Goal: Communication & Community: Answer question/provide support

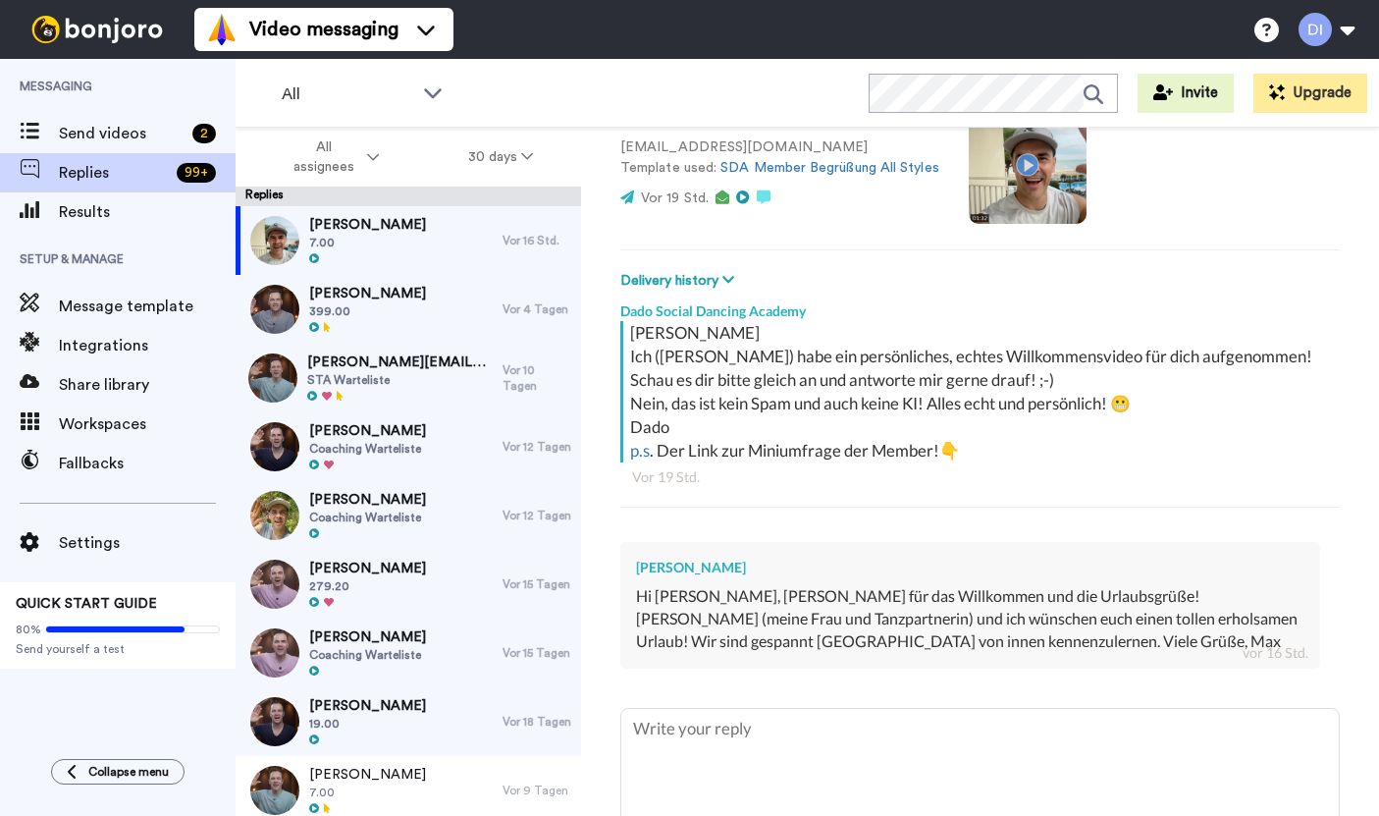
scroll to position [167, 0]
click at [817, 711] on textarea at bounding box center [981, 770] width 718 height 121
type textarea "H"
type textarea "x"
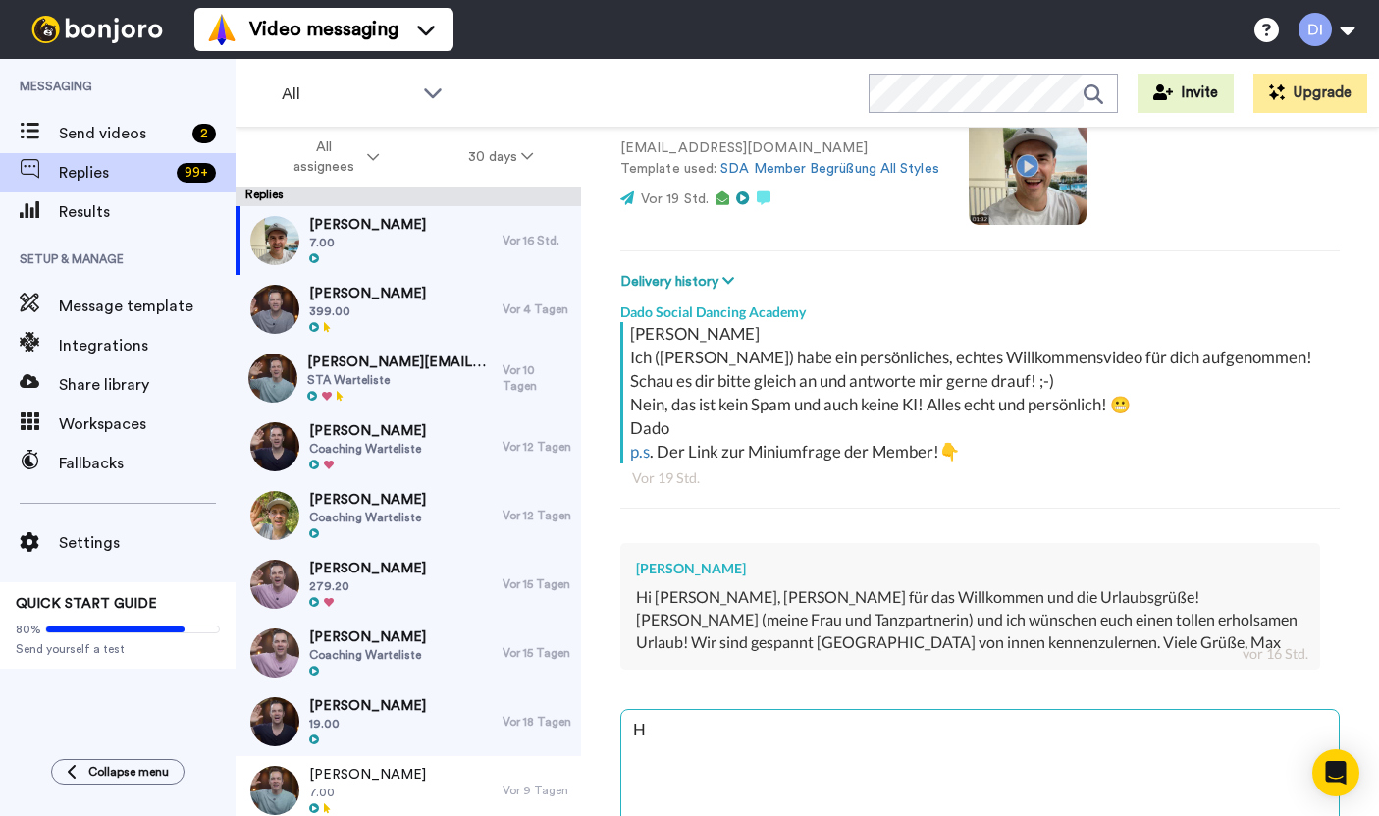
type textarea "Ha"
type textarea "x"
type textarea "Hal"
type textarea "x"
type textarea "Hall"
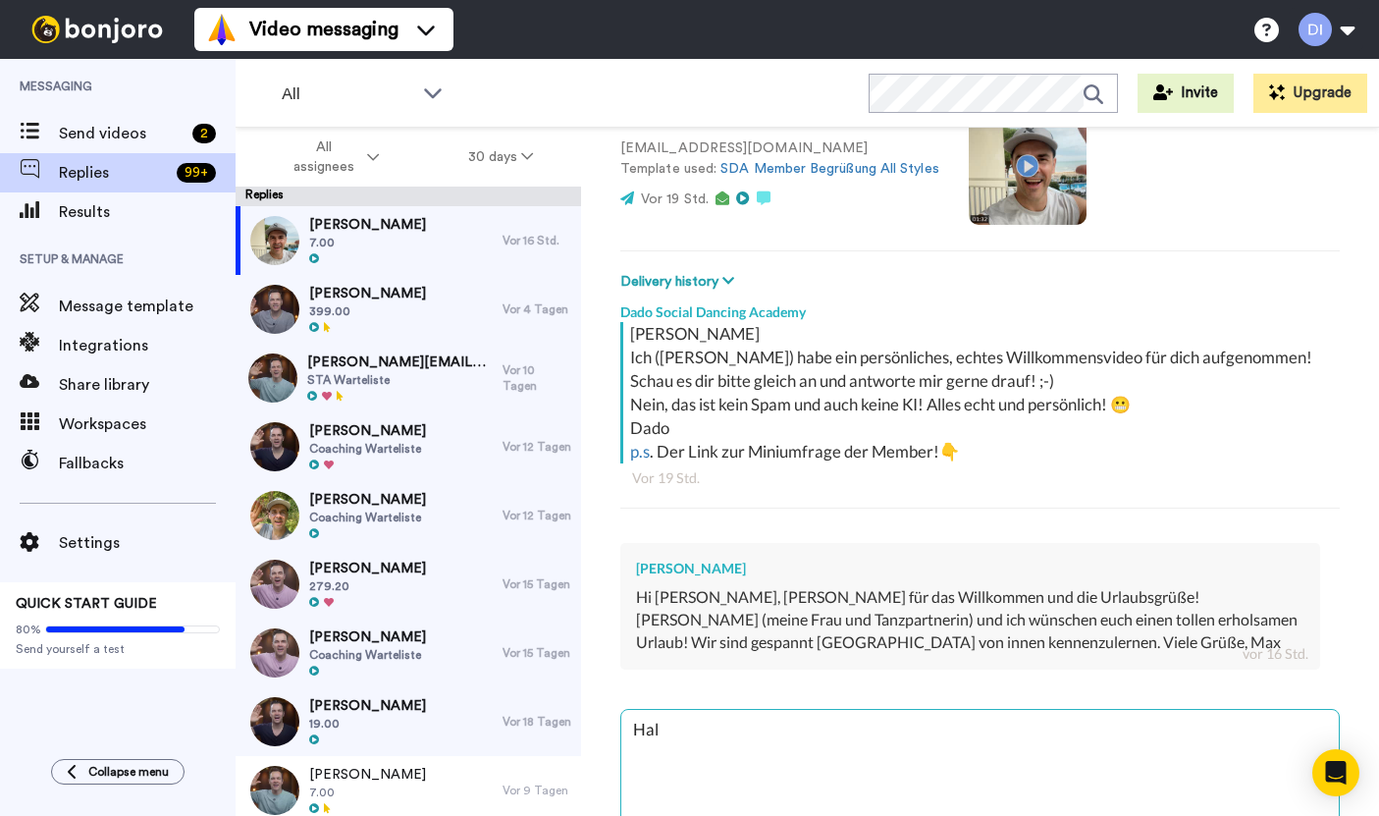
type textarea "x"
type textarea "Hallo"
type textarea "x"
type textarea "Hallo,"
type textarea "x"
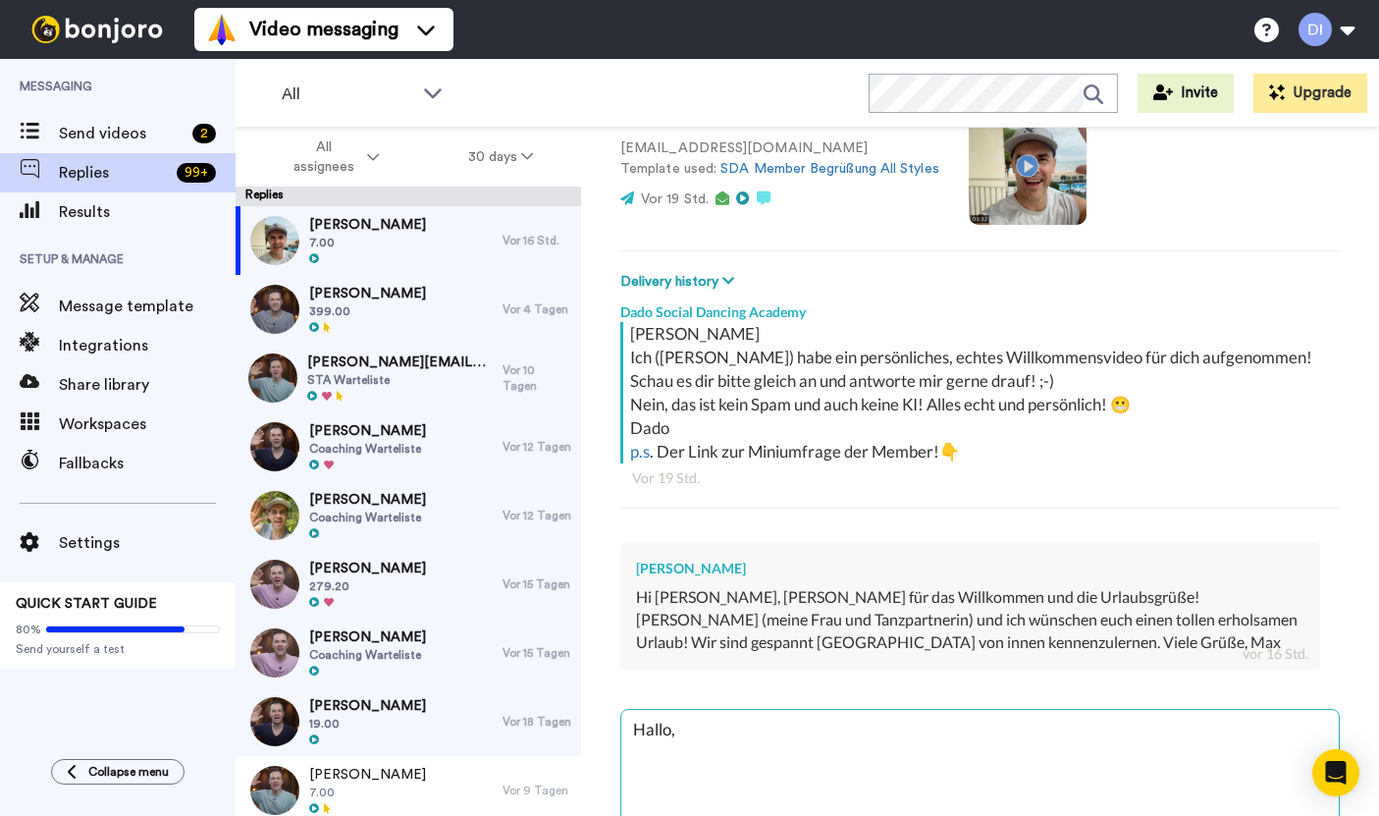
type textarea "Hallo,"
type textarea "x"
type textarea "Hallo, M"
type textarea "x"
type textarea "Hallo, Ma"
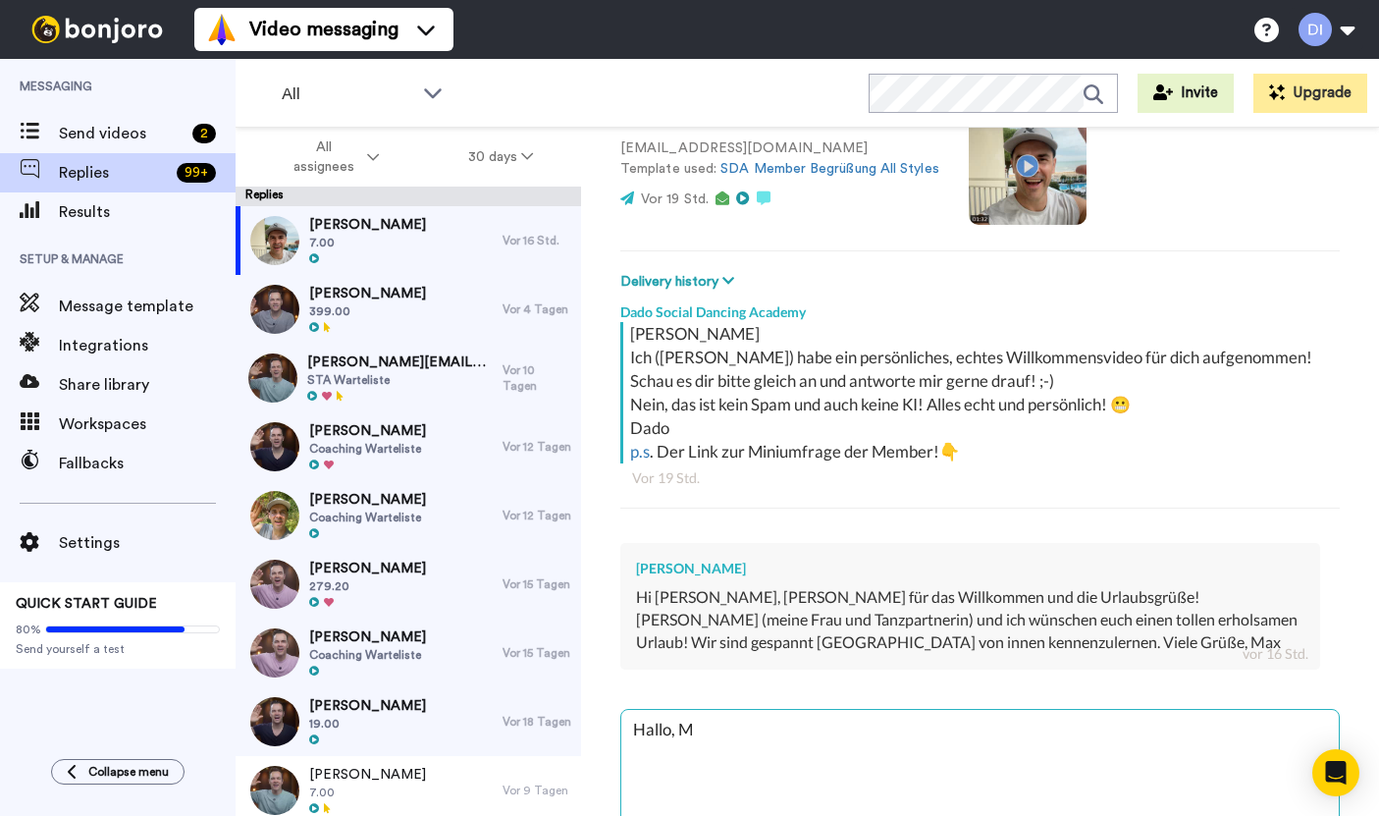
type textarea "x"
type textarea "[PERSON_NAME]"
type textarea "x"
type textarea "Hallo, [PERSON_NAME]!"
type textarea "x"
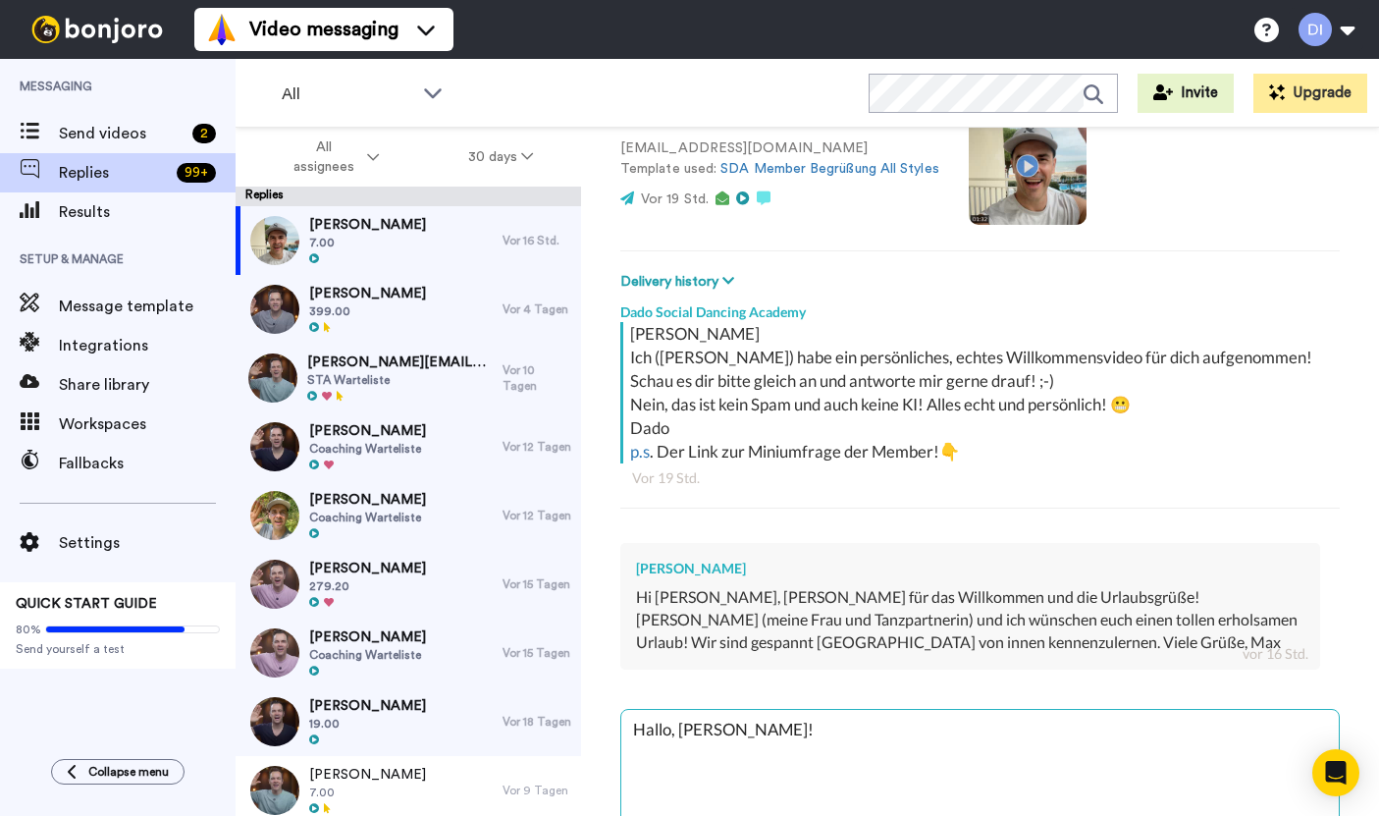
type textarea "Hallo, [PERSON_NAME]!"
type textarea "x"
type textarea "Hallo, [PERSON_NAME]! V"
type textarea "x"
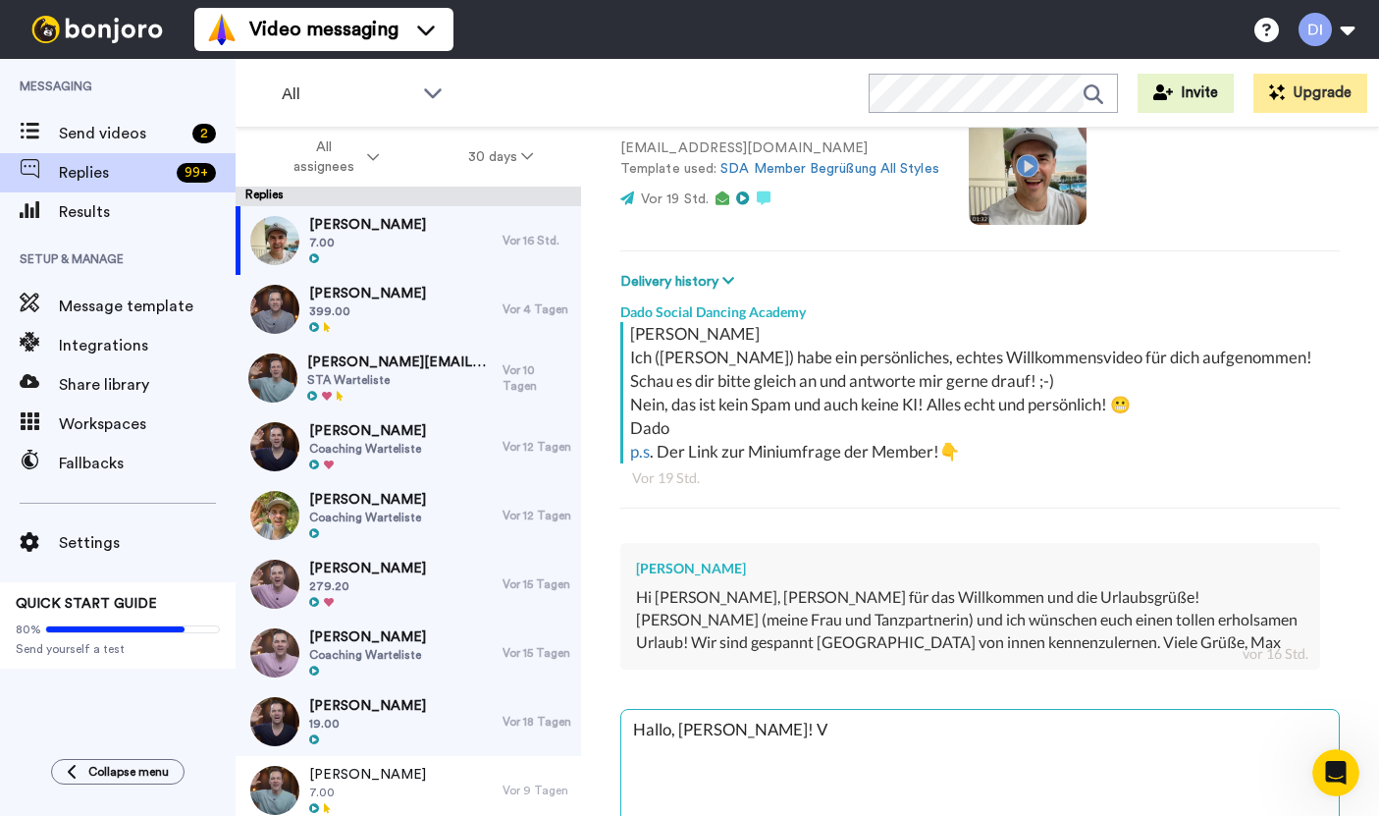
type textarea "Hallo, [PERSON_NAME]! Vi"
type textarea "x"
type textarea "Hallo, [PERSON_NAME]! Vie"
type textarea "x"
type textarea "Hallo, [PERSON_NAME]! Viel"
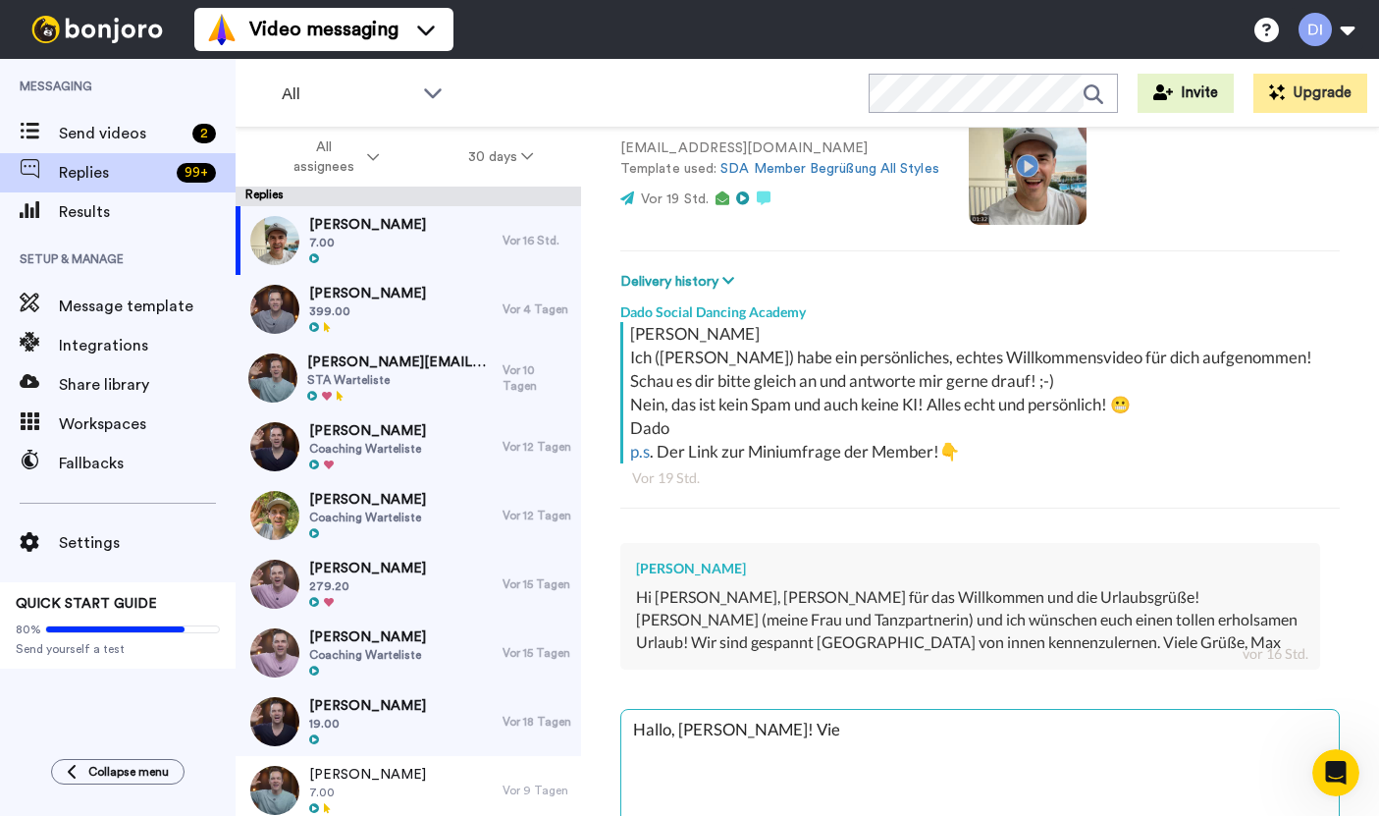
type textarea "x"
type textarea "Hallo, [PERSON_NAME]! Viele"
type textarea "x"
type textarea "Hallo, [PERSON_NAME]! Vielen"
type textarea "x"
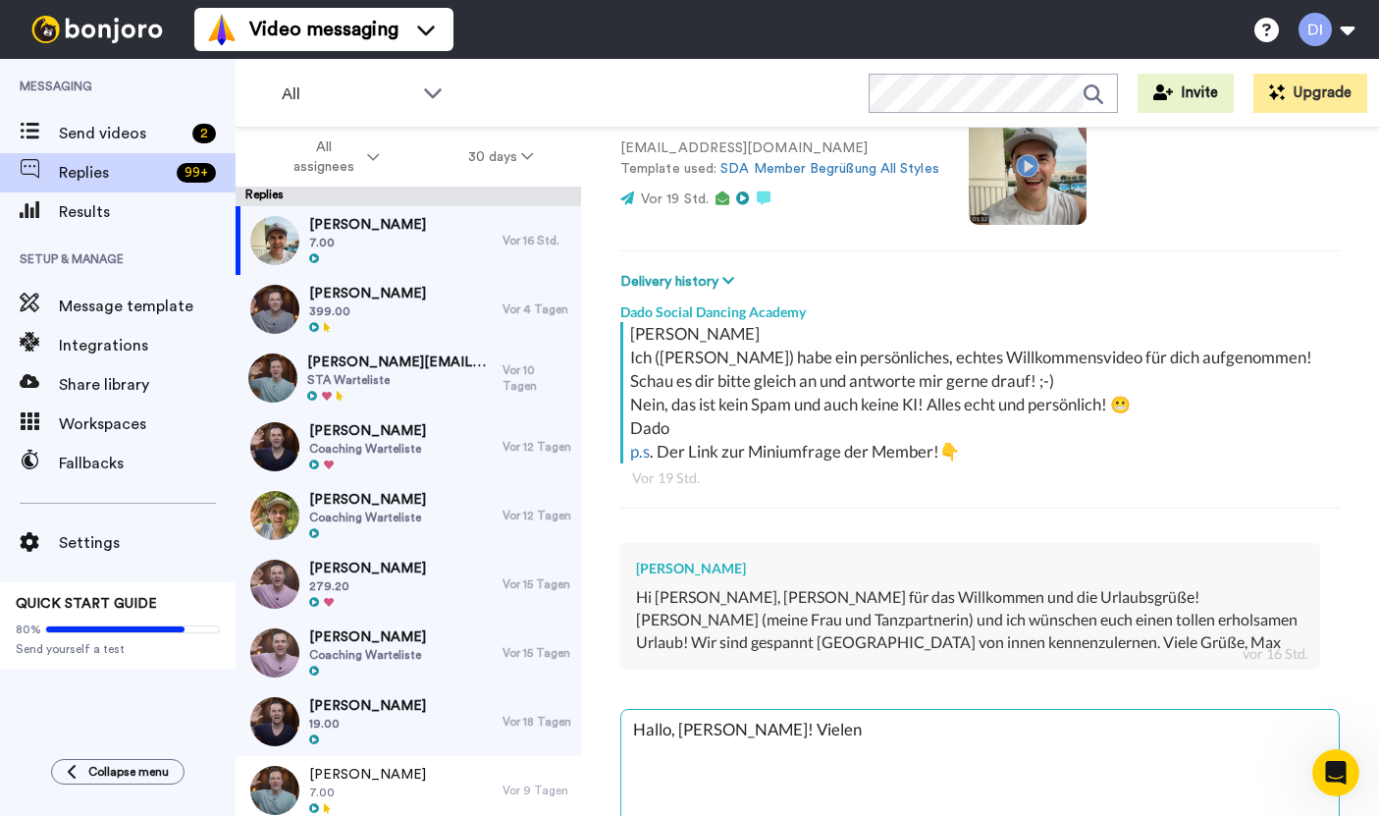
type textarea "Hallo, [PERSON_NAME]! Vielen"
type textarea "x"
type textarea "Hallo, [PERSON_NAME]! Vielen D"
type textarea "x"
type textarea "Hallo, [PERSON_NAME]! Vielen Da"
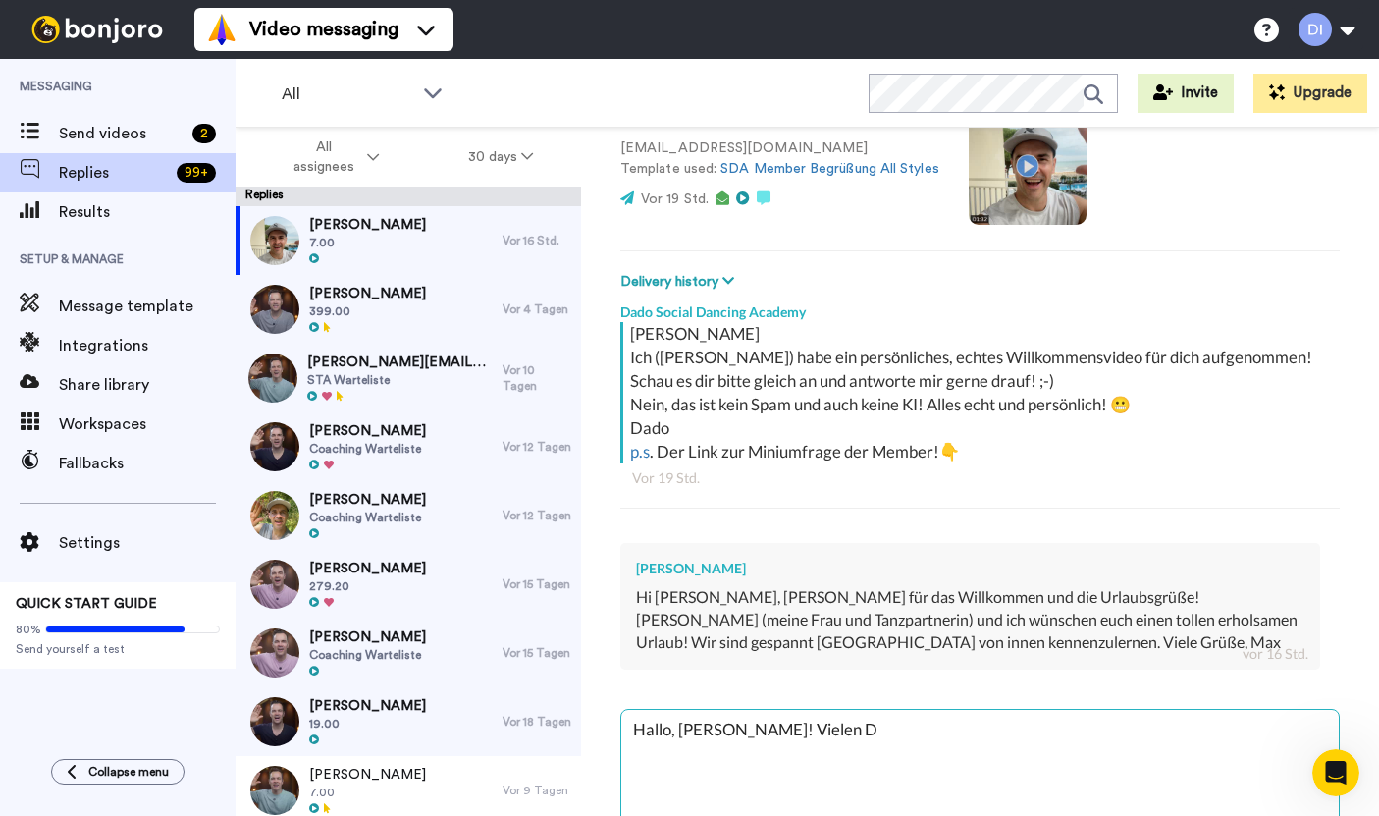
type textarea "x"
type textarea "Hallo, [PERSON_NAME]! Vielen Dan"
type textarea "x"
type textarea "Hallo, [PERSON_NAME]! Vielen Dank"
type textarea "x"
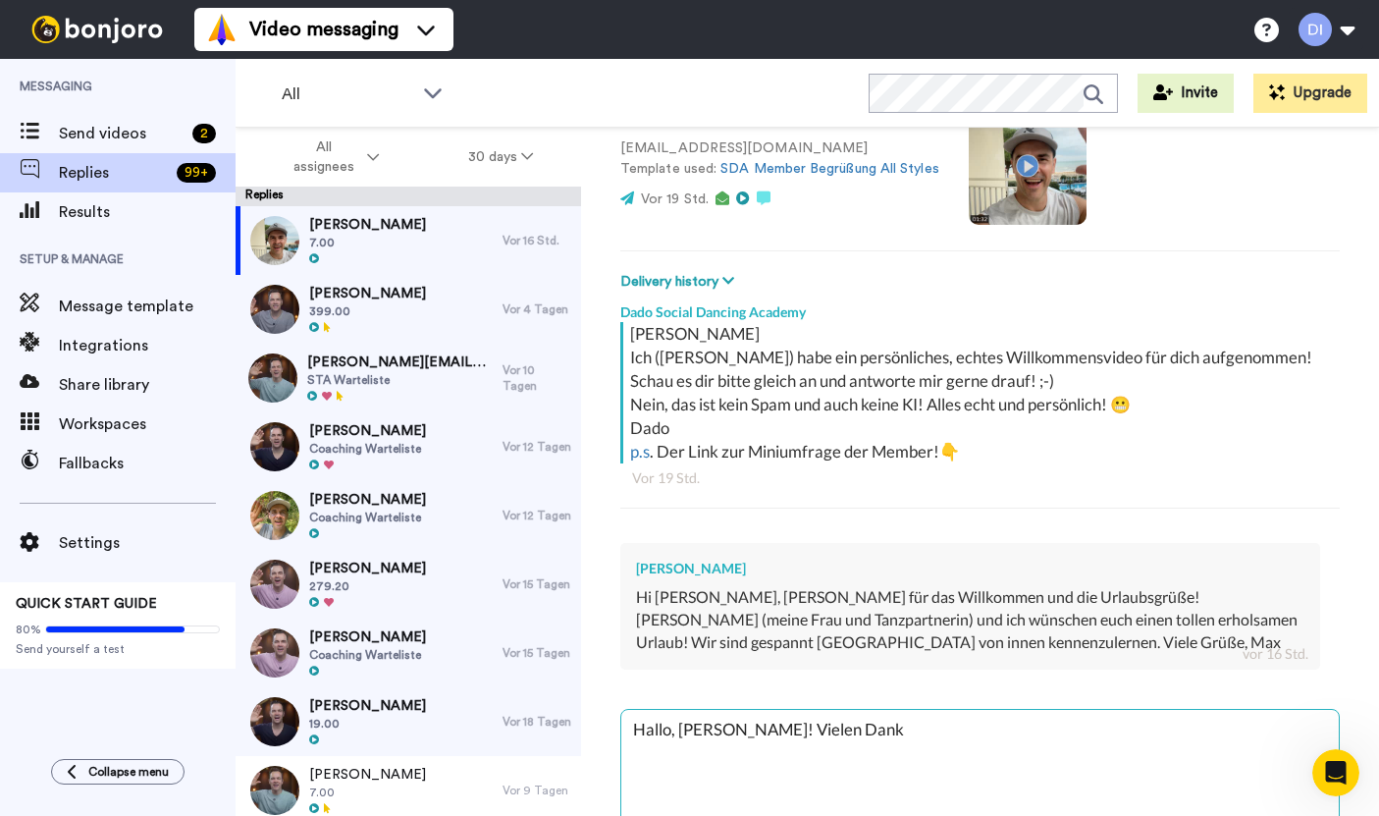
type textarea "Hallo, [PERSON_NAME]! Vielen Dank"
type textarea "x"
type textarea "Hallo, [PERSON_NAME]! Vielen Dank f"
type textarea "x"
type textarea "Hallo, [PERSON_NAME]! Vielen Dank fü"
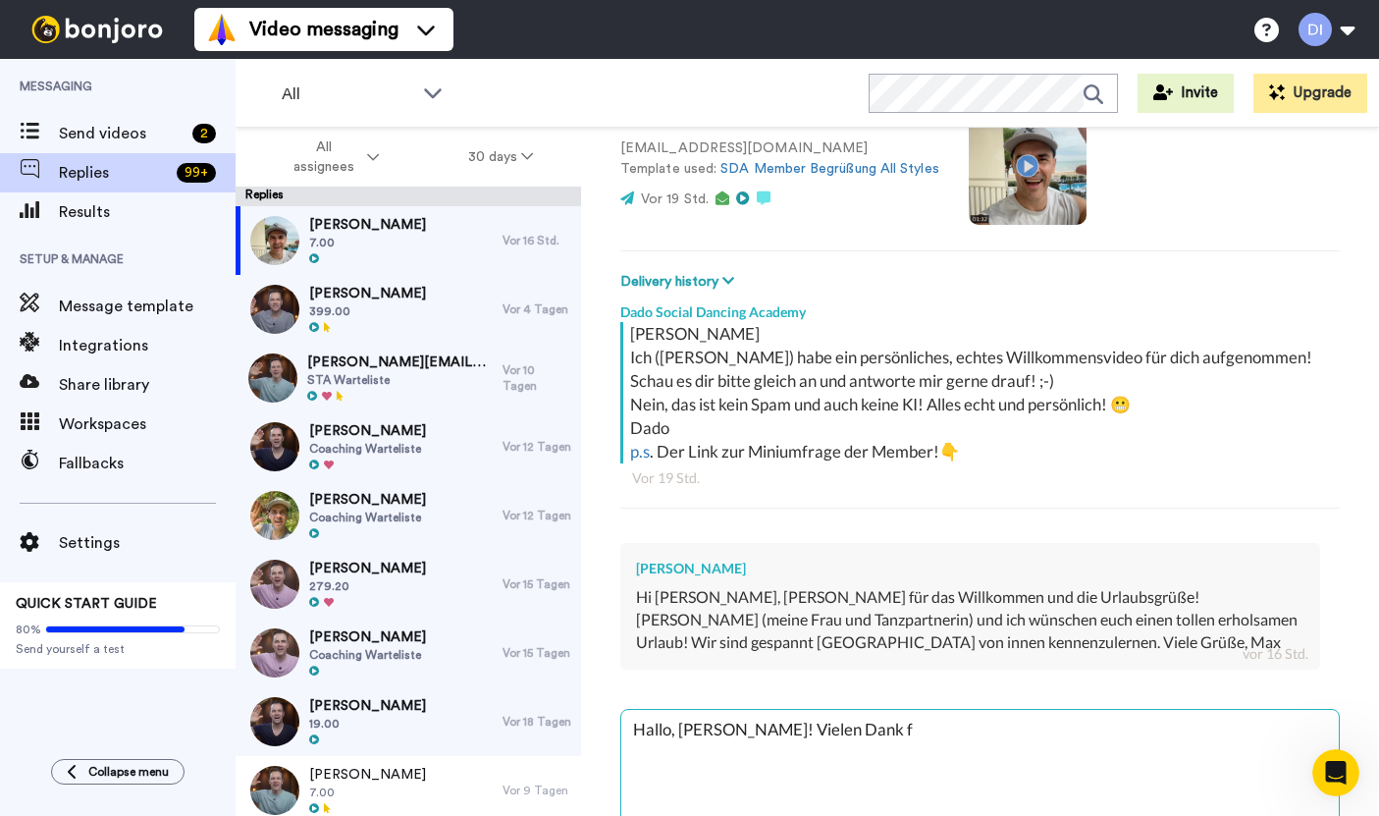
type textarea "x"
type textarea "Hallo, [PERSON_NAME]! Vielen Dank für"
type textarea "x"
type textarea "Hallo, [PERSON_NAME]! Vielen Dank für"
type textarea "x"
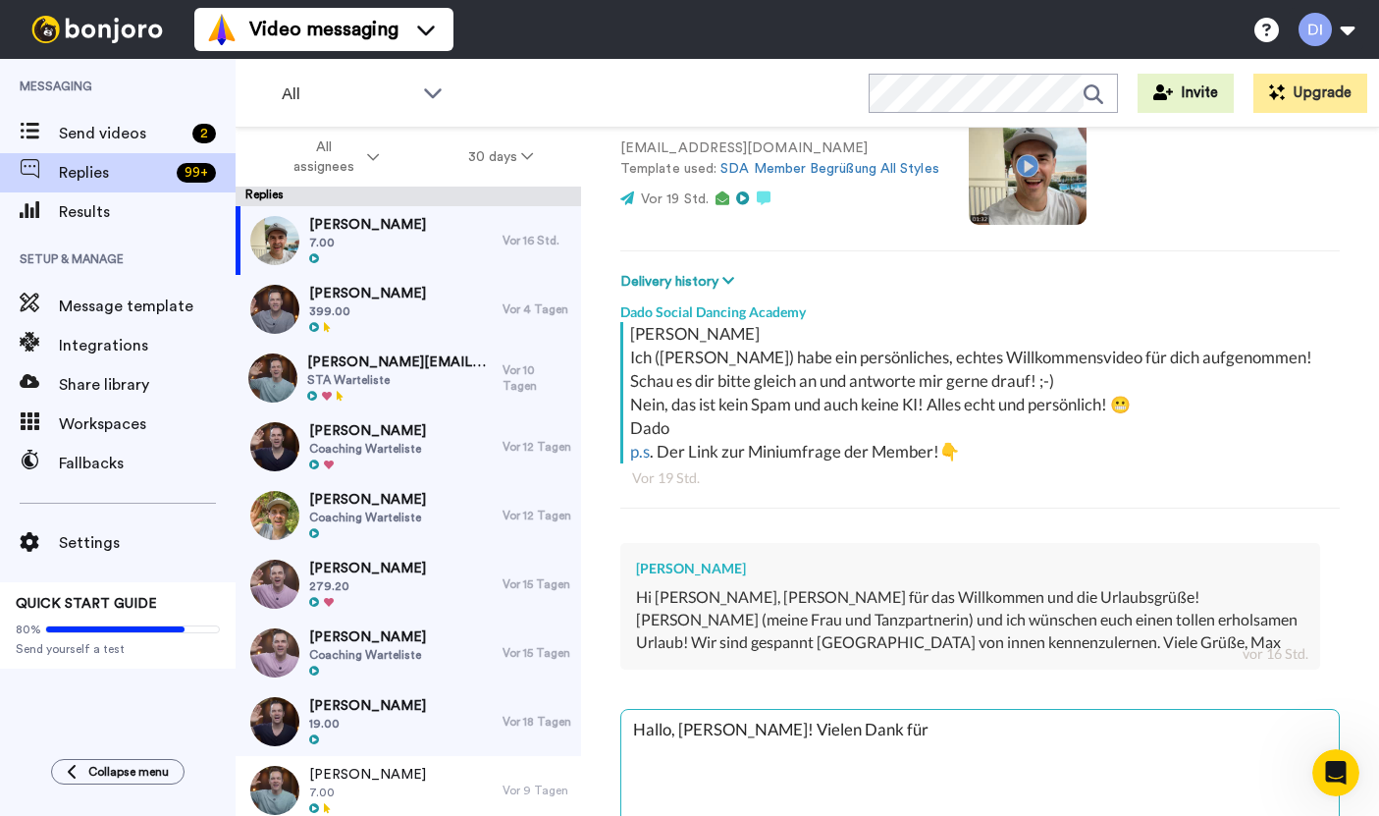
type textarea "Hallo, [PERSON_NAME]! Vielen Dank für i"
type textarea "x"
type textarea "Hallo, [PERSON_NAME]! Vielen Dank für ie"
type textarea "x"
type textarea "Hallo, [PERSON_NAME]! Vielen Dank für i"
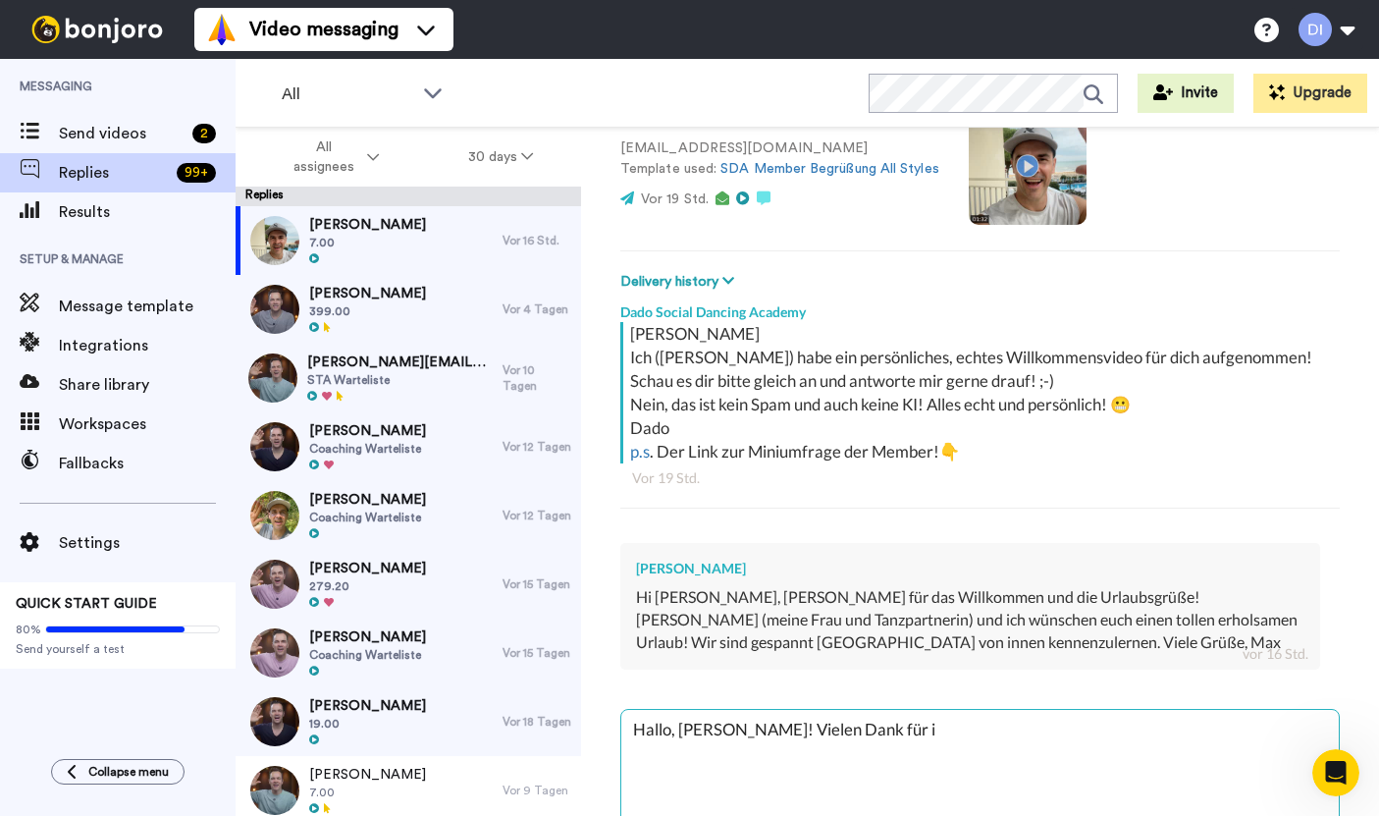
type textarea "x"
type textarea "Hallo, [PERSON_NAME]! Vielen Dank für"
type textarea "x"
type textarea "Hallo, [PERSON_NAME]! Vielen Dank für d"
type textarea "x"
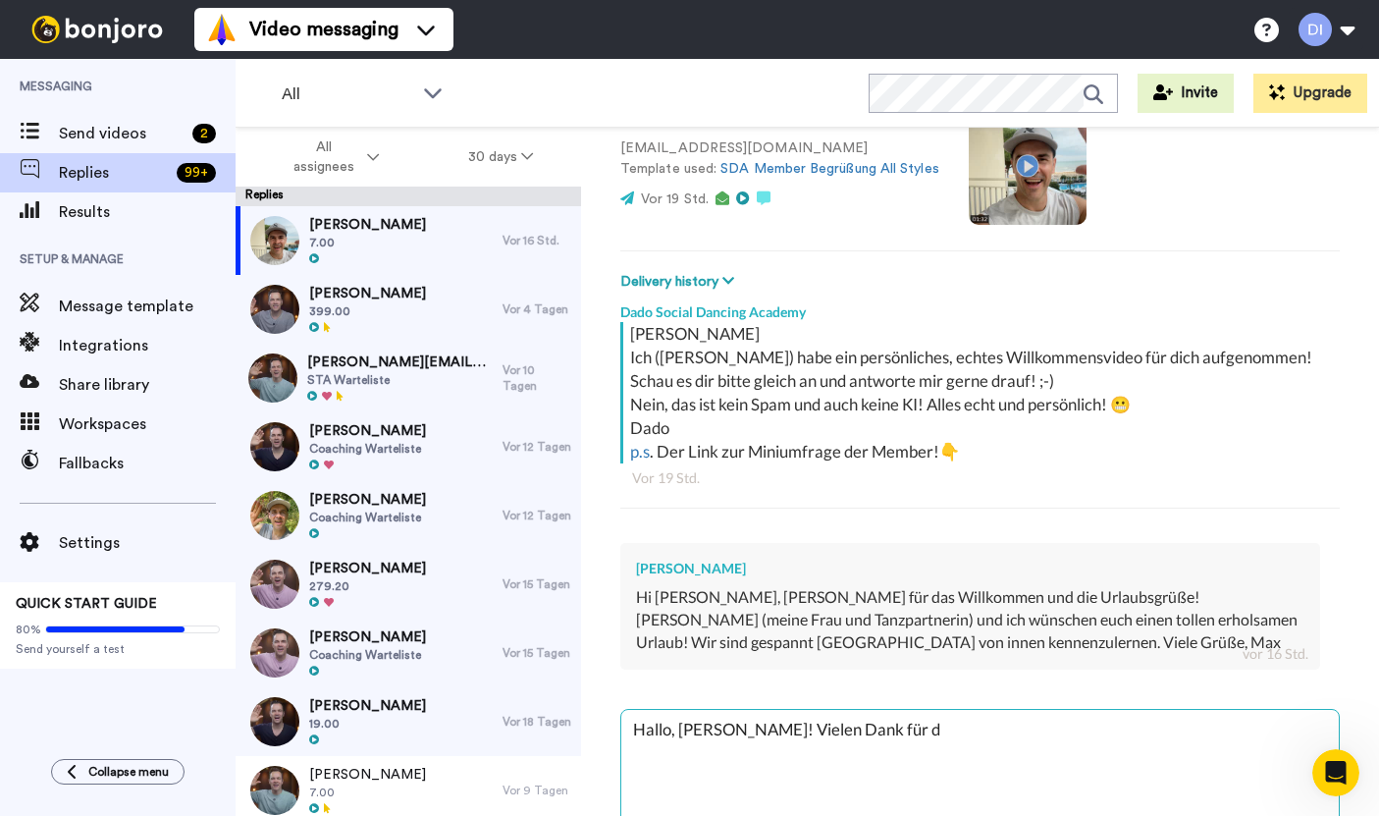
type textarea "Hallo, [PERSON_NAME]! Vielen Dank für de"
type textarea "x"
type textarea "Hallo, [PERSON_NAME]! Vielen Dank für d"
type textarea "x"
type textarea "Hallo, [PERSON_NAME]! Vielen Dank für di"
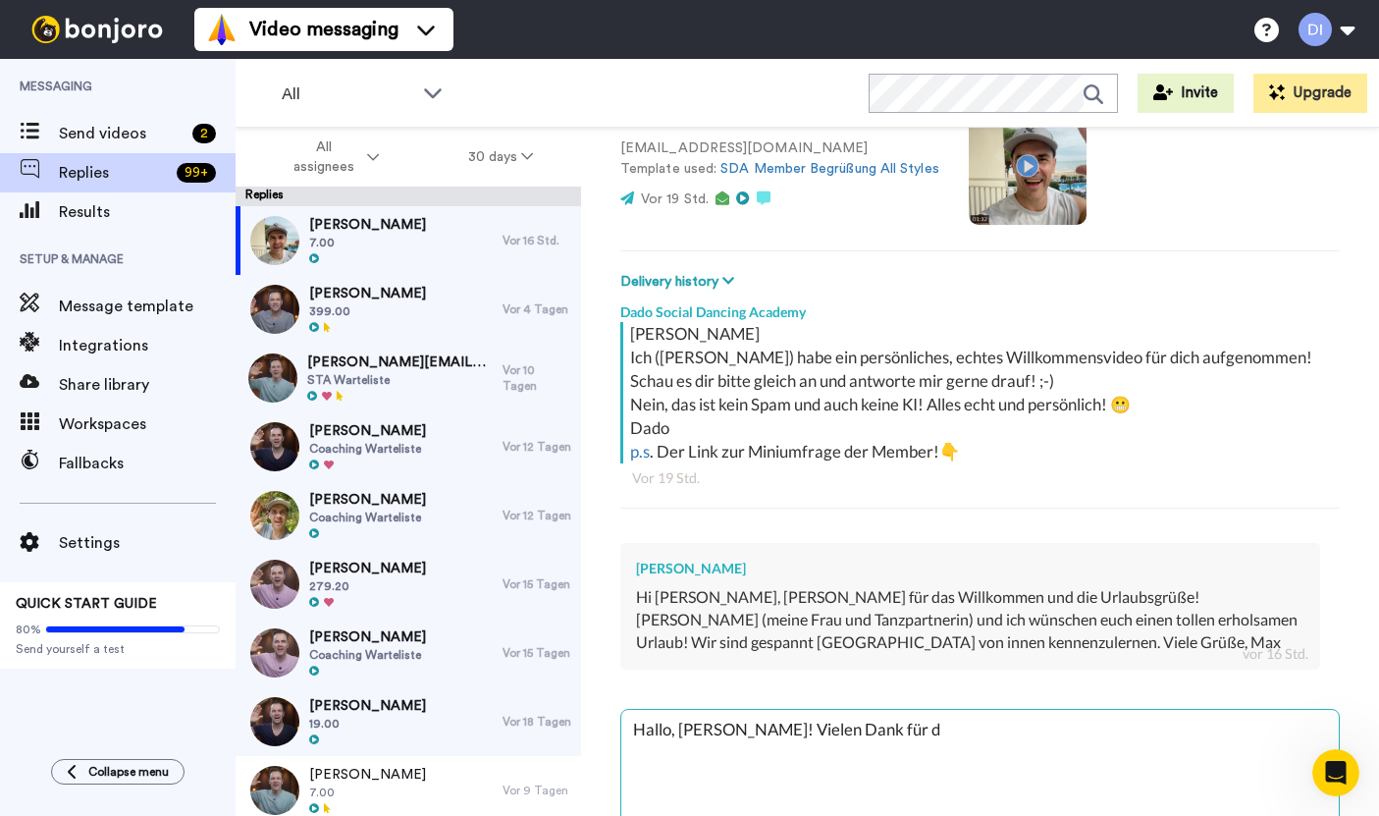
type textarea "x"
type textarea "Hallo, [PERSON_NAME]! Vielen Dank für die"
type textarea "x"
type textarea "Hallo, [PERSON_NAME]! Vielen Dank für die"
type textarea "x"
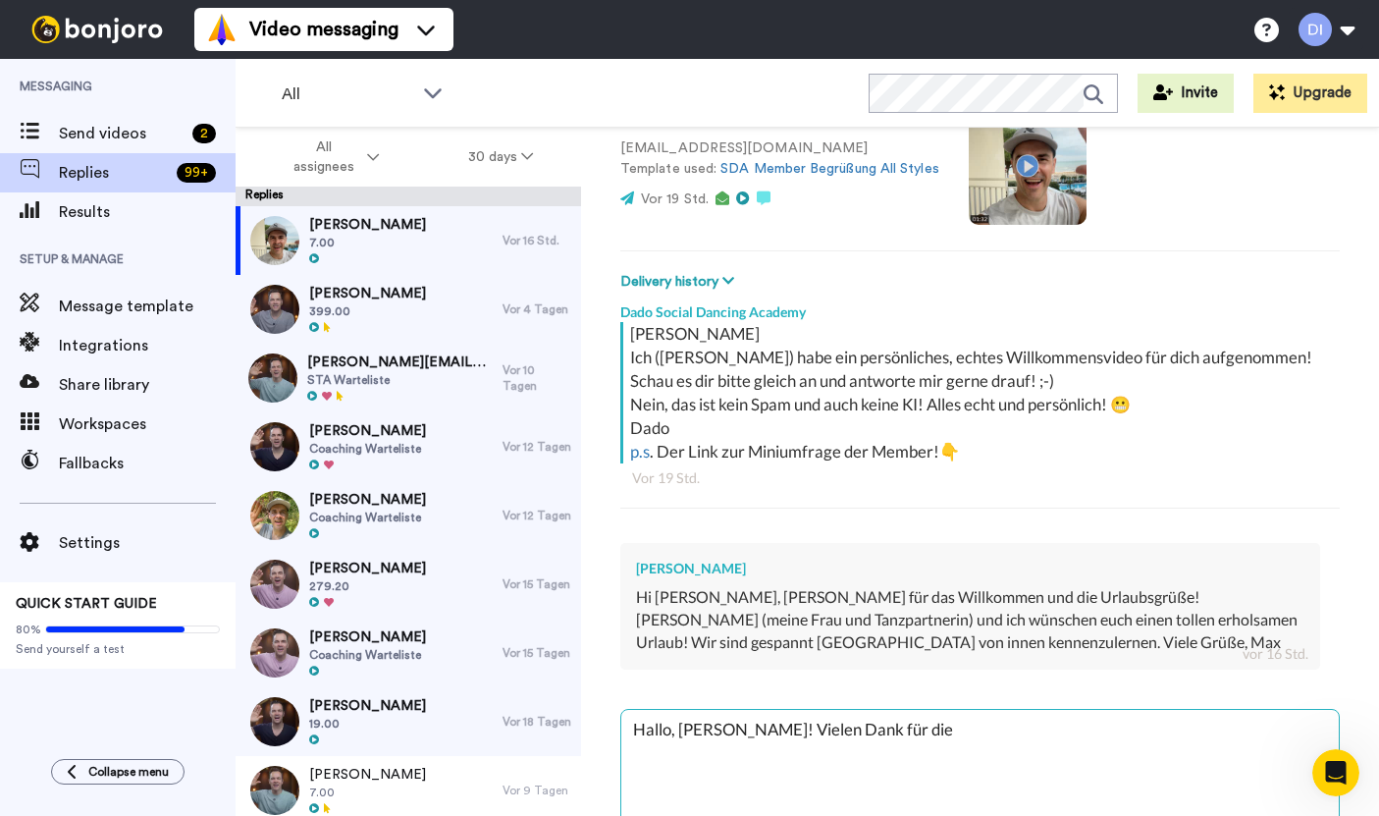
type textarea "Hallo, [PERSON_NAME]! Vielen Dank für die W"
type textarea "x"
type textarea "Hallo, [PERSON_NAME]! Vielen Dank für die Wü"
type textarea "x"
type textarea "Hallo, [PERSON_NAME]! Vielen Dank für die Wün"
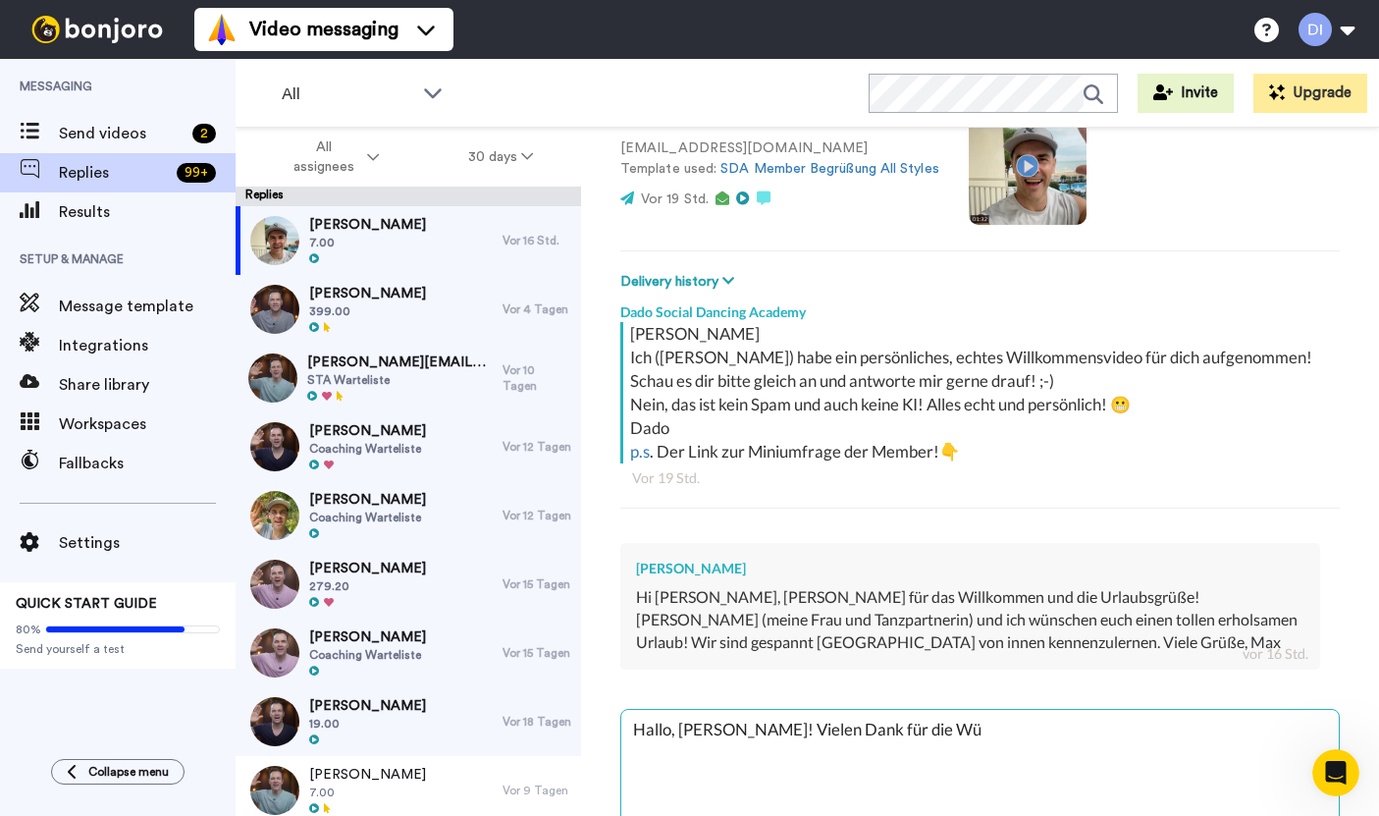
type textarea "x"
type textarea "Hallo, [PERSON_NAME]! Vielen Dank für die Wüns"
type textarea "x"
type textarea "Hallo, [PERSON_NAME]! Vielen Dank für die Wünsc"
type textarea "x"
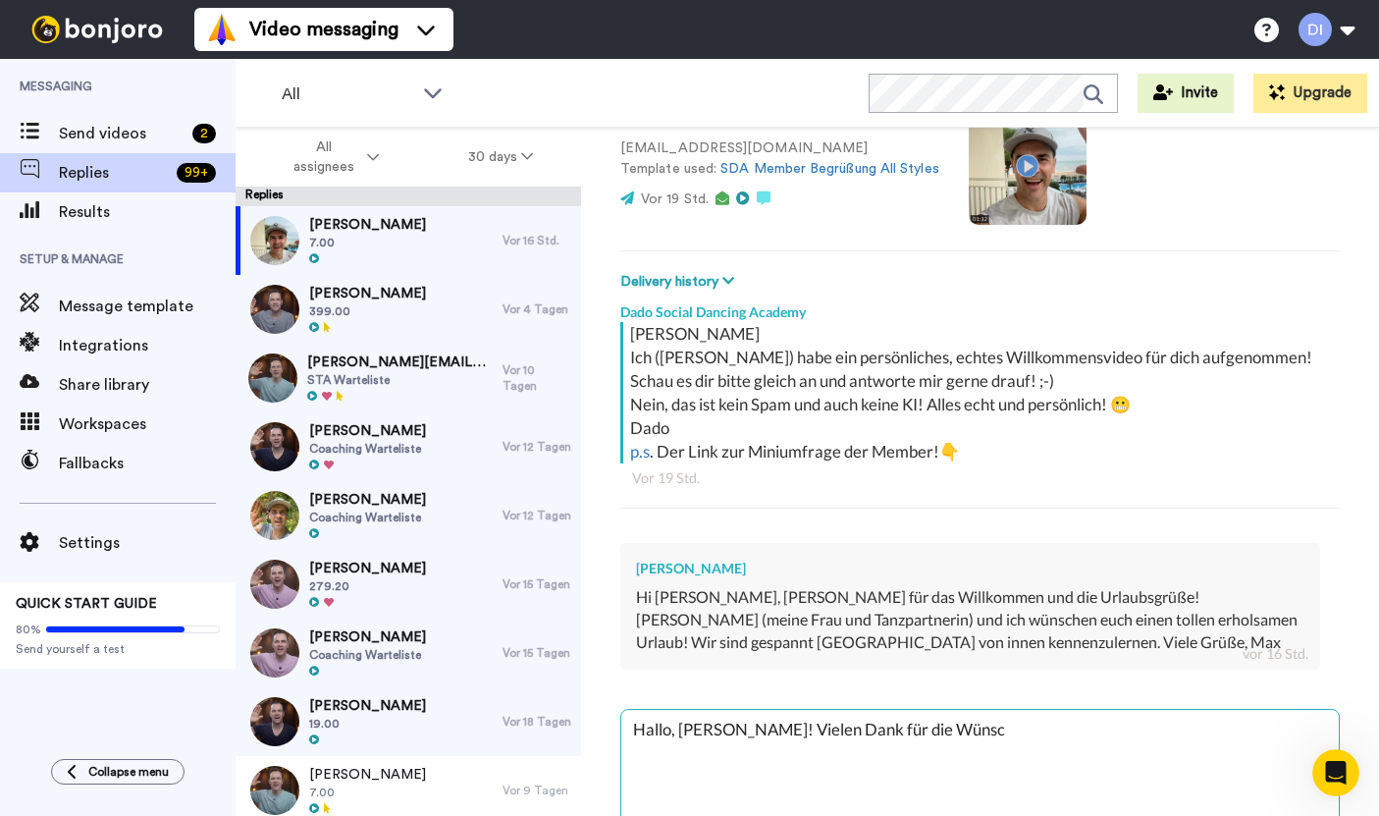
type textarea "Hallo, [PERSON_NAME]! Vielen Dank für die Wünsch"
type textarea "x"
type textarea "Hallo, [PERSON_NAME]! Vielen Dank für die Wünsche"
type textarea "x"
type textarea "Hallo, [PERSON_NAME]! Vielen Dank für die Wünsche"
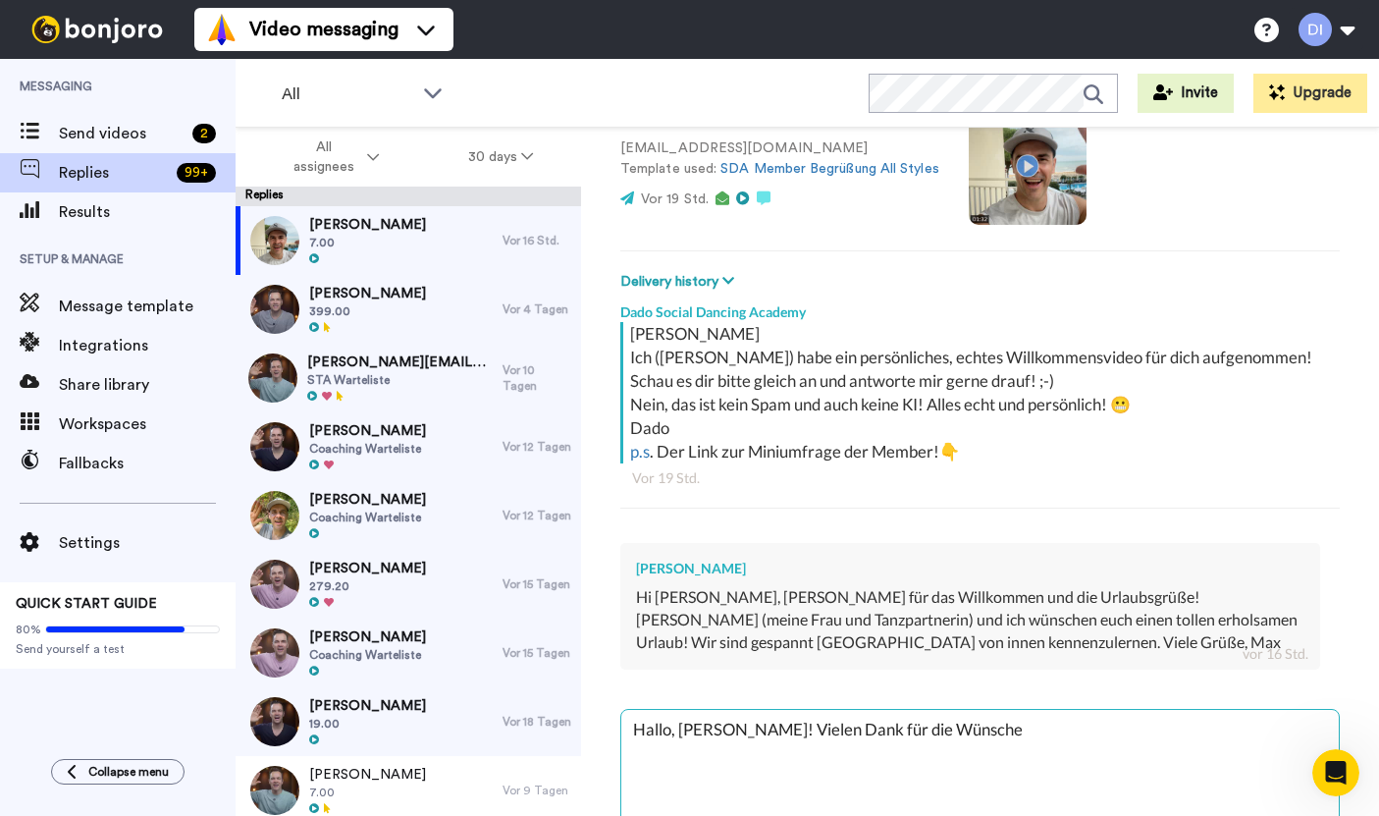
type textarea "x"
type textarea "Hallo, [PERSON_NAME]! Vielen Dank für die Wünsche u"
type textarea "x"
type textarea "Hallo, [PERSON_NAME]! Vielen Dank für die Wünsche un"
type textarea "x"
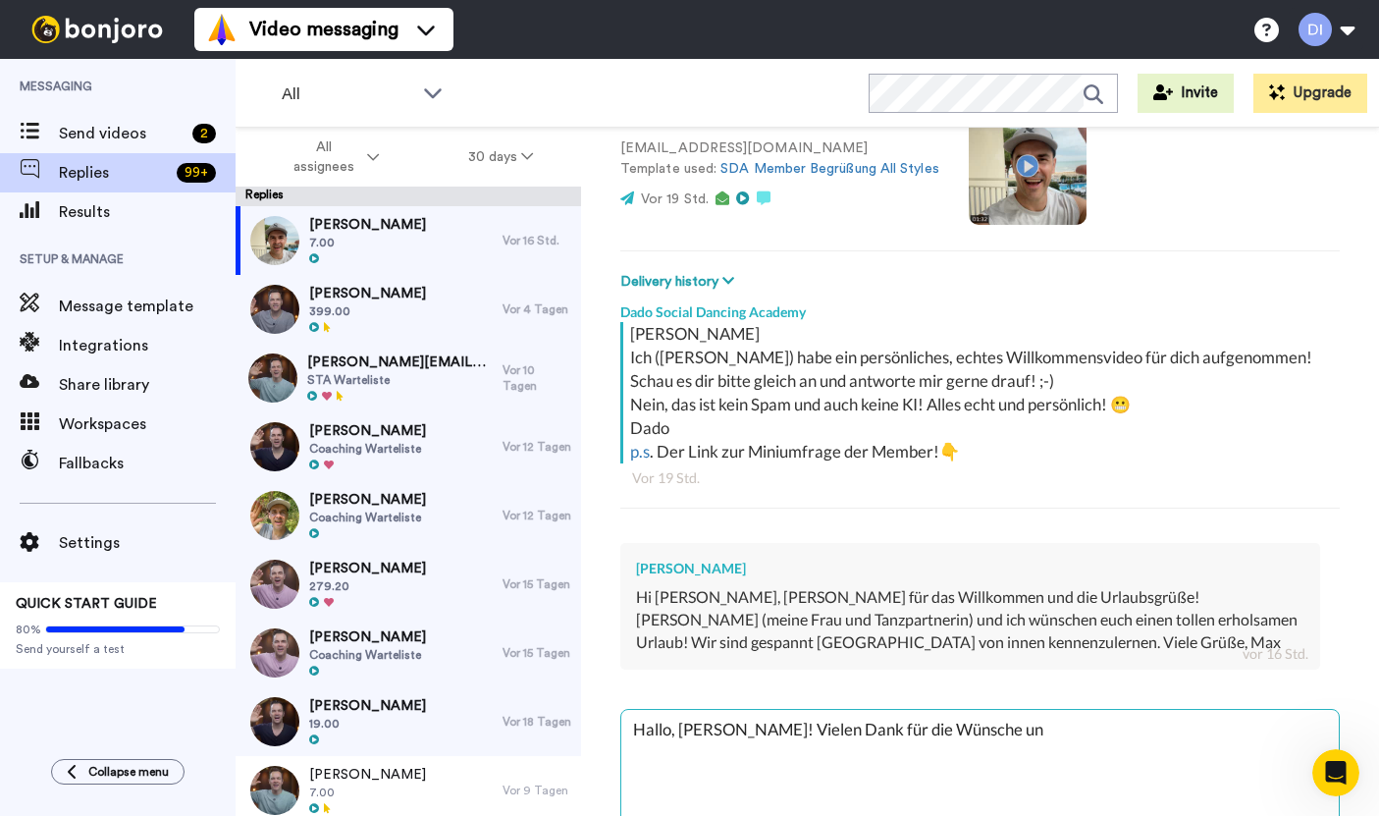
type textarea "Hallo, [PERSON_NAME]! Vielen Dank für die Wünsche und"
type textarea "x"
type textarea "Hallo, [PERSON_NAME]! Vielen Dank für die Wünsche und"
type textarea "x"
type textarea "Hallo, [PERSON_NAME]! Vielen Dank für die Wünsche und v"
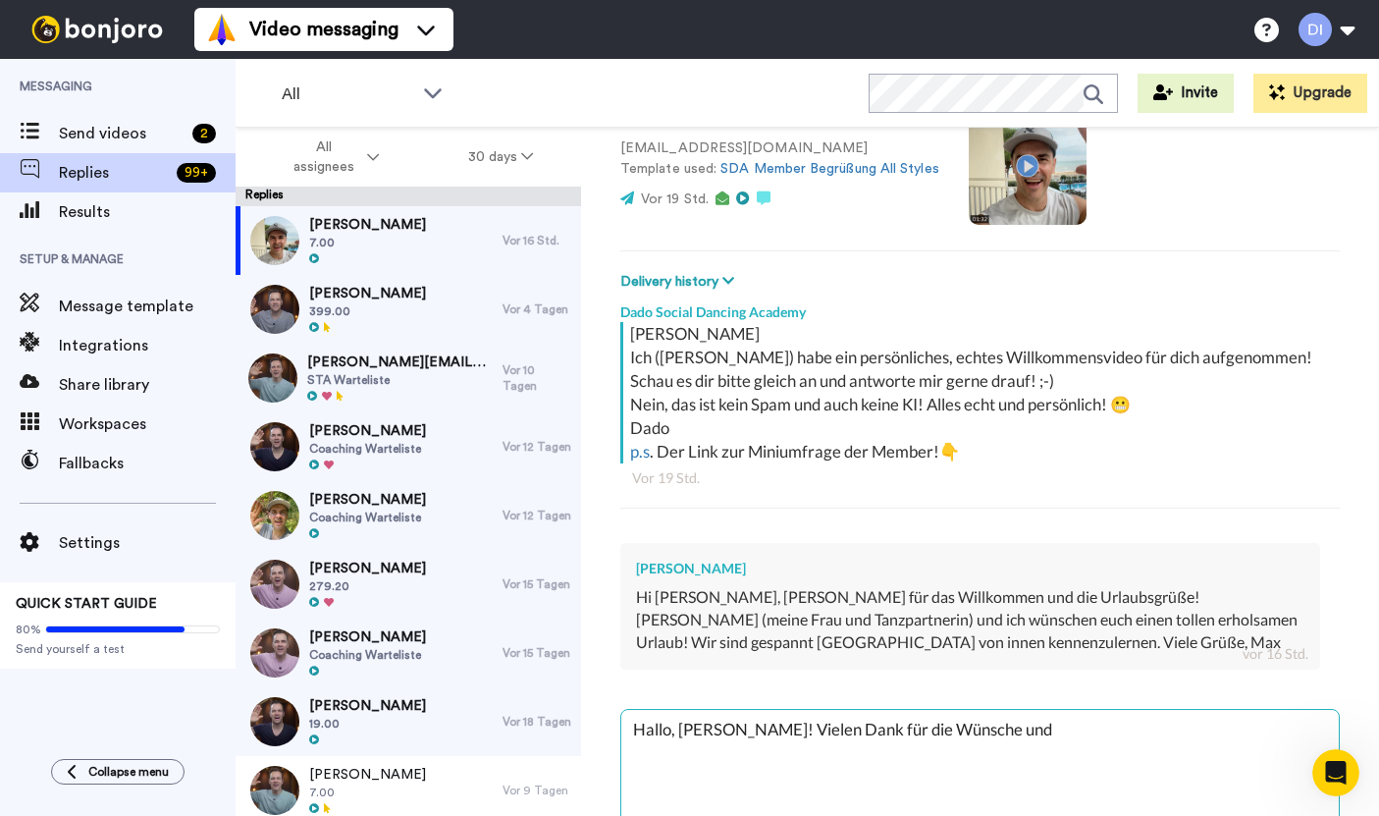
type textarea "x"
type textarea "Hallo, [PERSON_NAME]! Vielen Dank für die Wünsche und vi"
type textarea "x"
type textarea "Hallo, [PERSON_NAME]! Vielen Dank für die Wünsche und vie"
type textarea "x"
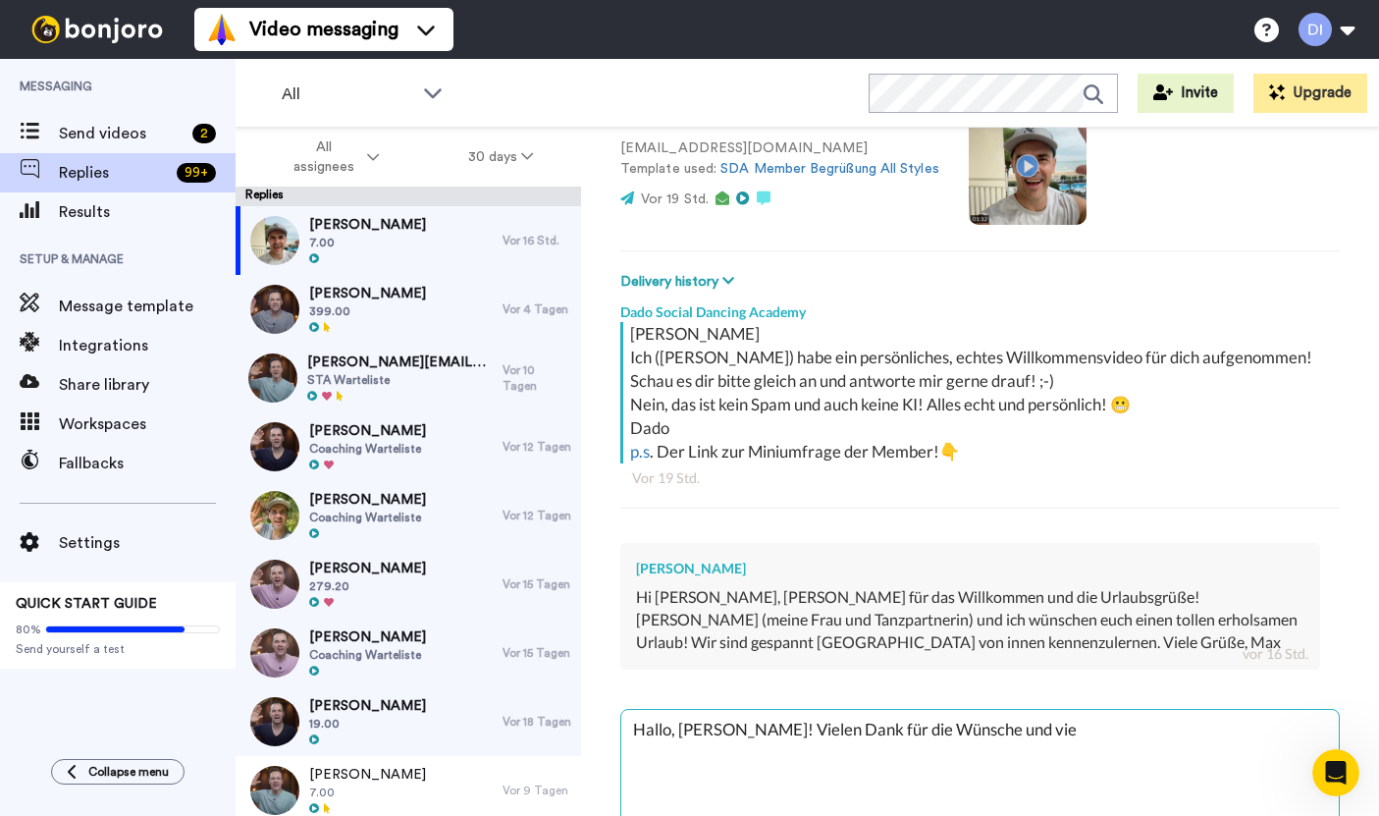
type textarea "Hallo, [PERSON_NAME]! Vielen Dank für die Wünsche und viel"
type textarea "x"
type textarea "Hallo, [PERSON_NAME]! Vielen Dank für die Wünsche und viel"
type textarea "x"
type textarea "Hallo, [PERSON_NAME]! Vielen Dank für die Wünsche und viel F"
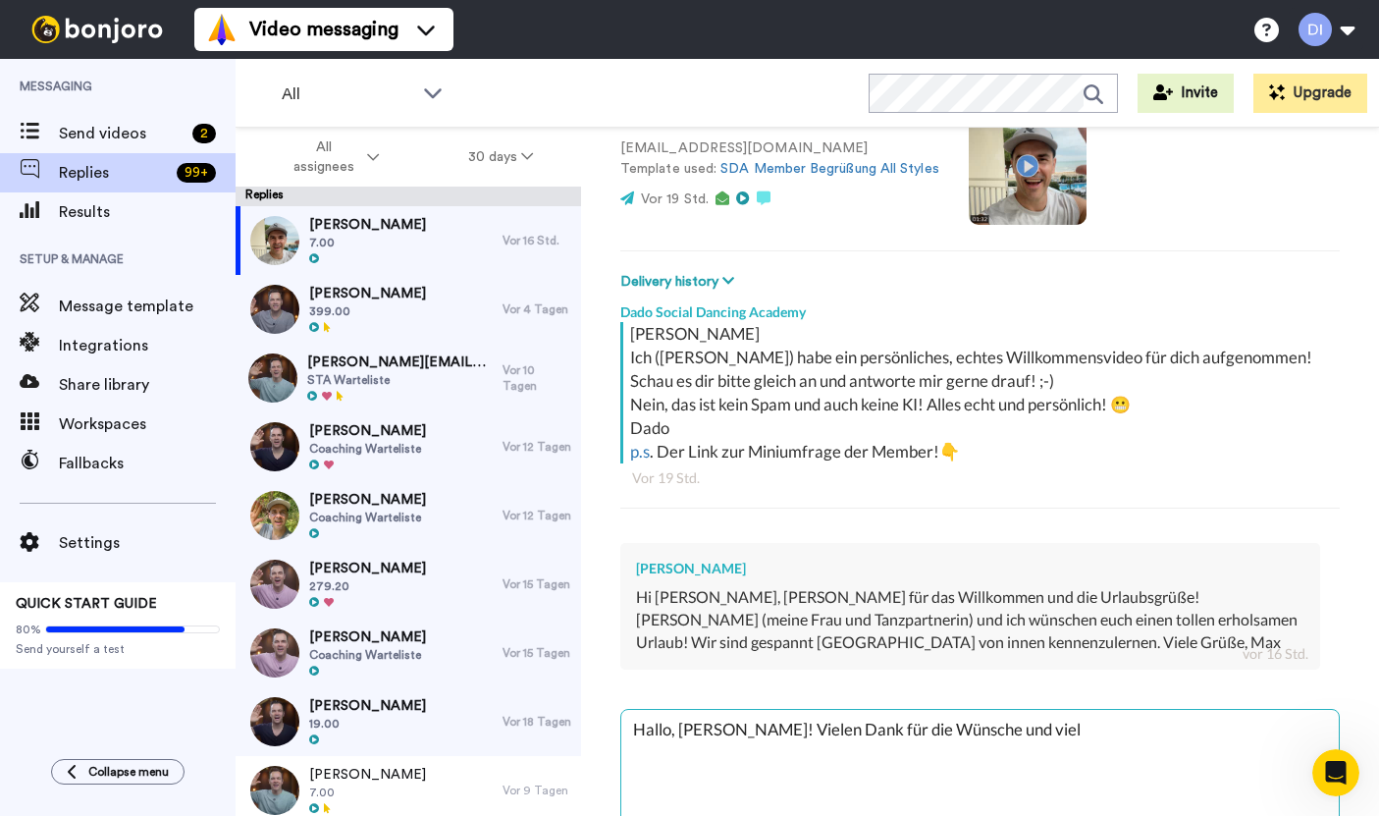
type textarea "x"
type textarea "Hallo, [PERSON_NAME]! Vielen Dank für die Wünsche und viel Fr"
type textarea "x"
type textarea "Hallo, [PERSON_NAME]! Vielen Dank für die Wünsche und viel Fre"
type textarea "x"
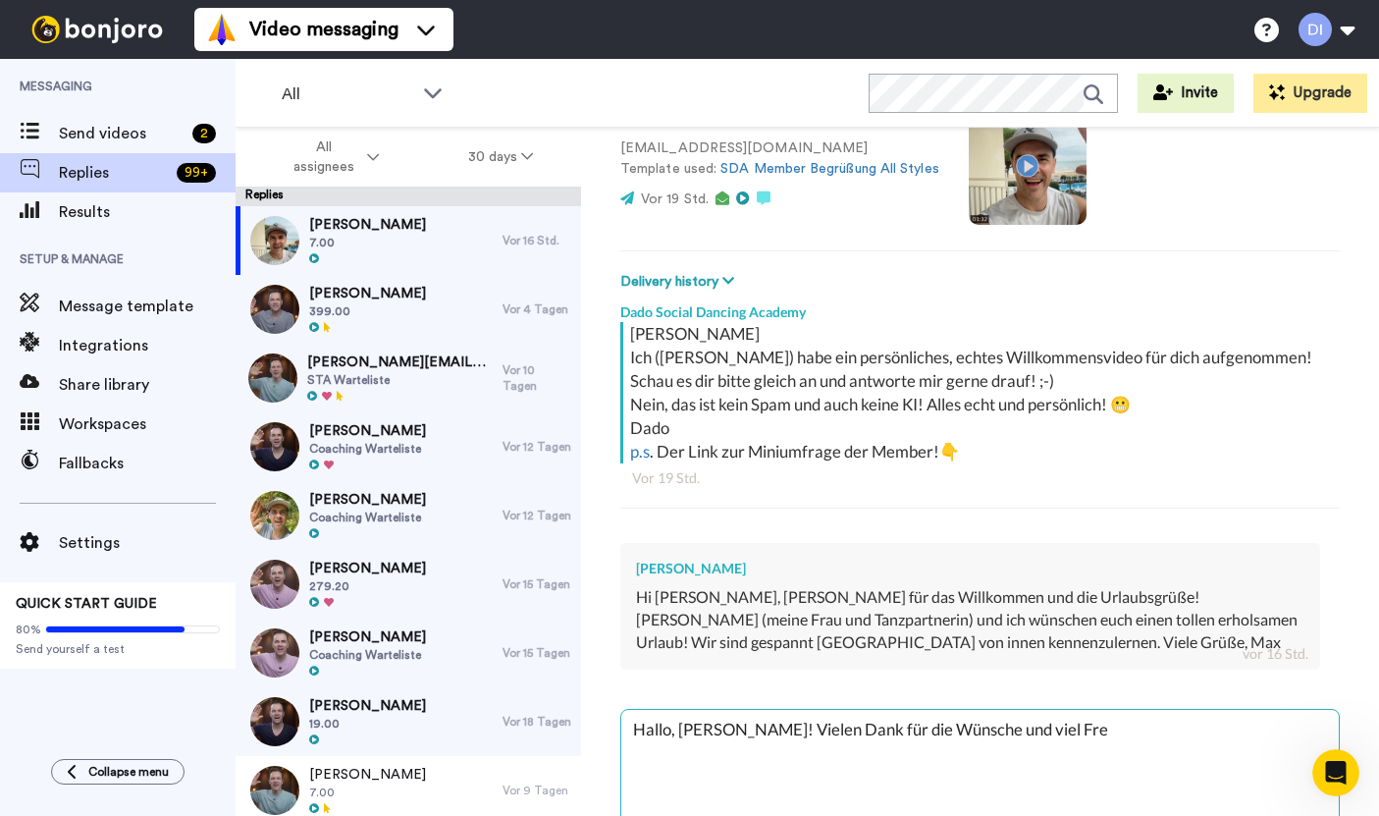
type textarea "Hallo, [PERSON_NAME]! Vielen Dank für die Wünsche und viel Freu"
type textarea "x"
type textarea "Hallo, [PERSON_NAME]! Vielen Dank für die Wünsche und viel Freud"
type textarea "x"
type textarea "Hallo, [PERSON_NAME]! Vielen Dank für die Wünsche und viel Freude"
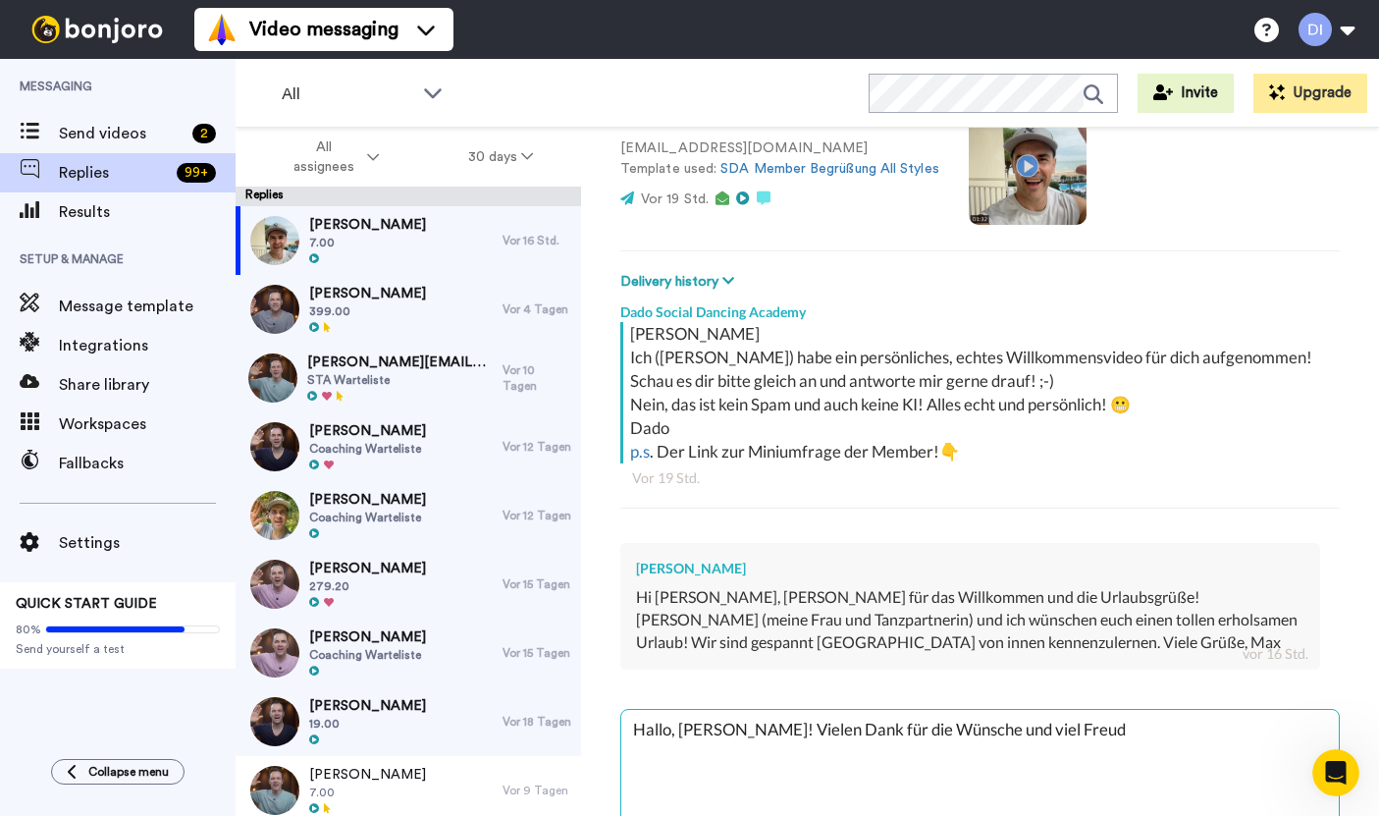
type textarea "x"
type textarea "Hallo, [PERSON_NAME]! Vielen Dank für die Wünsche und viel Freude"
type textarea "x"
type textarea "Hallo, [PERSON_NAME]! Vielen Dank für die Wünsche und viel Freude e"
type textarea "x"
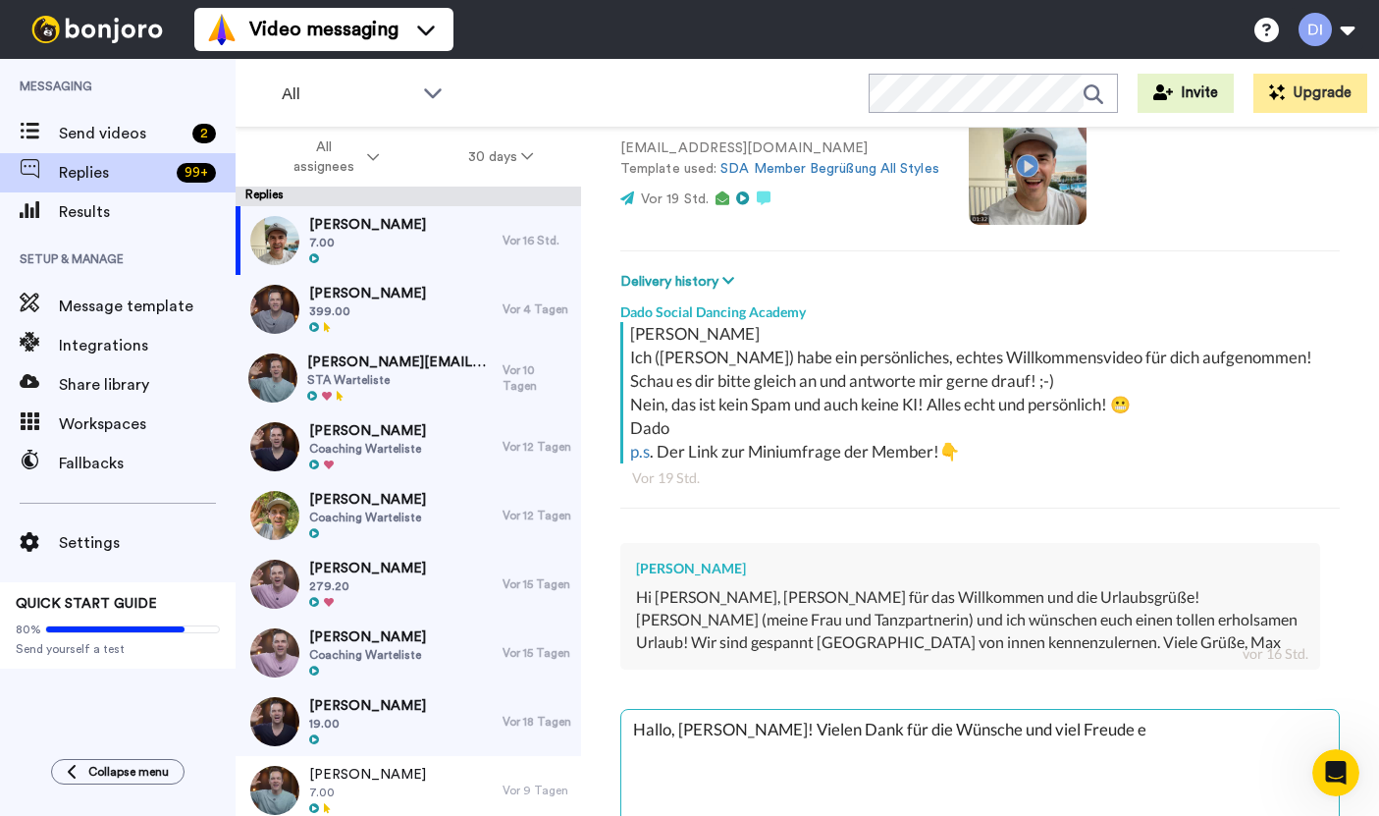
type textarea "Hallo, [PERSON_NAME]! Vielen Dank für die Wünsche und viel Freude eu"
type textarea "x"
type textarea "Hallo, [PERSON_NAME]! Vielen Dank für die Wünsche und viel Freude euc"
type textarea "x"
type textarea "Hallo, [PERSON_NAME]! Vielen Dank für die Wünsche und viel Freude euch"
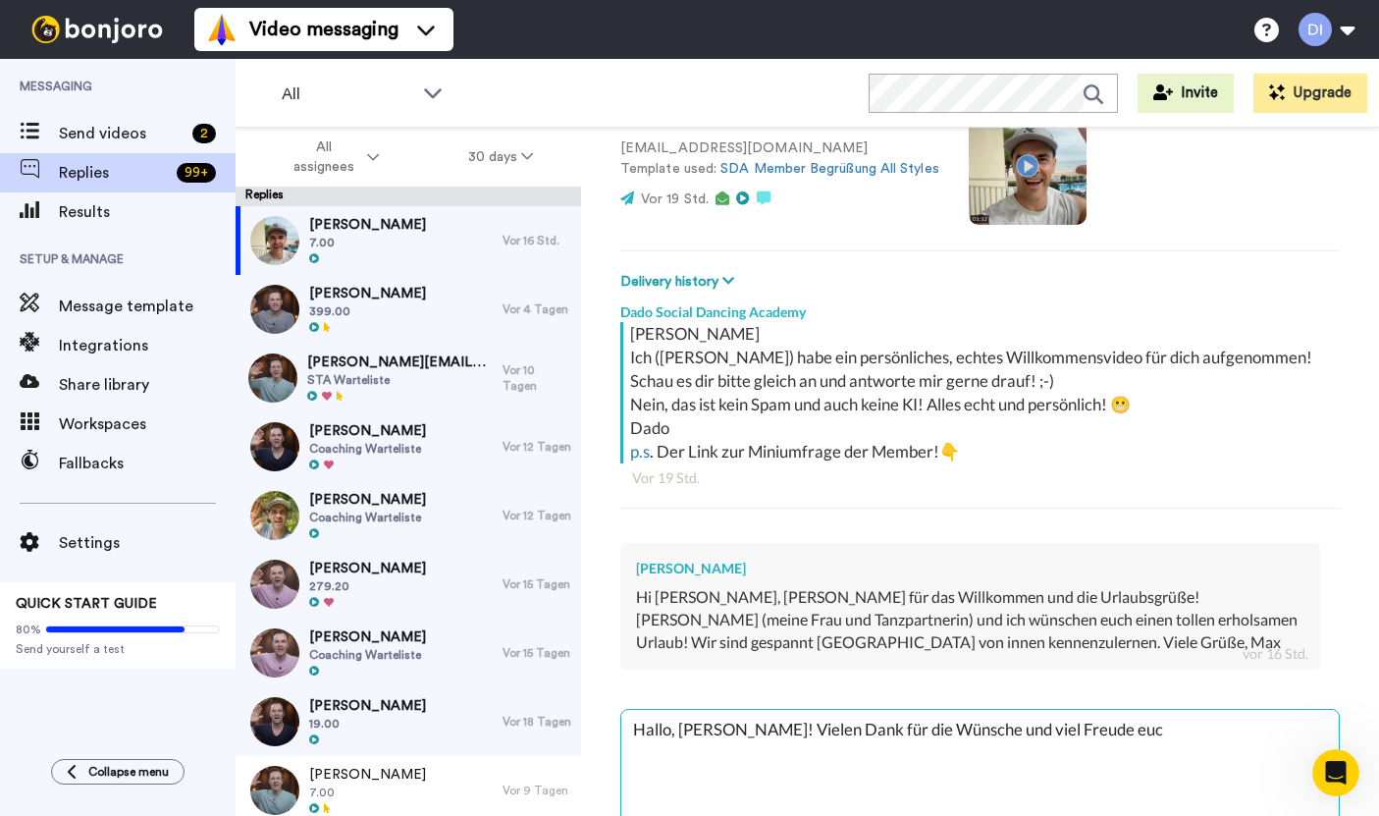
type textarea "x"
type textarea "Hallo, [PERSON_NAME]! Vielen Dank für die Wünsche und viel Freude euch"
type textarea "x"
type textarea "Hallo, [PERSON_NAME]! Vielen Dank für die Wünsche und viel Freude euch b"
type textarea "x"
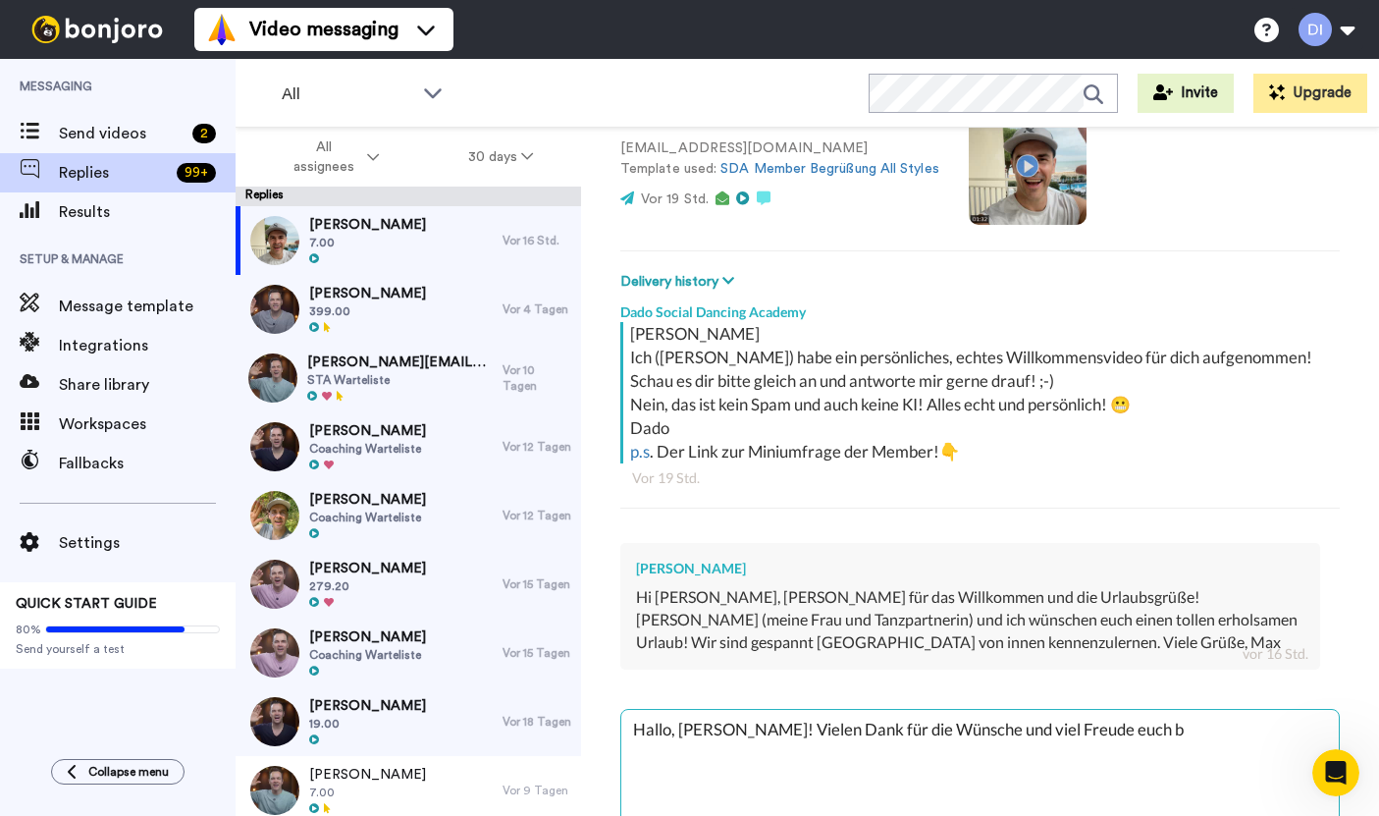
type textarea "Hallo, [PERSON_NAME]! Vielen Dank für die Wünsche und viel Freude euch be"
type textarea "x"
type textarea "Hallo, [PERSON_NAME]! Vielen Dank für die Wünsche und viel Freude euch bei"
type textarea "x"
type textarea "Hallo, [PERSON_NAME]! Vielen Dank für die Wünsche und viel Freude euch beid"
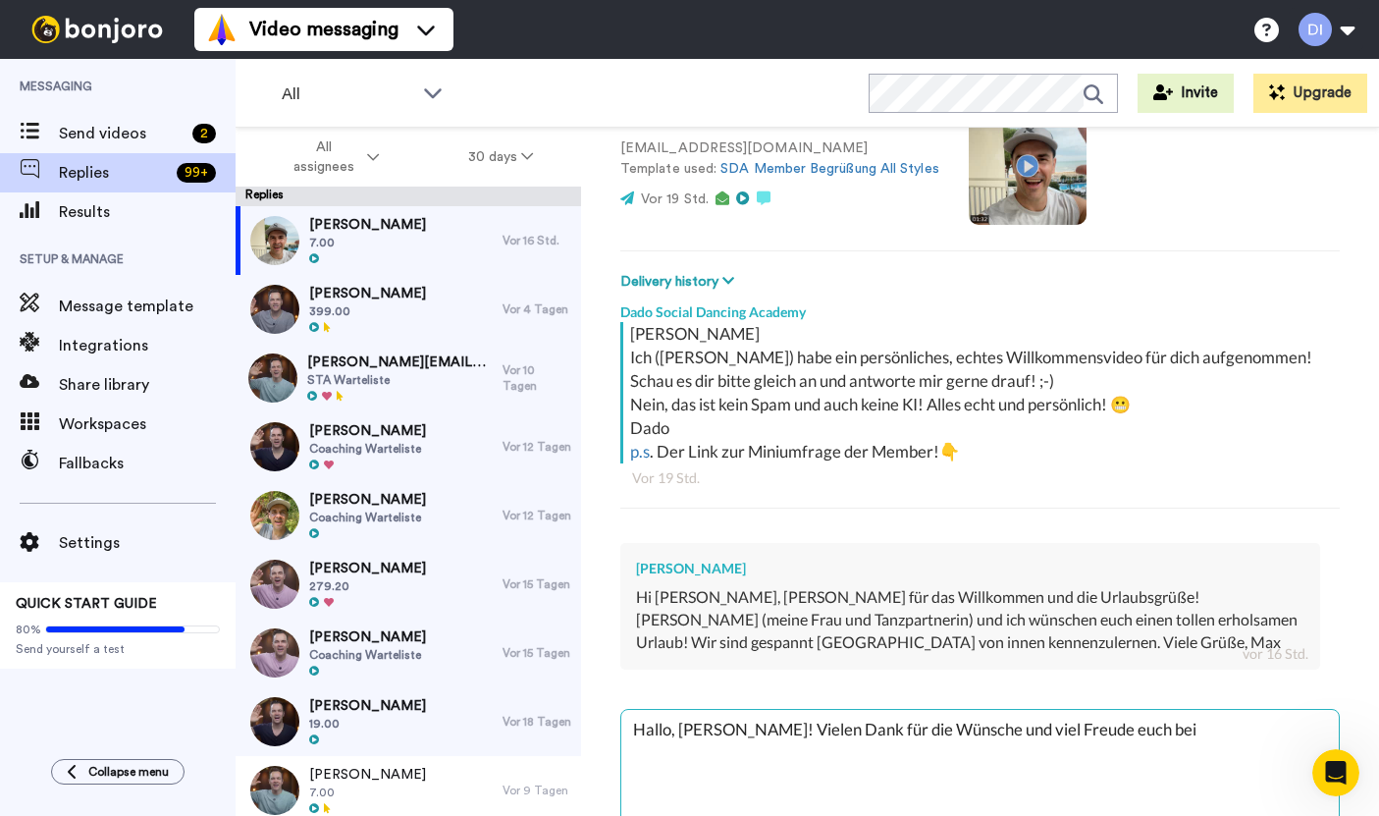
type textarea "x"
type textarea "Hallo, [PERSON_NAME]! Vielen Dank für die Wünsche und viel Freude euch beide"
type textarea "x"
type textarea "Hallo, [PERSON_NAME]! Vielen Dank für die Wünsche und viel Freude euch beiden"
type textarea "x"
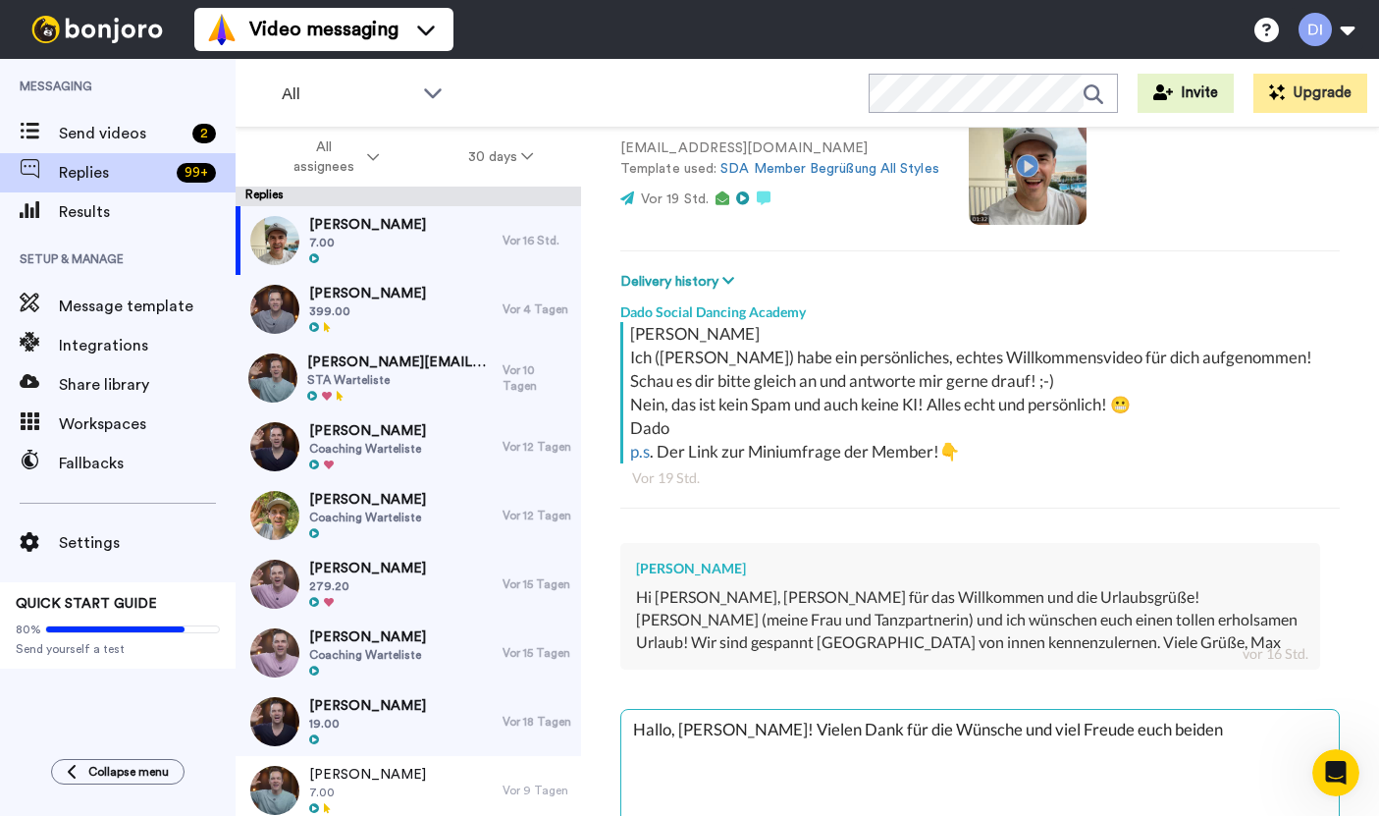
type textarea "Hallo, [PERSON_NAME]! Vielen Dank für die Wünsche und viel Freude euch beiden"
type textarea "x"
type textarea "Hallo, [PERSON_NAME]! Vielen Dank für die Wünsche und viel Freude euch beiden i"
type textarea "x"
type textarea "Hallo, [PERSON_NAME]! Vielen Dank für die Wünsche und viel Freude euch beiden in"
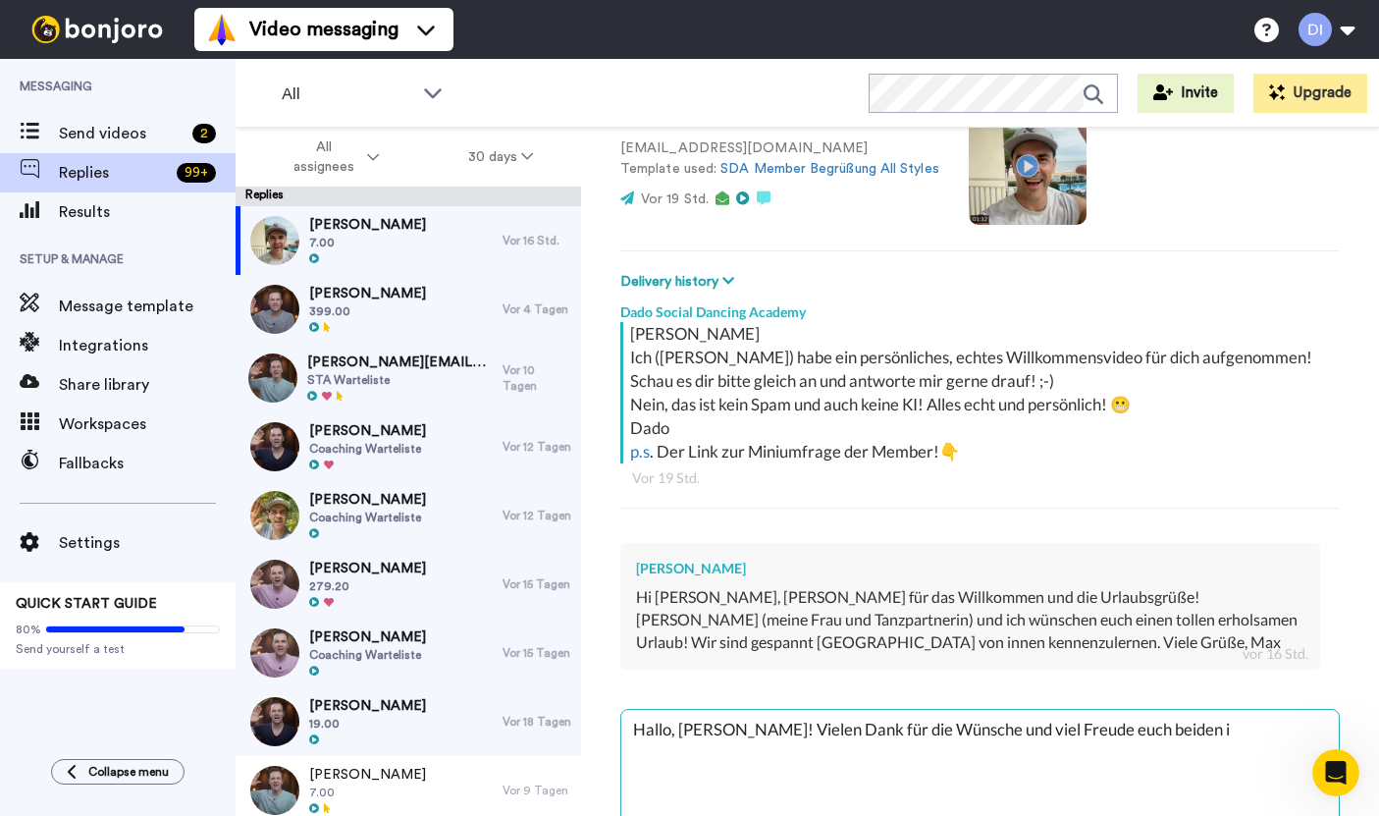
type textarea "x"
type textarea "Hallo, [PERSON_NAME]! Vielen Dank für die Wünsche und viel Freude euch beiden in"
type textarea "x"
type textarea "Hallo, [PERSON_NAME]! Vielen Dank für die Wünsche und viel Freude euch beiden i…"
type textarea "x"
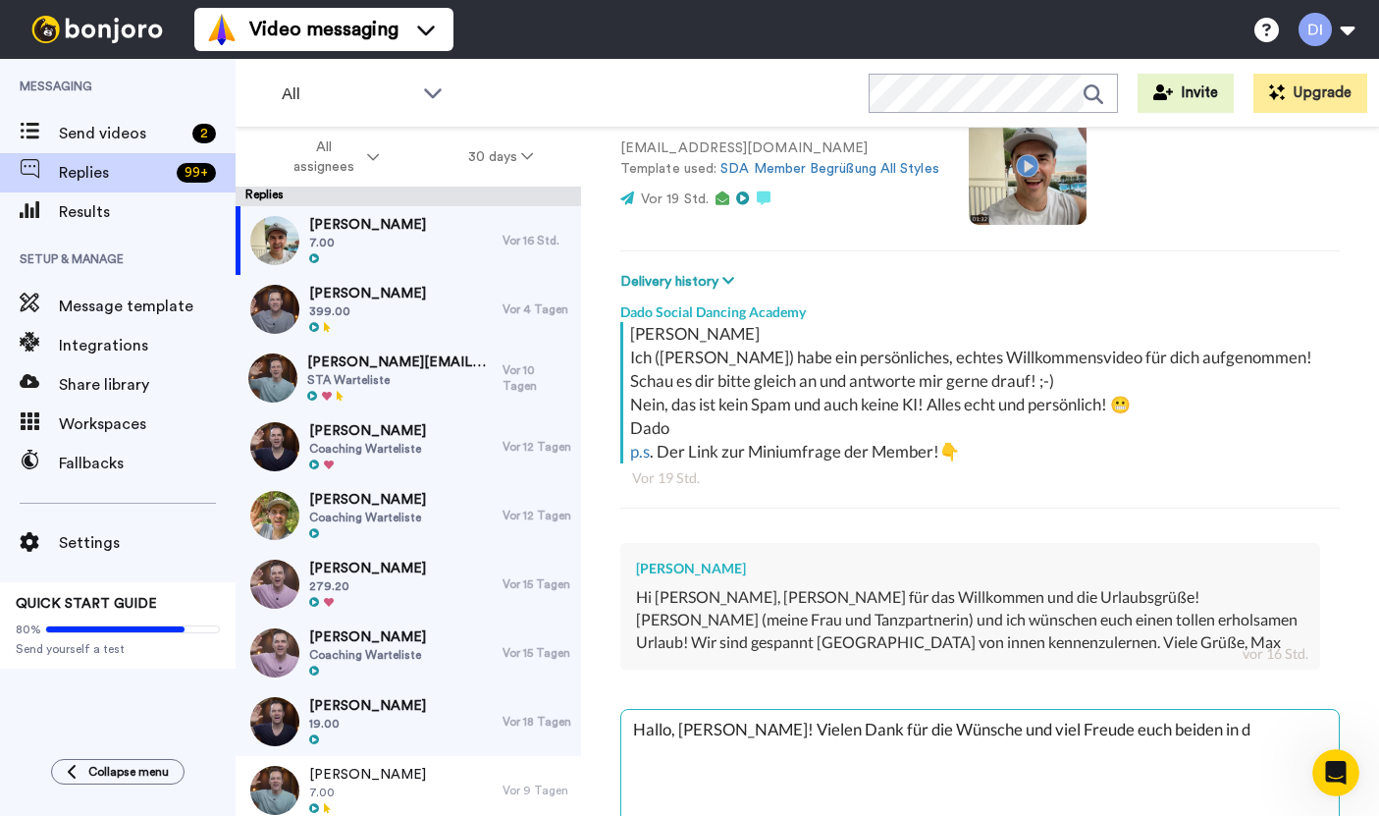
type textarea "Hallo, [PERSON_NAME]! Vielen Dank für die Wünsche und viel Freude euch beiden i…"
type textarea "x"
type textarea "Hallo, [PERSON_NAME]! Vielen Dank für die Wünsche und viel Freude euch beiden i…"
type textarea "x"
type textarea "Hallo, [PERSON_NAME]! Vielen Dank für die Wünsche und viel Freude euch beiden i…"
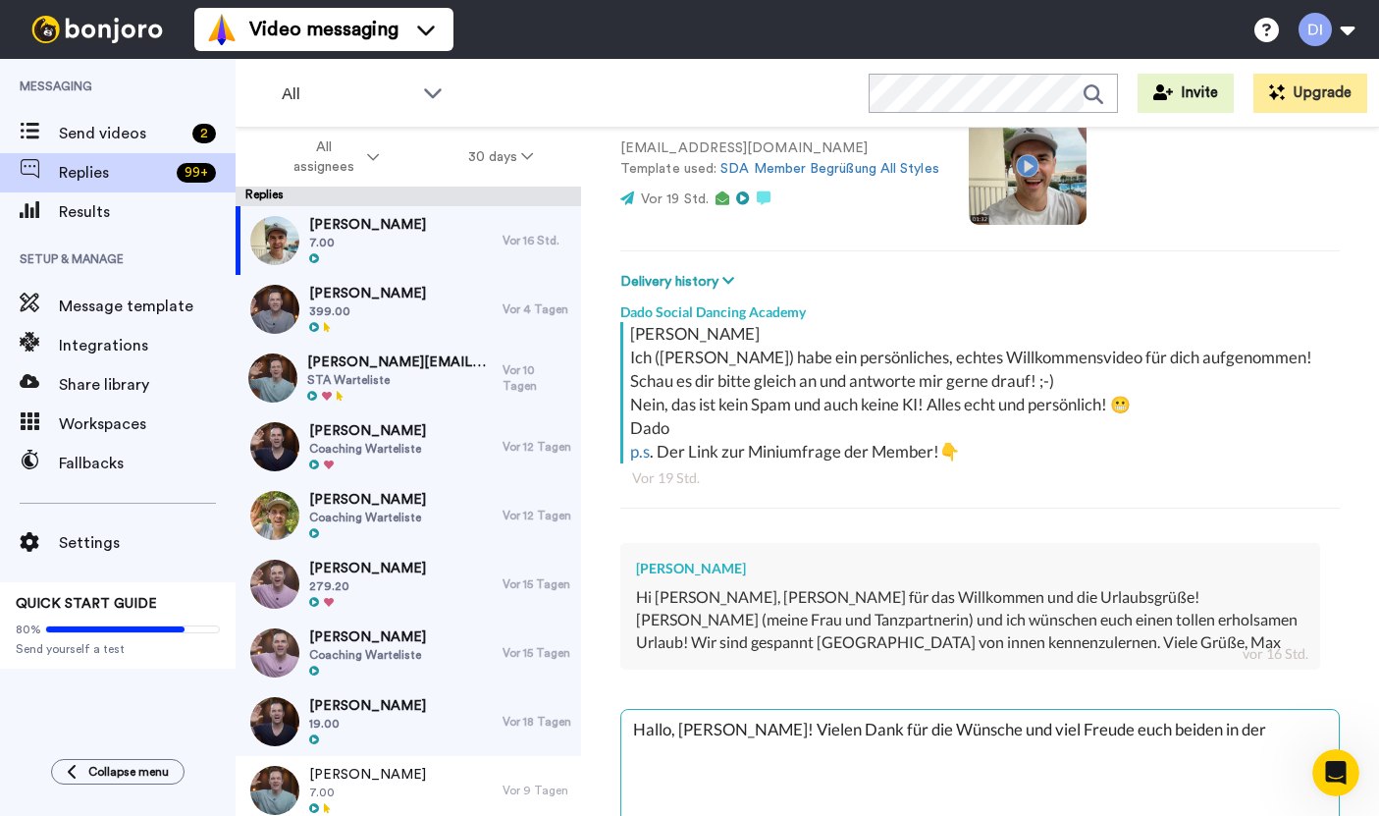
type textarea "x"
type textarea "Hallo, [PERSON_NAME]! Vielen Dank für die Wünsche und viel Freude euch beiden i…"
type textarea "x"
type textarea "Hallo, [PERSON_NAME]! Vielen Dank für die Wünsche und viel Freude euch beiden i…"
type textarea "x"
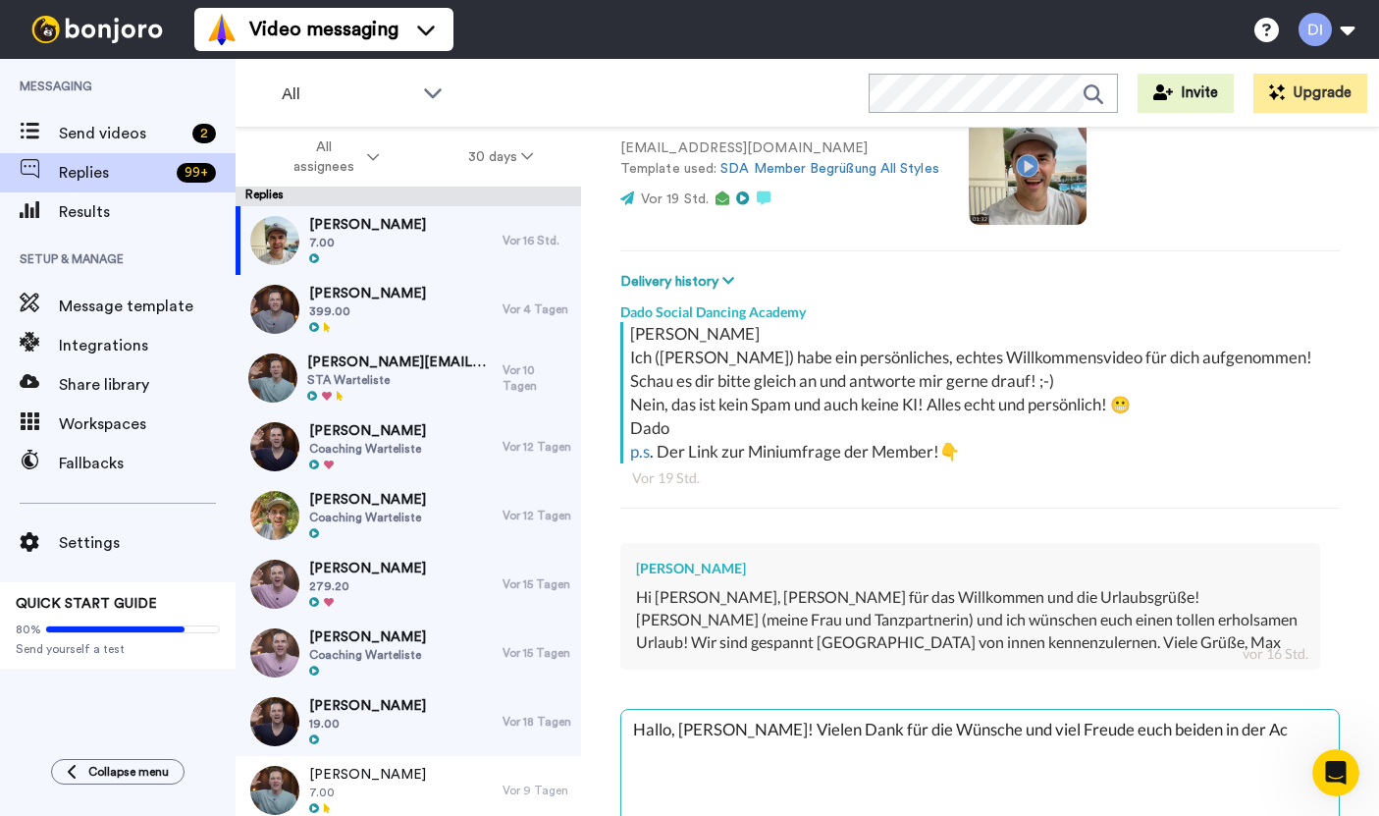
type textarea "Hallo, [PERSON_NAME]! Vielen Dank für die Wünsche und viel Freude euch beiden i…"
type textarea "x"
type textarea "Hallo, [PERSON_NAME]! Vielen Dank für die Wünsche und viel Freude euch beiden i…"
type textarea "x"
type textarea "Hallo, [PERSON_NAME]! Vielen Dank für die Wünsche und viel Freude euch beiden i…"
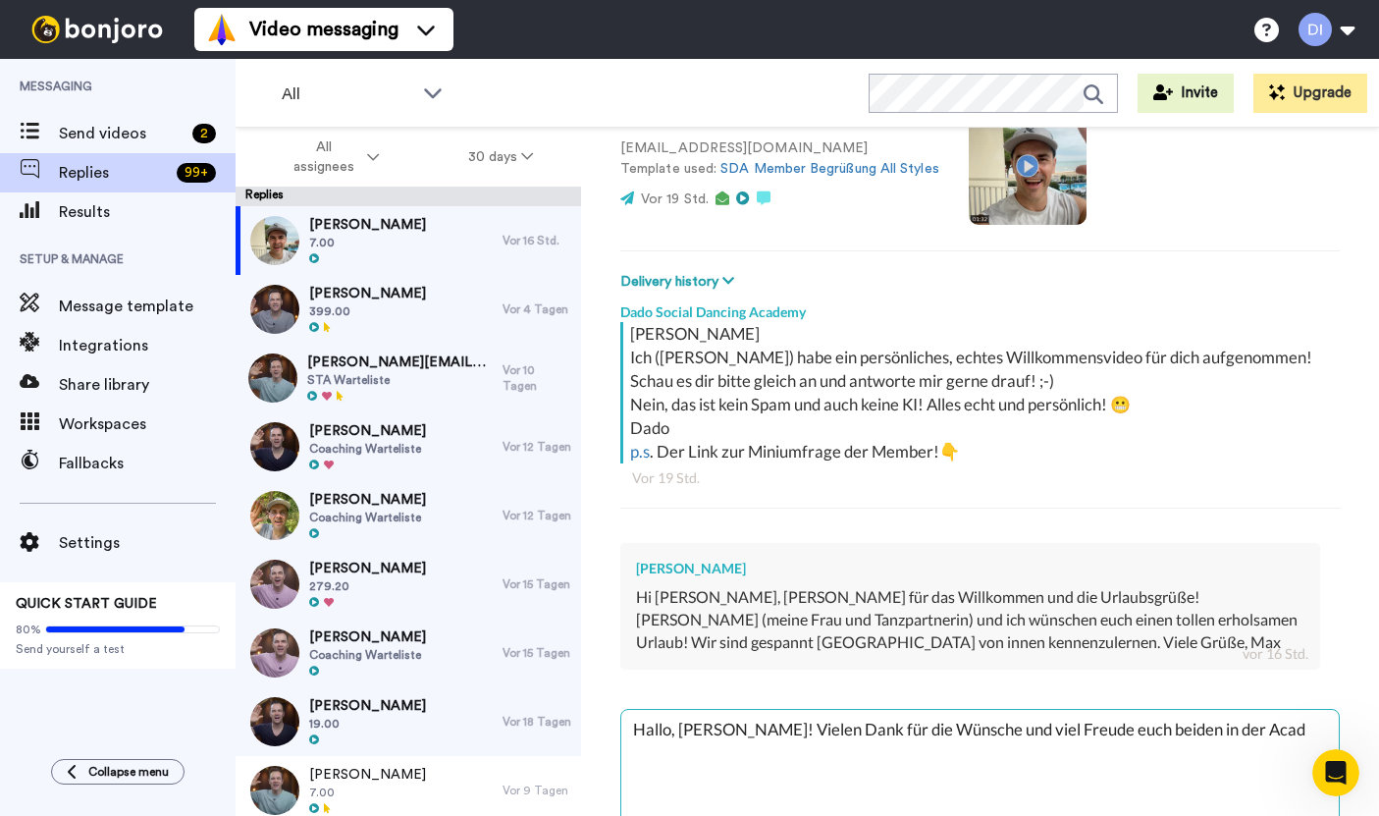
type textarea "x"
type textarea "Hallo, [PERSON_NAME]! Vielen Dank für die Wünsche und viel Freude euch beiden i…"
type textarea "x"
type textarea "Hallo, [PERSON_NAME]! Vielen Dank für die Wünsche und viel Freude euch beiden i…"
type textarea "x"
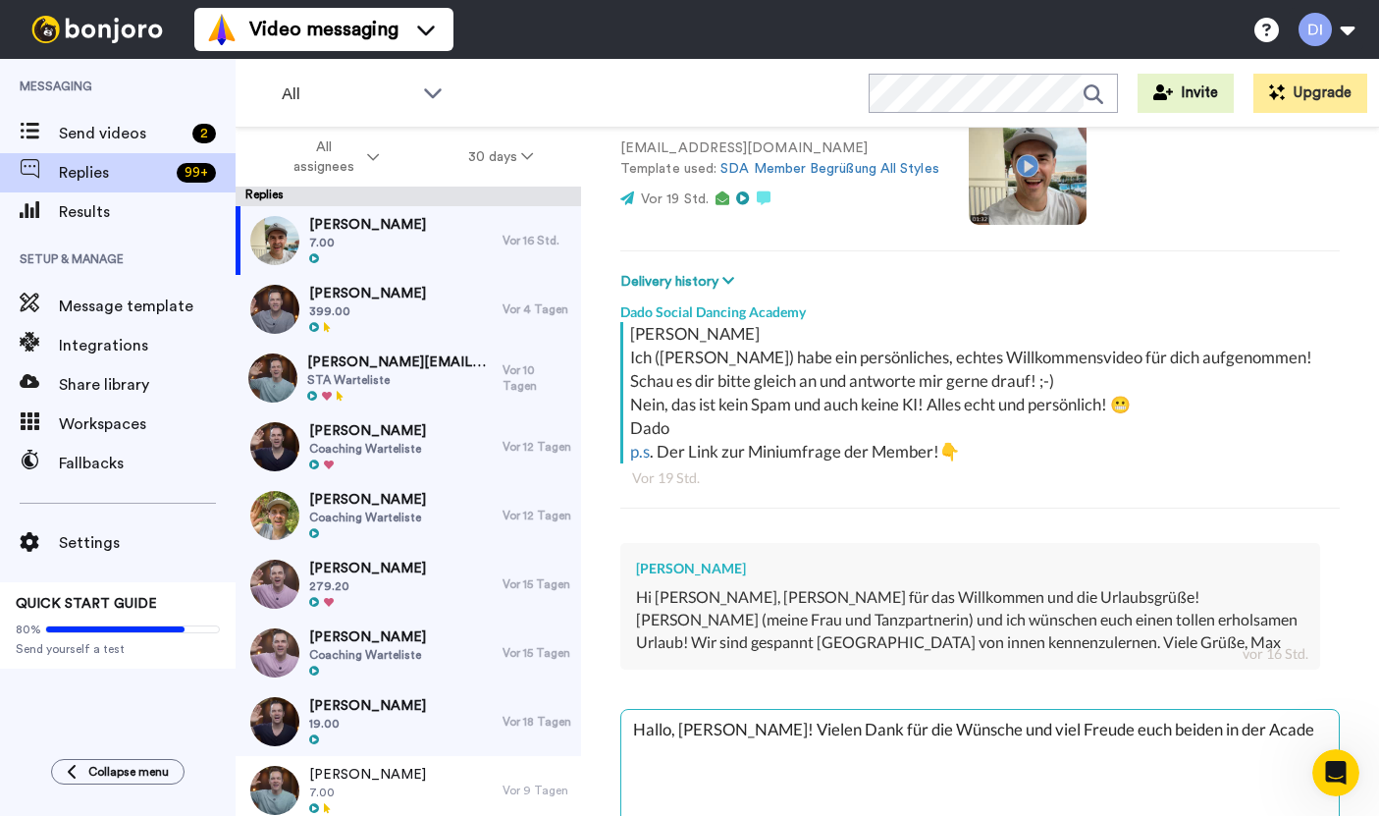
type textarea "Hallo, [PERSON_NAME]! Vielen Dank für die Wünsche und viel Freude euch beiden i…"
type textarea "x"
type textarea "Hallo, [PERSON_NAME]! Vielen Dank für die Wünsche und viel Freude euch beiden i…"
type textarea "x"
type textarea "Hallo, [PERSON_NAME]! Vielen Dank für die Wünsche und viel Freude euch beiden i…"
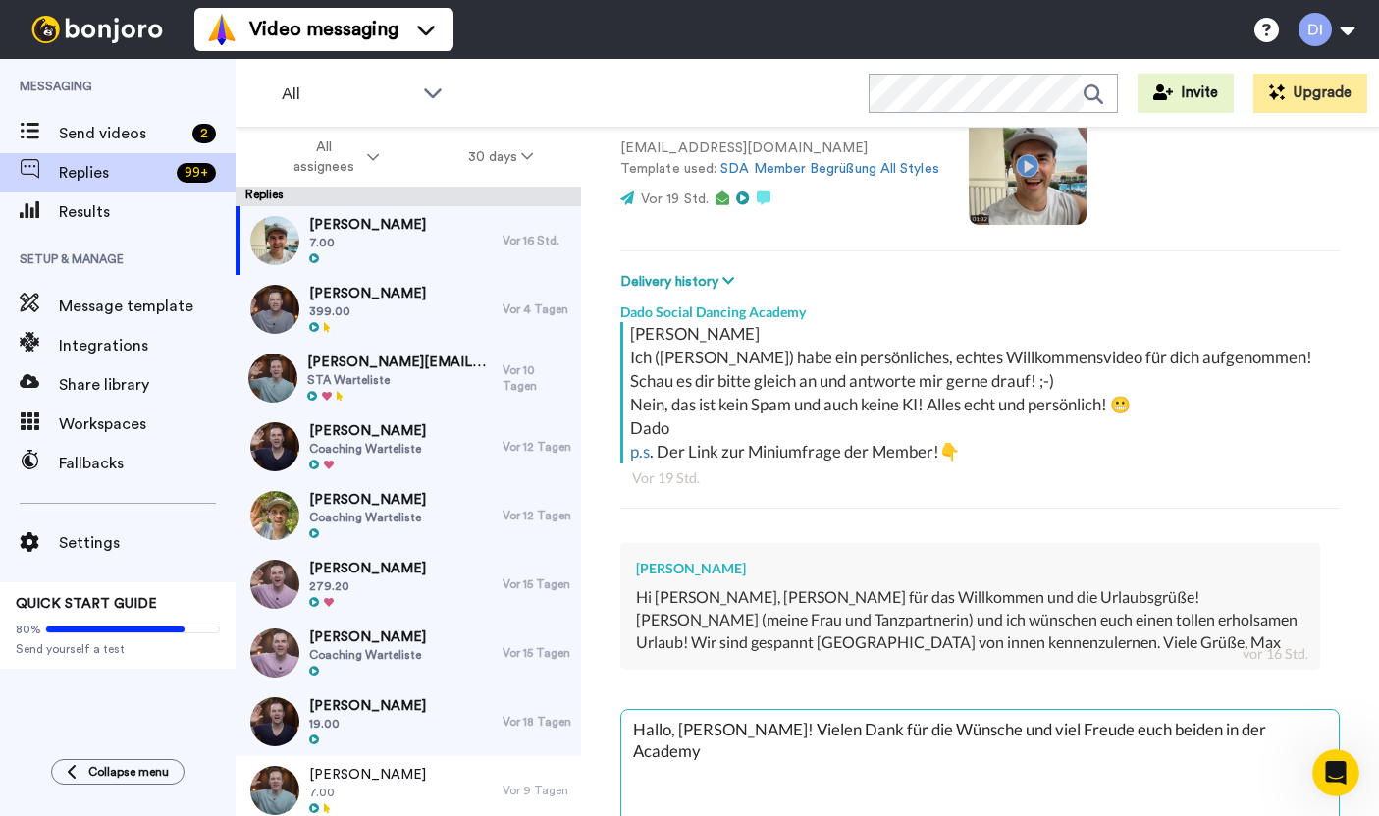
type textarea "x"
type textarea "Hallo, [PERSON_NAME]! Vielen Dank für die Wünsche und viel Freude euch beiden i…"
type textarea "x"
type textarea "Hallo, [PERSON_NAME]! Vielen Dank für die Wünsche und viel Freude euch beiden i…"
type textarea "x"
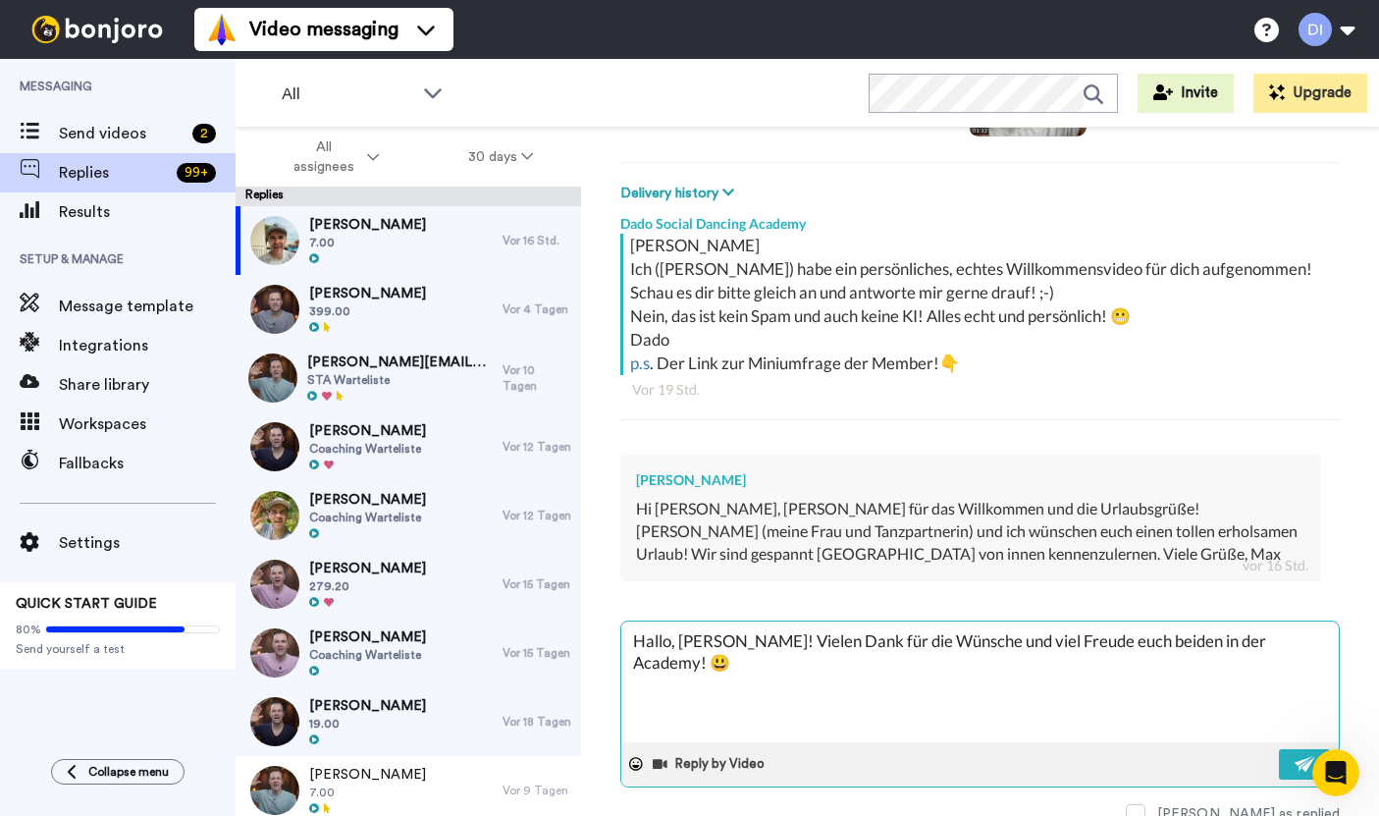
scroll to position [253, 0]
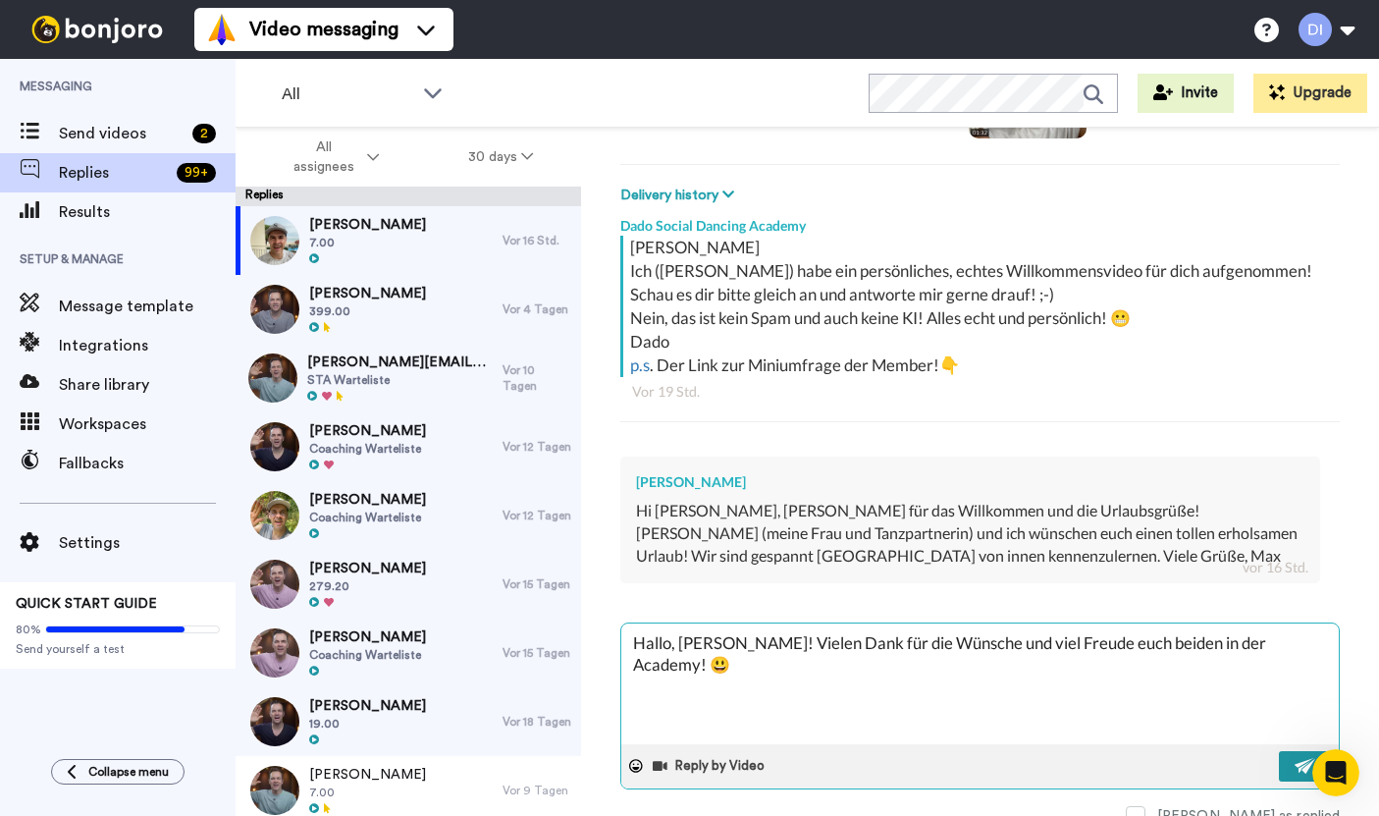
type textarea "Hallo, [PERSON_NAME]! Vielen Dank für die Wünsche und viel Freude euch beiden i…"
click at [1286, 754] on button at bounding box center [1304, 766] width 51 height 30
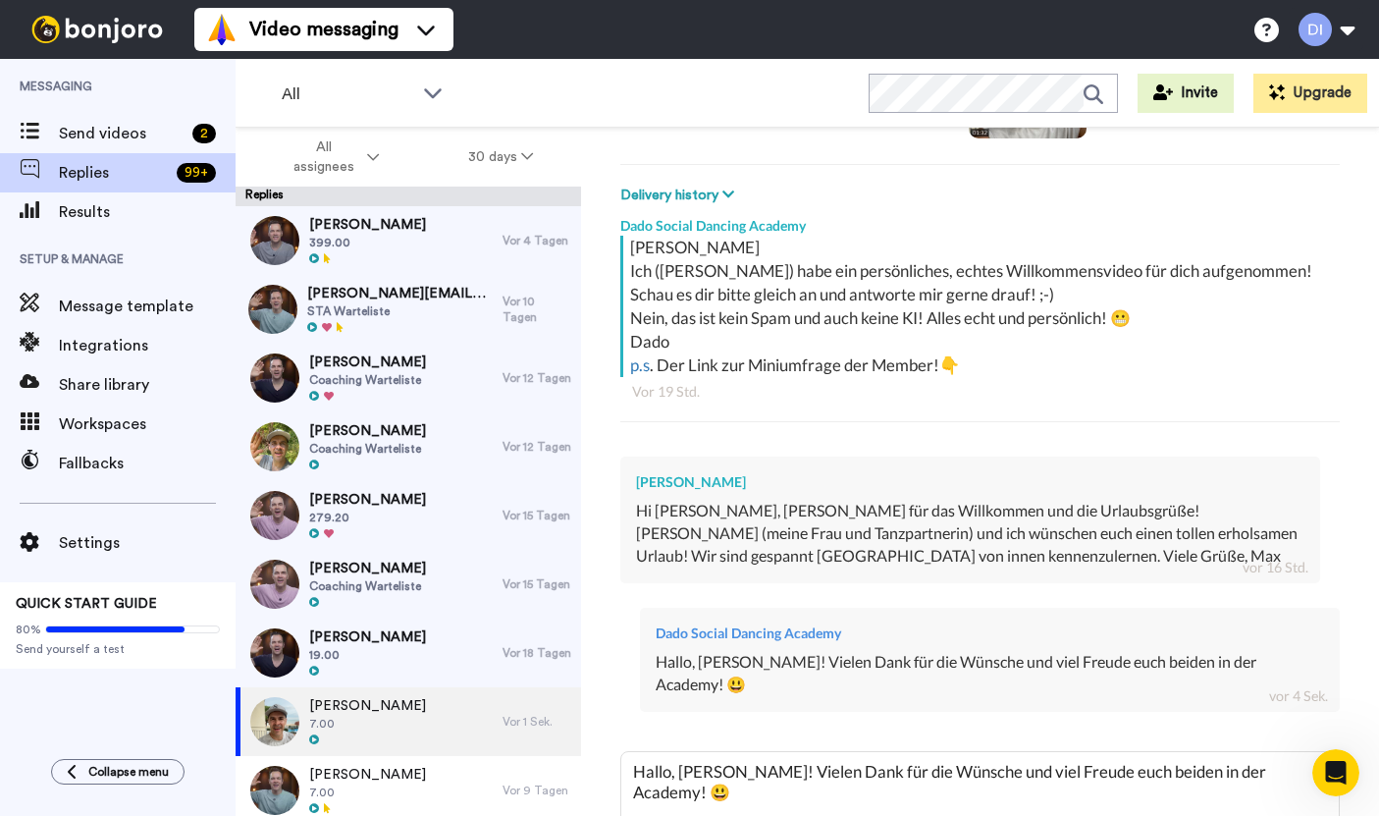
click at [397, 236] on div "[PERSON_NAME] 399.00" at bounding box center [369, 240] width 267 height 69
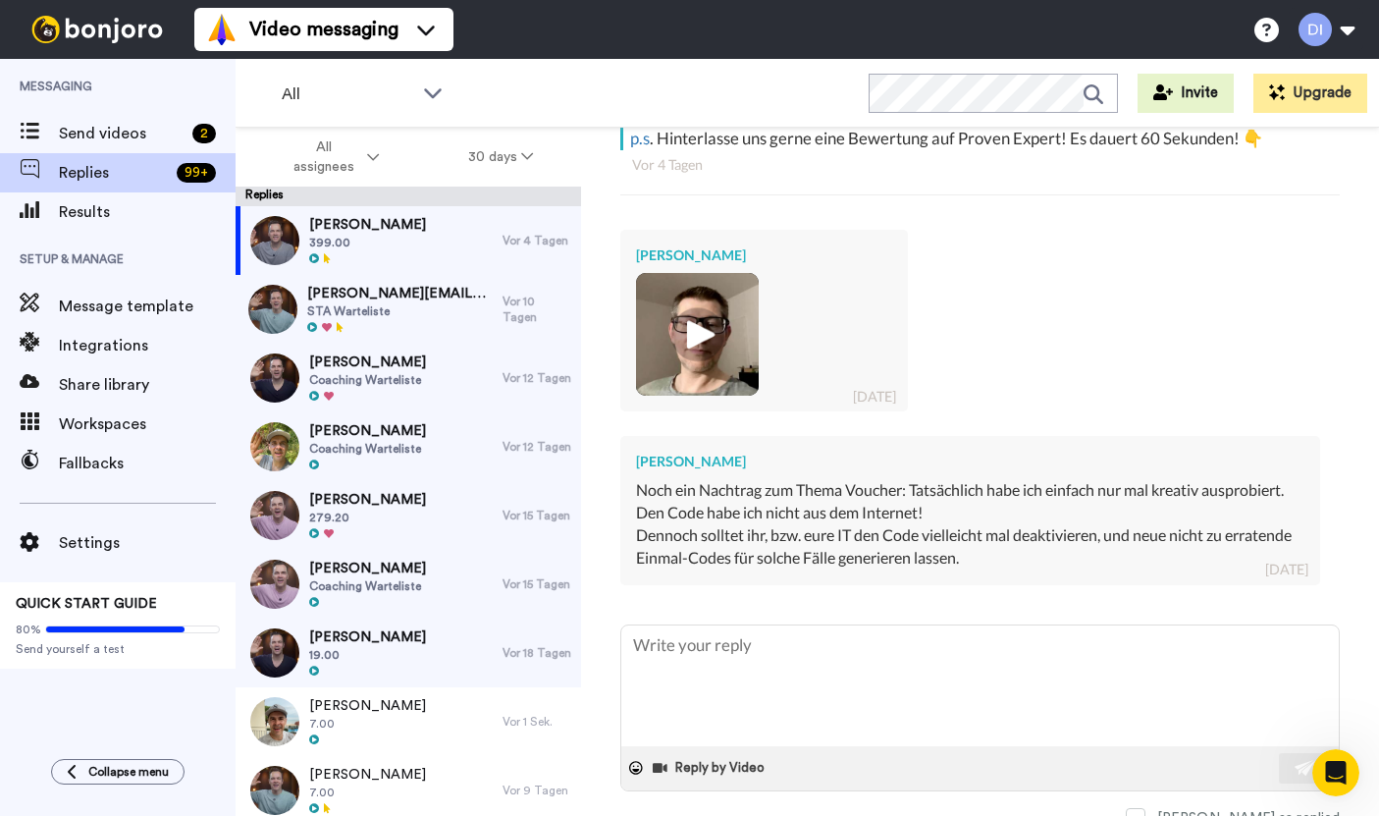
scroll to position [526, 0]
click at [695, 311] on img at bounding box center [698, 335] width 54 height 54
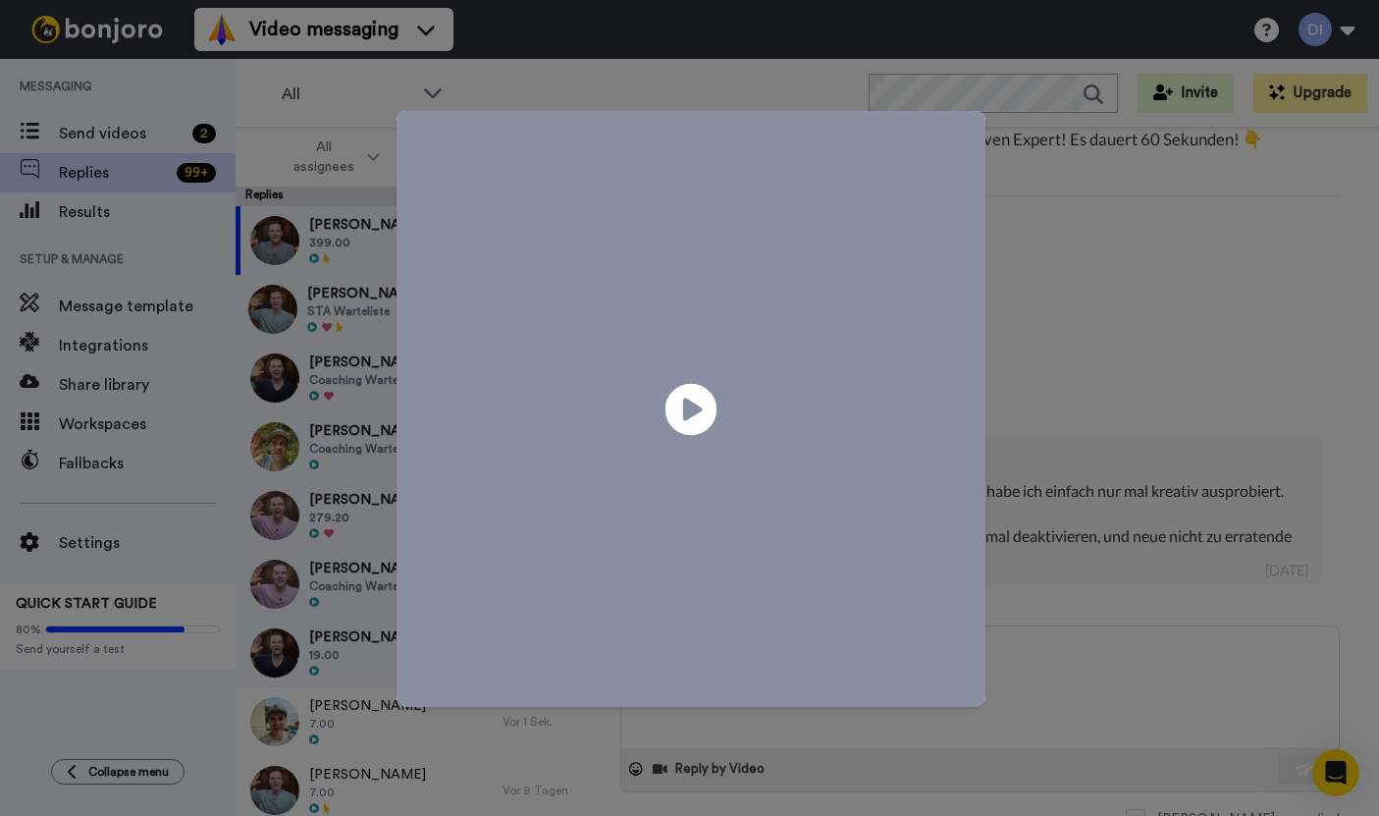
click at [697, 414] on icon at bounding box center [691, 409] width 52 height 52
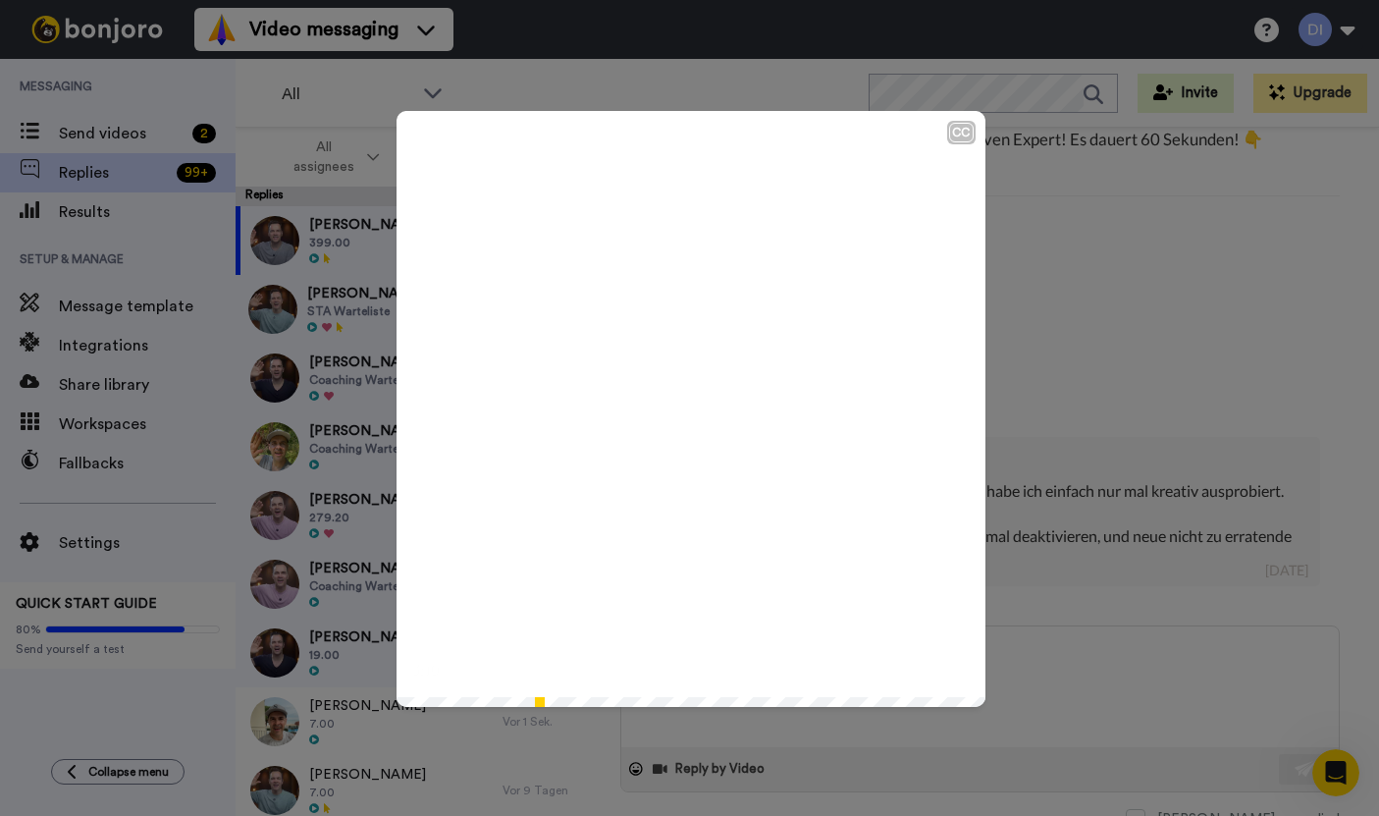
click at [955, 248] on span at bounding box center [691, 409] width 589 height 596
click at [1182, 407] on div "CC Play/Pause schon hin okay, so das soll es mal gewesen sein für [DATE] Abend …" at bounding box center [689, 408] width 1379 height 816
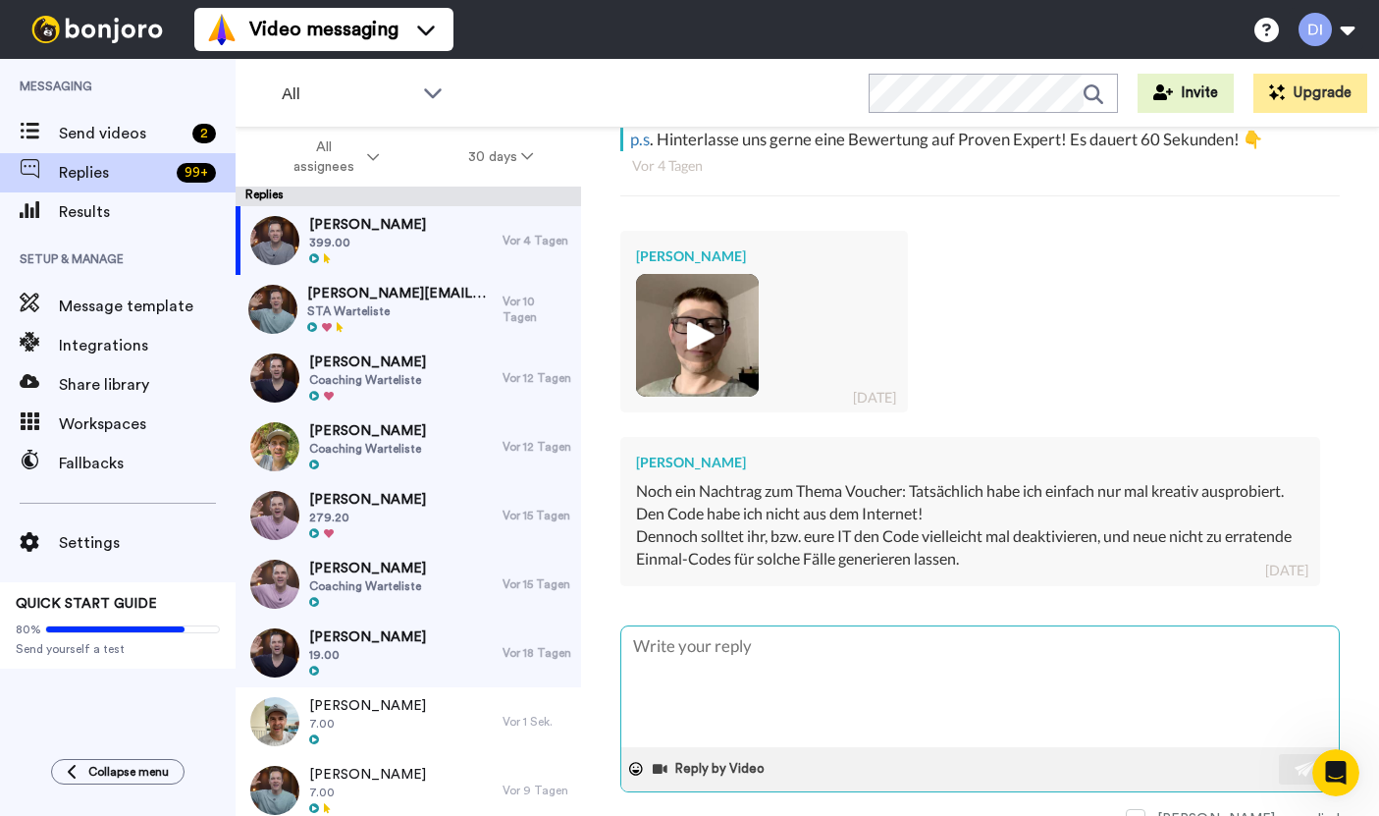
click at [859, 658] on textarea at bounding box center [981, 686] width 718 height 121
type textarea "x"
type textarea "H"
type textarea "x"
type textarea "Hi"
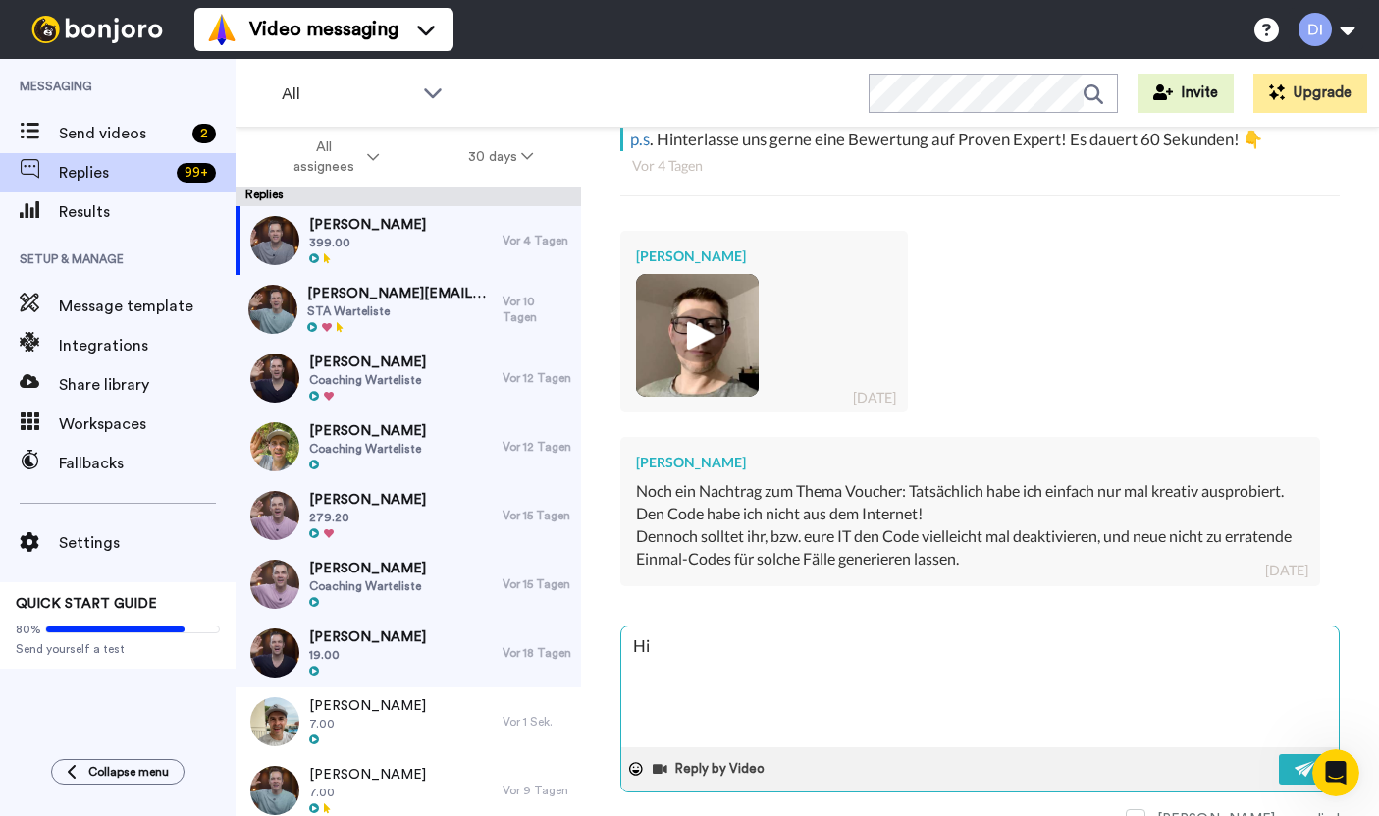
type textarea "x"
type textarea "H"
type textarea "x"
type textarea "I"
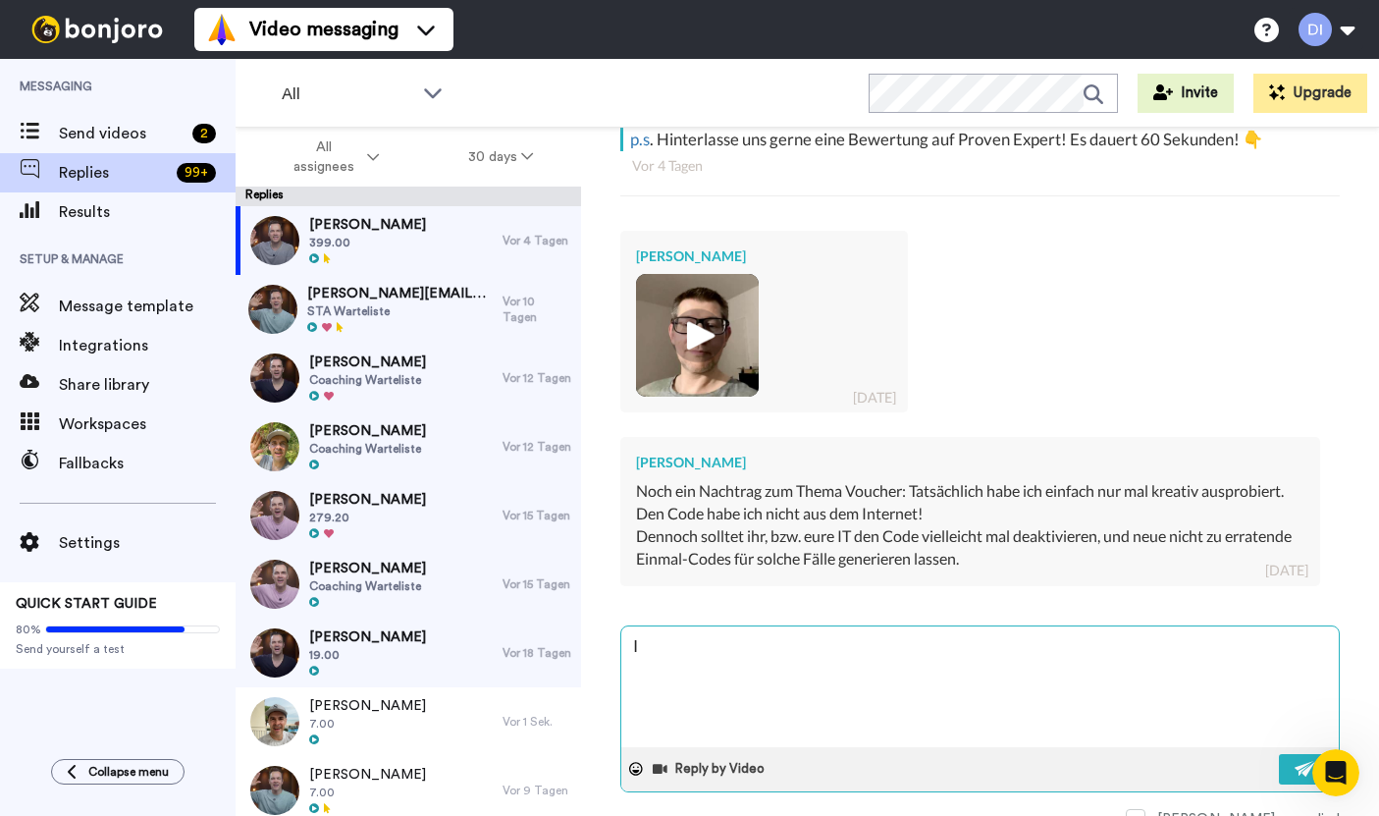
type textarea "x"
type textarea "In"
type textarea "x"
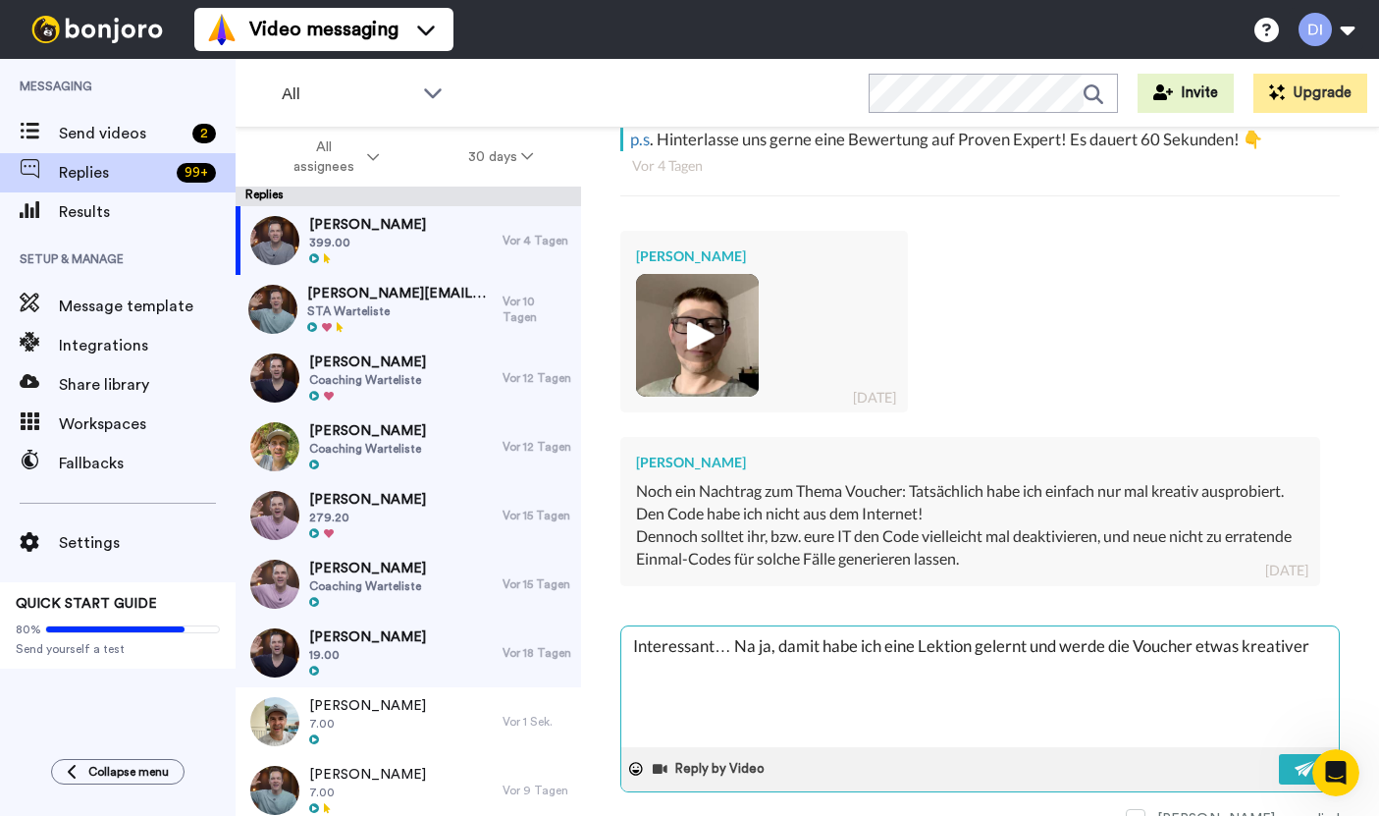
click at [1140, 626] on textarea "Interessant… Na ja, damit habe ich eine Lektion gelernt und werde die Voucher e…" at bounding box center [981, 686] width 718 height 121
click at [1295, 761] on img at bounding box center [1306, 769] width 22 height 16
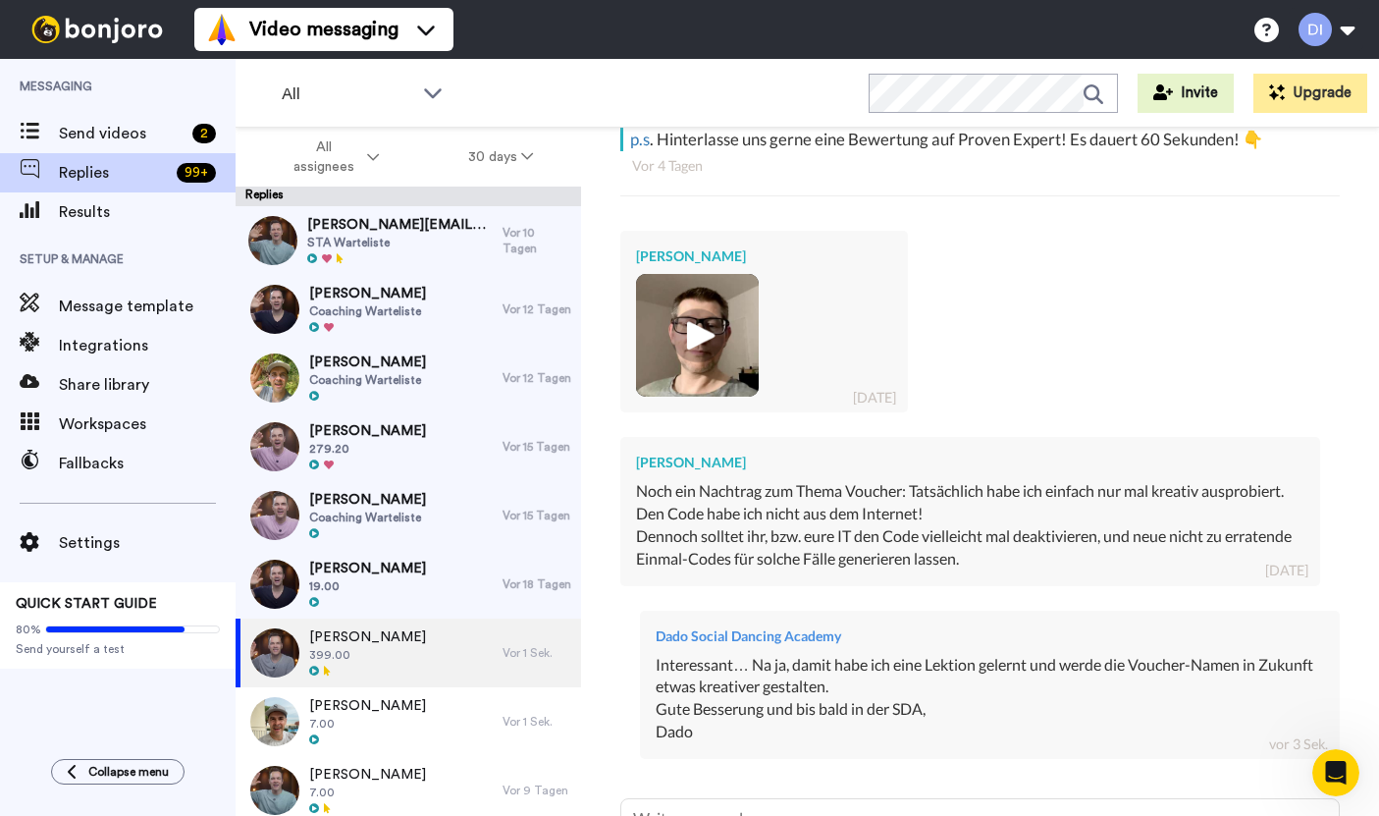
click at [373, 237] on span "STA Warteliste" at bounding box center [400, 243] width 186 height 16
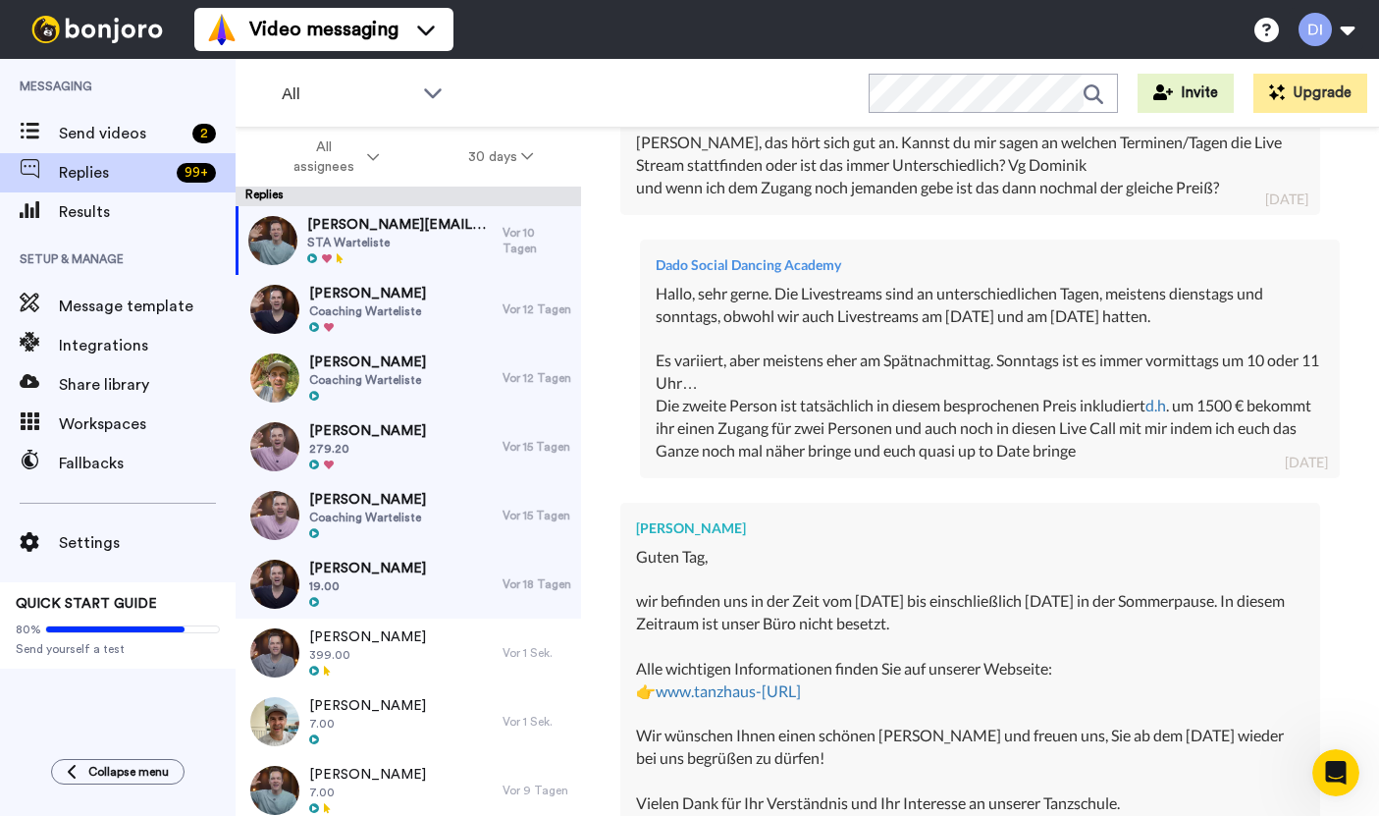
scroll to position [609, 0]
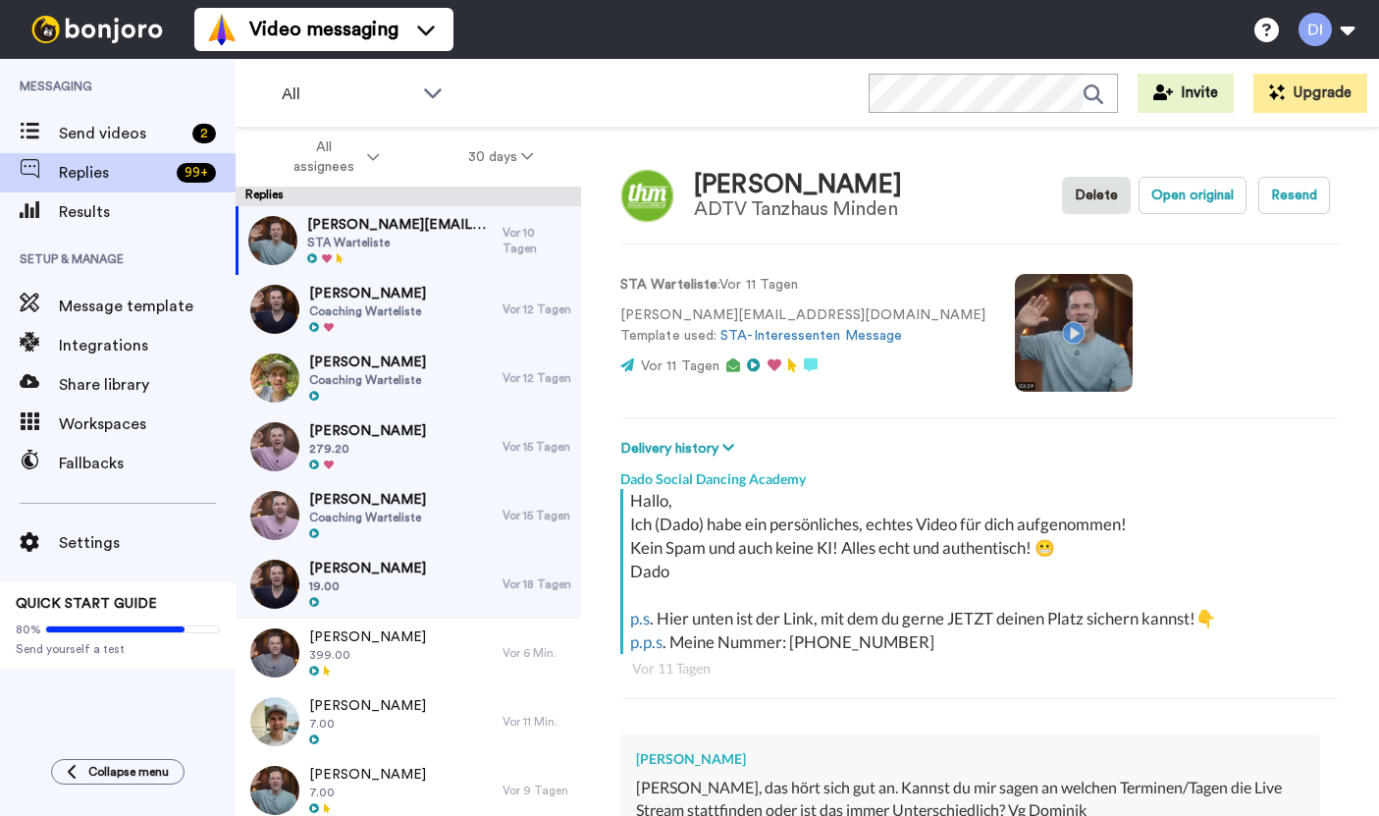
type textarea "Halli hal"
type textarea "x"
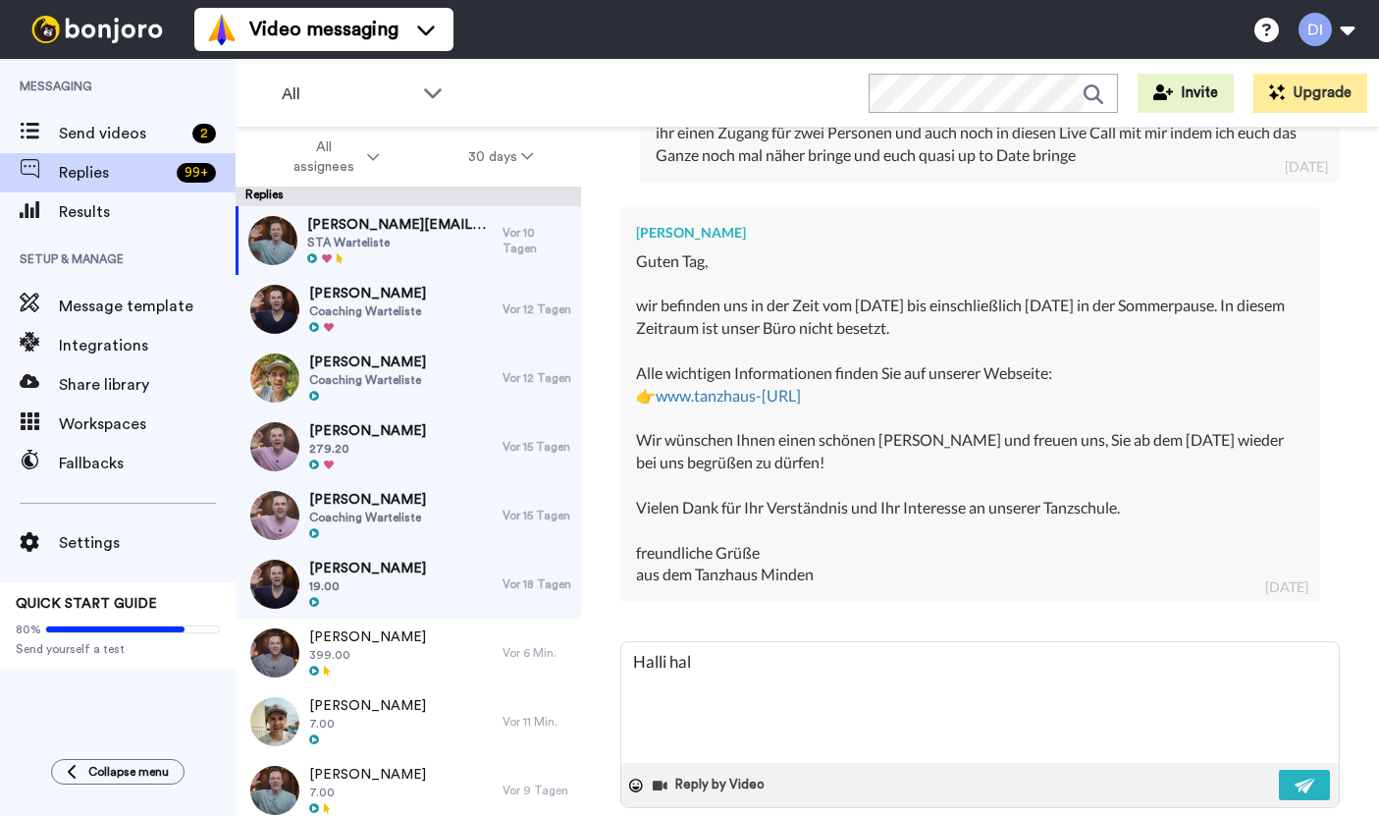
type textarea "Halli hall"
type textarea "x"
type textarea "Halli hallo"
type textarea "x"
type textarea "Halli hallo!"
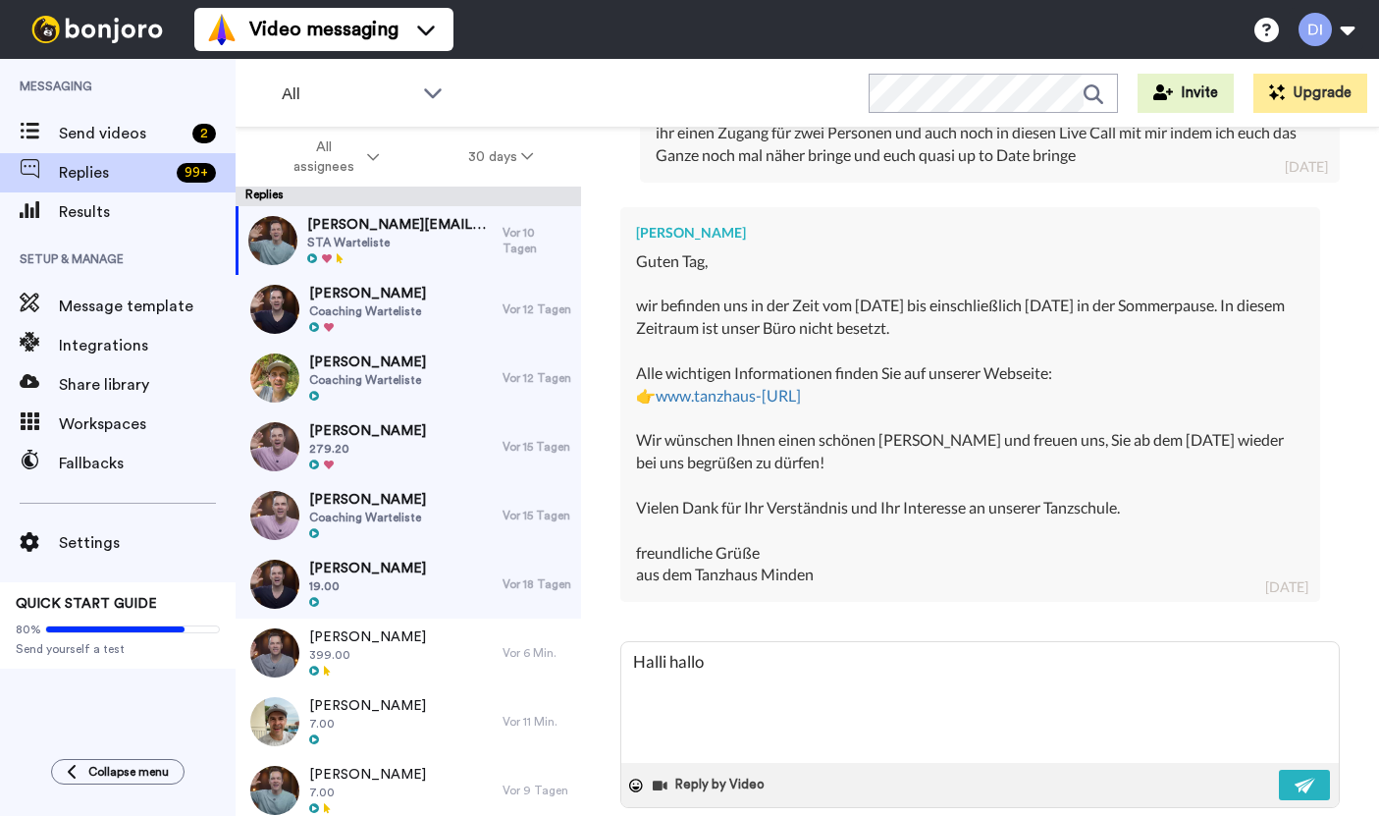
type textarea "x"
type textarea "Halli hallo!"
type textarea "x"
type textarea "Halli hallo! I"
type textarea "x"
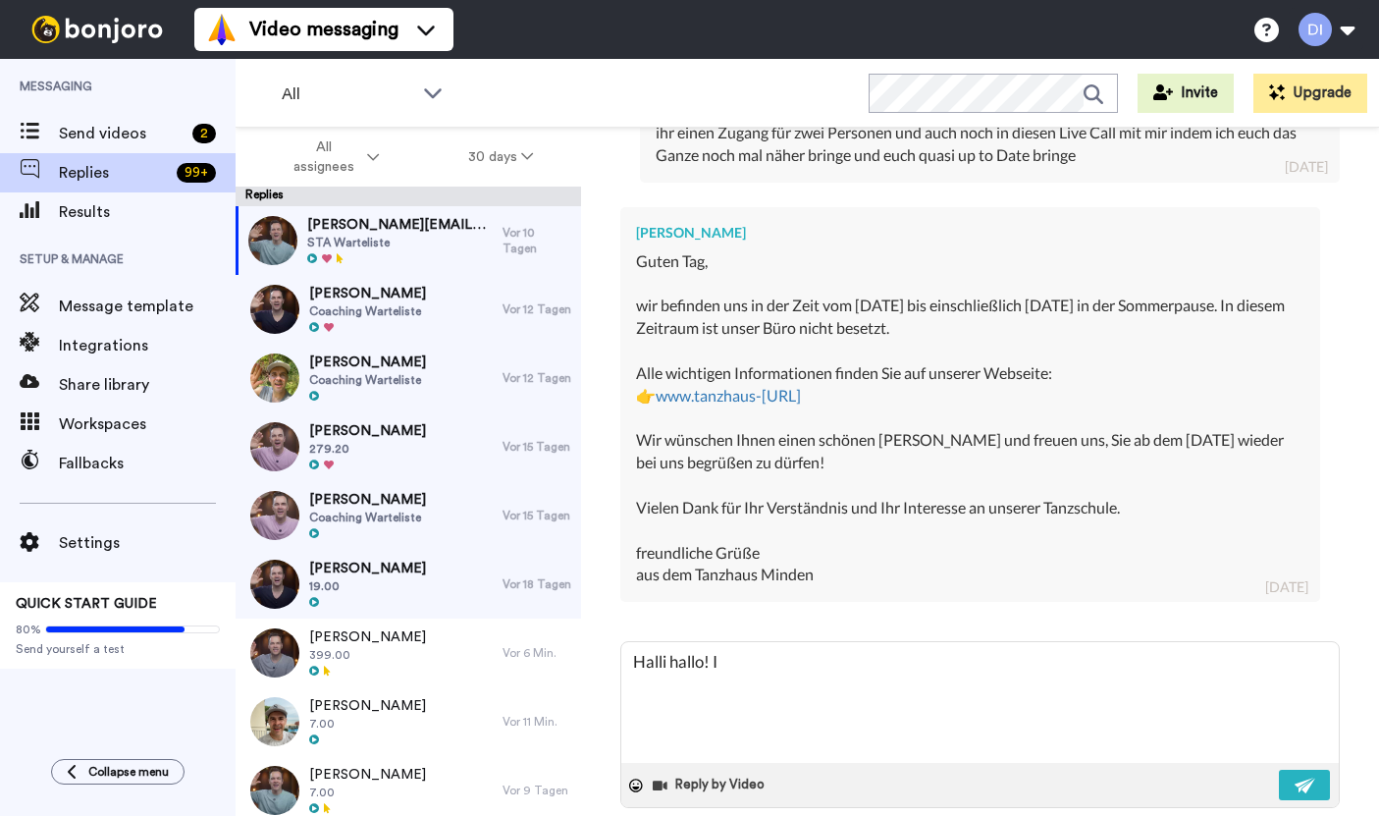
type textarea "Halli hallo! Ic"
type textarea "x"
type textarea "Halli hallo! Ich"
type textarea "x"
type textarea "Halli hallo! Ich"
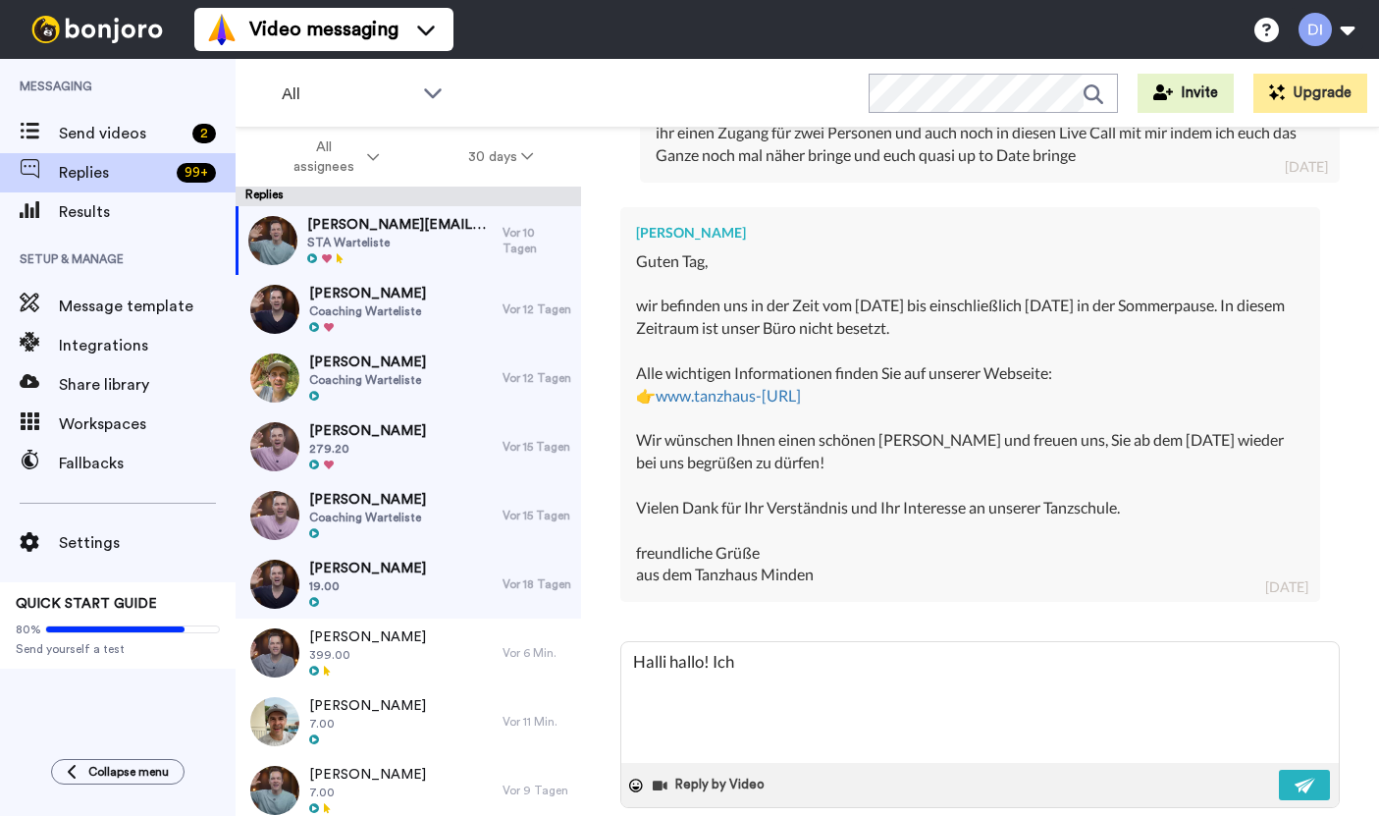
type textarea "x"
type textarea "Halli hallo! Ich w"
type textarea "x"
type textarea "Halli hallo! Ich wo"
type textarea "x"
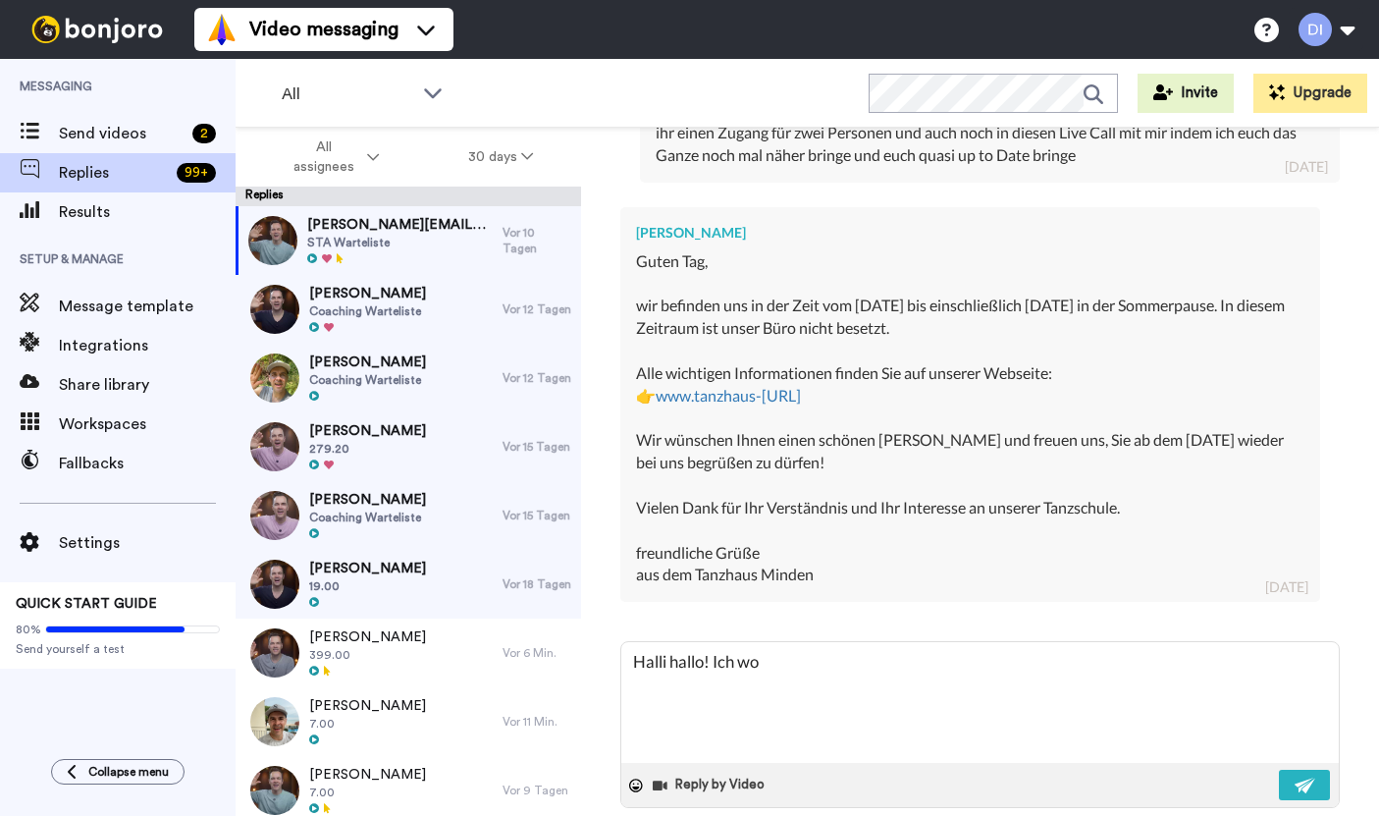
type textarea "Halli hallo! Ich wol"
type textarea "x"
type textarea "Halli hallo! Ich woll"
type textarea "x"
type textarea "Halli hallo! Ich wollt"
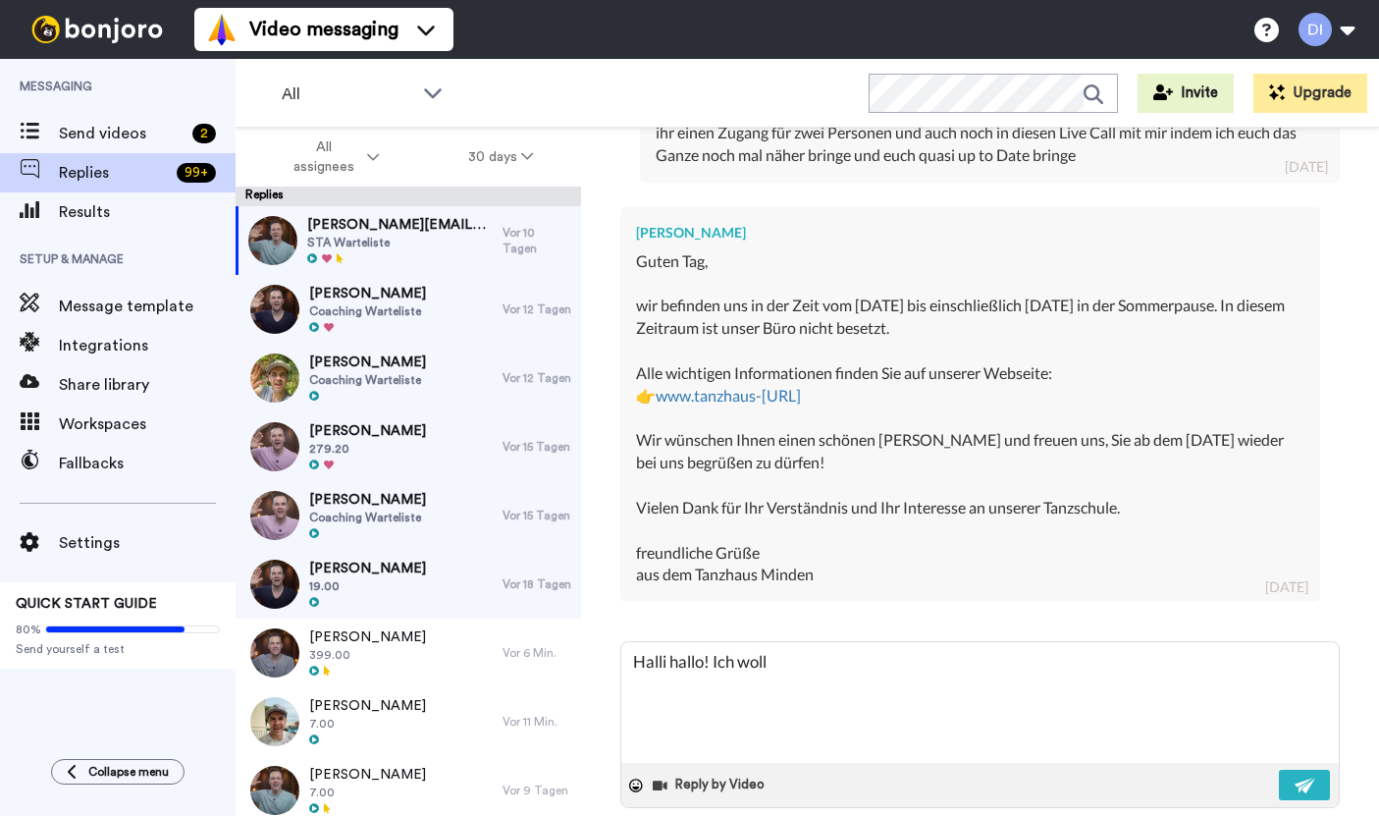
type textarea "x"
type textarea "Halli hallo! Ich wollte"
type textarea "x"
type textarea "Halli hallo! Ich wollte"
type textarea "x"
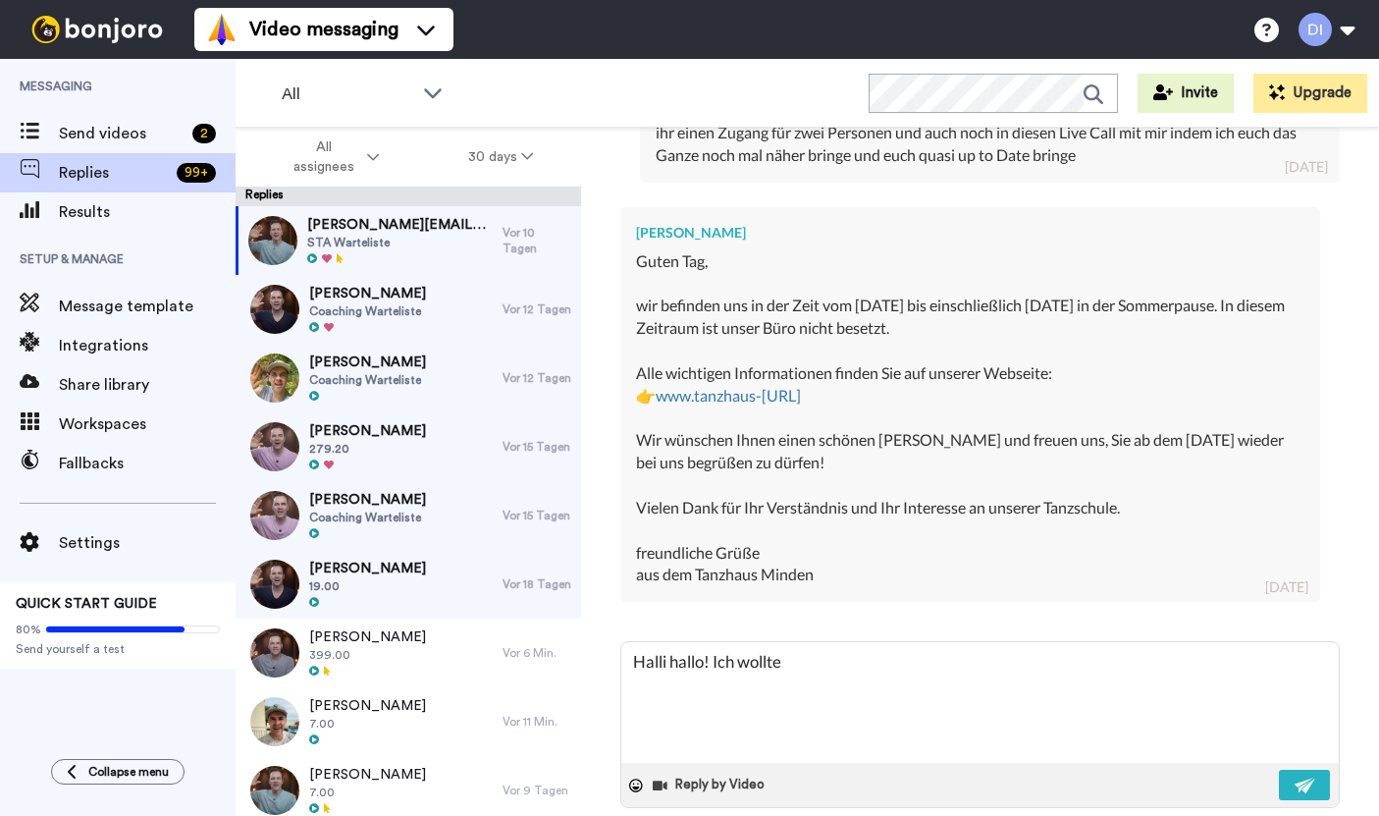
type textarea "Halli hallo! Ich wollte n"
type textarea "x"
type textarea "Halli hallo! Ich wollte nu"
type textarea "x"
type textarea "Halli hallo! Ich wollte nur"
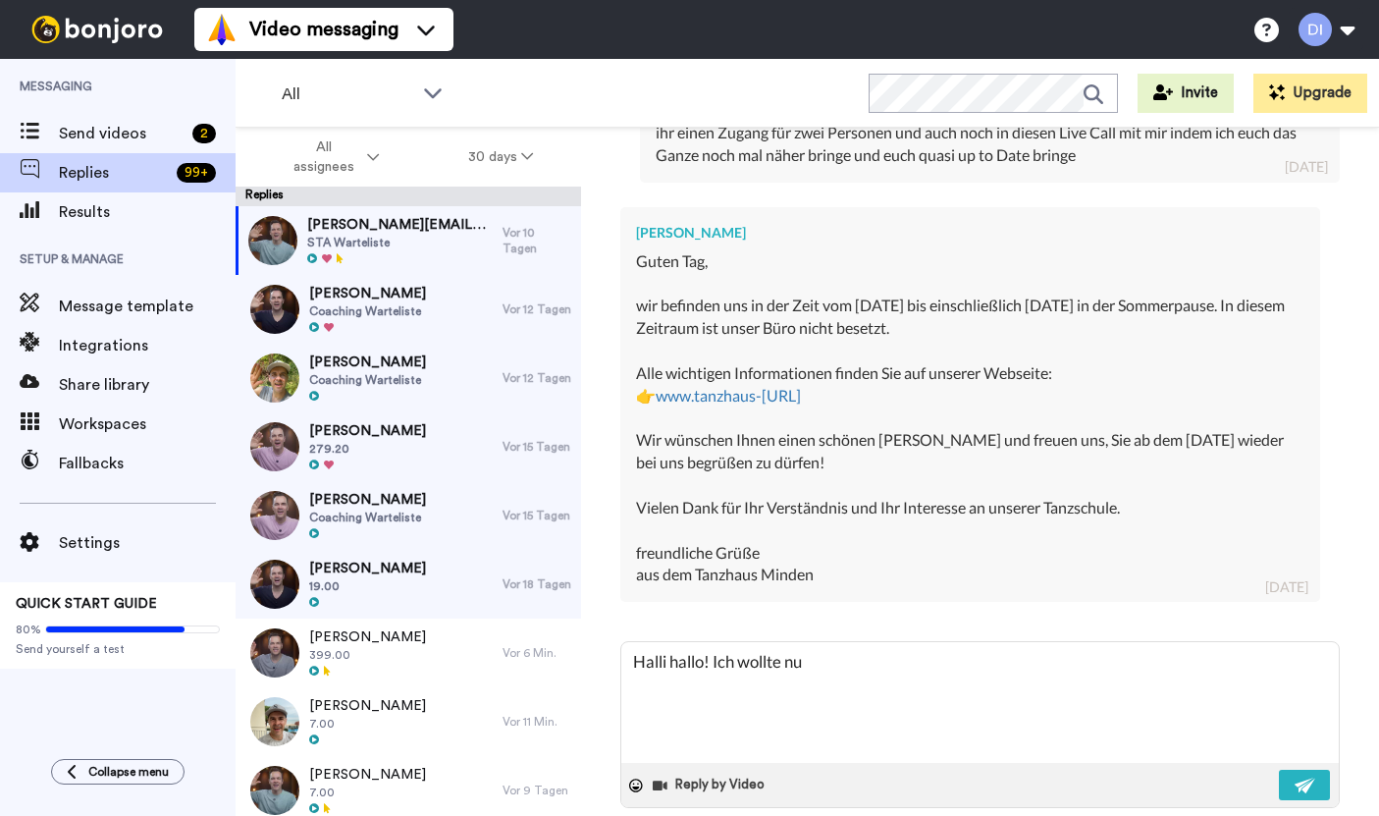
type textarea "x"
type textarea "Halli hallo! Ich wollte nur"
type textarea "x"
type textarea "Halli hallo! Ich wollte nur k"
type textarea "x"
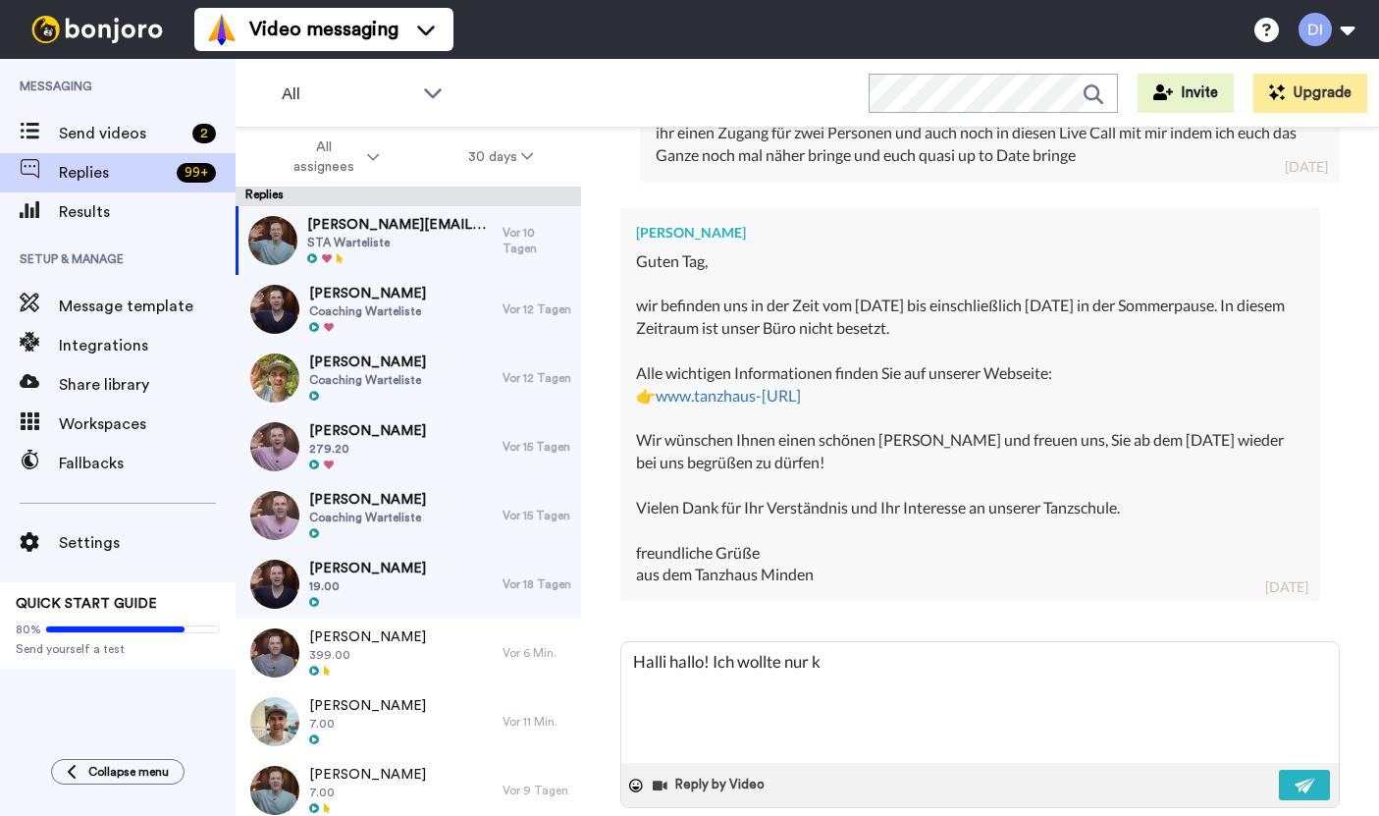
type textarea "Halli hallo! Ich wollte nur ku"
type textarea "x"
type textarea "Halli hallo! Ich wollte nur kur"
type textarea "x"
type textarea "Halli hallo! Ich wollte nur kurz"
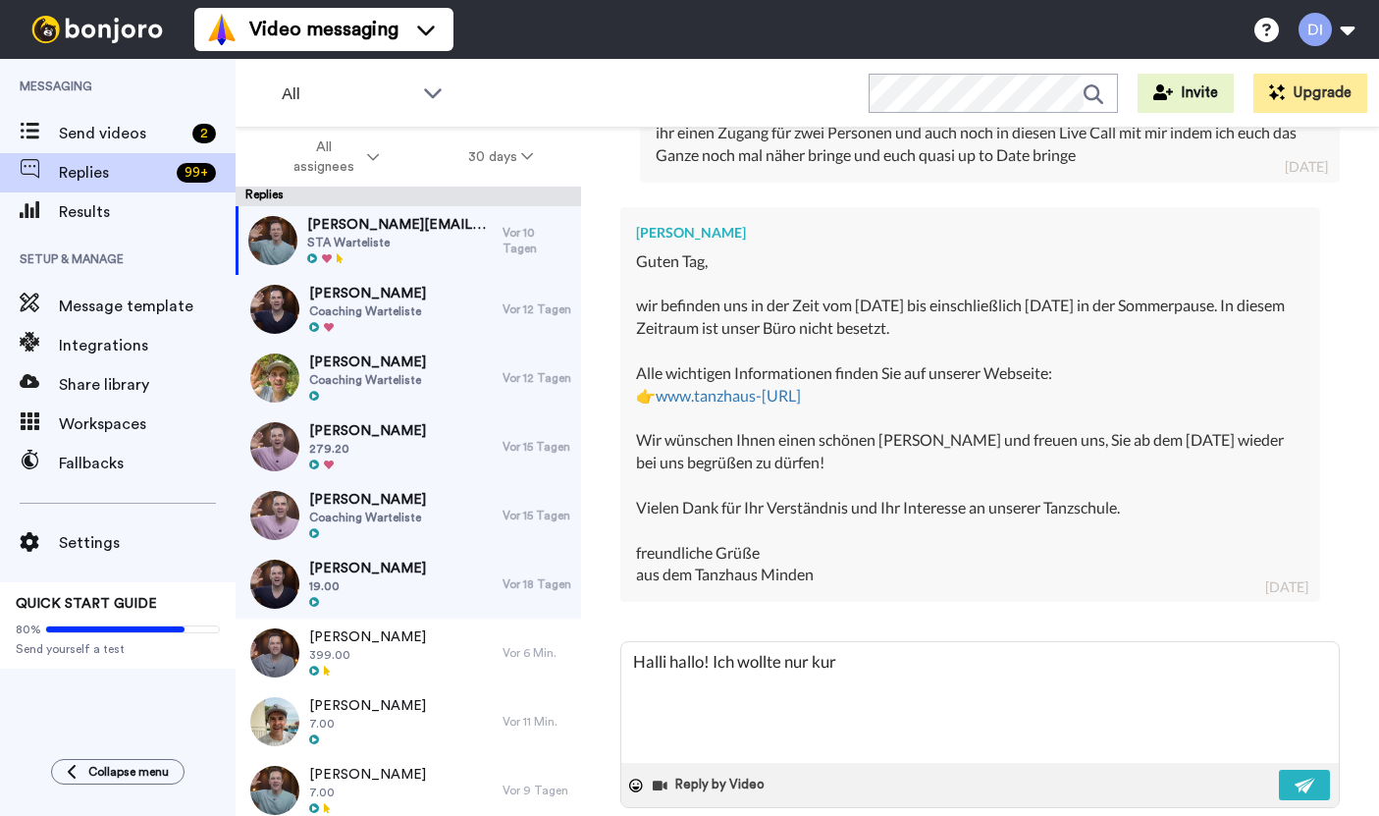
type textarea "x"
type textarea "Halli hallo! Ich wollte nur kurz"
type textarea "x"
type textarea "Halli hallo! Ich wollte nur kurz n"
type textarea "x"
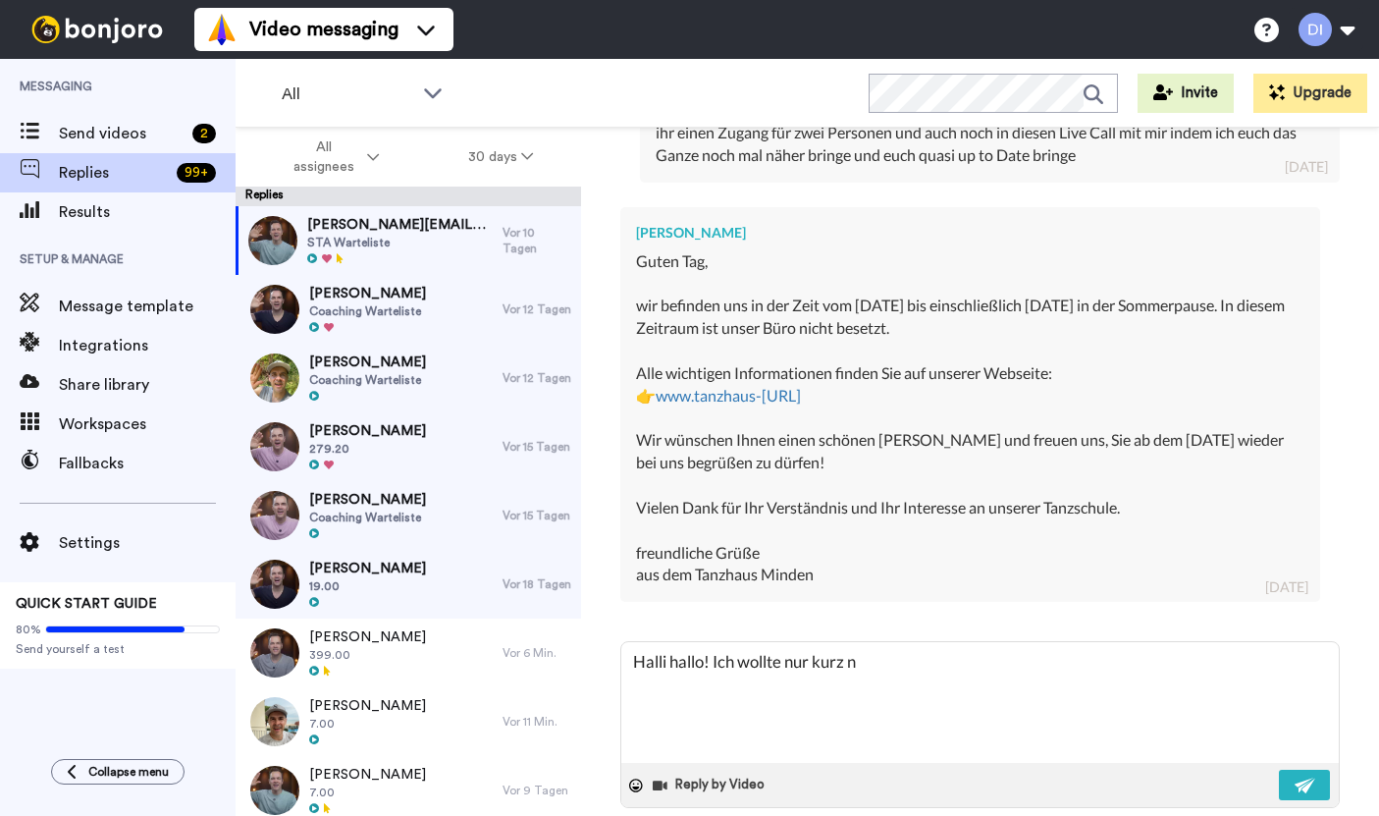
type textarea "Halli hallo! Ich wollte nur kurz na"
type textarea "x"
type textarea "Halli hallo! Ich wollte nur kurz nac"
type textarea "x"
type textarea "Halli hallo! Ich wollte nur kurz nach"
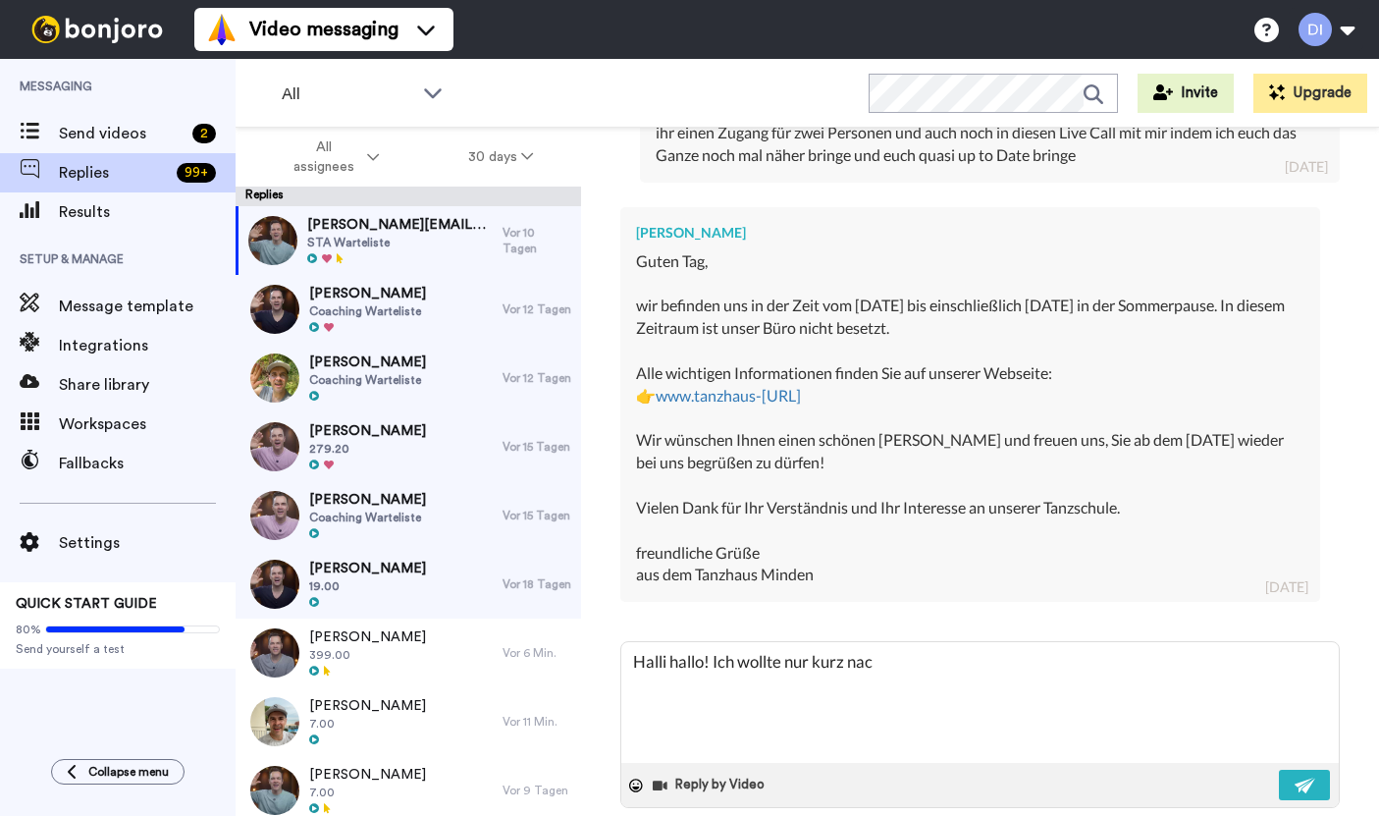
type textarea "x"
type textarea "Halli hallo! Ich wollte nur kurz nachf"
type textarea "x"
type textarea "Halli hallo! Ich wollte nur kurz nachfr"
type textarea "x"
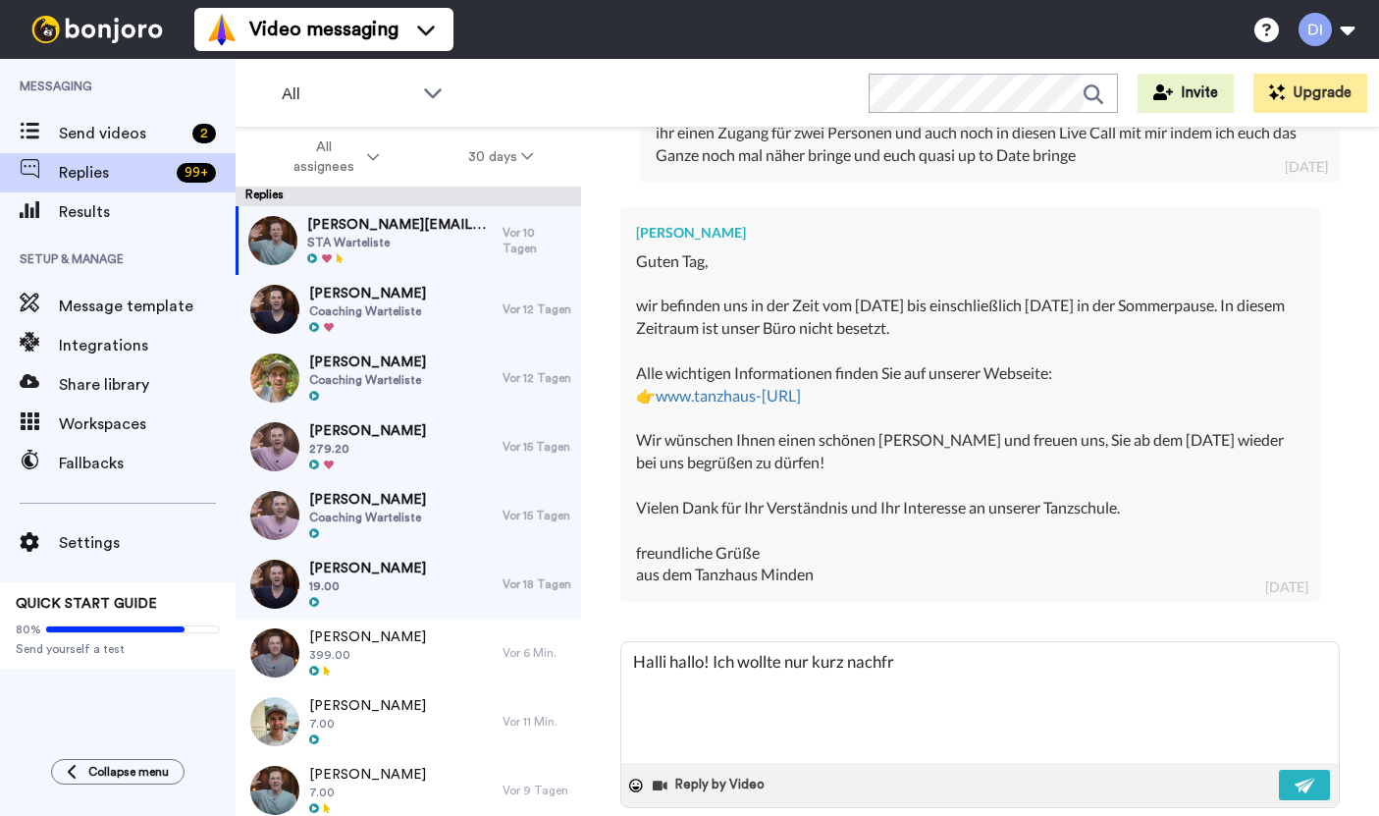
type textarea "Halli hallo! Ich wollte nur kurz nachfra"
type textarea "x"
type textarea "Halli hallo! Ich wollte nur kurz nachfrag"
type textarea "x"
type textarea "Halli hallo! Ich wollte nur kurz nachfrage"
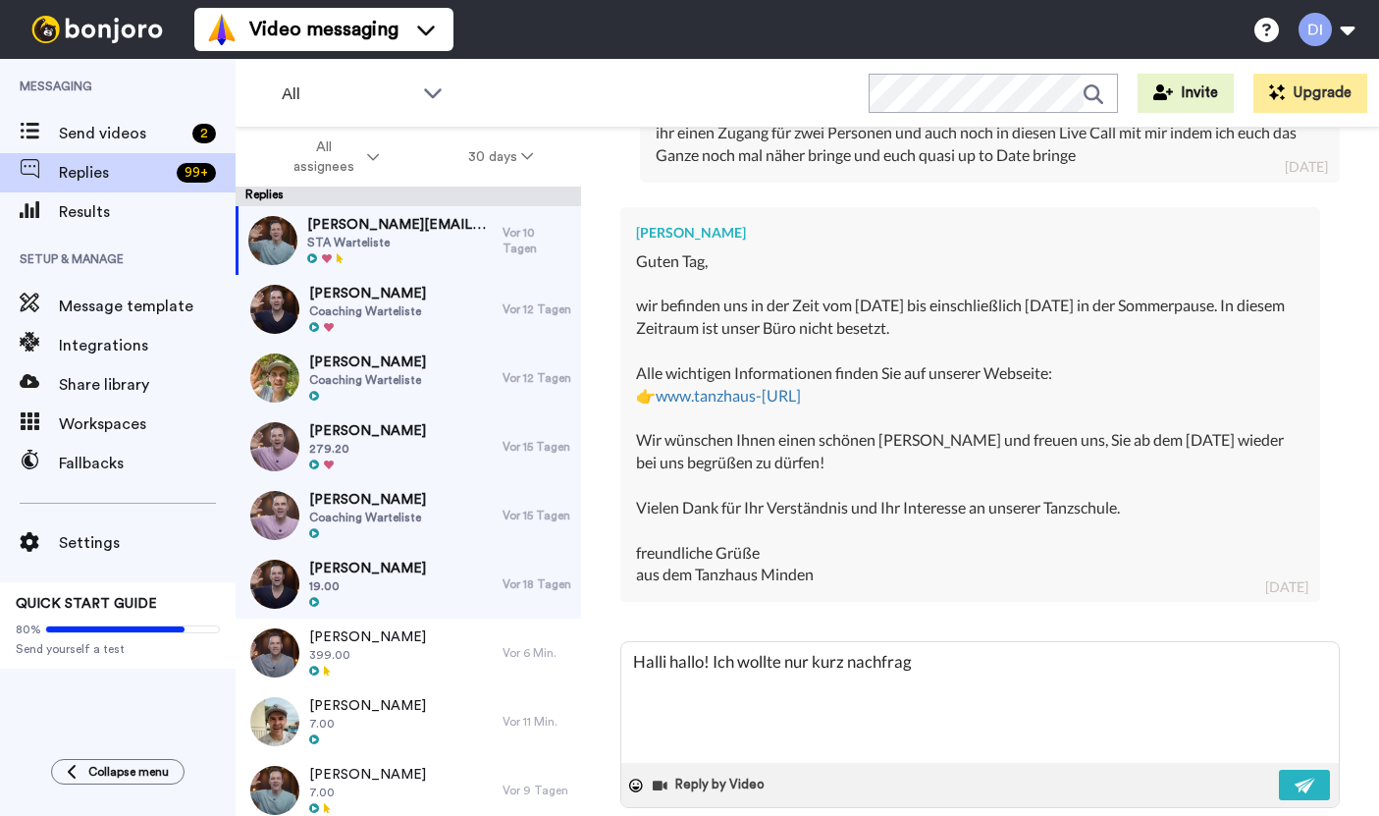
type textarea "x"
type textarea "Halli hallo! Ich wollte nur kurz nachfragen"
type textarea "x"
type textarea "Halli hallo! Ich wollte nur kurz nachfragen,"
type textarea "x"
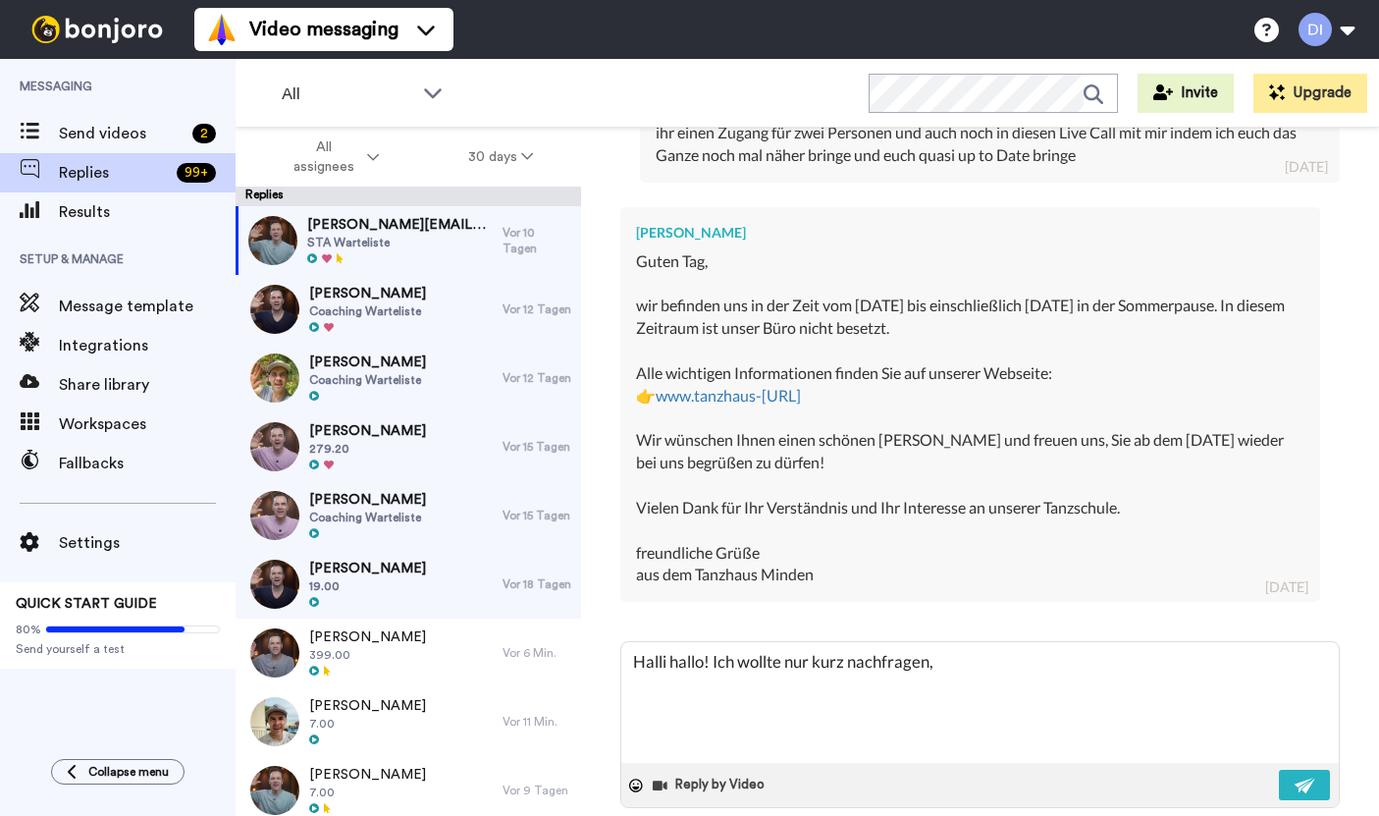
type textarea "Halli hallo! Ich wollte nur kurz nachfragen,"
type textarea "x"
type textarea "Halli hallo! Ich wollte nur kurz nachfragen, o"
type textarea "x"
type textarea "Halli hallo! Ich wollte nur kurz nachfragen, ob"
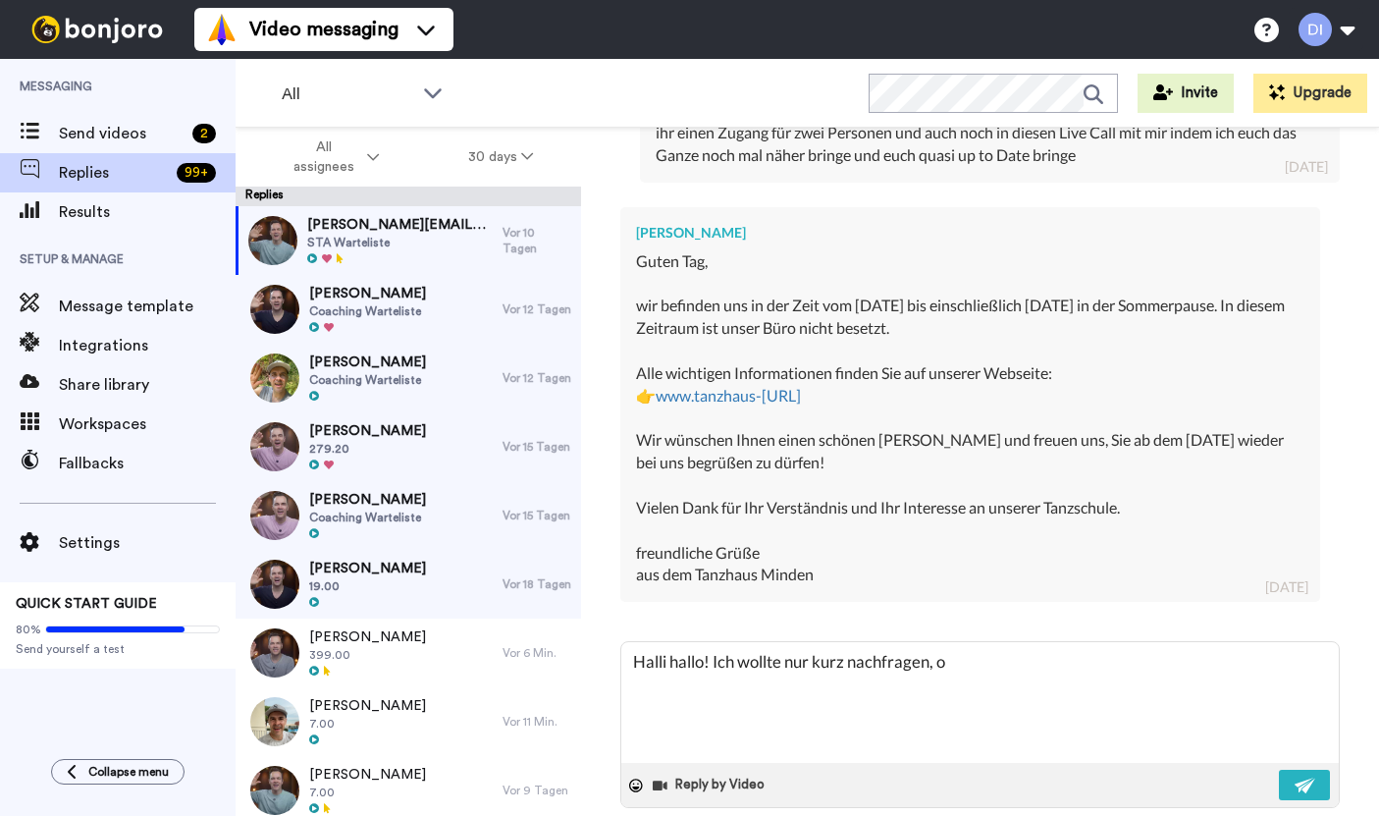
type textarea "x"
type textarea "Halli hallo! Ich wollte nur kurz nachfragen, ob"
type textarea "x"
type textarea "Halli hallo! Ich wollte nur kurz nachfragen, ob u"
type textarea "x"
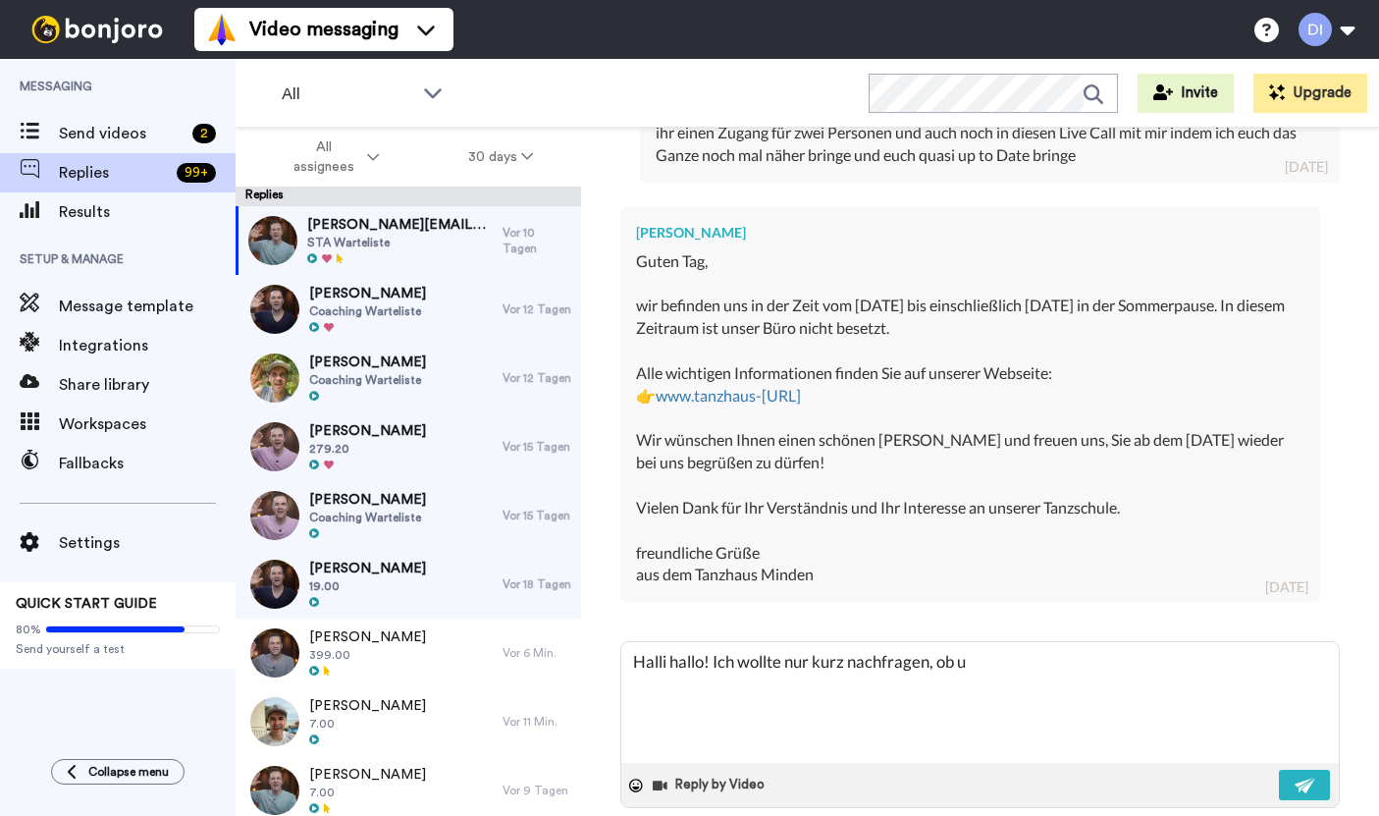
type textarea "Halli hallo! Ich wollte nur kurz nachfragen, ob un"
type textarea "x"
type textarea "Halli hallo! Ich wollte nur kurz nachfragen, ob uns"
type textarea "x"
type textarea "Halli hallo! Ich wollte nur kurz nachfragen, ob unse"
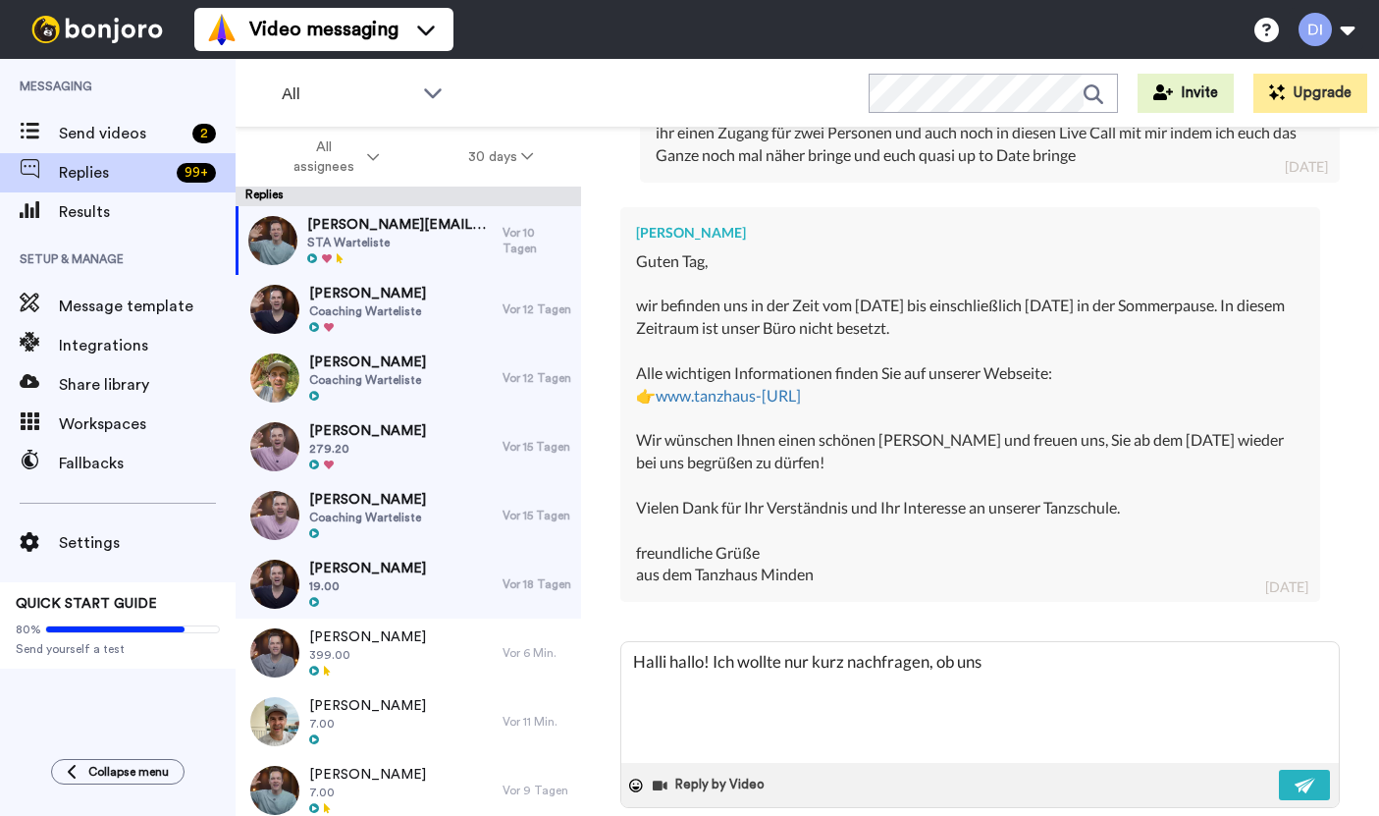
type textarea "x"
type textarea "Halli hallo! Ich wollte nur kurz nachfragen, ob unser"
type textarea "x"
type textarea "Halli hallo! Ich wollte nur kurz nachfragen, ob unser"
type textarea "x"
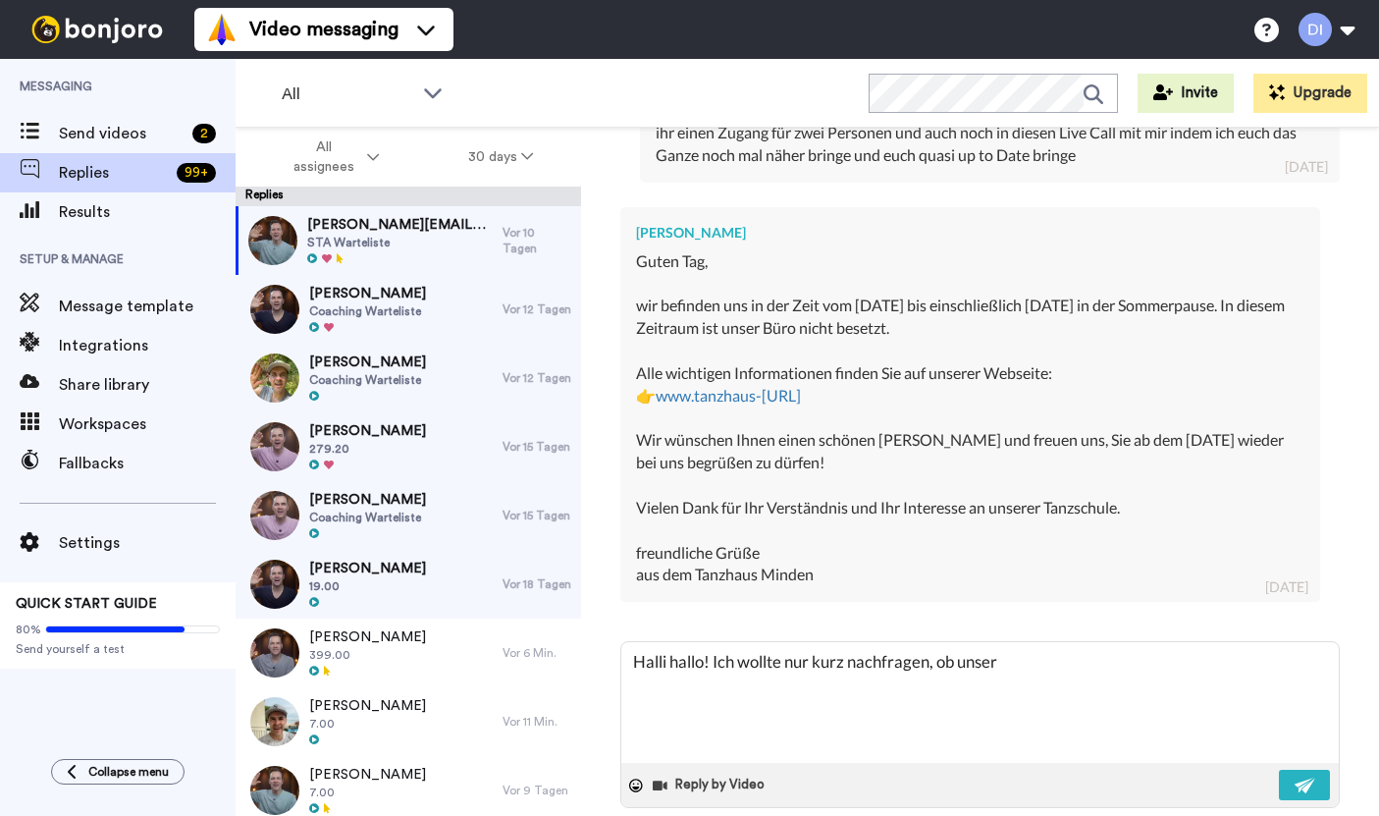
type textarea "Halli hallo! Ich wollte nur kurz nachfragen, ob unser A"
type textarea "x"
type textarea "Halli hallo! Ich wollte nur kurz nachfragen, ob unser An"
type textarea "x"
type textarea "Halli hallo! Ich wollte nur kurz nachfragen, ob unser Ang"
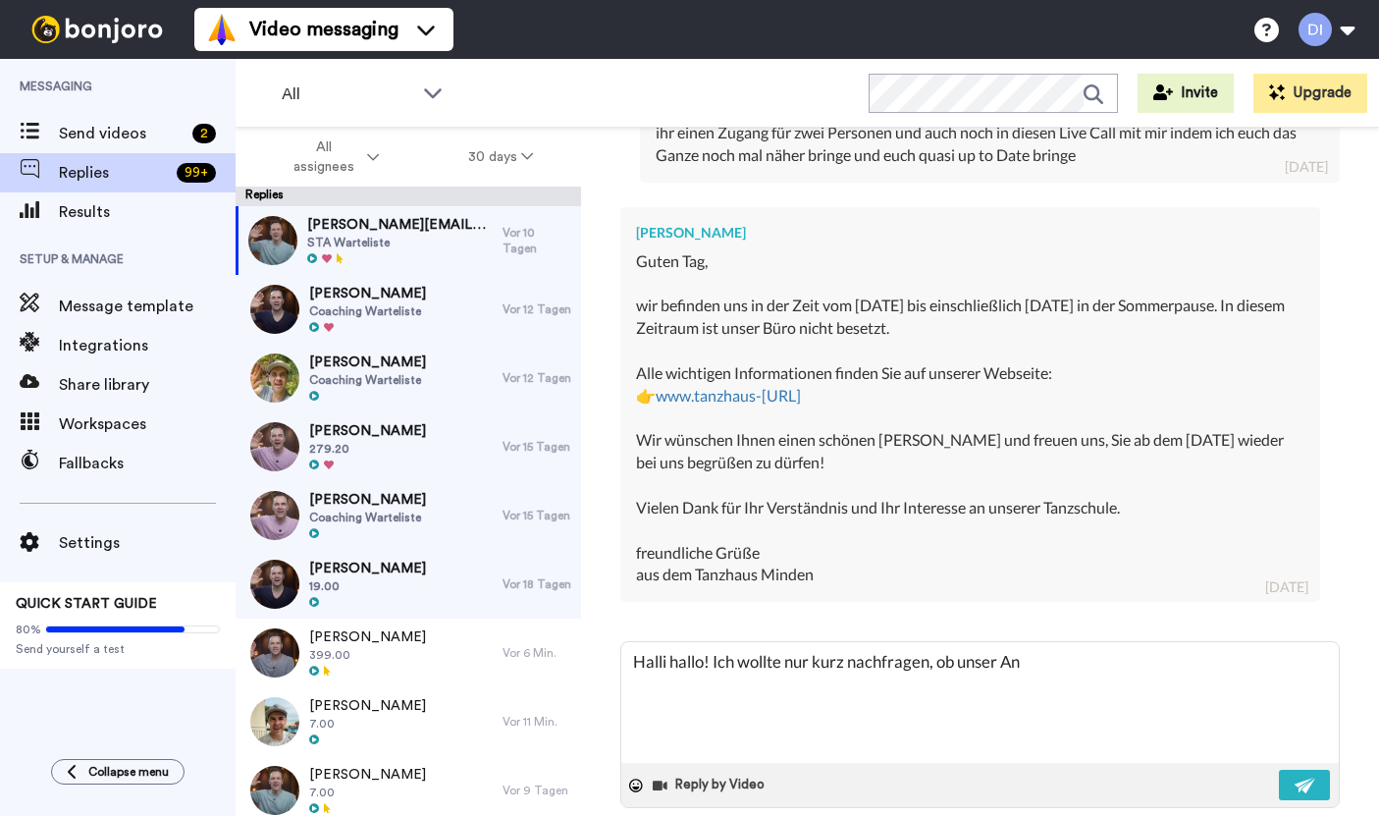
type textarea "x"
type textarea "Halli hallo! Ich wollte nur kurz nachfragen, ob unser Ange"
type textarea "x"
type textarea "Halli hallo! Ich wollte nur kurz nachfragen, ob unser Angeb"
type textarea "x"
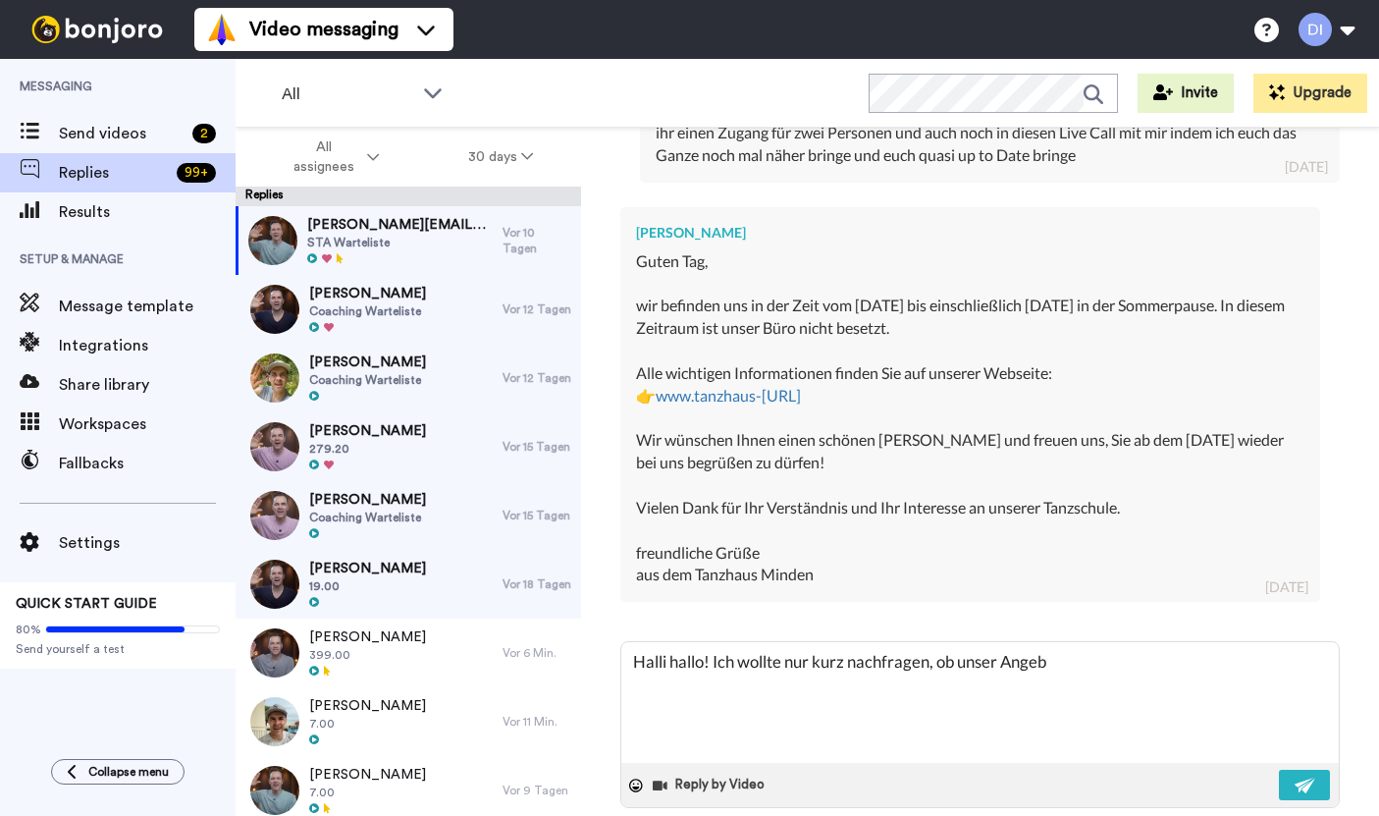
type textarea "Halli hallo! Ich wollte nur kurz nachfragen, ob unser Angebo"
type textarea "x"
type textarea "Halli hallo! Ich wollte nur kurz nachfragen, ob unser Angebot"
type textarea "x"
type textarea "Halli hallo! Ich wollte nur kurz nachfragen, ob unser Angebot"
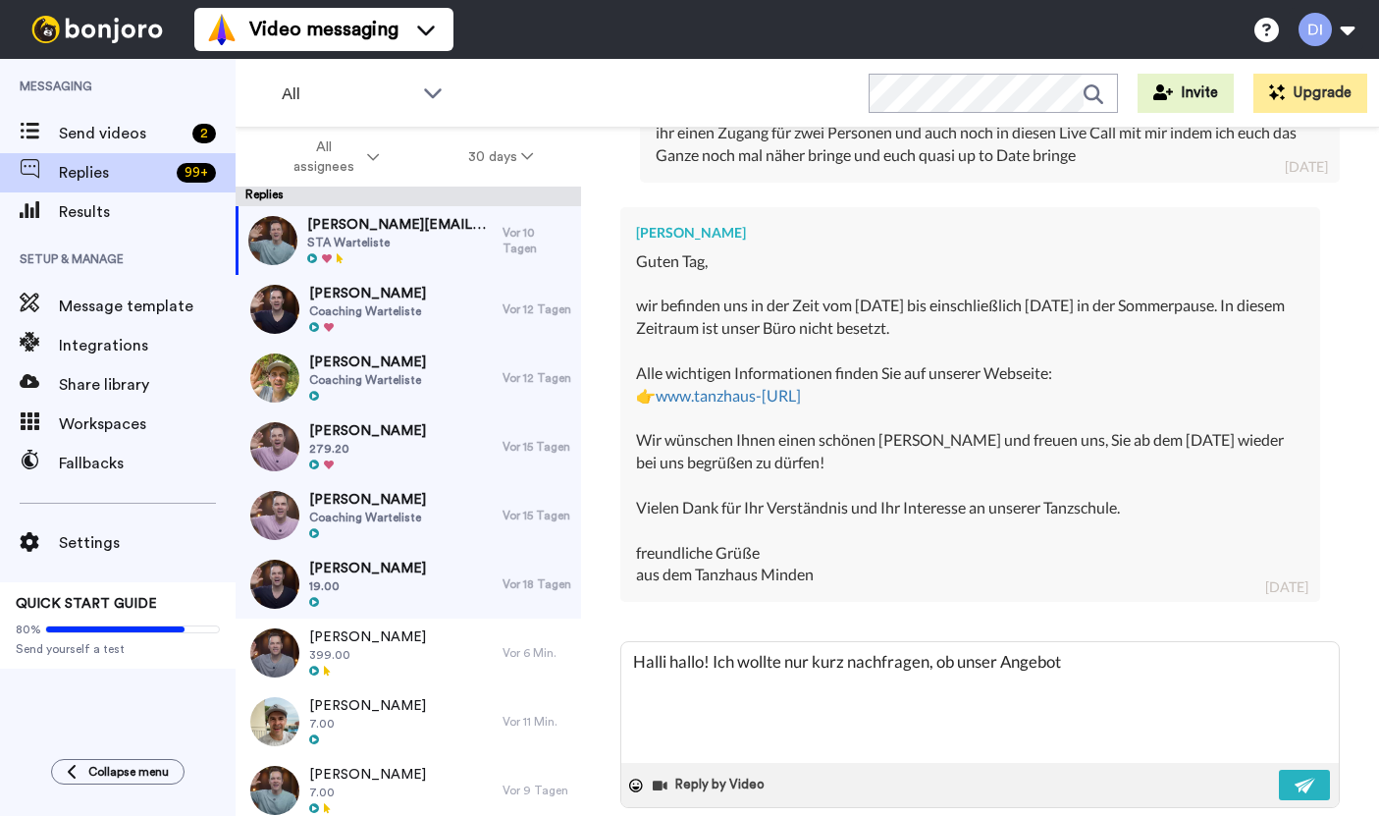
type textarea "x"
type textarea "Halli hallo! Ich wollte nur kurz nachfragen, ob unser Angebot n"
type textarea "x"
type textarea "Halli hallo! Ich wollte nur kurz nachfragen, ob unser Angebot no"
type textarea "x"
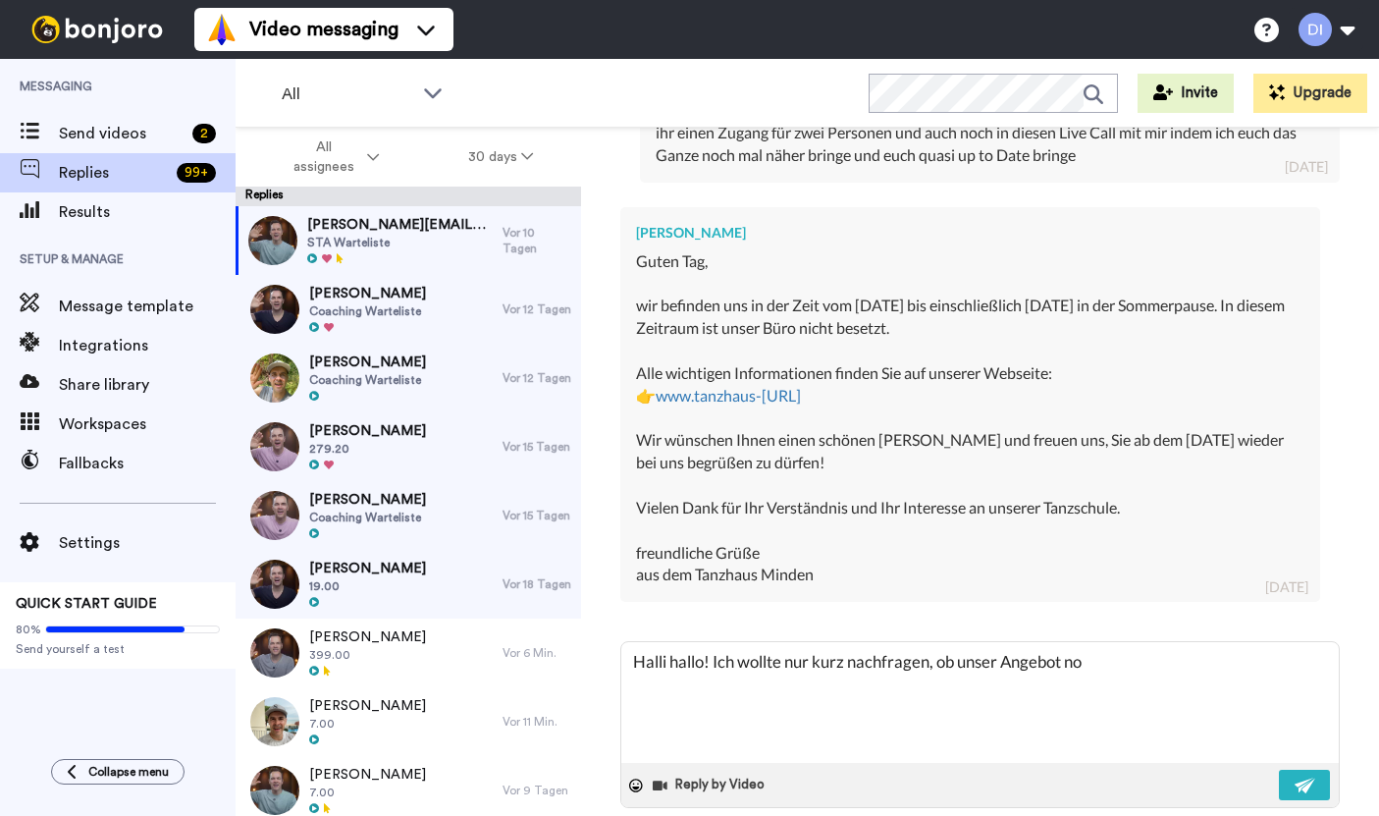
type textarea "Halli hallo! Ich wollte nur kurz nachfragen, ob unser Angebot noc"
type textarea "x"
type textarea "Halli hallo! Ich wollte nur kurz nachfragen, ob unser Angebot noch"
type textarea "x"
type textarea "Halli hallo! Ich wollte nur kurz nachfragen, ob unser Angebot noch"
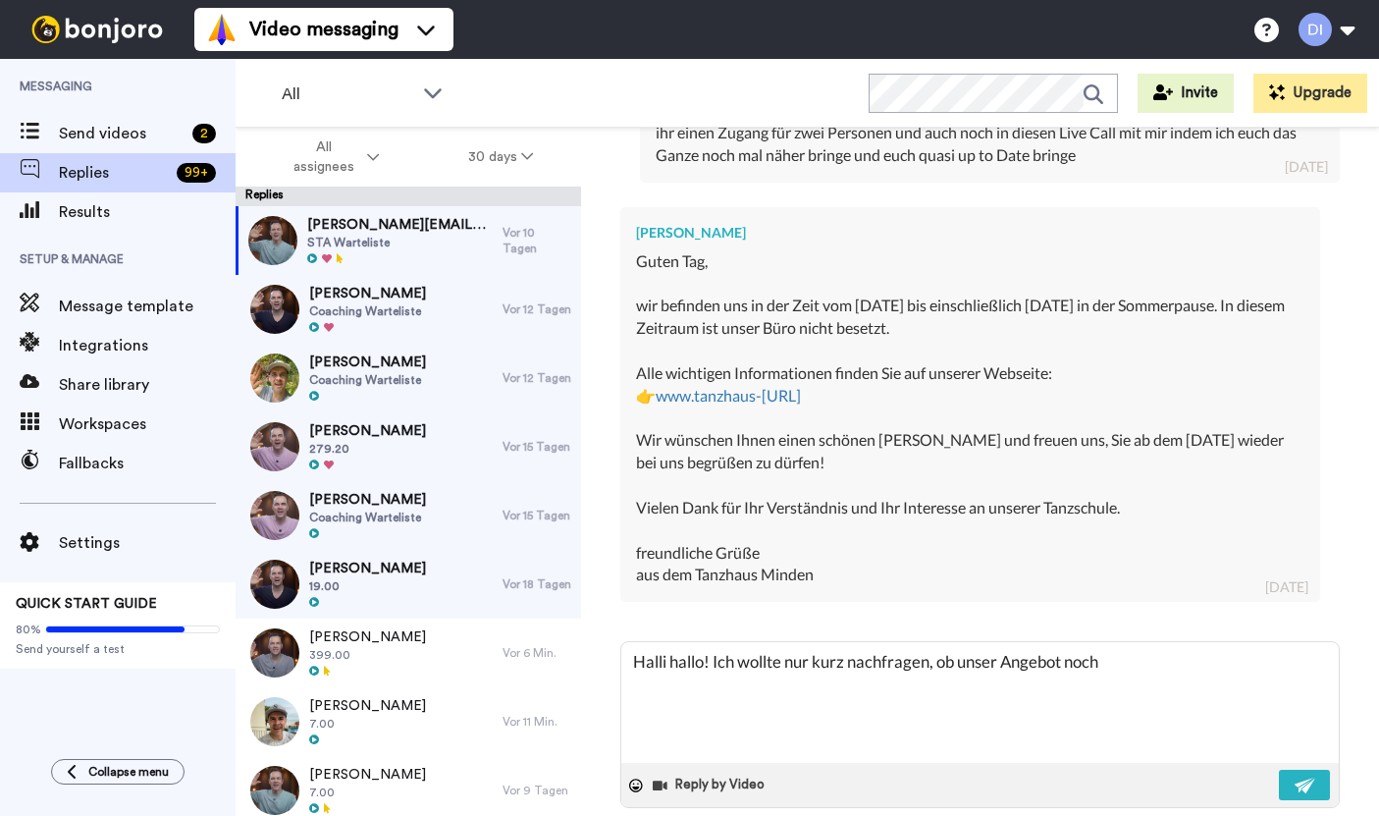
type textarea "x"
type textarea "Halli hallo! Ich wollte nur kurz nachfragen, ob unser Angebot noch i"
type textarea "x"
type textarea "Halli hallo! Ich wollte nur kurz nachfragen, ob unser Angebot noch"
type textarea "x"
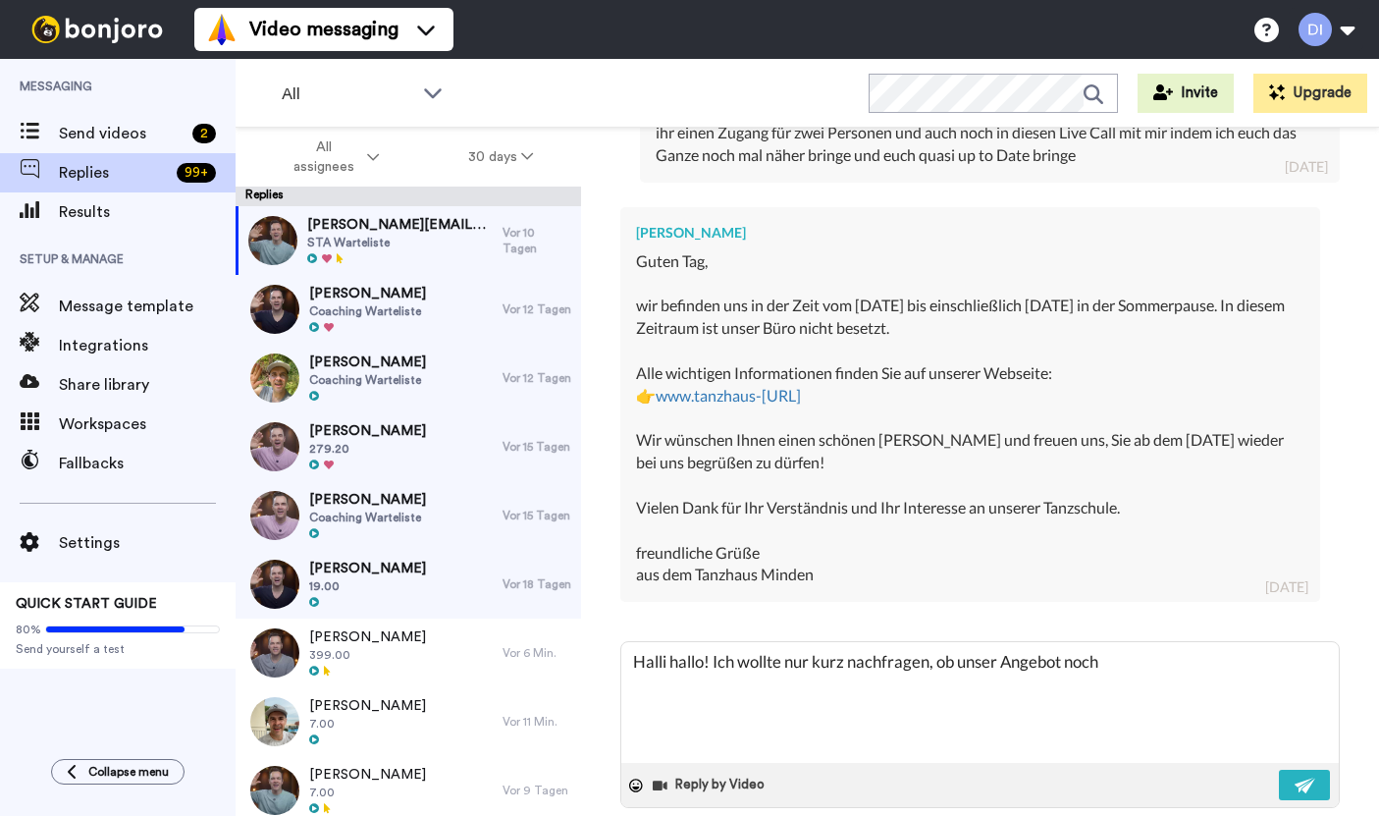
type textarea "Halli hallo! Ich wollte nur kurz nachfragen, ob unser Angebot noch a"
type textarea "x"
type textarea "Halli hallo! Ich wollte nur kurz nachfragen, ob unser Angebot noch ak"
type textarea "x"
type textarea "Halli hallo! Ich wollte nur kurz nachfragen, ob unser Angebot noch akt"
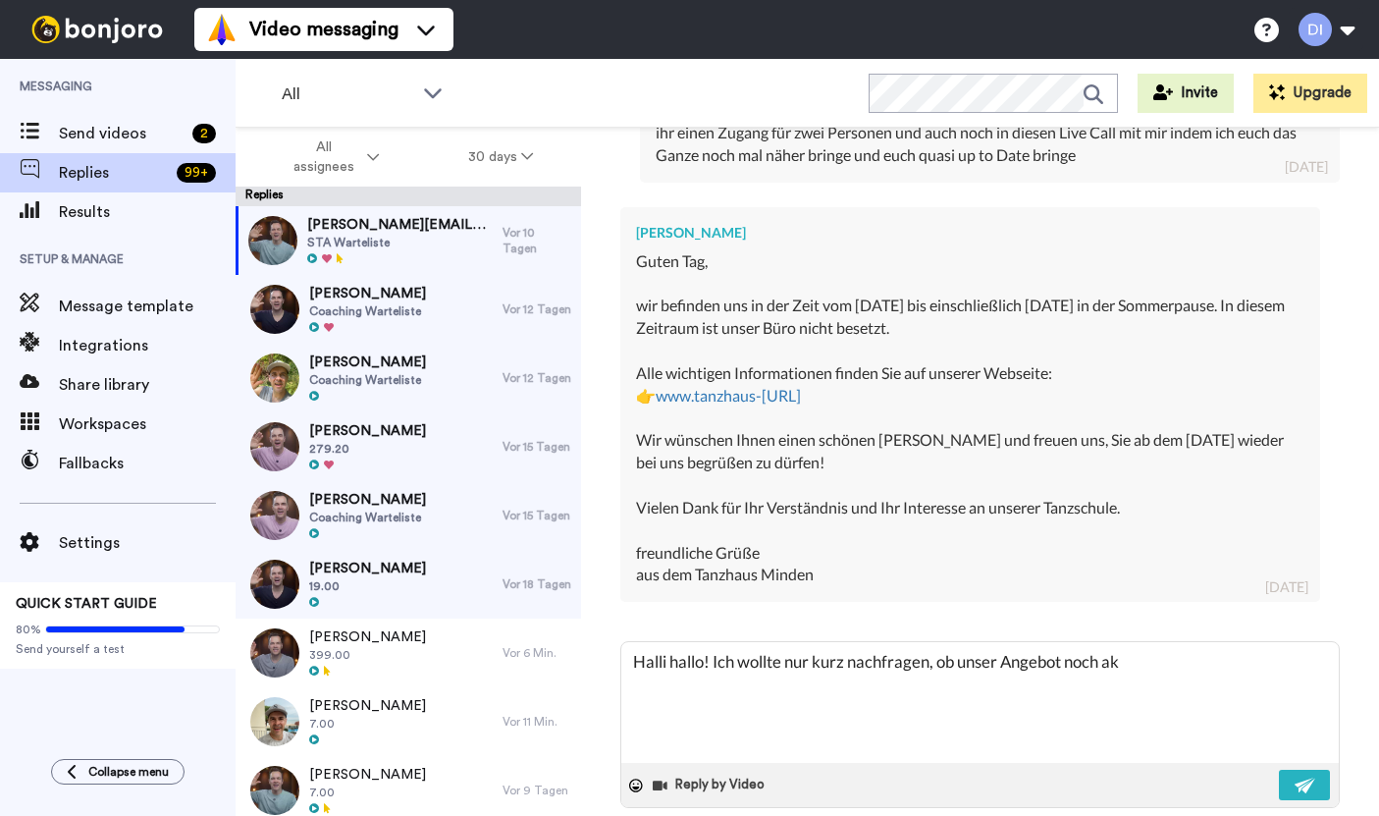
type textarea "x"
type textarea "Halli hallo! Ich wollte nur kurz nachfragen, ob unser Angebot noch aktu"
type textarea "x"
type textarea "Halli hallo! Ich wollte nur kurz nachfragen, ob unser Angebot noch aktue"
type textarea "x"
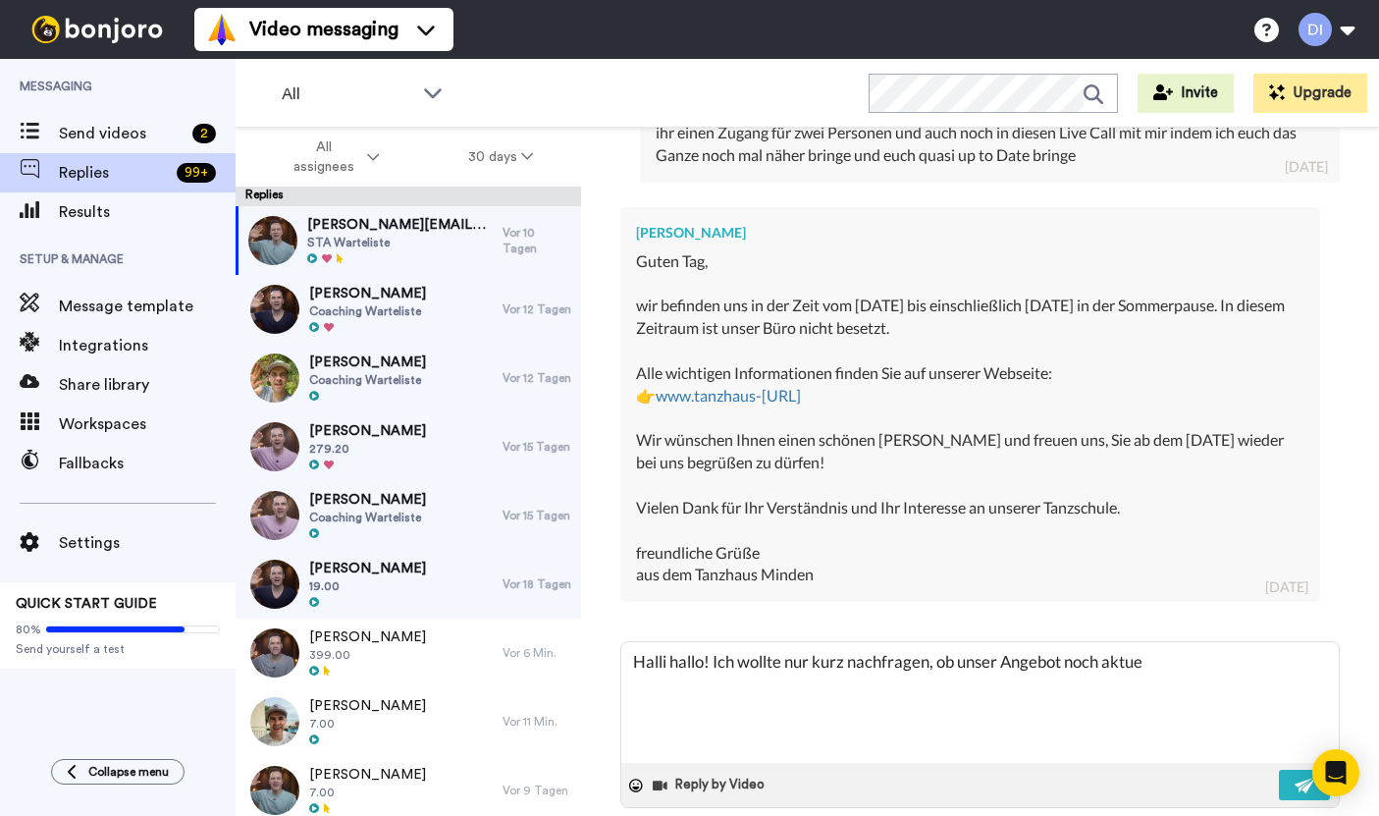
type textarea "Halli hallo! Ich wollte nur kurz nachfragen, ob unser Angebot noch aktuel"
type textarea "x"
type textarea "Halli hallo! Ich wollte nur kurz nachfragen, ob unser Angebot noch aktuell"
type textarea "x"
type textarea "Halli hallo! Ich wollte nur kurz nachfragen, ob unser Angebot noch aktuell"
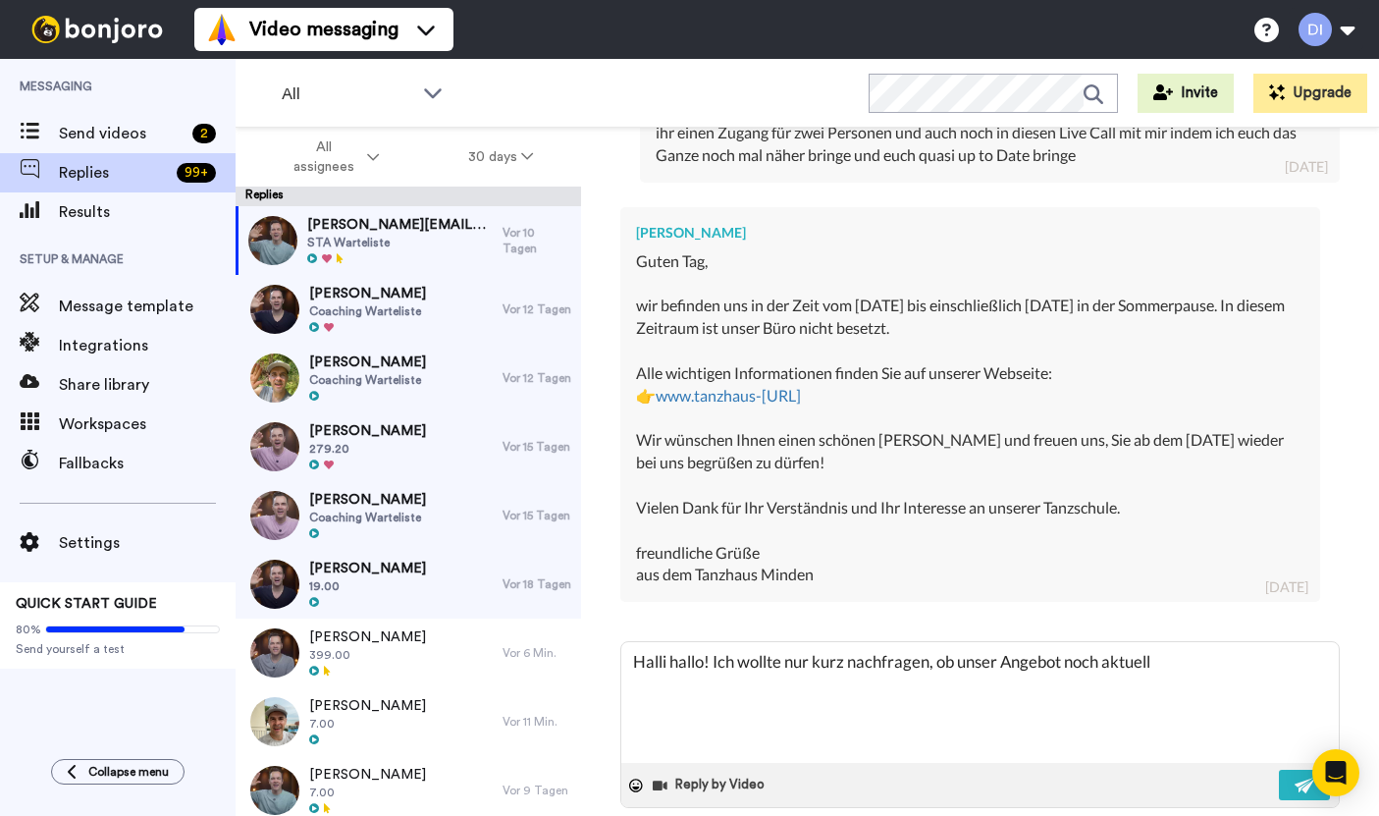
type textarea "x"
type textarea "Halli hallo! Ich wollte nur kurz nachfragen, ob unser Angebot noch aktuell i"
type textarea "x"
type textarea "Halli hallo! Ich wollte nur kurz nachfragen, ob unser Angebot noch aktuell is"
type textarea "x"
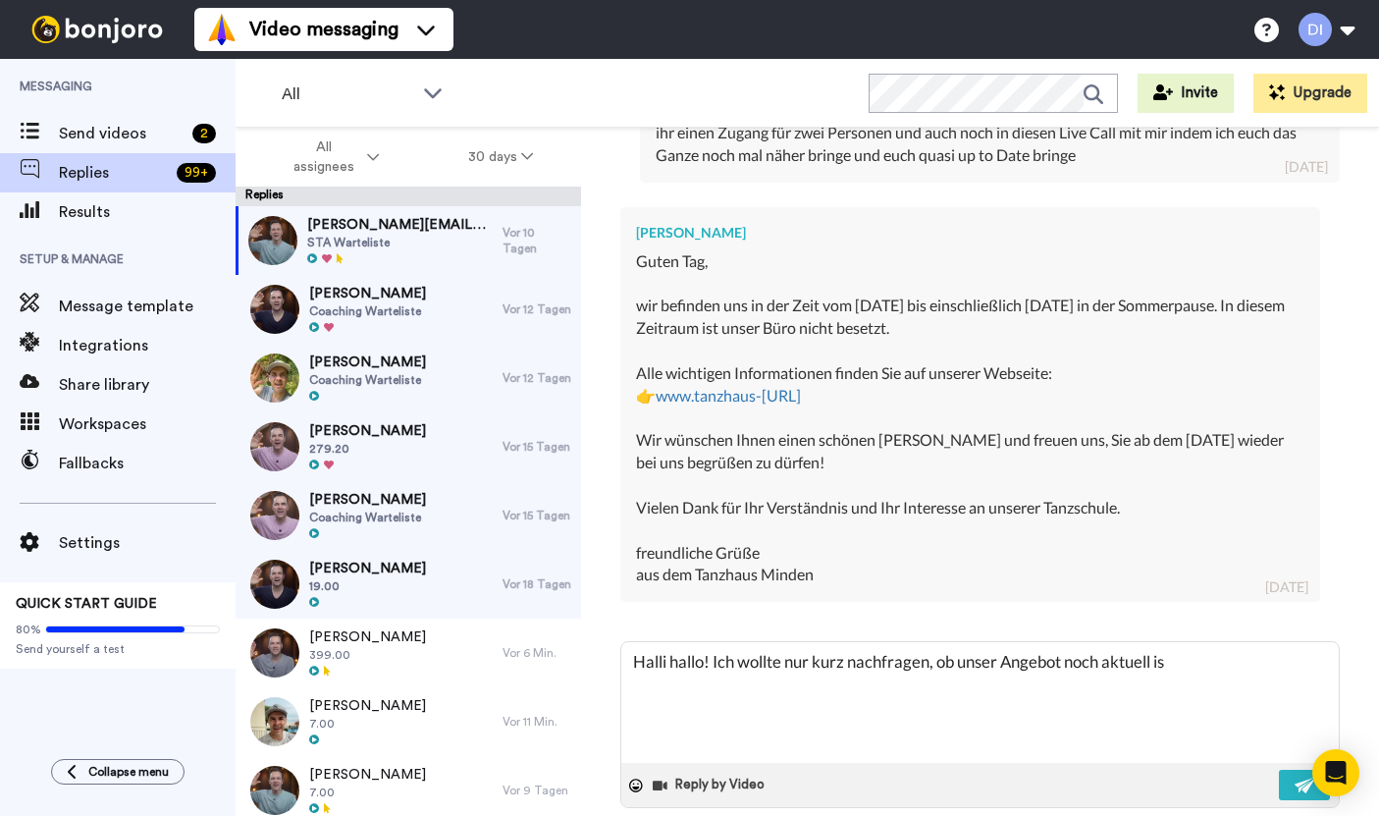
type textarea "Halli hallo! Ich wollte nur kurz nachfragen, ob unser Angebot noch aktuell ist"
type textarea "x"
type textarea "Halli hallo! Ich wollte nur kurz nachfragen, ob unser Angebot noch aktuell ist."
type textarea "x"
type textarea "Halli hallo! Ich wollte nur kurz nachfragen, ob unser Angebot noch aktuell ist"
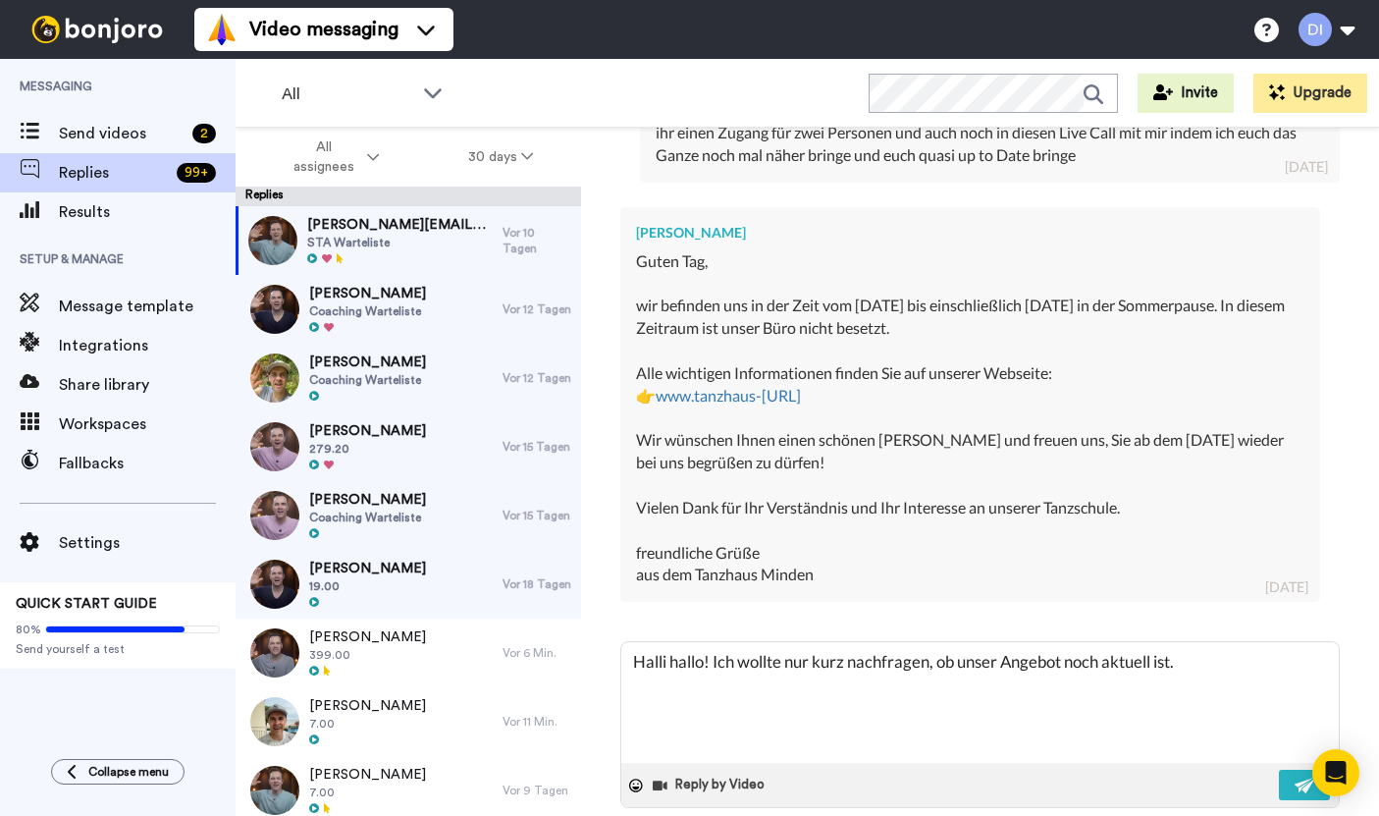
type textarea "x"
type textarea "Halli hallo! Ich wollte nur kurz nachfragen, ob unser Angebot noch aktuell is"
type textarea "x"
type textarea "Halli hallo! Ich wollte nur kurz nachfragen, ob unser Angebot noch aktuell i"
type textarea "x"
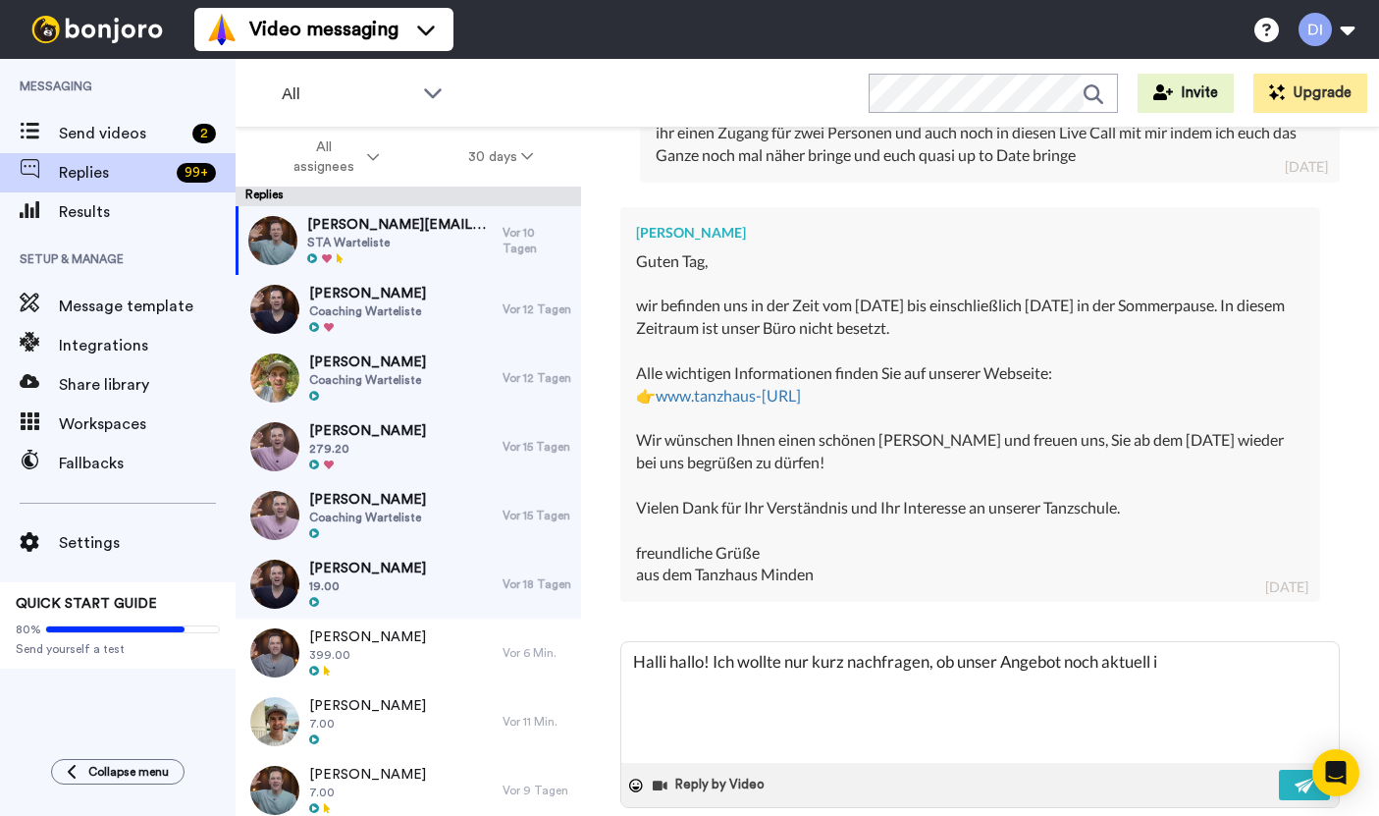
type textarea "Halli hallo! Ich wollte nur kurz nachfragen, ob unser Angebot noch aktuell"
type textarea "x"
type textarea "Halli hallo! Ich wollte nur kurz nachfragen, ob unser Angebot noch aktuell f"
type textarea "x"
type textarea "Halli hallo! Ich wollte nur kurz nachfragen, ob unser Angebot noch aktuell fü"
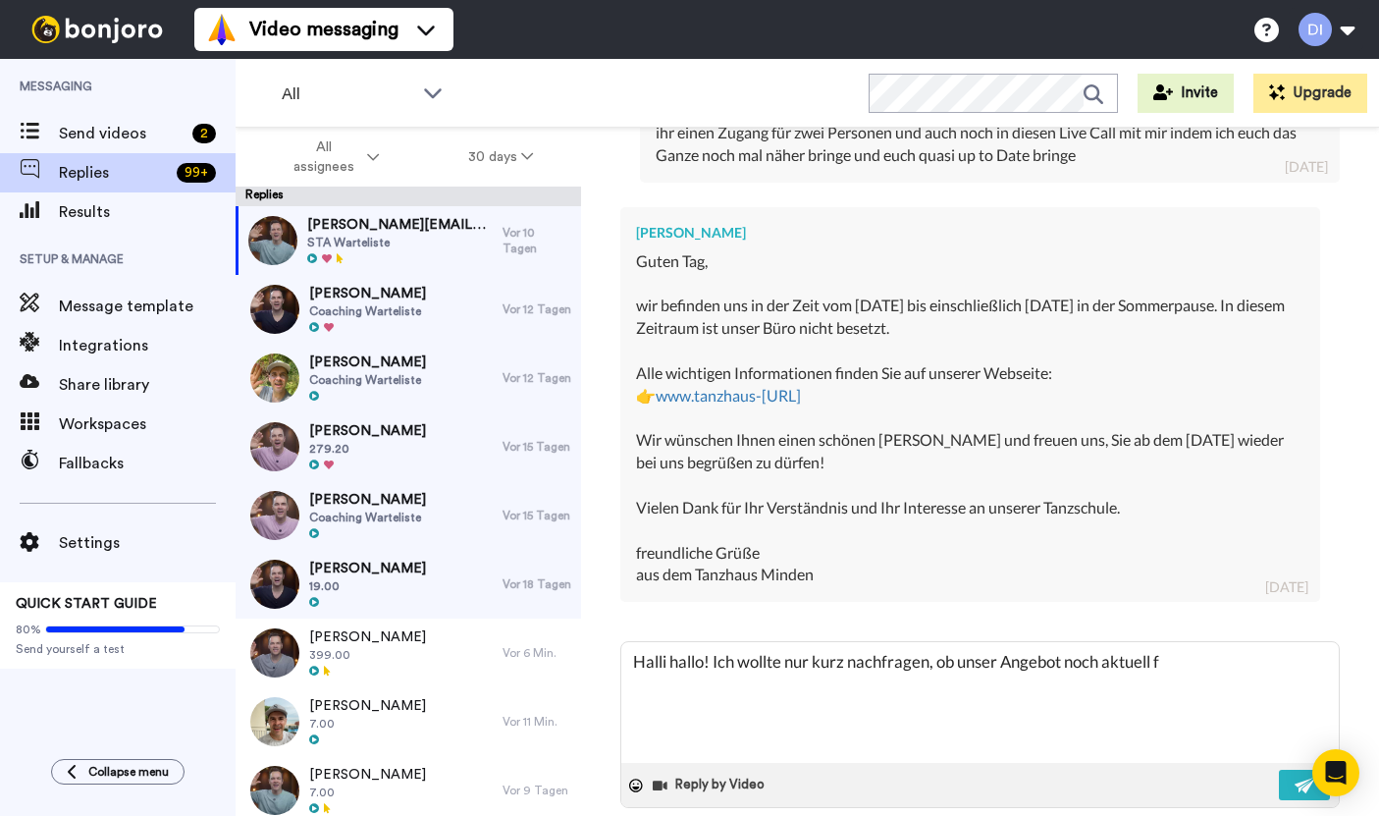
type textarea "x"
type textarea "Halli hallo! Ich wollte nur kurz nachfragen, ob unser Angebot noch aktuell für"
type textarea "x"
type textarea "Halli hallo! Ich wollte nur kurz nachfragen, ob unser Angebot noch aktuell für"
type textarea "x"
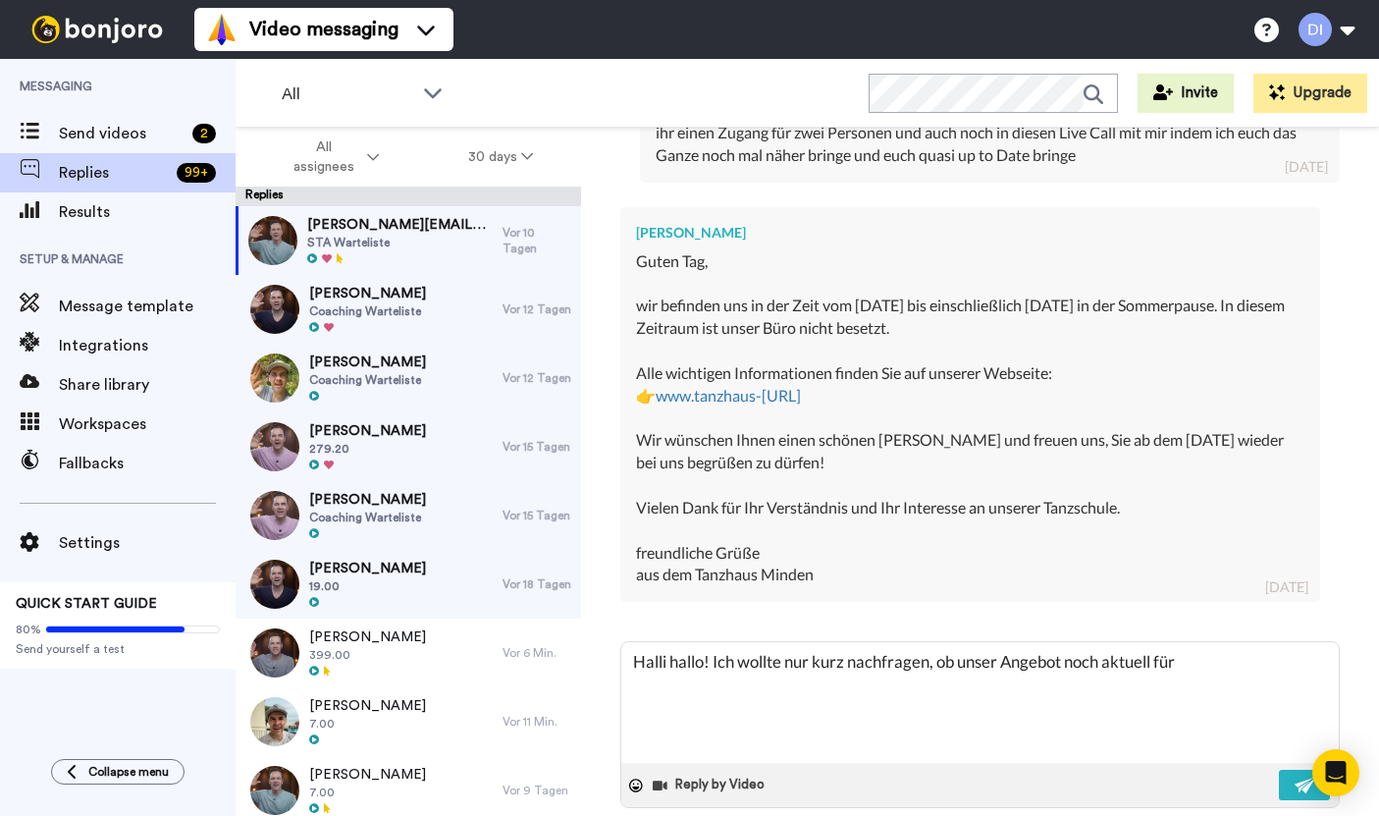
type textarea "Halli hallo! Ich wollte nur kurz nachfragen, ob unser Angebot noch aktuell für e"
type textarea "x"
type textarea "Halli hallo! Ich wollte nur kurz nachfragen, ob unser Angebot noch aktuell für …"
type textarea "x"
type textarea "Halli hallo! Ich wollte nur kurz nachfragen, ob unser Angebot noch aktuell für …"
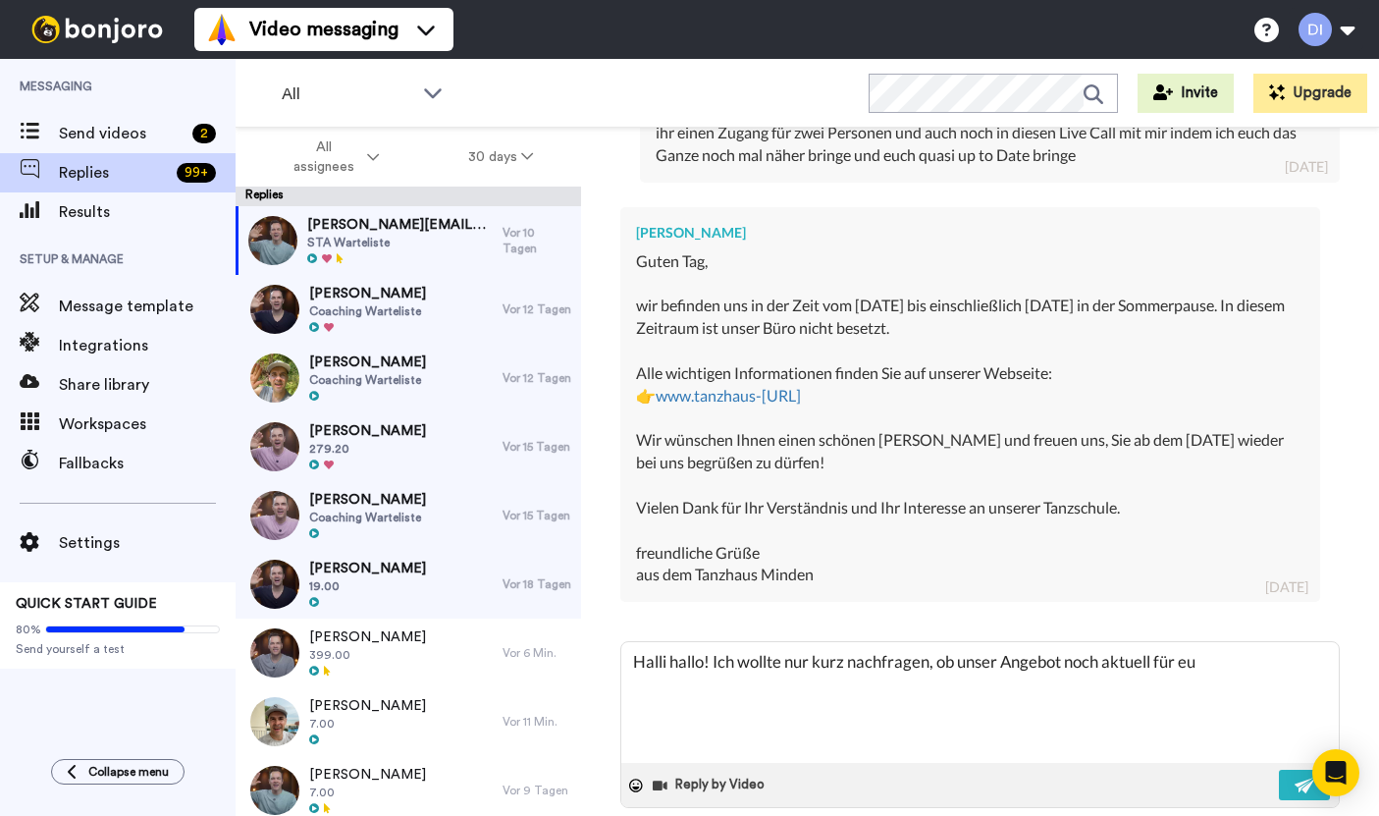
type textarea "x"
type textarea "Halli hallo! Ich wollte nur kurz nachfragen, ob unser Angebot noch aktuell für …"
type textarea "x"
type textarea "Halli hallo! Ich wollte nur kurz nachfragen, ob unser Angebot noch aktuell für …"
type textarea "x"
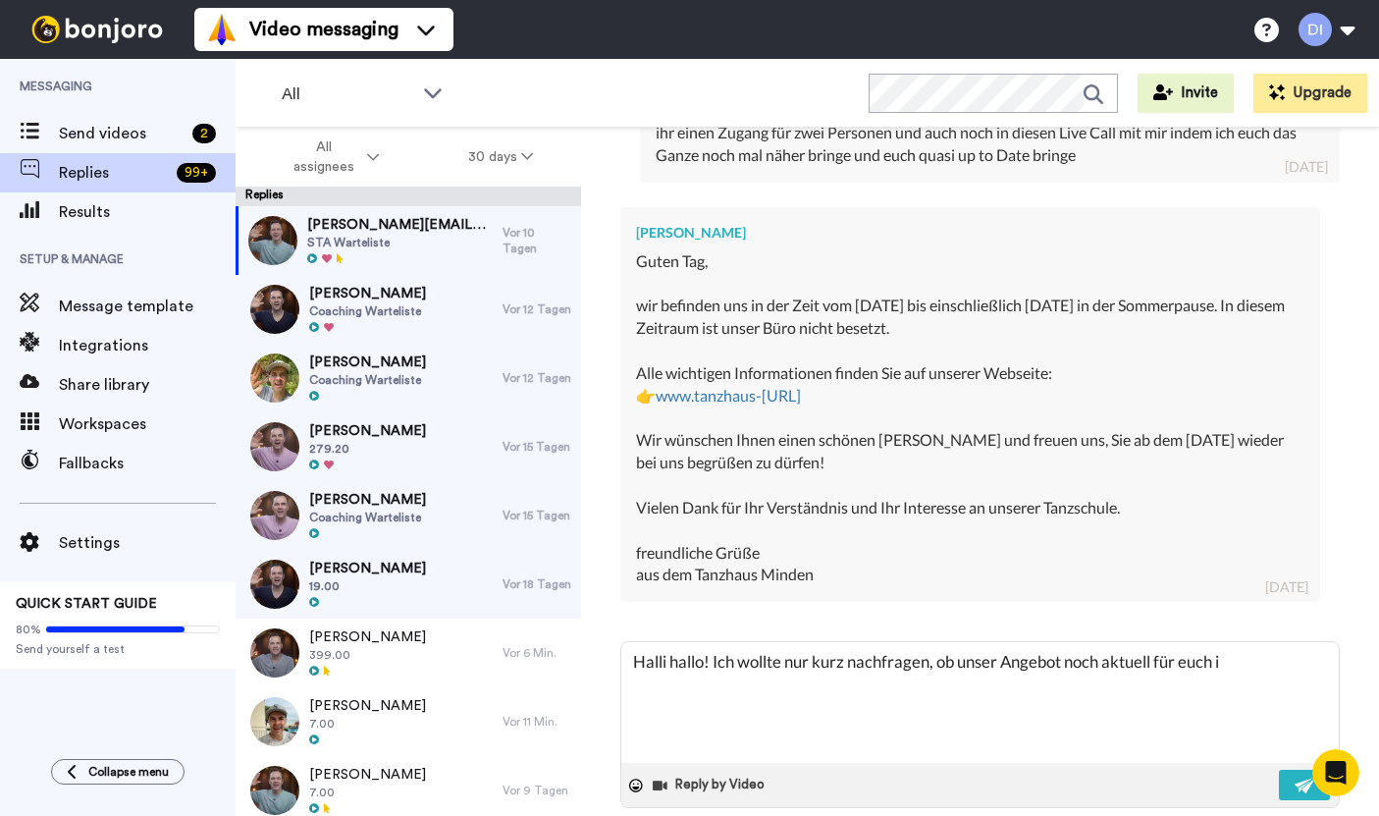
scroll to position [0, 0]
type textarea "Halli hallo! Ich wollte nur kurz nachfragen, ob unser Angebot noch aktuell für …"
type textarea "x"
type textarea "Halli hallo! Ich wollte nur kurz nachfragen, ob unser Angebot noch aktuell für …"
type textarea "x"
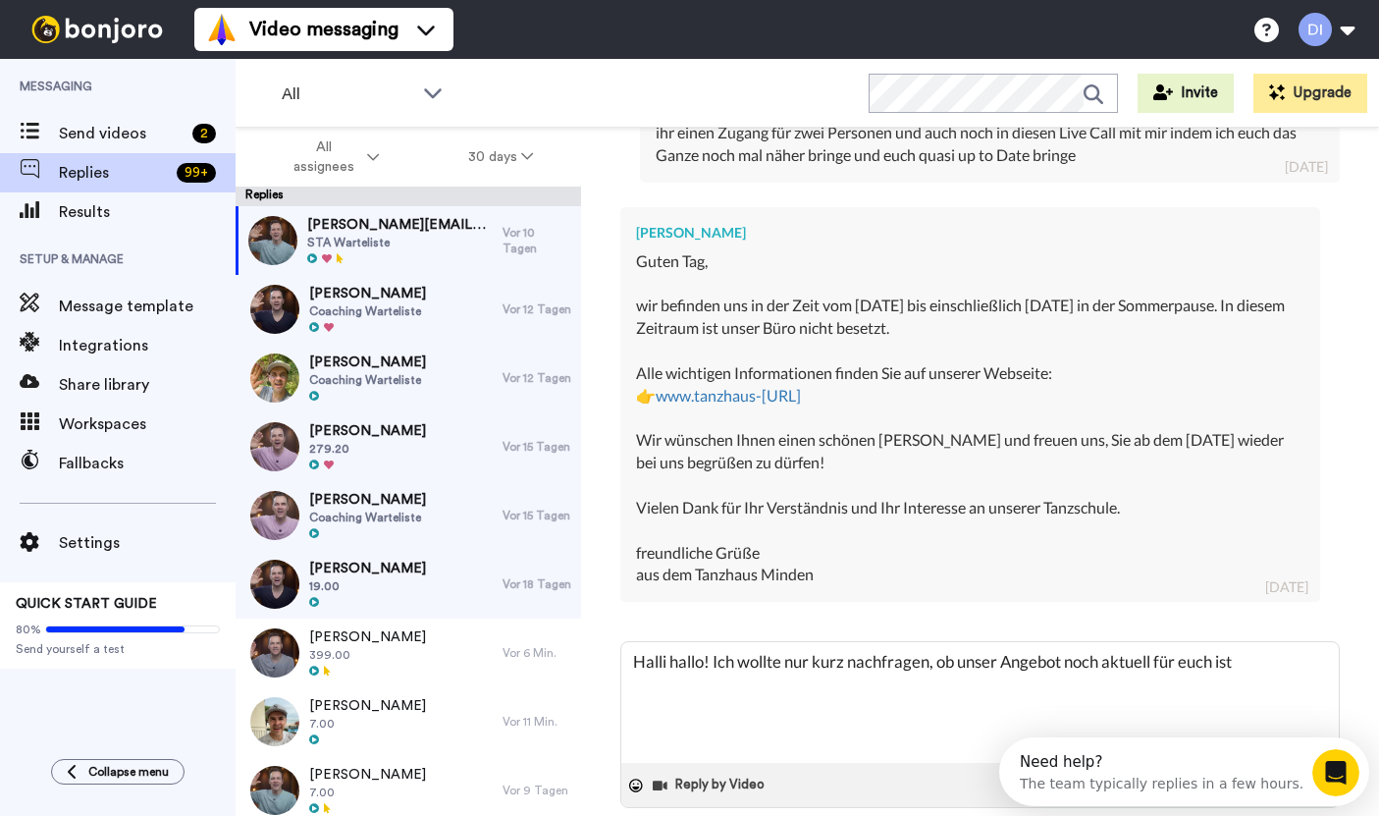
type textarea "Halli hallo! Ich wollte nur kurz nachfragen, ob unser Angebot noch aktuell für …"
type textarea "x"
type textarea "Halli hallo! Ich wollte nur kurz nachfragen, ob unser Angebot noch aktuell für …"
type textarea "x"
type textarea "Halli hallo! Ich wollte nur kurz nachfragen, ob unser Angebot noch aktuell für …"
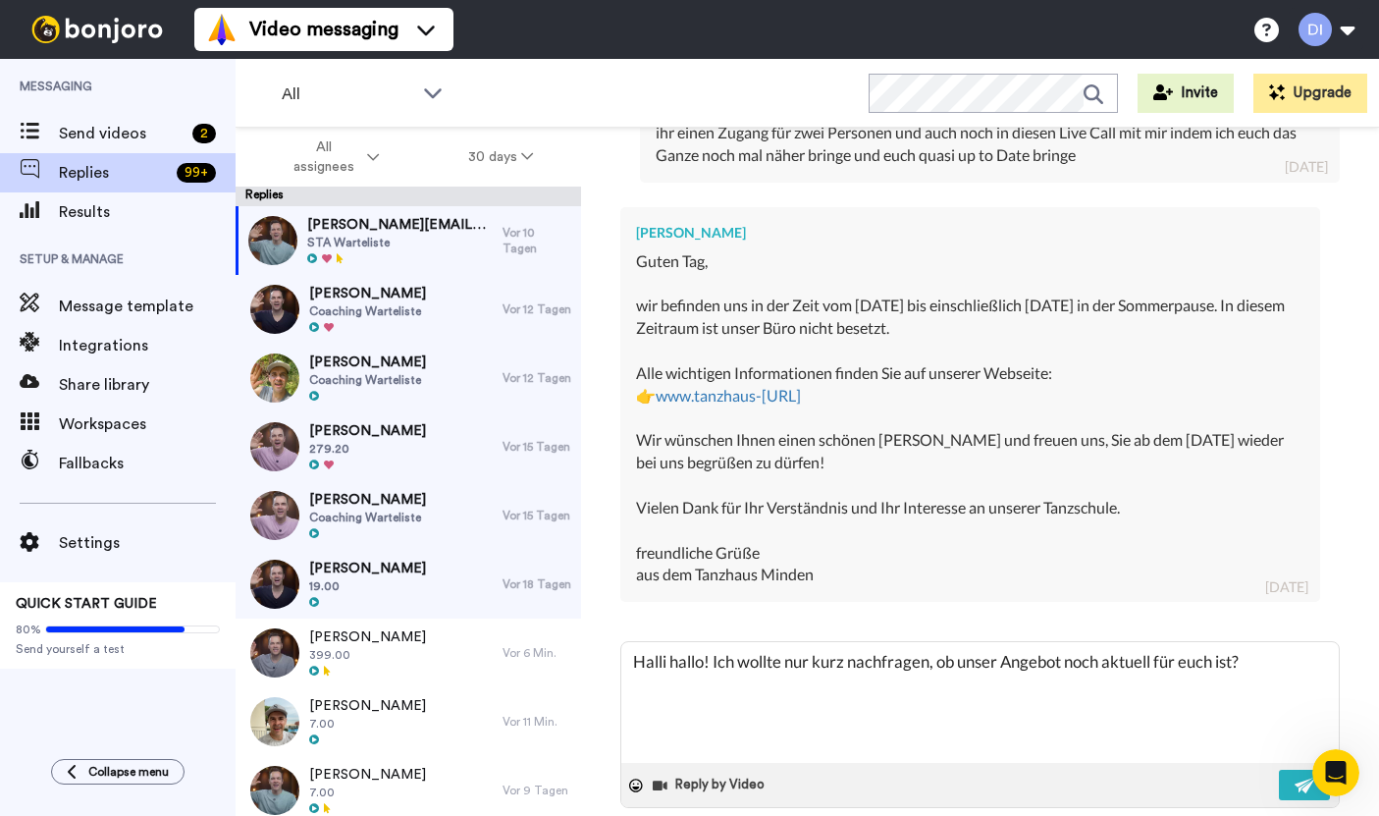
type textarea "x"
type textarea "Halli hallo! Ich wollte nur kurz nachfragen, ob unser Angebot noch aktuell für …"
type textarea "x"
type textarea "Halli hallo! Ich wollte nur kurz nachfragen, ob unser Angebot noch aktuell für …"
type textarea "x"
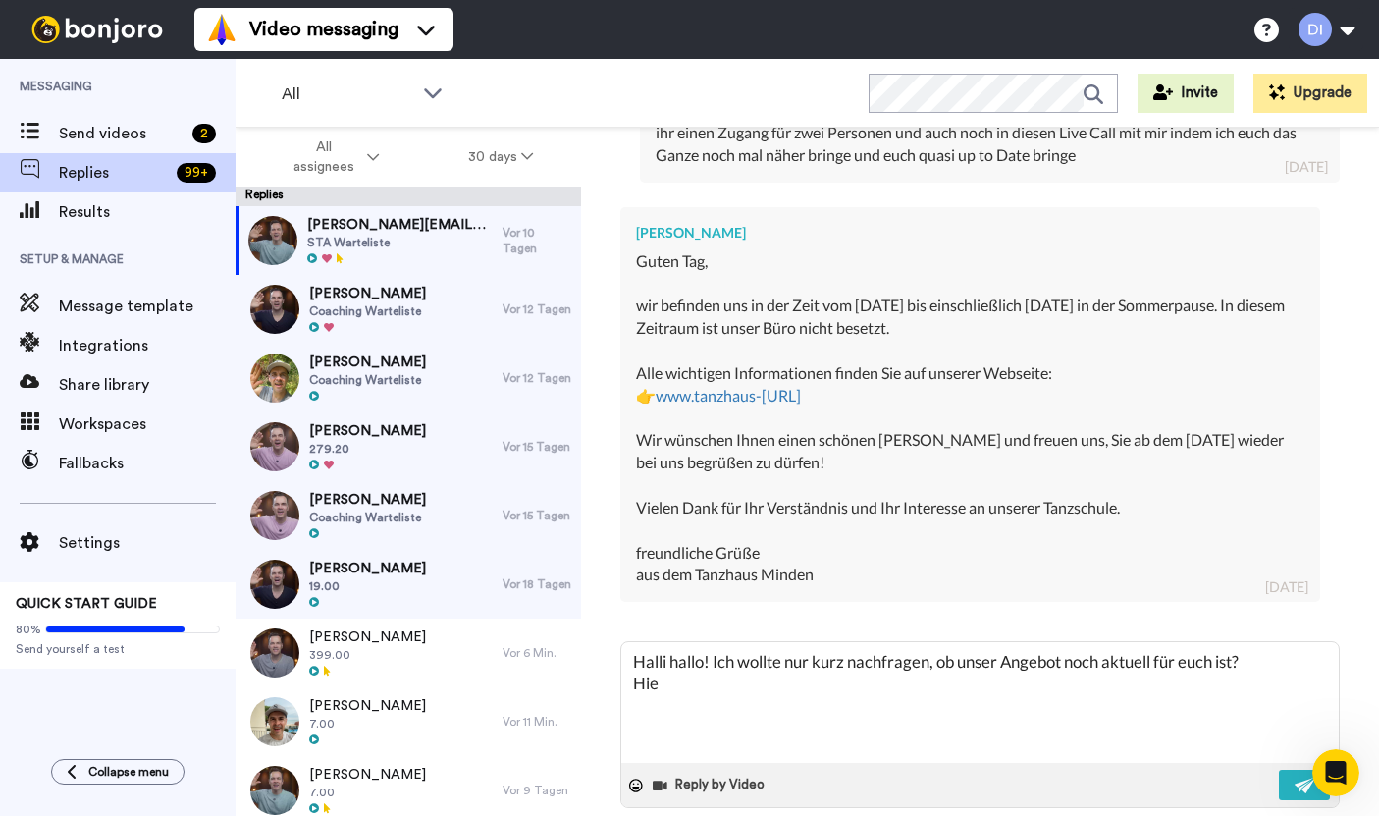
type textarea "Halli hallo! Ich wollte nur kurz nachfragen, ob unser Angebot noch aktuell für …"
type textarea "x"
type textarea "Halli hallo! Ich wollte nur kurz nachfragen, ob unser Angebot noch aktuell für …"
type textarea "x"
type textarea "Halli hallo! Ich wollte nur kurz nachfragen, ob unser Angebot noch aktuell für …"
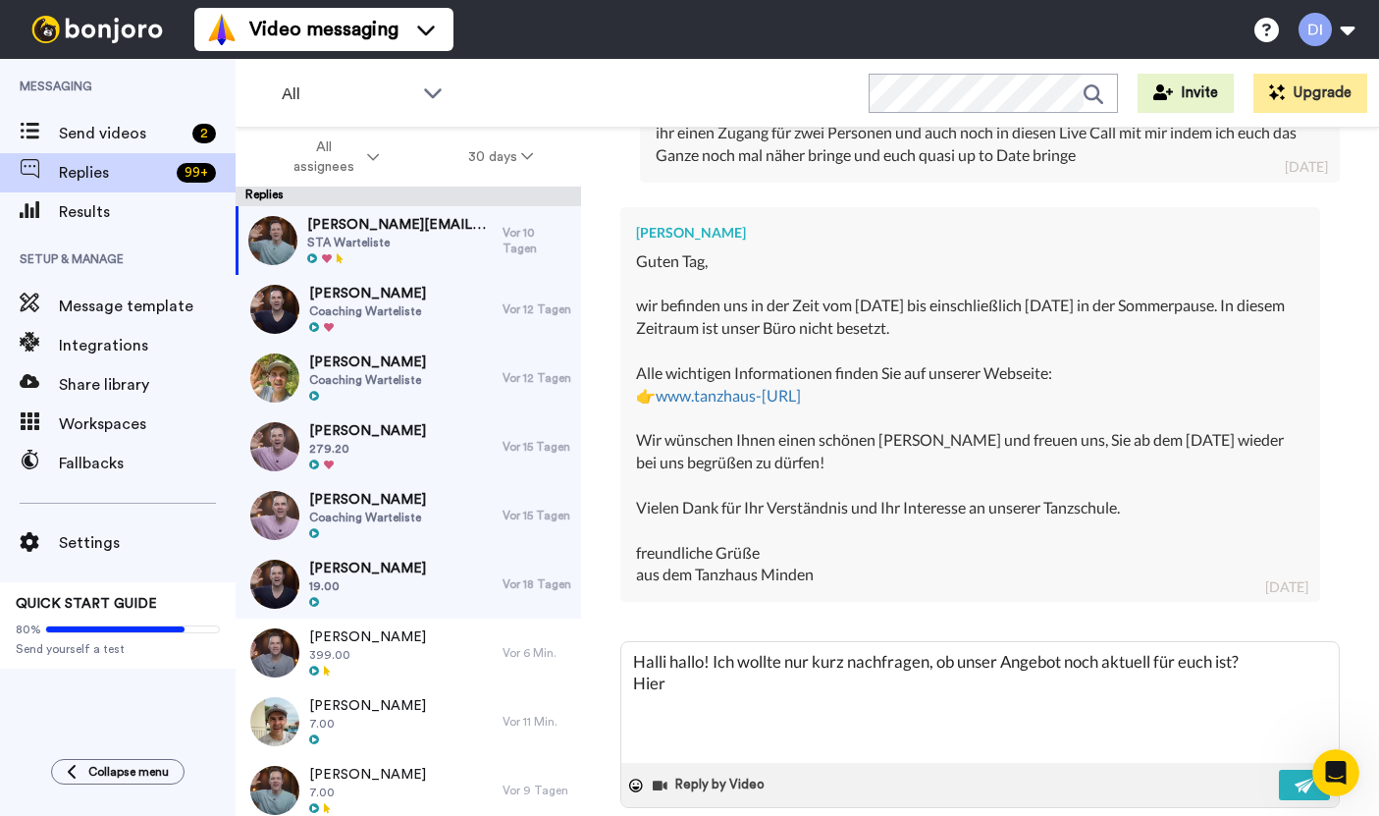
type textarea "x"
type textarea "Halli hallo! Ich wollte nur kurz nachfragen, ob unser Angebot noch aktuell für …"
type textarea "x"
type textarea "Halli hallo! Ich wollte nur kurz nachfragen, ob unser Angebot noch aktuell für …"
type textarea "x"
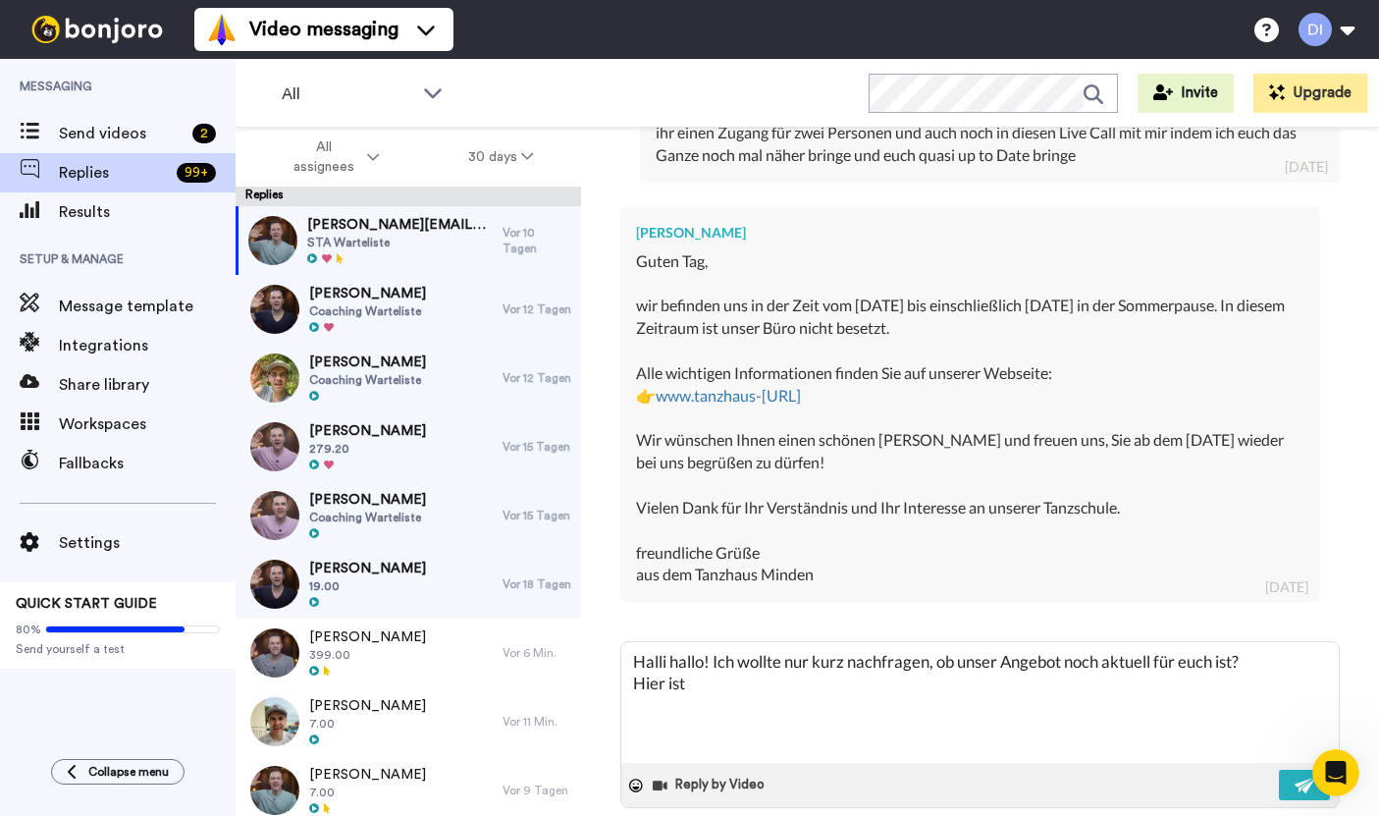
type textarea "Halli hallo! Ich wollte nur kurz nachfragen, ob unser Angebot noch aktuell für …"
type textarea "x"
type textarea "Halli hallo! Ich wollte nur kurz nachfragen, ob unser Angebot noch aktuell für …"
type textarea "x"
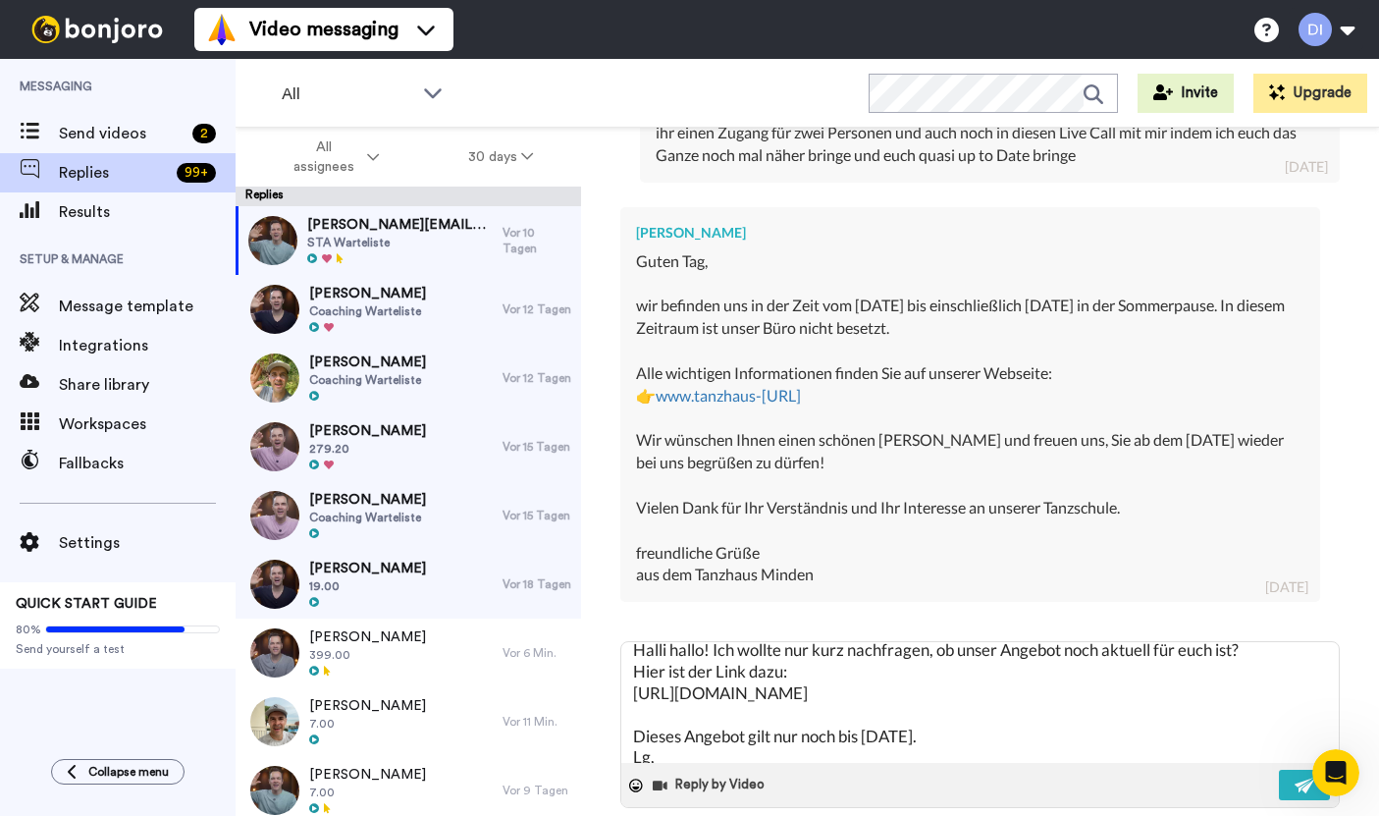
scroll to position [32, 0]
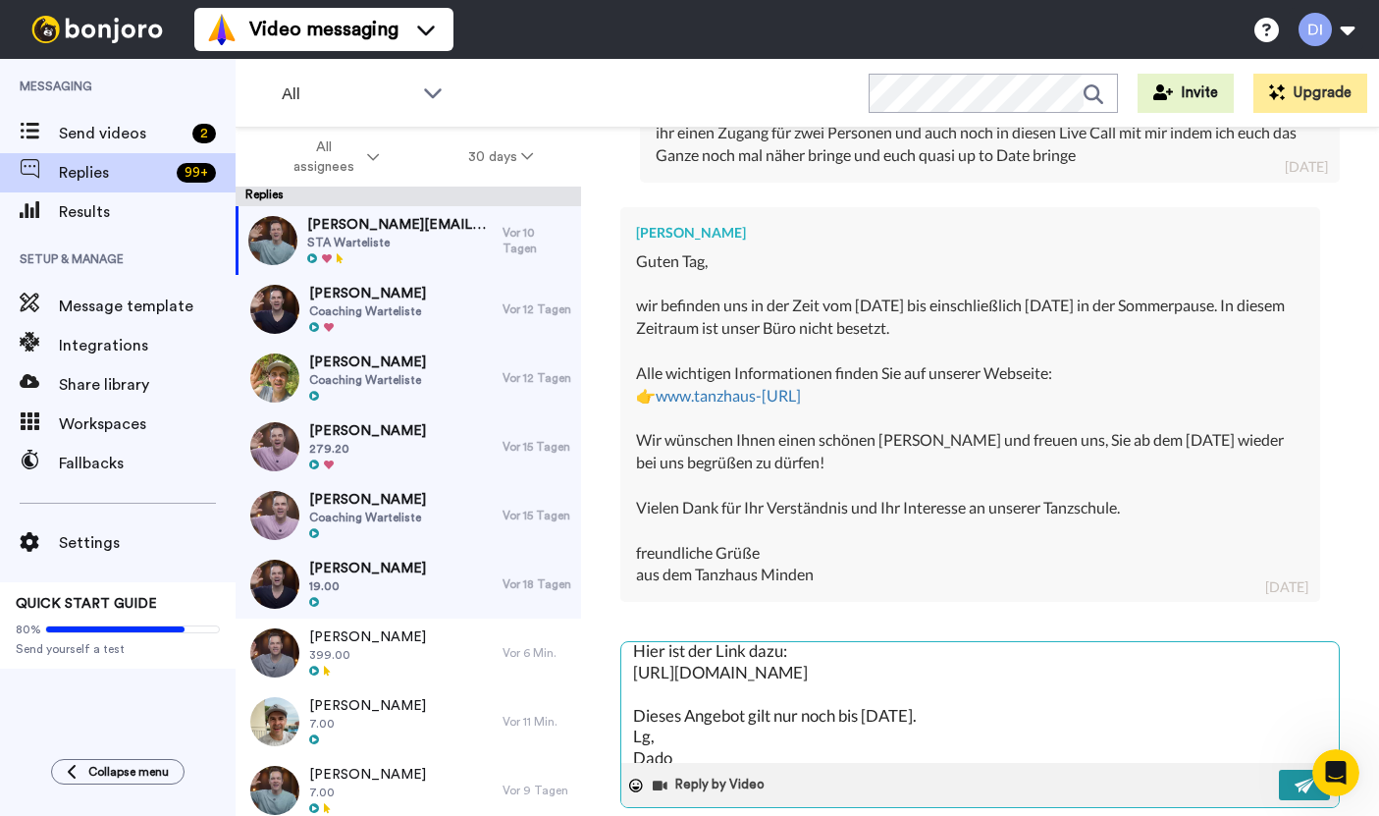
click at [1283, 770] on button at bounding box center [1304, 785] width 51 height 30
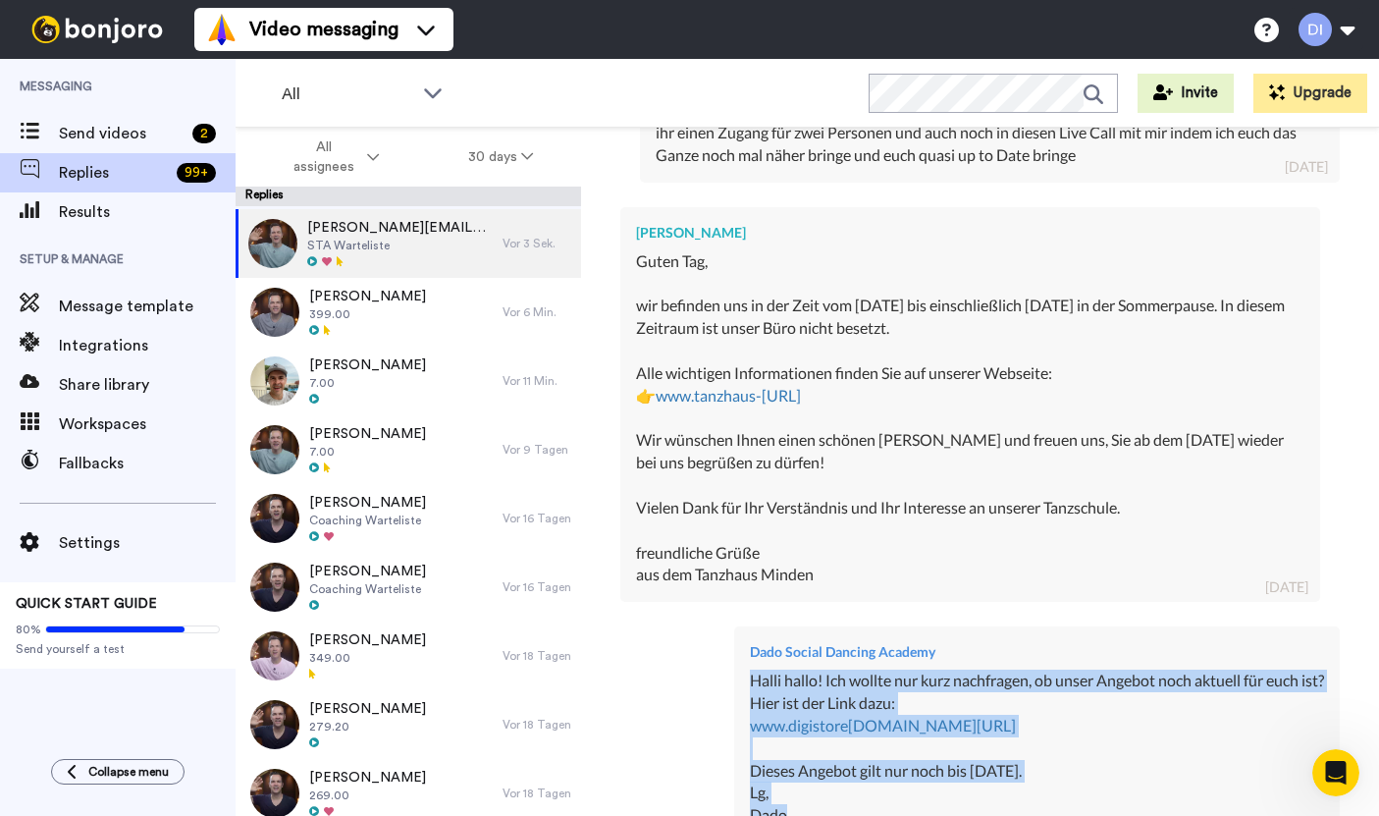
scroll to position [341, 0]
click at [532, 159] on icon at bounding box center [527, 156] width 12 height 14
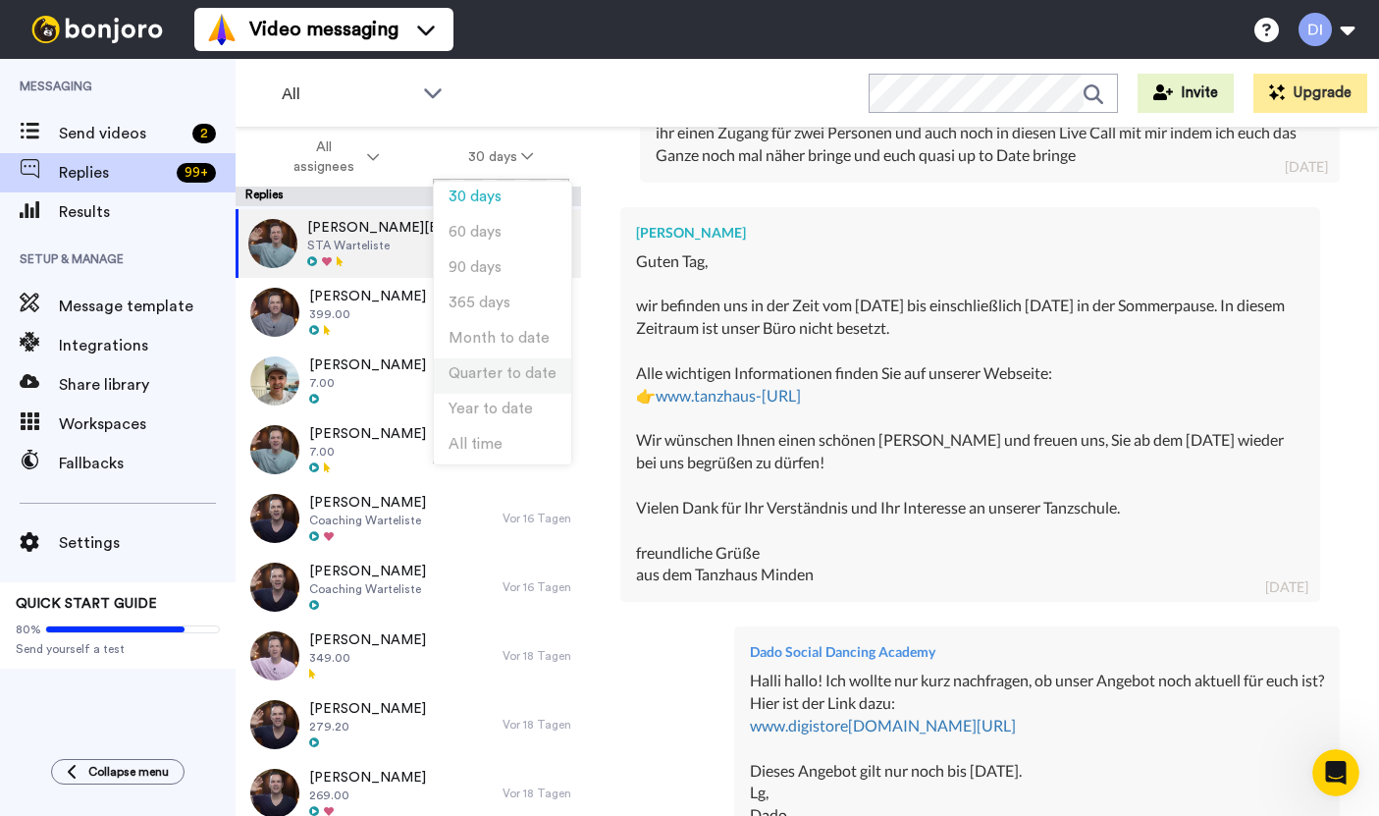
click at [512, 379] on span "Quarter to date" at bounding box center [503, 373] width 108 height 15
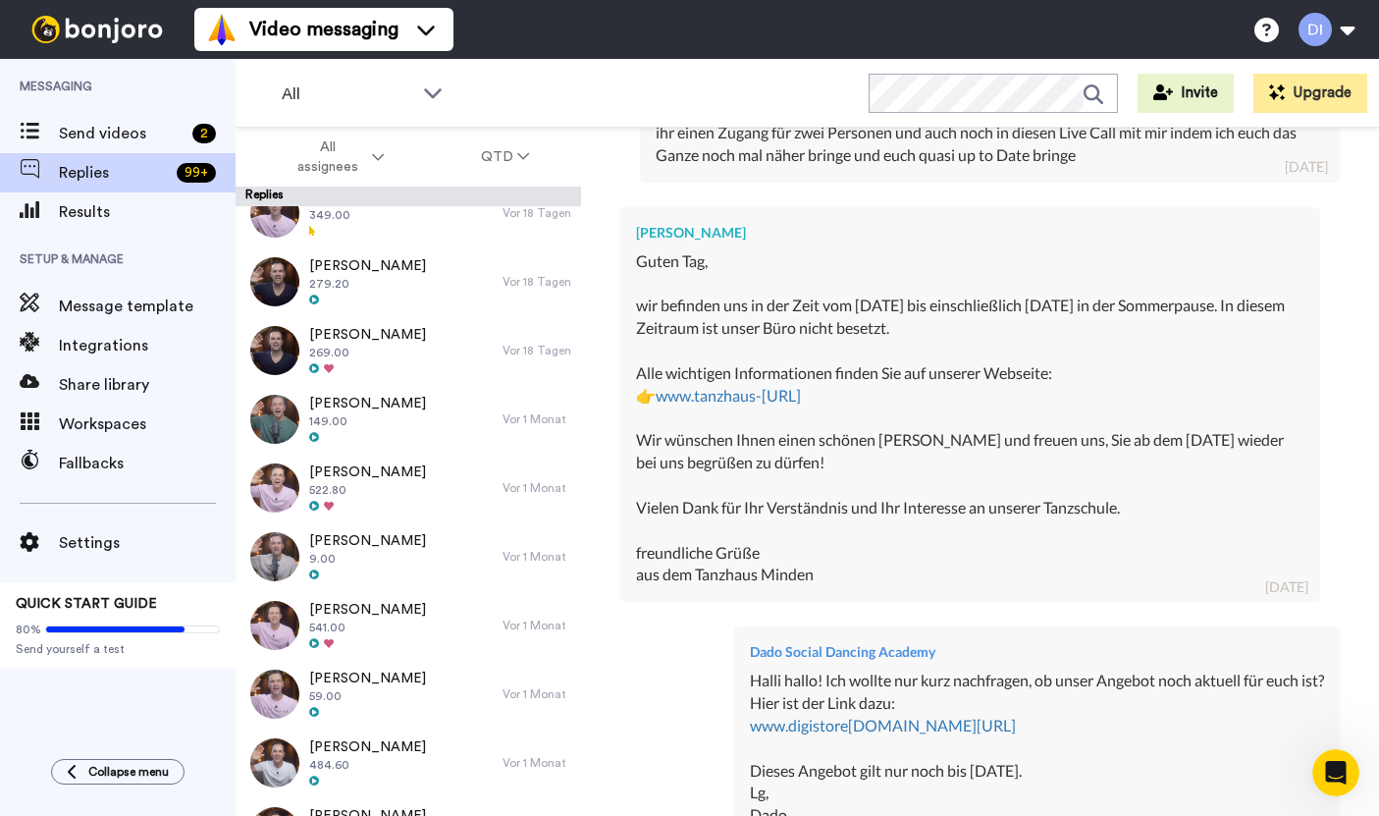
scroll to position [762, 0]
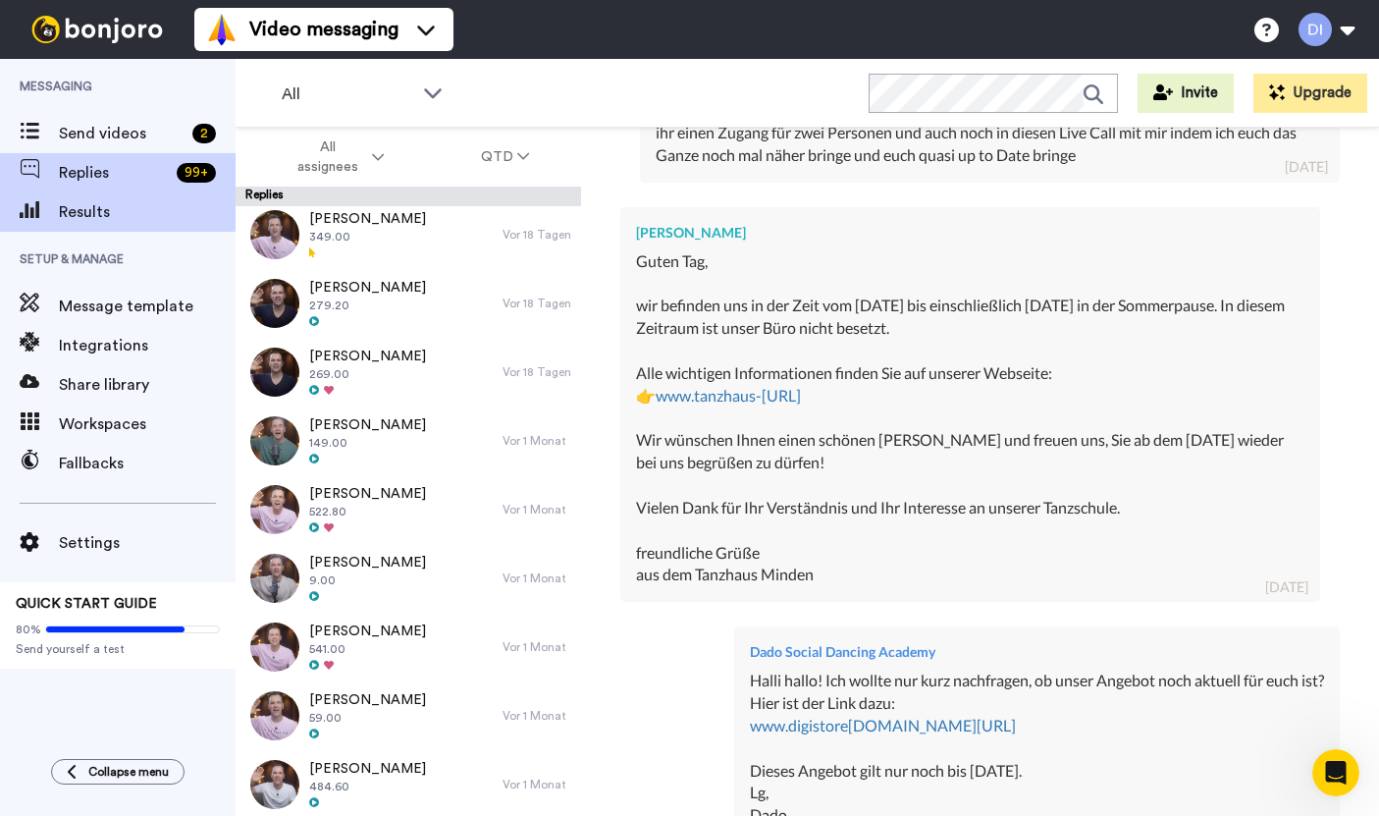
click at [89, 207] on span "Results" at bounding box center [147, 212] width 177 height 24
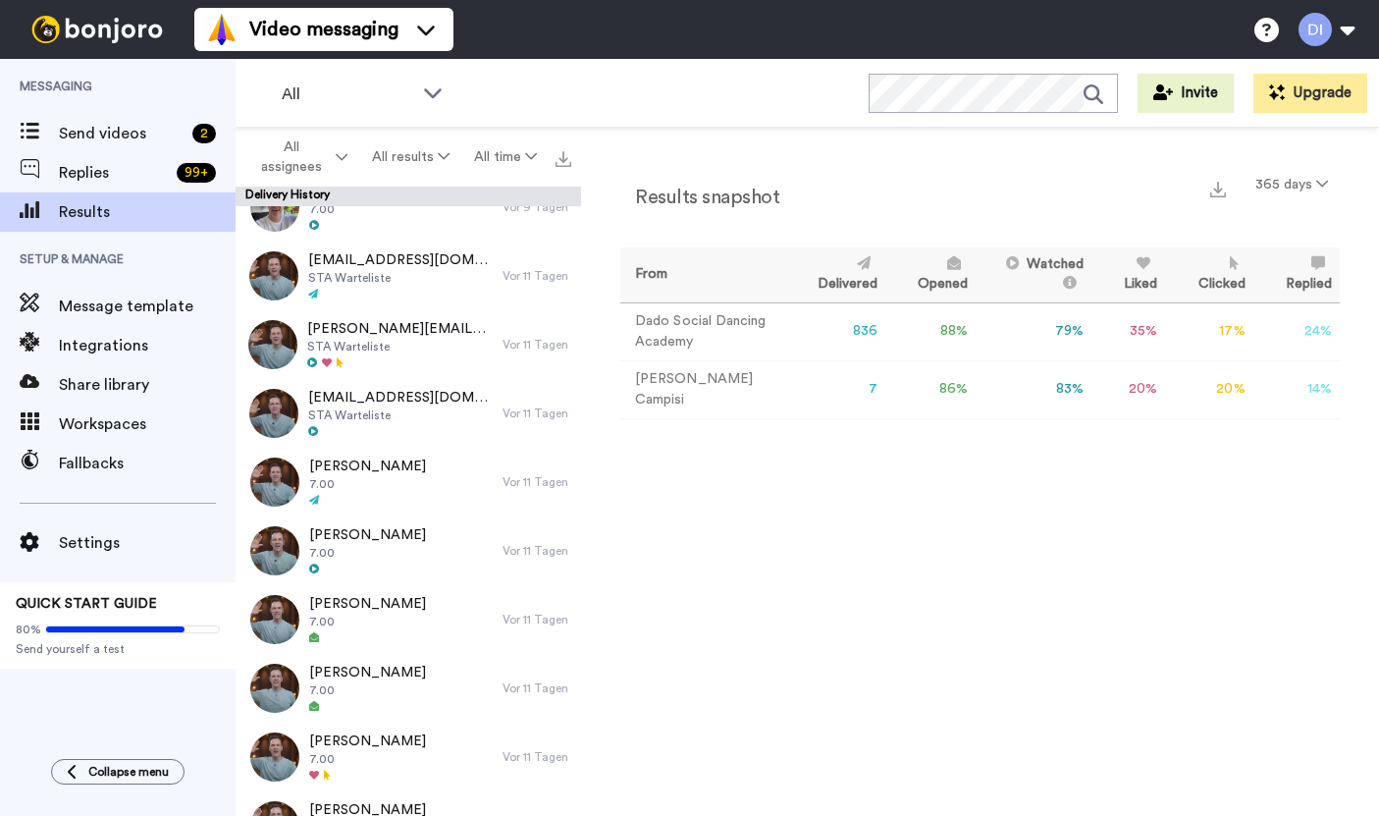
scroll to position [1823, 0]
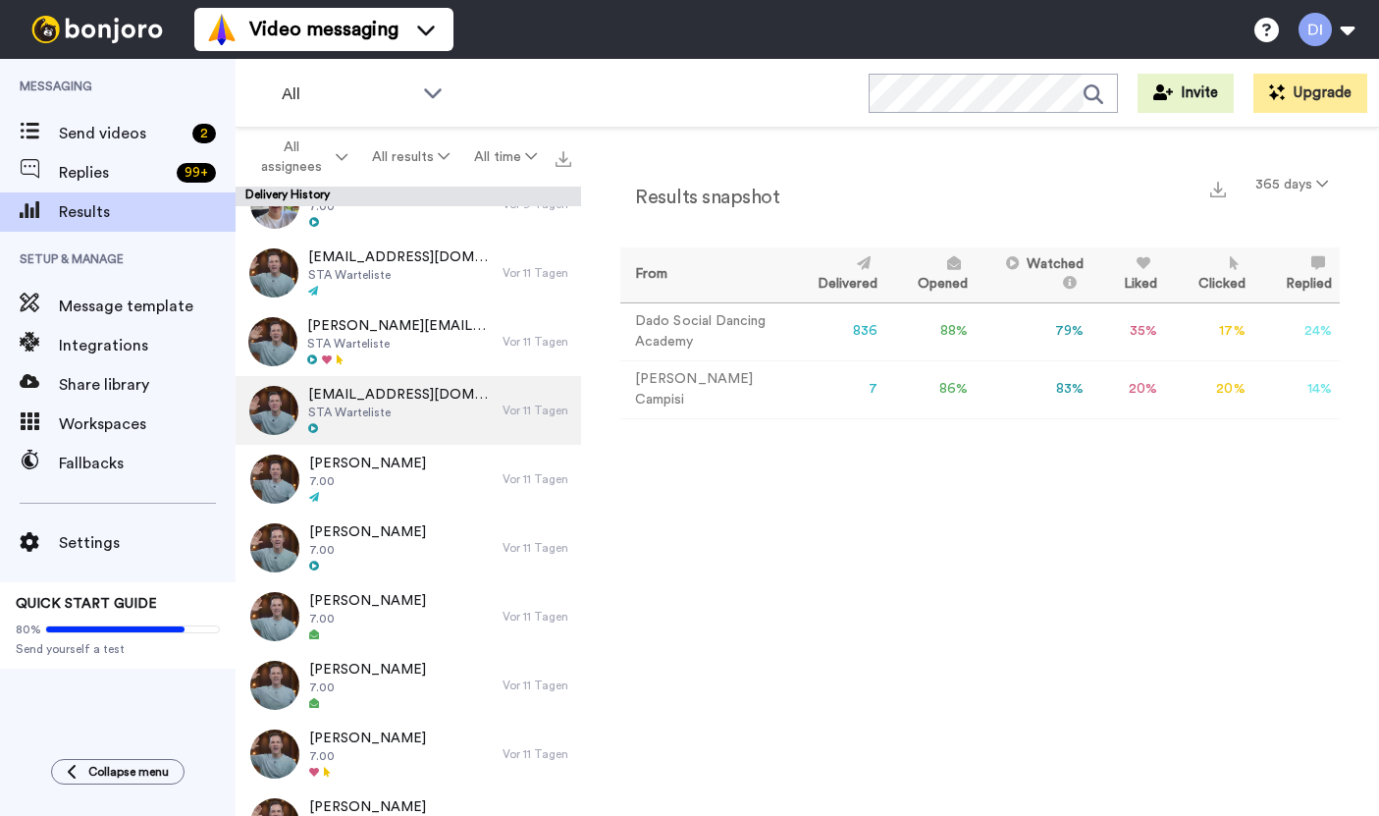
click at [365, 407] on span "STA Warteliste" at bounding box center [400, 413] width 185 height 16
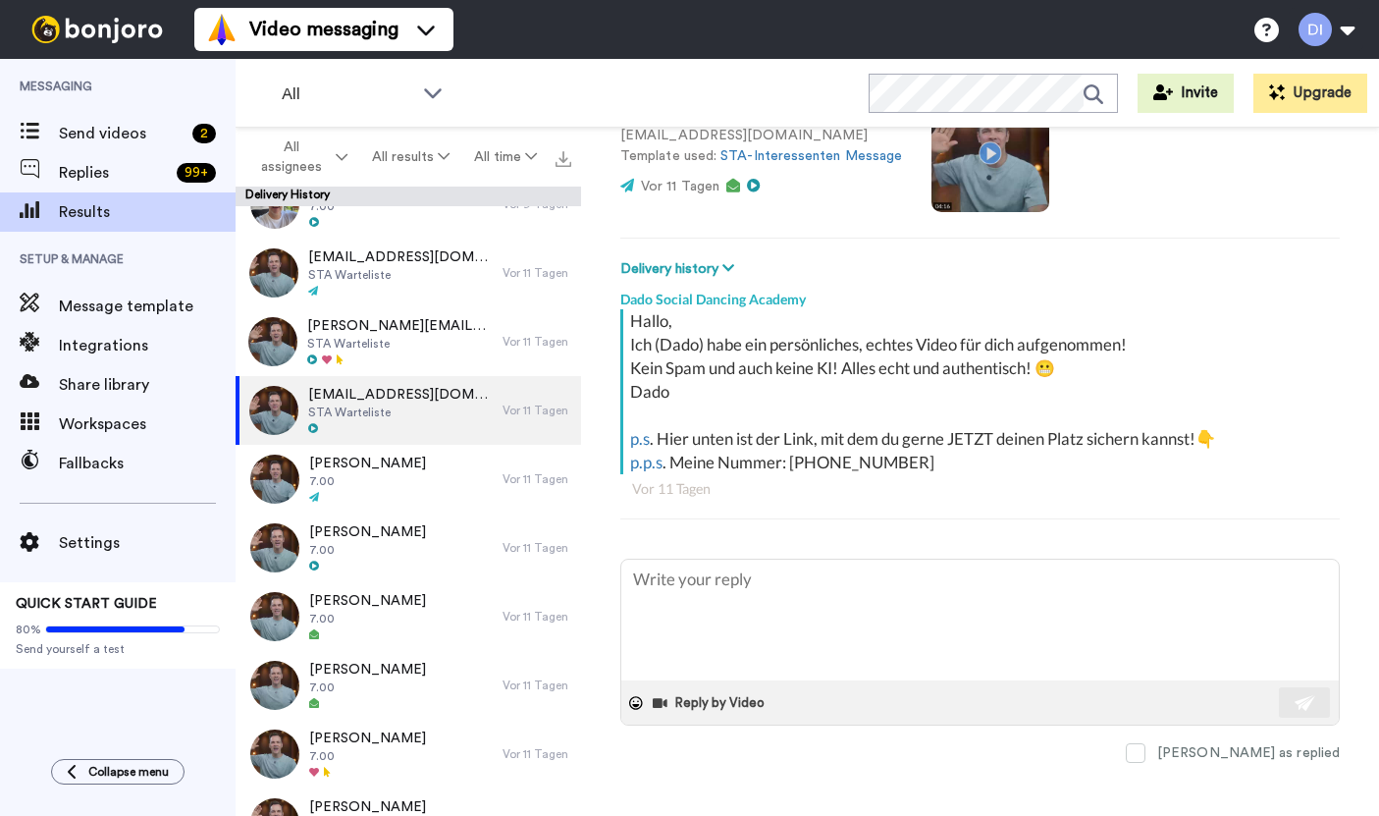
scroll to position [174, 0]
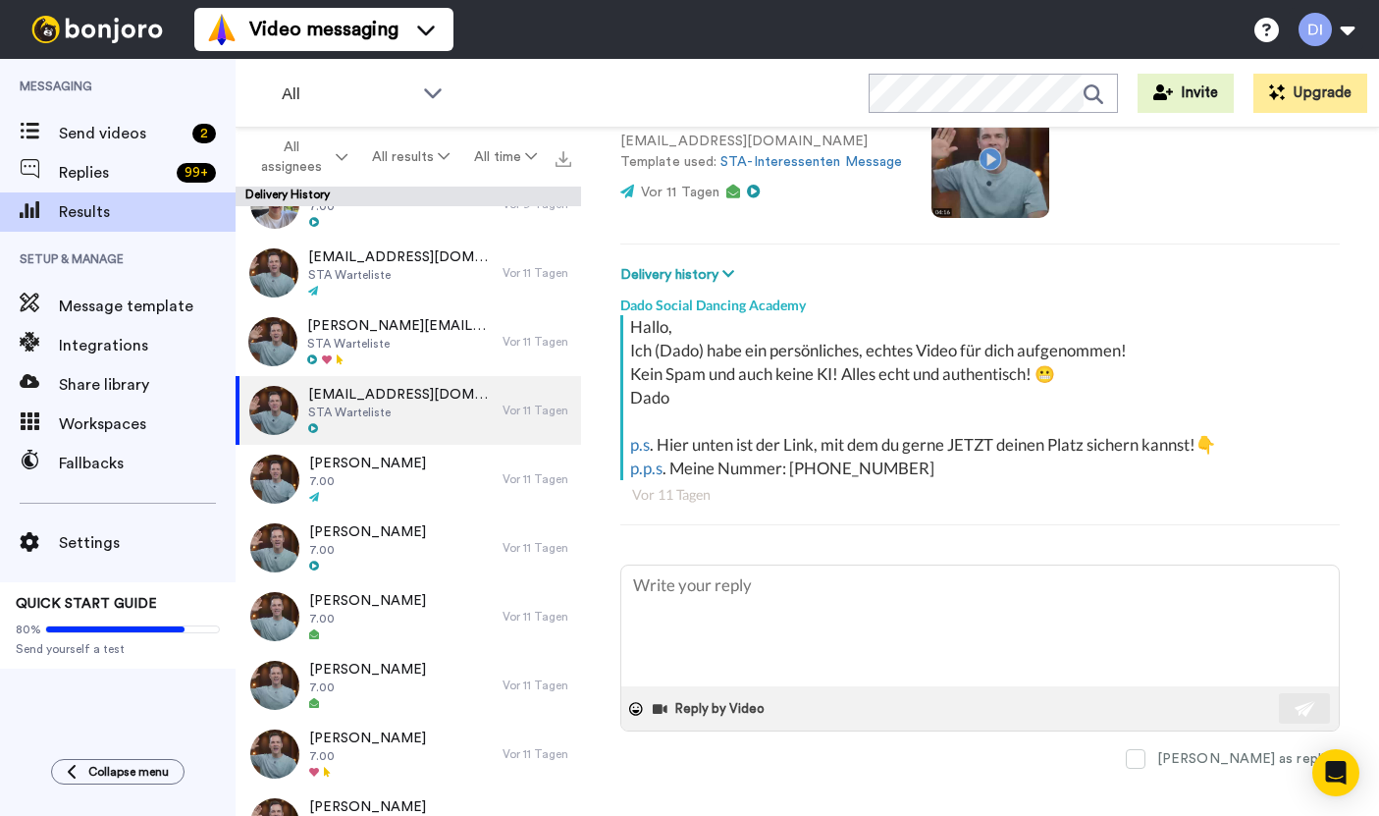
type textarea "x"
type textarea "Halli hallo! Ich wollte nur kurz nachfragen, ob unser Angebot noch aktuell für …"
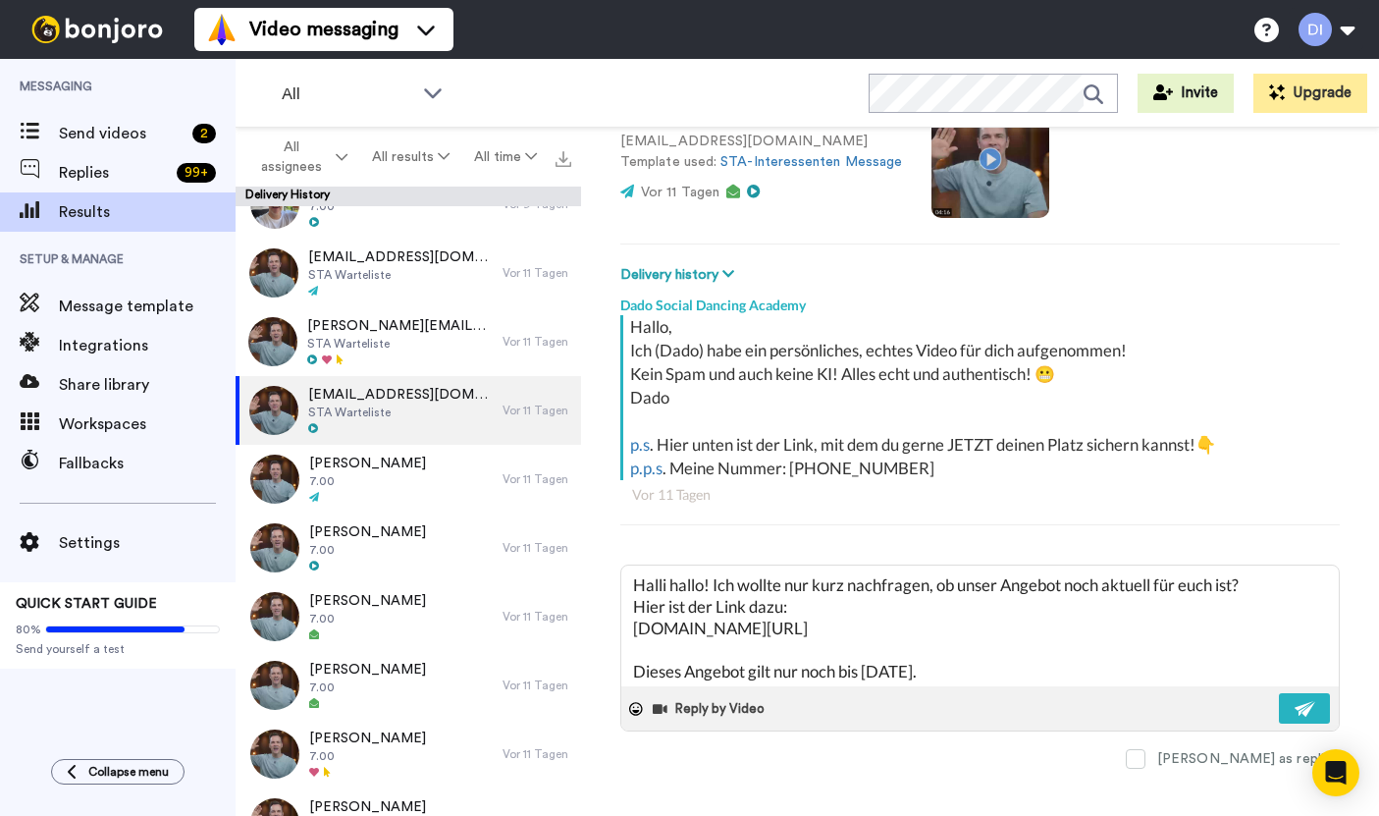
scroll to position [0, 0]
click at [978, 610] on textarea "Halli hallo! Ich wollte nur kurz nachfragen, ob unser Angebot noch aktuell für …" at bounding box center [981, 626] width 718 height 121
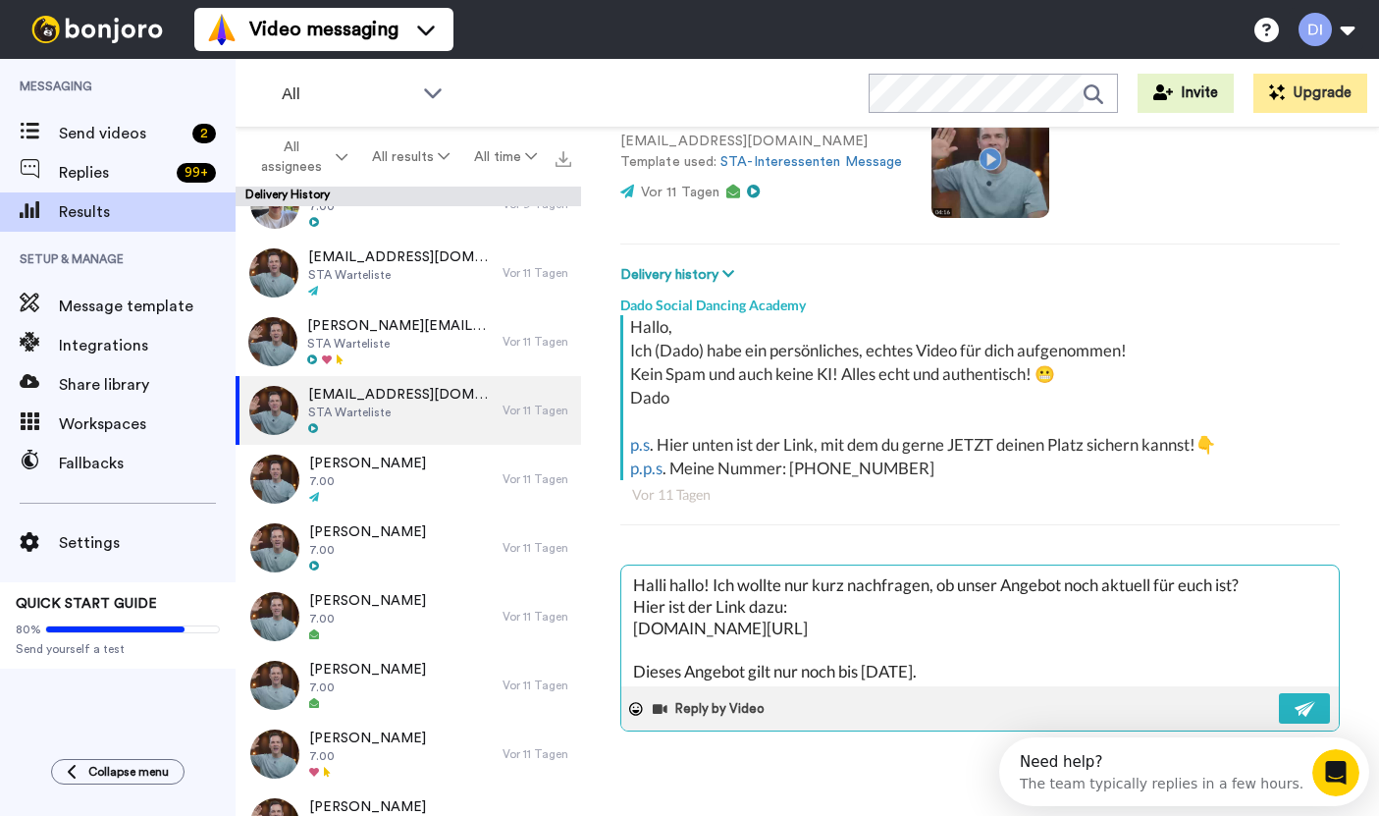
type textarea "x"
type textarea "Halli hallo! Ich wollte nur kurz nachfragen, ob unser Angebot noch aktuell für …"
type textarea "x"
type textarea "Halli hallo! Ich wollte nur kurz nachfragen, ob unser Angebot noch aktuell für …"
type textarea "x"
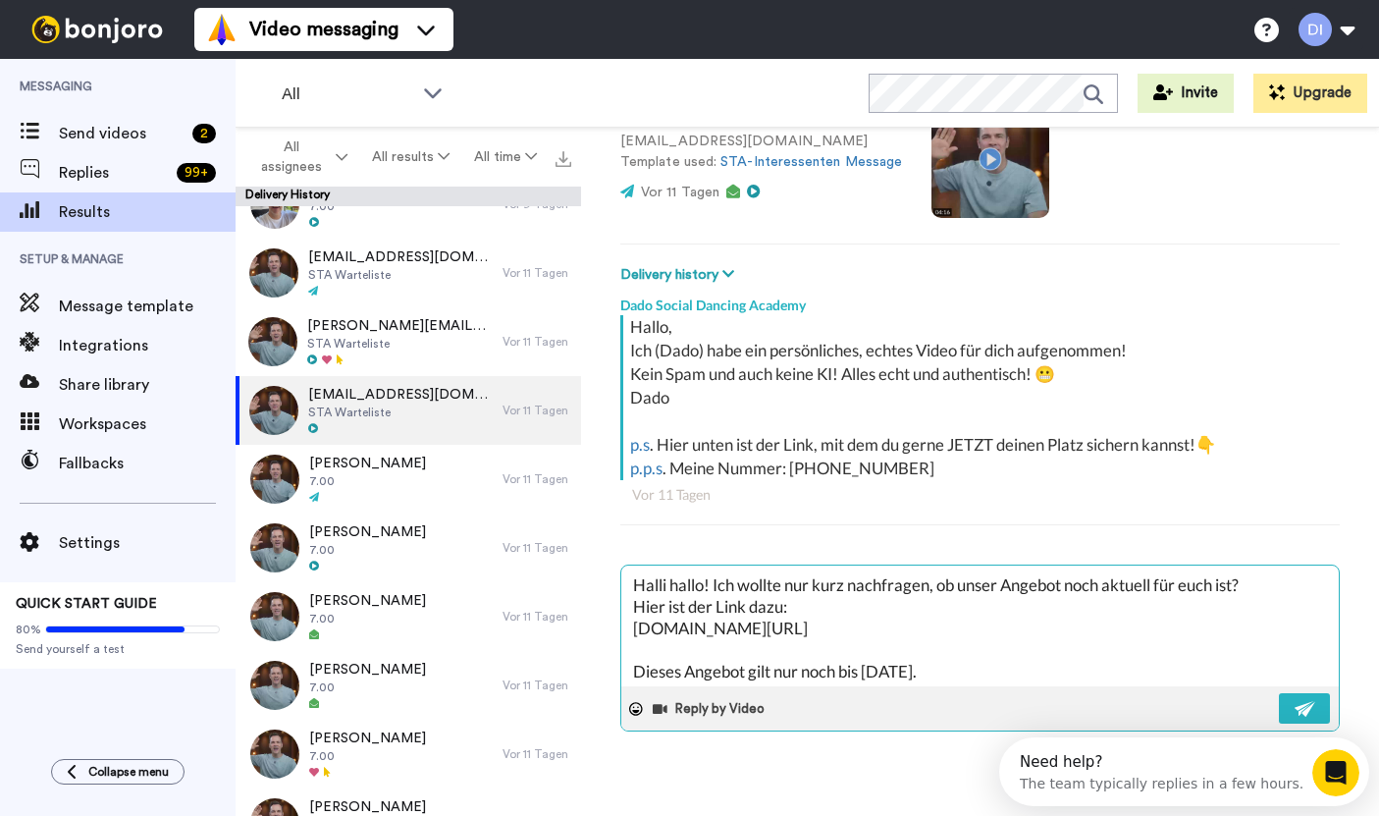
type textarea "Halli hallo! Ich wollte nur kurz nachfragen, ob unser Angebot noch aktuell für …"
type textarea "x"
type textarea "Halli hallo! Ich wollte nur kurz nachfragen, ob unser Angebot noch aktuell für …"
type textarea "x"
type textarea "Halli hallo! Ich wollte nur kurz nachfragen, ob unser Angebot noch aktuell für …"
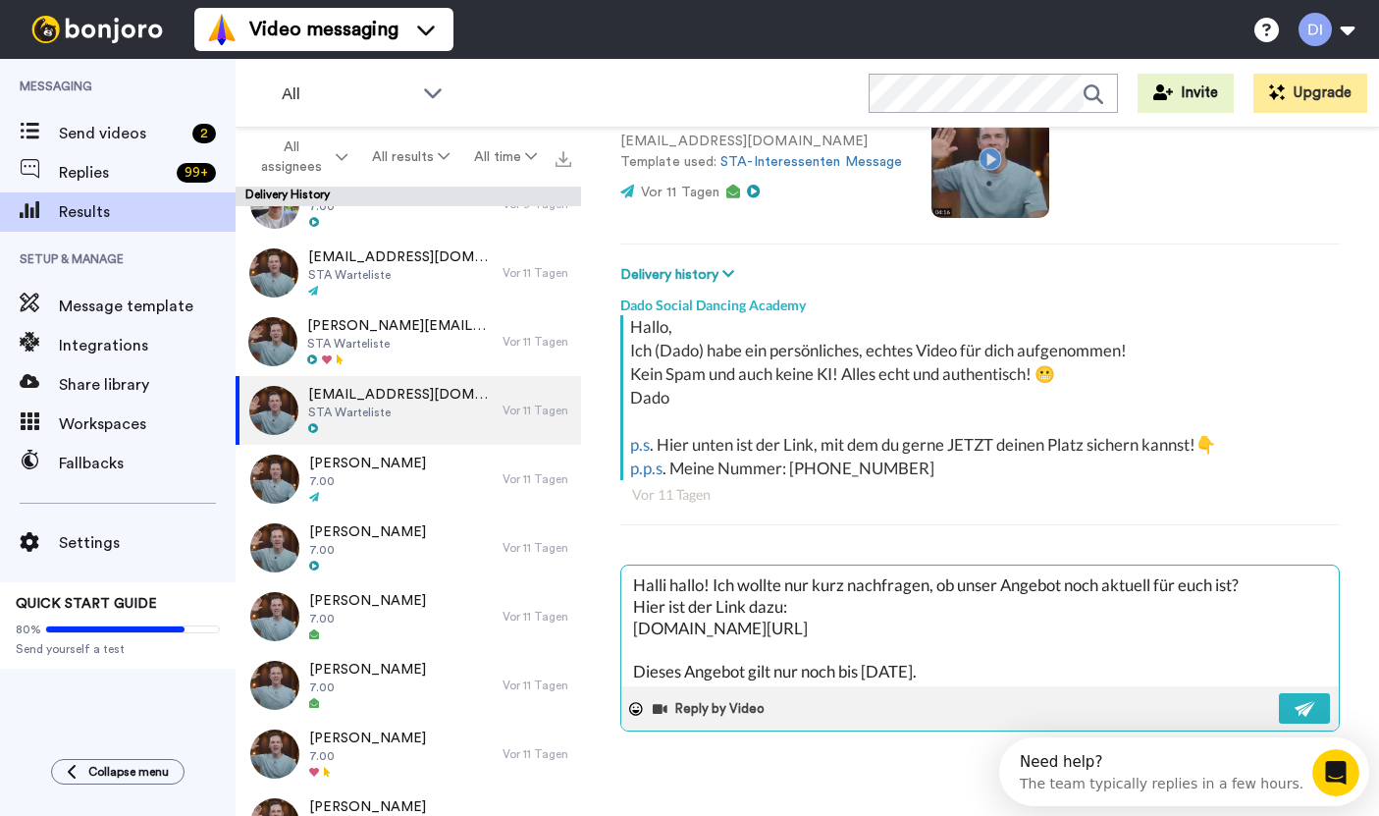
type textarea "x"
type textarea "Halli hallo! Ich wollte nur kurz nachfragen, ob unser Angebot noch aktuell für …"
type textarea "x"
type textarea "Halli hallo! Ich wollte nur kurz nachfragen, ob unser Angebot noch aktuell für …"
type textarea "x"
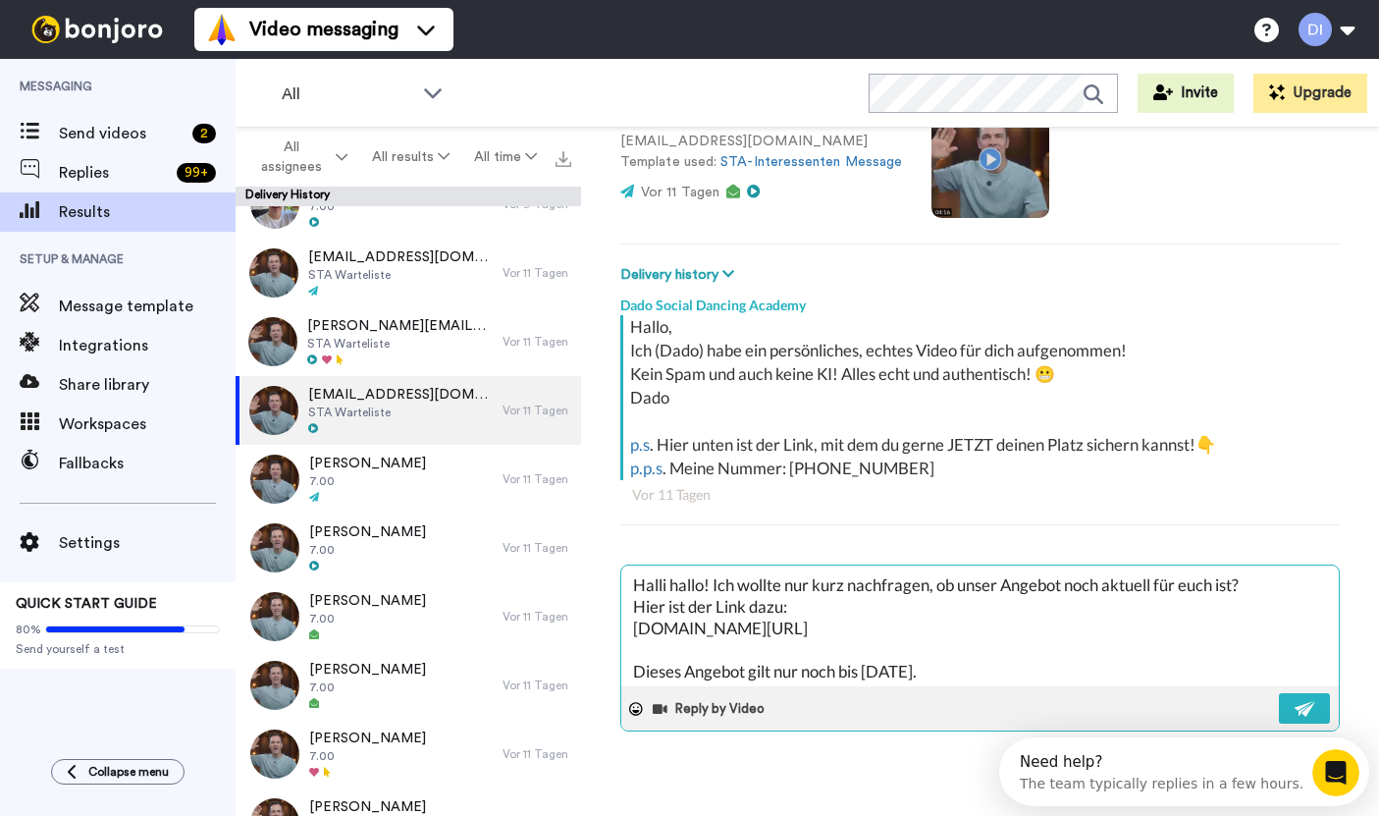
type textarea "Halli hallo! Ich wollte nur kurz nachfragen, ob unser Angebot noch aktuell für …"
type textarea "x"
type textarea "Halli hallo! Ich wollte nur kurz nachfragen, ob unser Angebot noch aktuell für …"
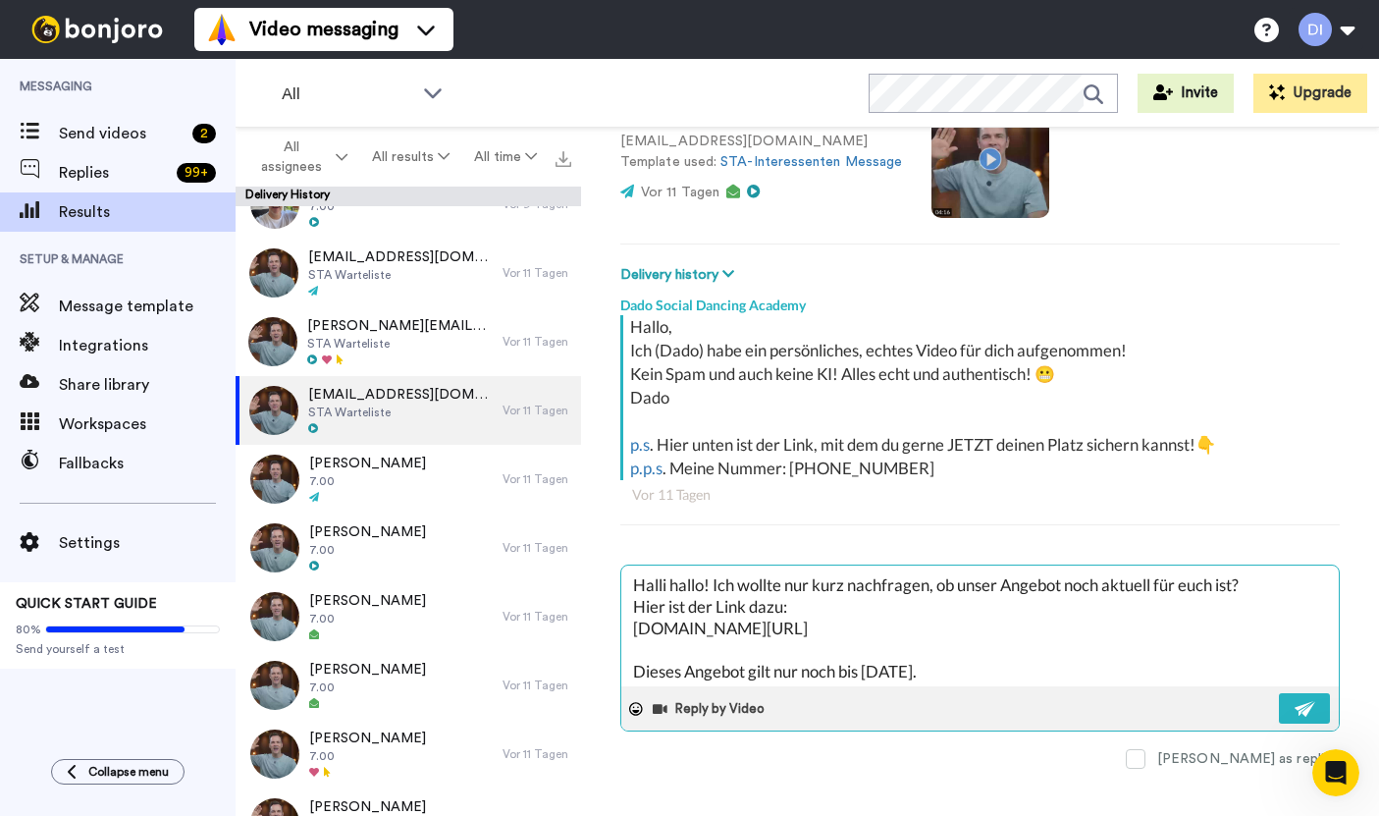
type textarea "x"
type textarea "Halli hallo! Ich wollte nur kurz nachfragen, ob unser Angebot noch aktuell für …"
type textarea "x"
type textarea "Halli hallo! Ich wollte nur kurz nachfragen, ob unser Angebot noch aktuell für …"
type textarea "x"
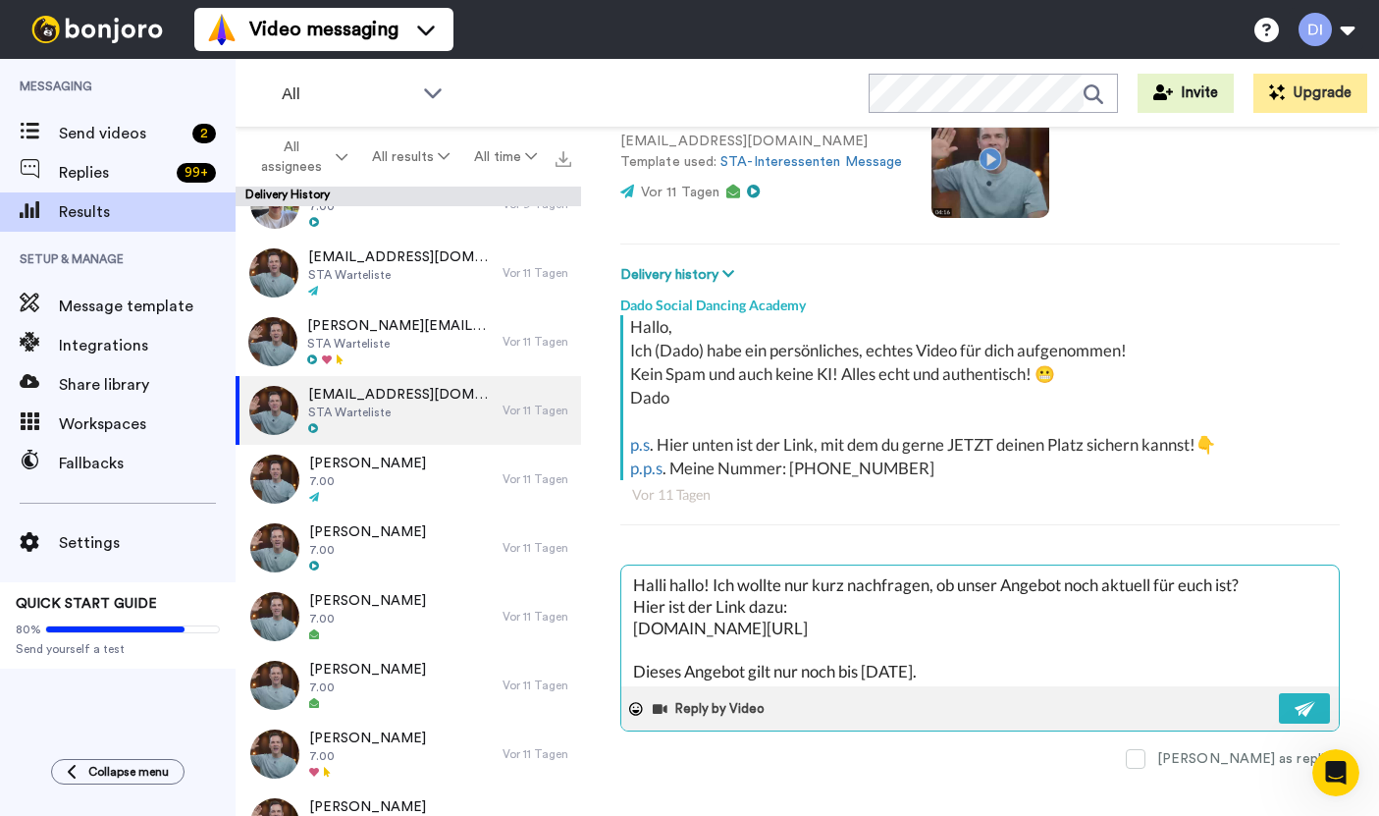
type textarea "Halli hallo! Ich wollte nur kurz nachfragen, ob unser Angebot noch aktuell für …"
type textarea "x"
type textarea "Halli hallo! Ich wollte nur kurz nachfragen, ob unser Angebot noch aktuell für …"
type textarea "x"
type textarea "Halli hallo! Ich wollte nur kurz nachfragen, ob unser Angebot noch aktuell für …"
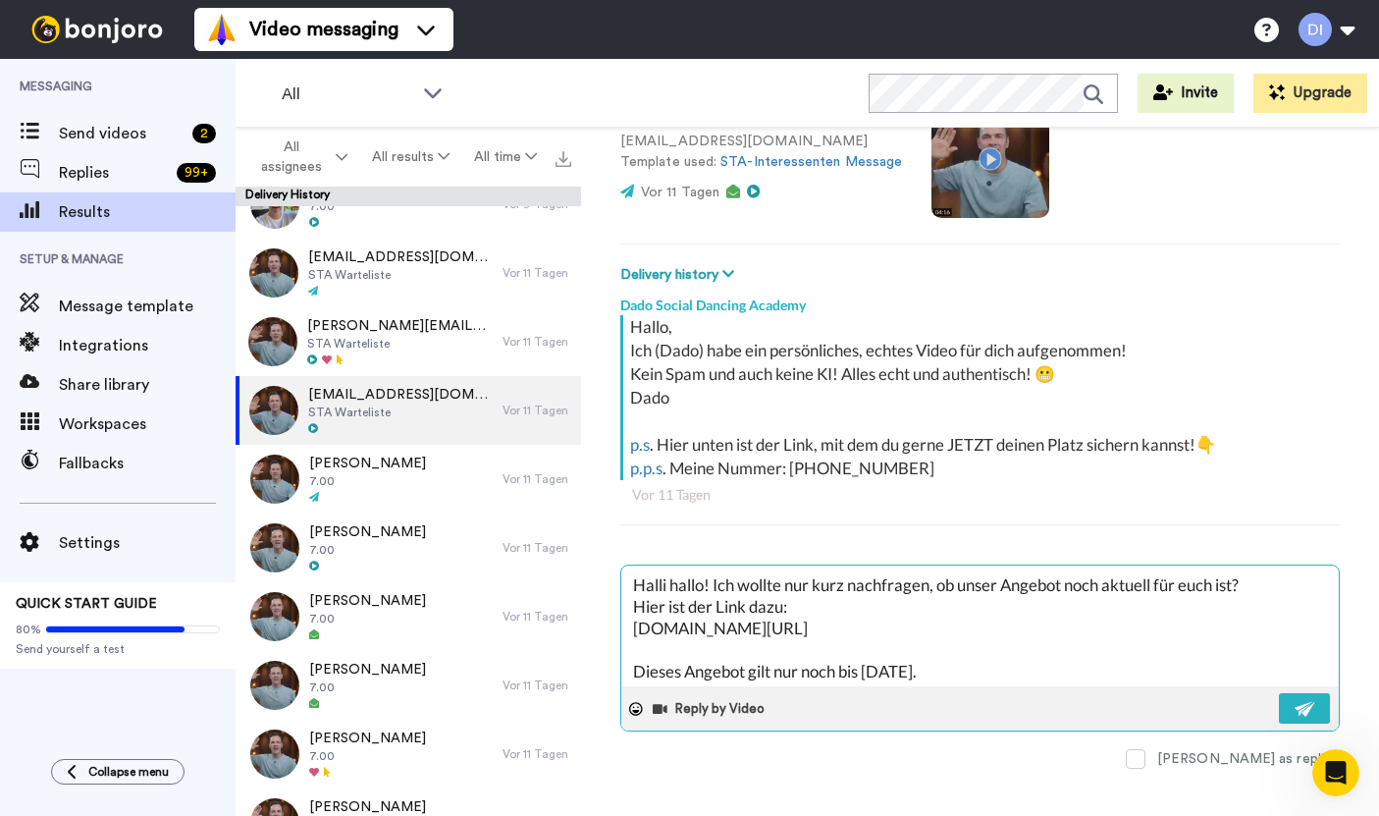
type textarea "x"
type textarea "Halli hallo! Ich wollte nur kurz nachfragen, ob unser Angebot noch aktuell für …"
type textarea "x"
type textarea "Halli hallo! Ich wollte nur kurz nachfragen, ob unser Angebot noch aktuell für …"
type textarea "x"
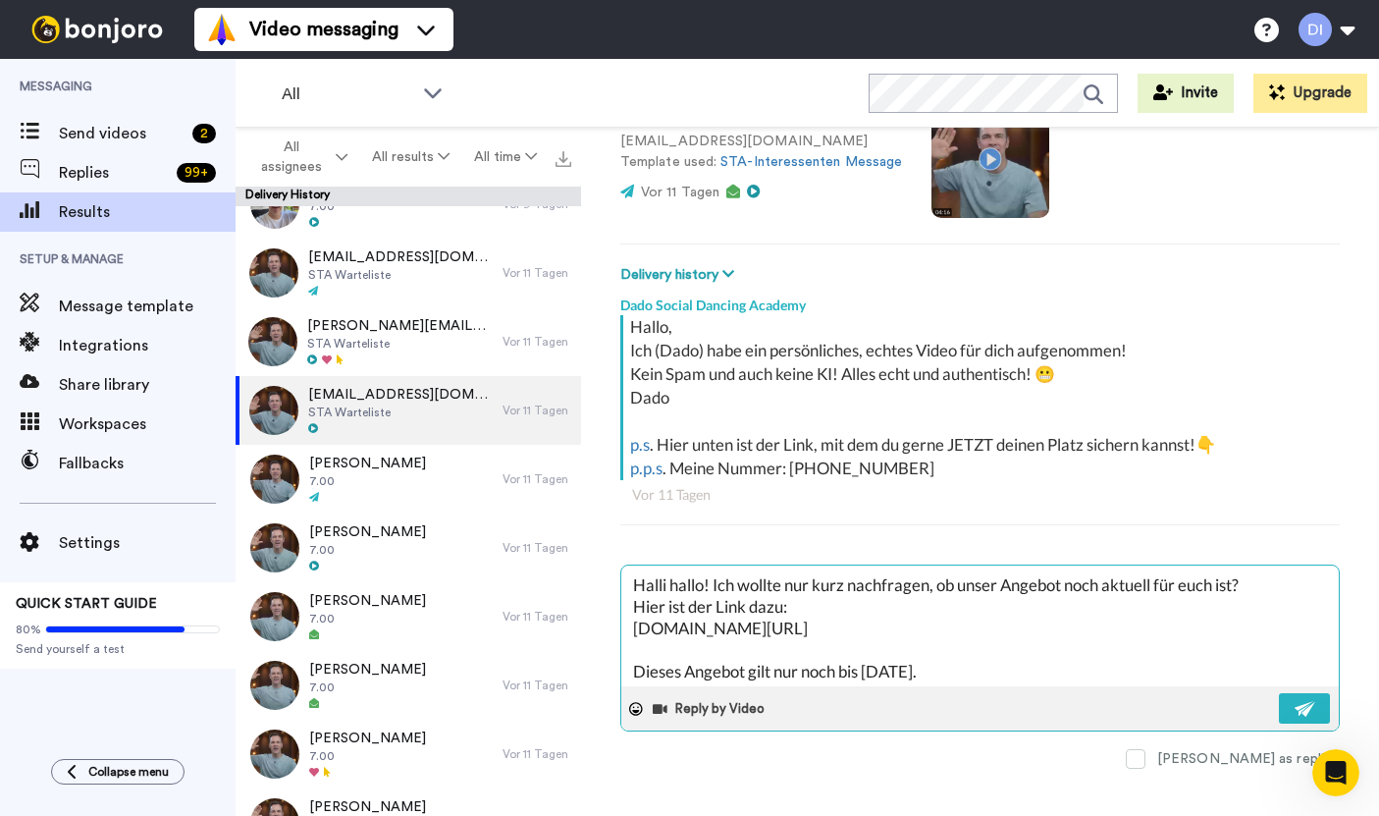
type textarea "Halli hallo! Ich wollte nur kurz nachfragen, ob unser Angebot noch aktuell für …"
type textarea "x"
type textarea "Halli hallo! Ich wollte nur kurz nachfragen, ob unser Angebot noch aktuell für …"
type textarea "x"
type textarea "Halli hallo! Ich wollte nur kurz nachfragen, ob unser Angebot noch aktuell für …"
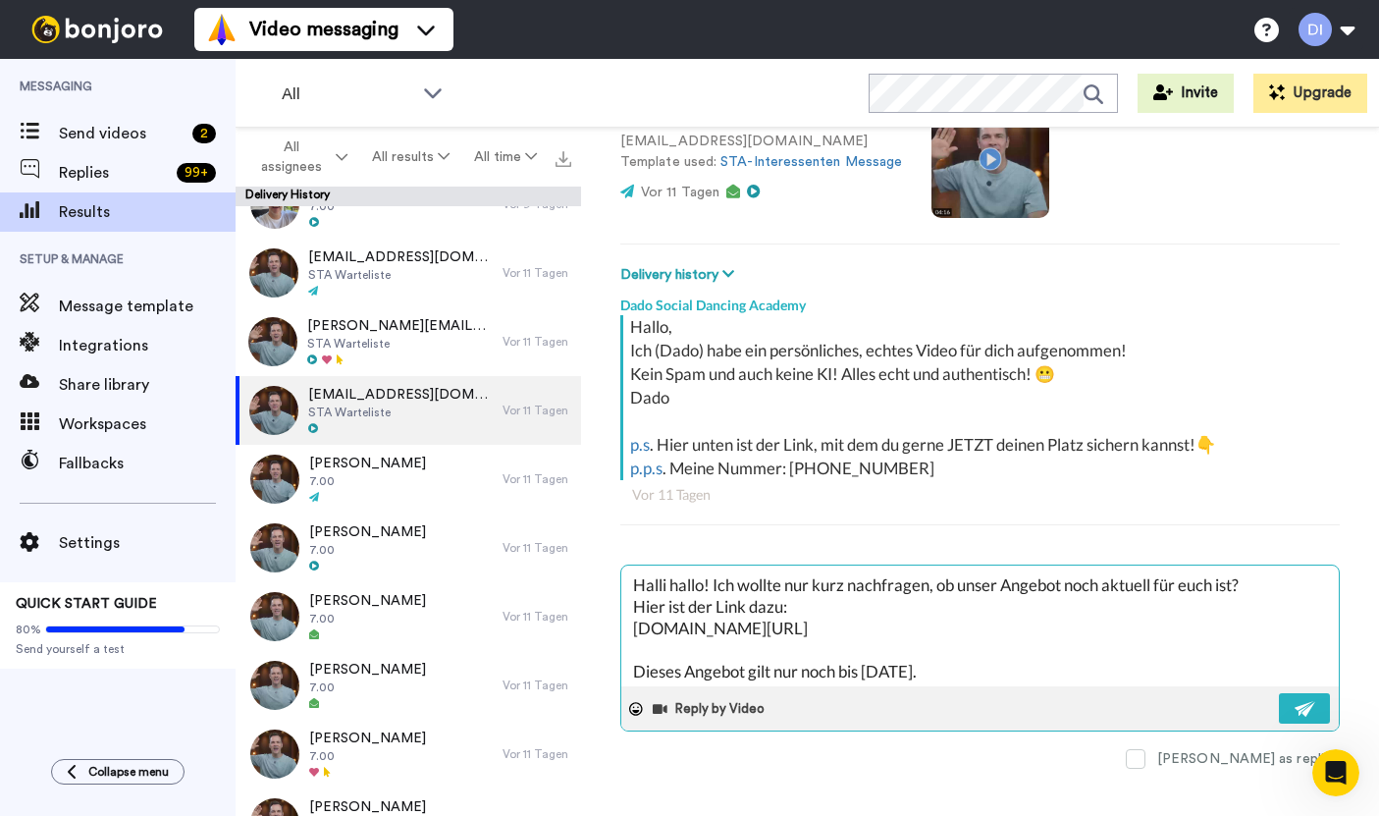
type textarea "x"
type textarea "Halli hallo! Ich wollte nur kurz nachfragen, ob unser Angebot noch aktuell für …"
type textarea "x"
type textarea "Halli hallo! Ich wollte nur kurz nachfragen, ob unser Angebot noch aktuell für …"
type textarea "x"
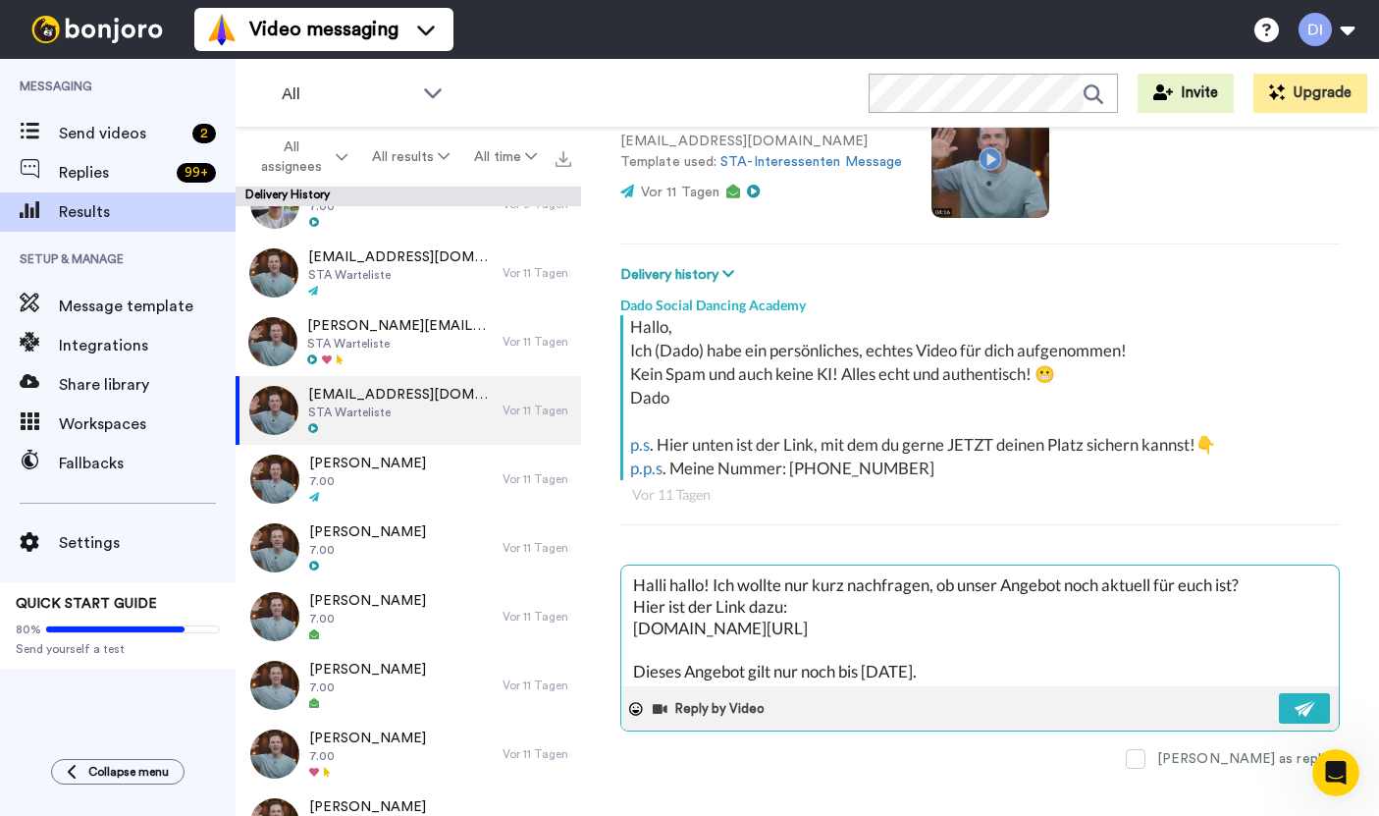
type textarea "Halli hallo! Ich wollte nur kurz nachfragen, ob unser Angebot noch aktuell für …"
type textarea "x"
type textarea "Halli hallo! Ich wollte nur kurz nachfragen, ob unser Angebot noch aktuell für …"
type textarea "x"
type textarea "Halli hallo! Ich wollte nur kurz nachfragen, ob unser Angebot noch aktuell für …"
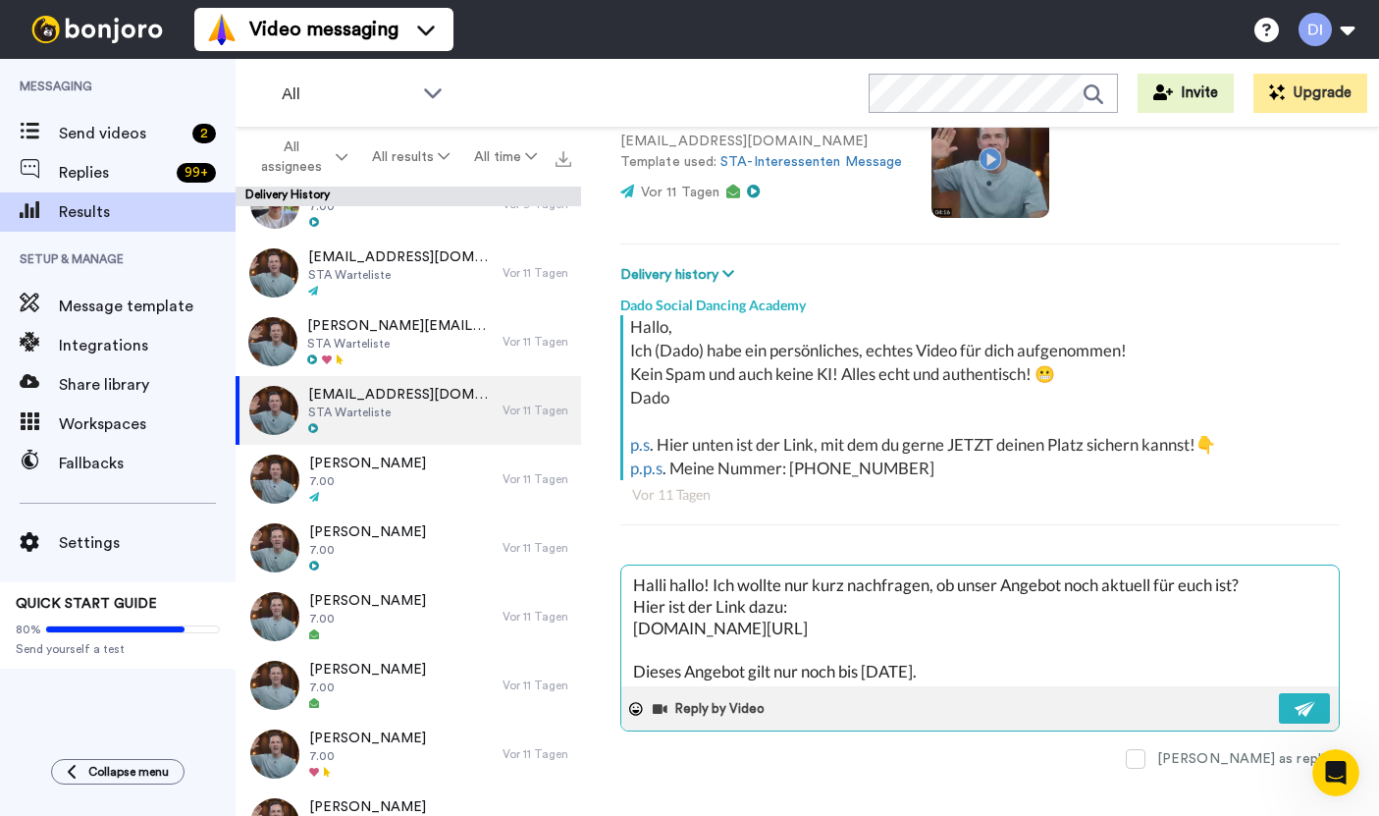
type textarea "x"
type textarea "Halli hallo! Ich wollte nur kurz nachfragen, ob unser Angebot noch aktuell für …"
type textarea "x"
type textarea "Halli hallo! Ich wollte nur kurz nachfragen, ob unser Angebot noch aktuell für …"
type textarea "x"
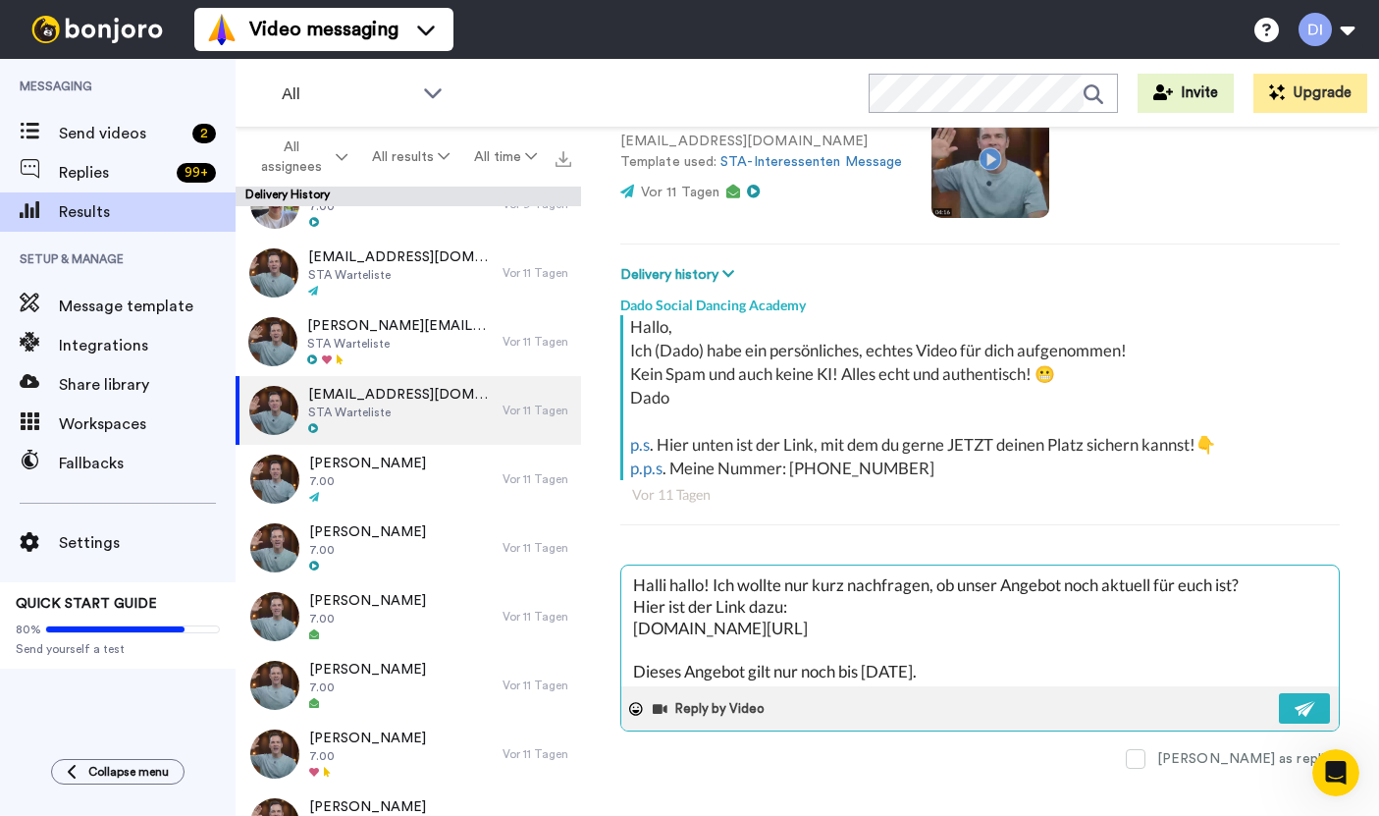
type textarea "Halli hallo! Ich wollte nur kurz nachfragen, ob unser Angebot noch aktuell für …"
type textarea "x"
type textarea "Halli hallo! Ich wollte nur kurz nachfragen, ob unser Angebot noch aktuell für …"
type textarea "x"
type textarea "Halli hallo! Ich wollte nur kurz nachfragen, ob unser Angebot noch aktuell für …"
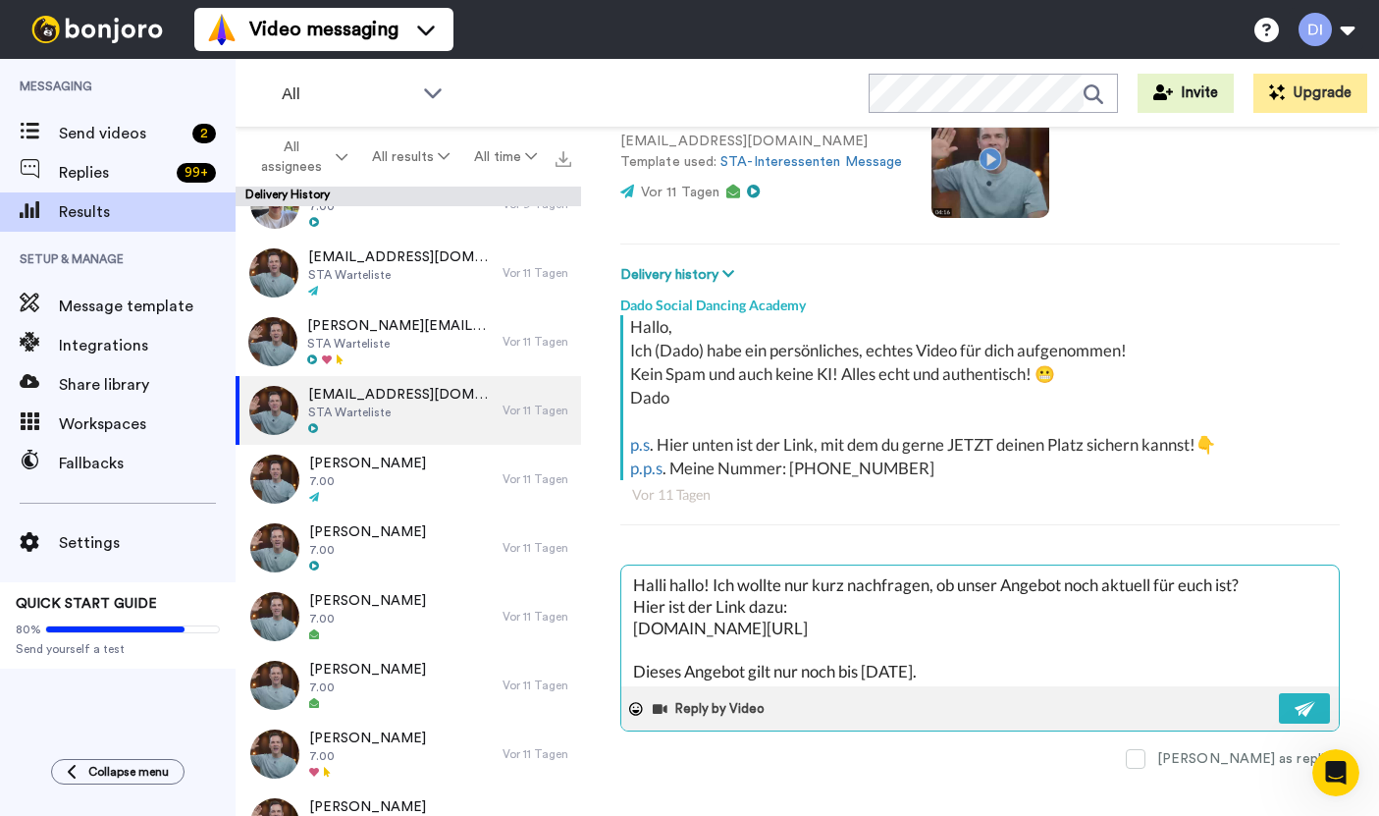
type textarea "x"
type textarea "Halli hallo! Ich wollte nur kurz nachfragen, ob unser Angebot noch aktuell für …"
type textarea "x"
type textarea "Halli hallo! Ich wollte nur kurz nachfragen, ob unser Angebot noch aktuell für …"
click at [1199, 576] on textarea "Halli hallo! Ich wollte nur kurz nachfragen, ob unser Angebot noch aktuell für …" at bounding box center [981, 626] width 718 height 121
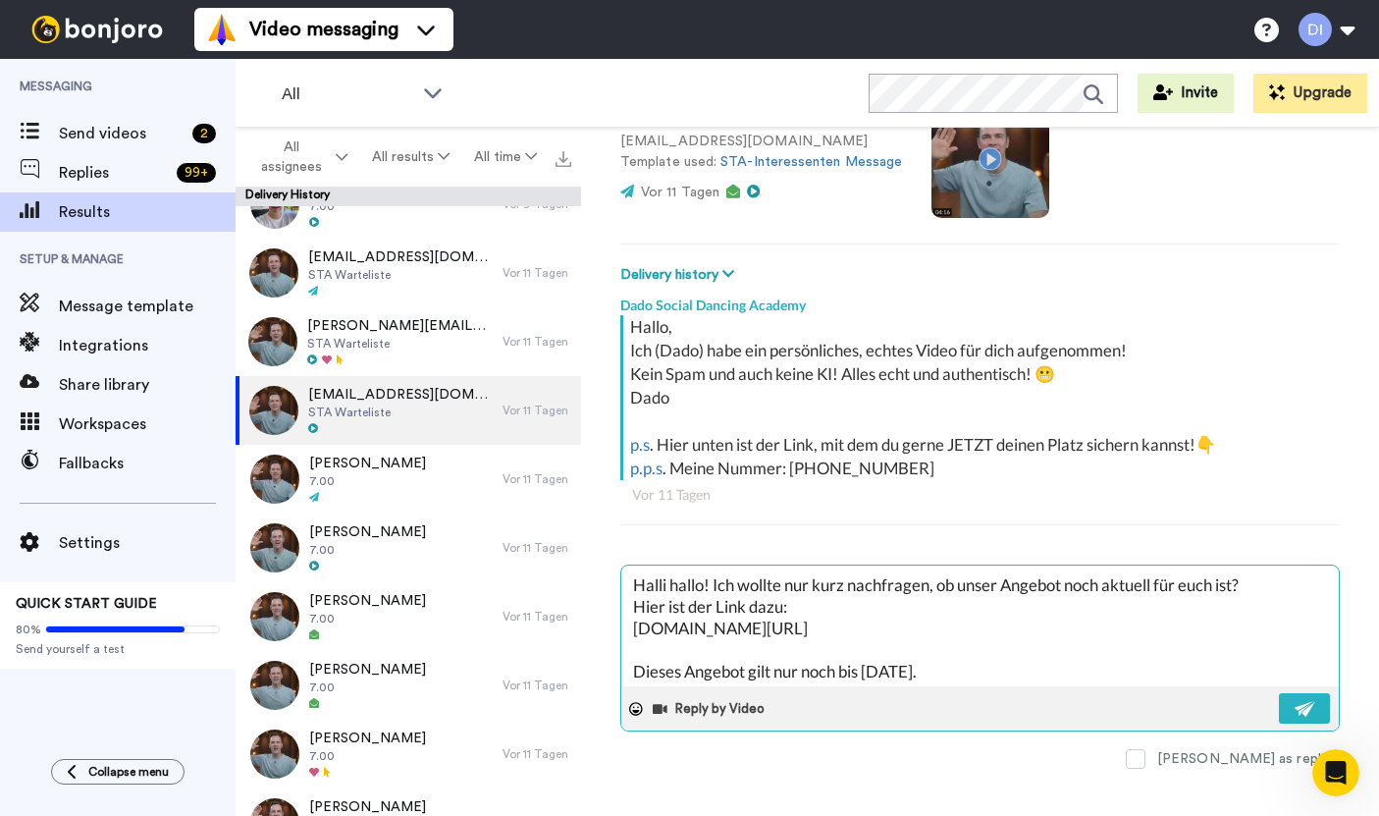
type textarea "x"
type textarea "Halli hallo! Ich wollte nur kurz nachfragen, ob unser Angebot noch aktuell für …"
type textarea "x"
type textarea "Halli hallo! Ich wollte nur kurz nachfragen, ob unser Angebot noch aktuell für …"
type textarea "x"
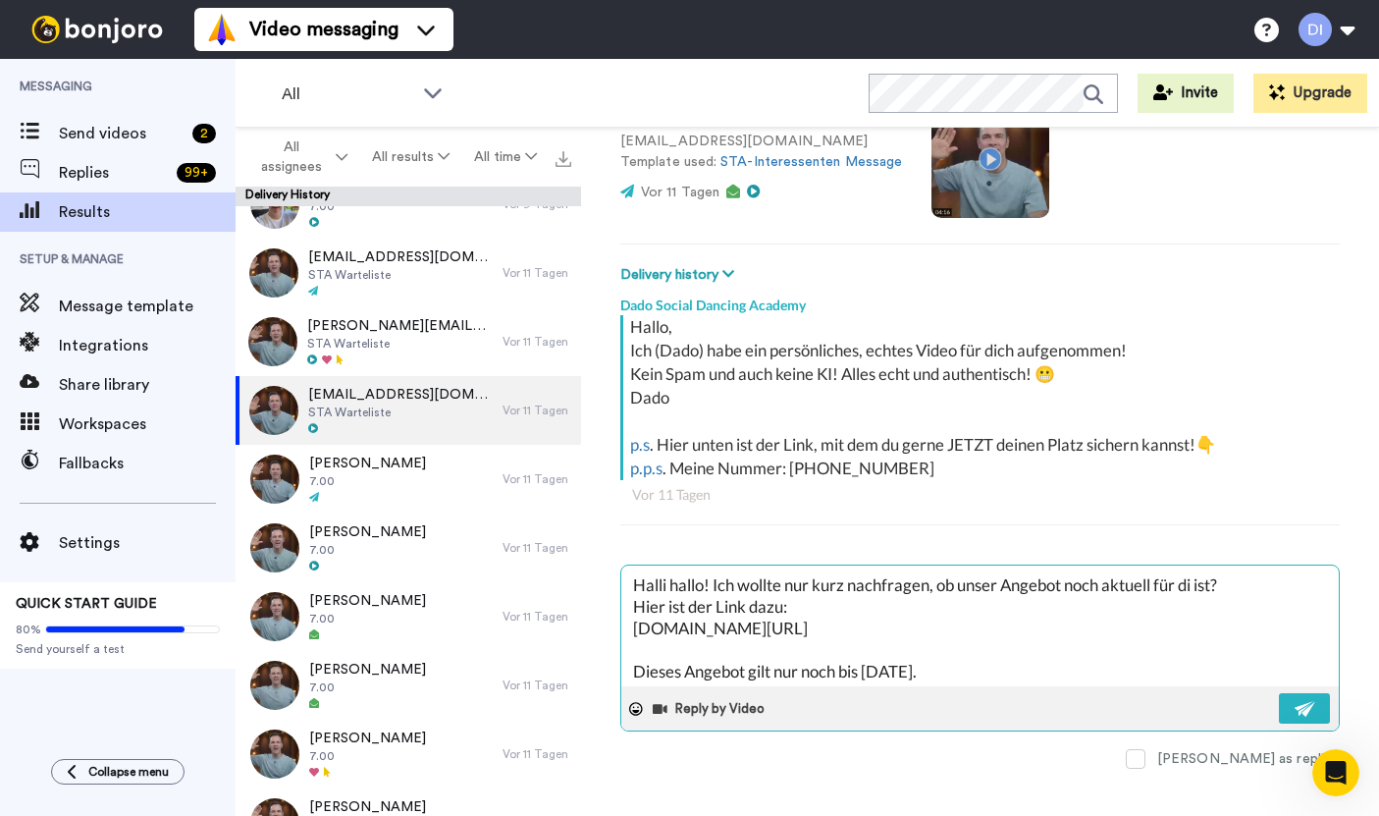
type textarea "Halli hallo! Ich wollte nur kurz nachfragen, ob unser Angebot noch aktuell für …"
type textarea "x"
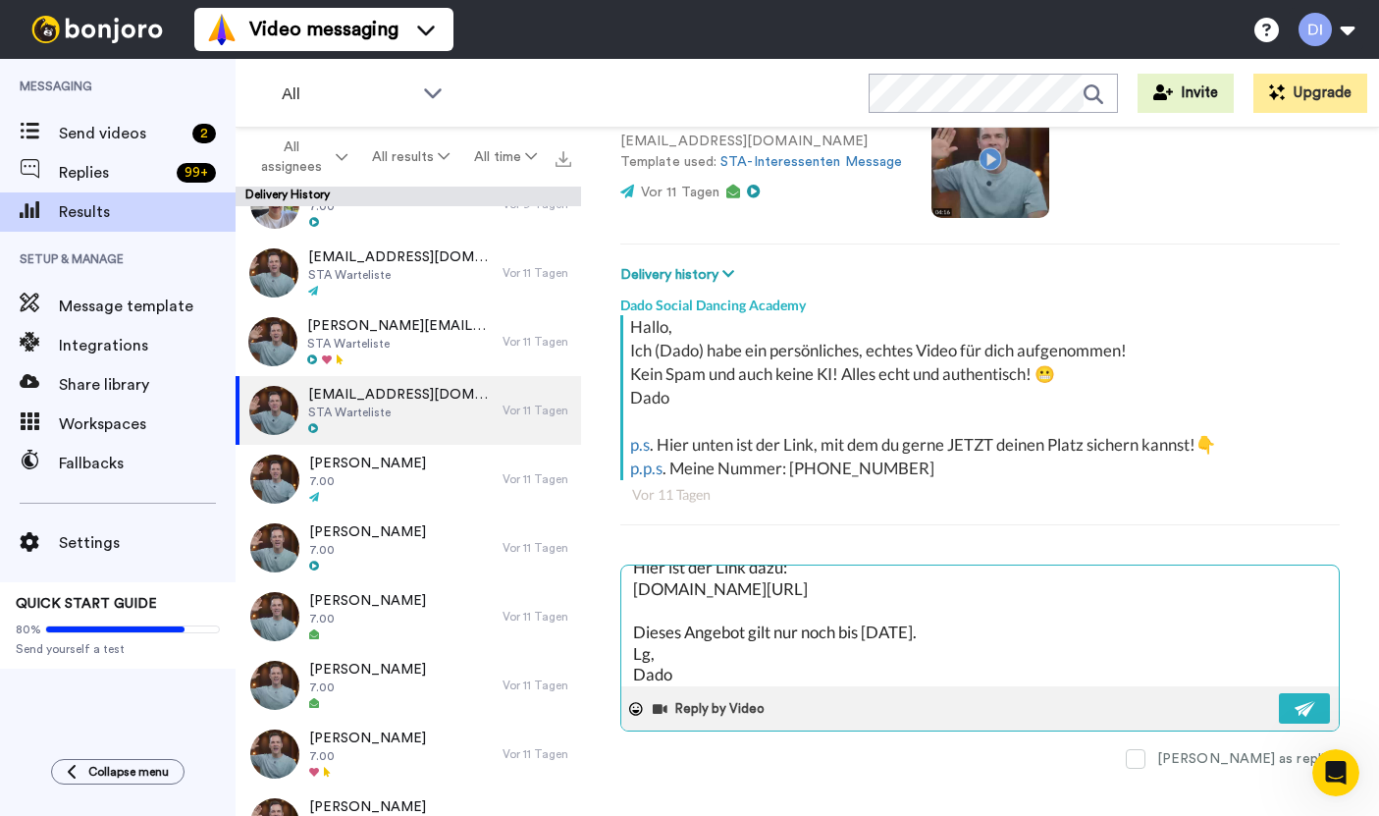
scroll to position [40, 0]
type textarea "Halli hallo! Ich wollte nur kurz nachfragen, ob unser Angebot noch aktuell für …"
click at [1305, 701] on img at bounding box center [1306, 709] width 22 height 16
type textarea "x"
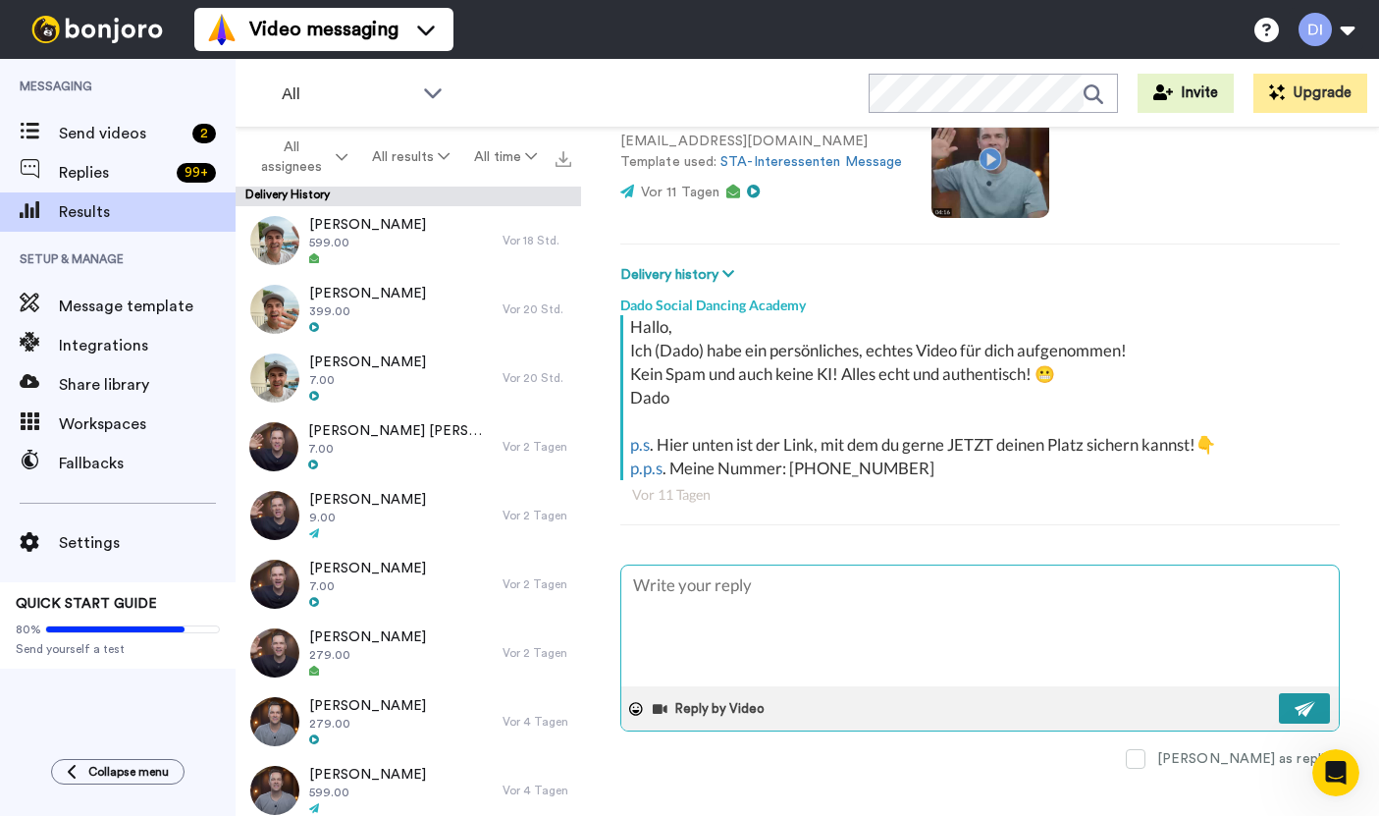
scroll to position [0, 0]
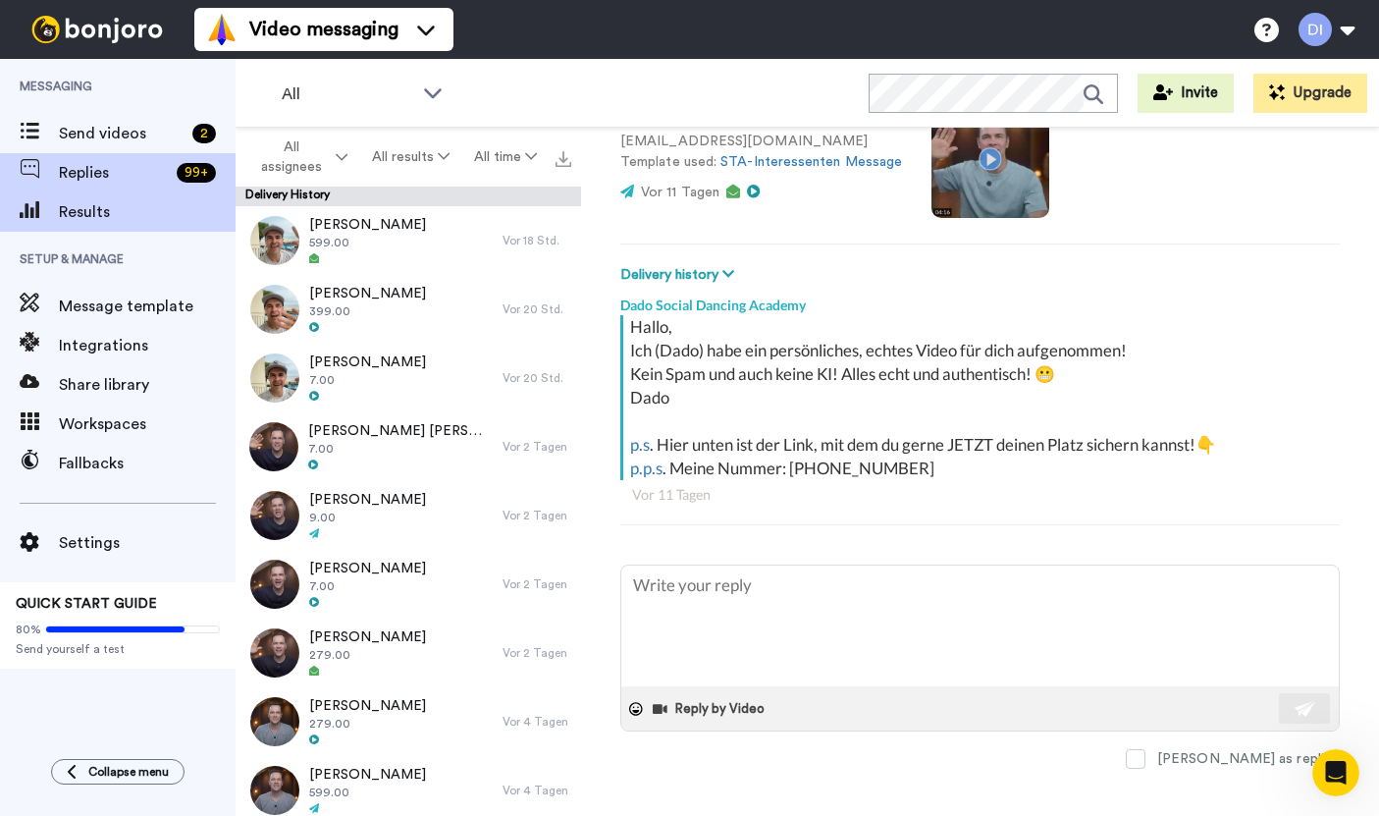
click at [82, 164] on span "Replies" at bounding box center [114, 173] width 110 height 24
click at [77, 165] on span "Replies" at bounding box center [114, 173] width 110 height 24
click at [86, 165] on span "Replies" at bounding box center [114, 173] width 110 height 24
click at [92, 189] on div "Replies 99 +" at bounding box center [118, 172] width 236 height 39
click at [99, 172] on span "Replies" at bounding box center [114, 173] width 110 height 24
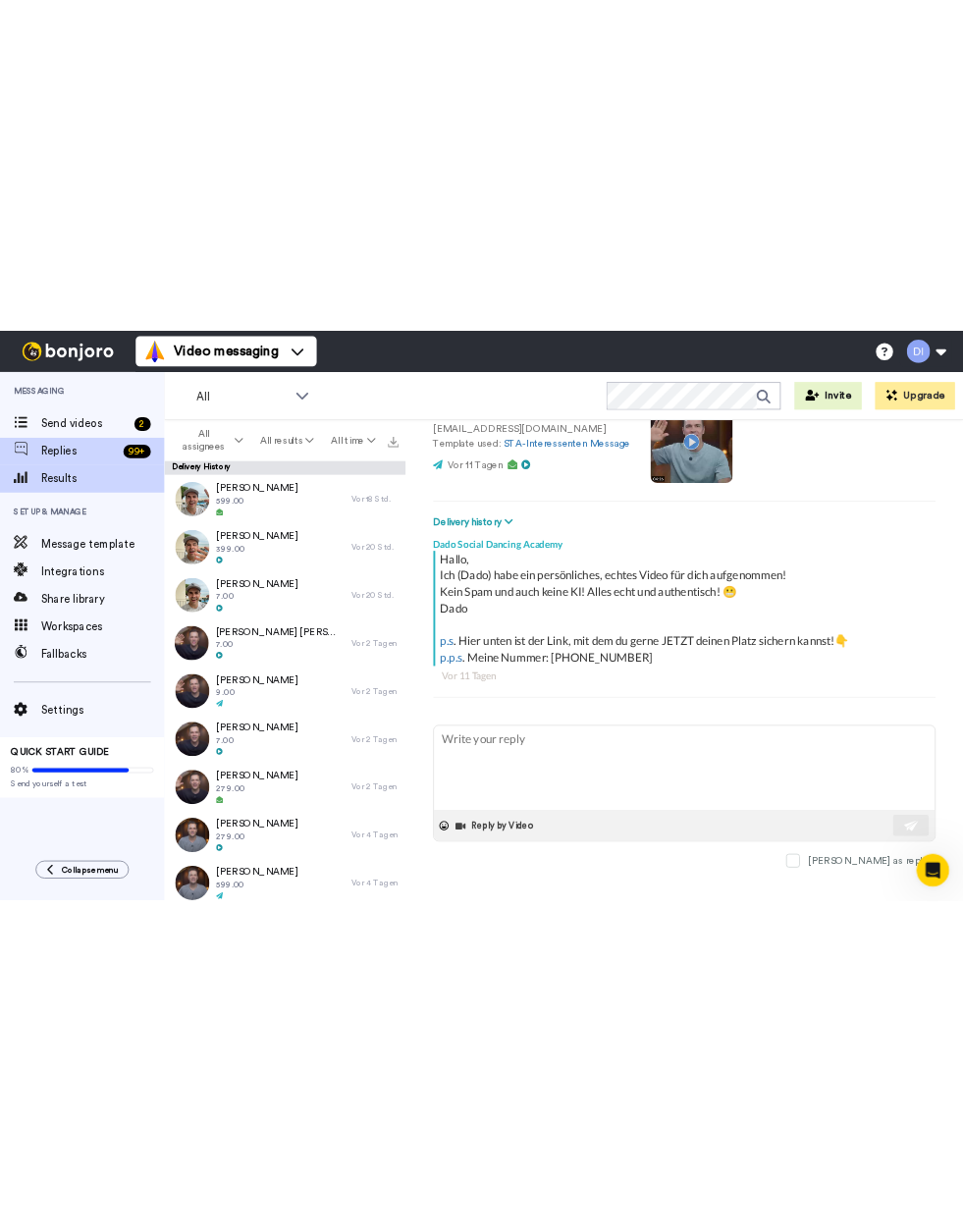
scroll to position [104, 0]
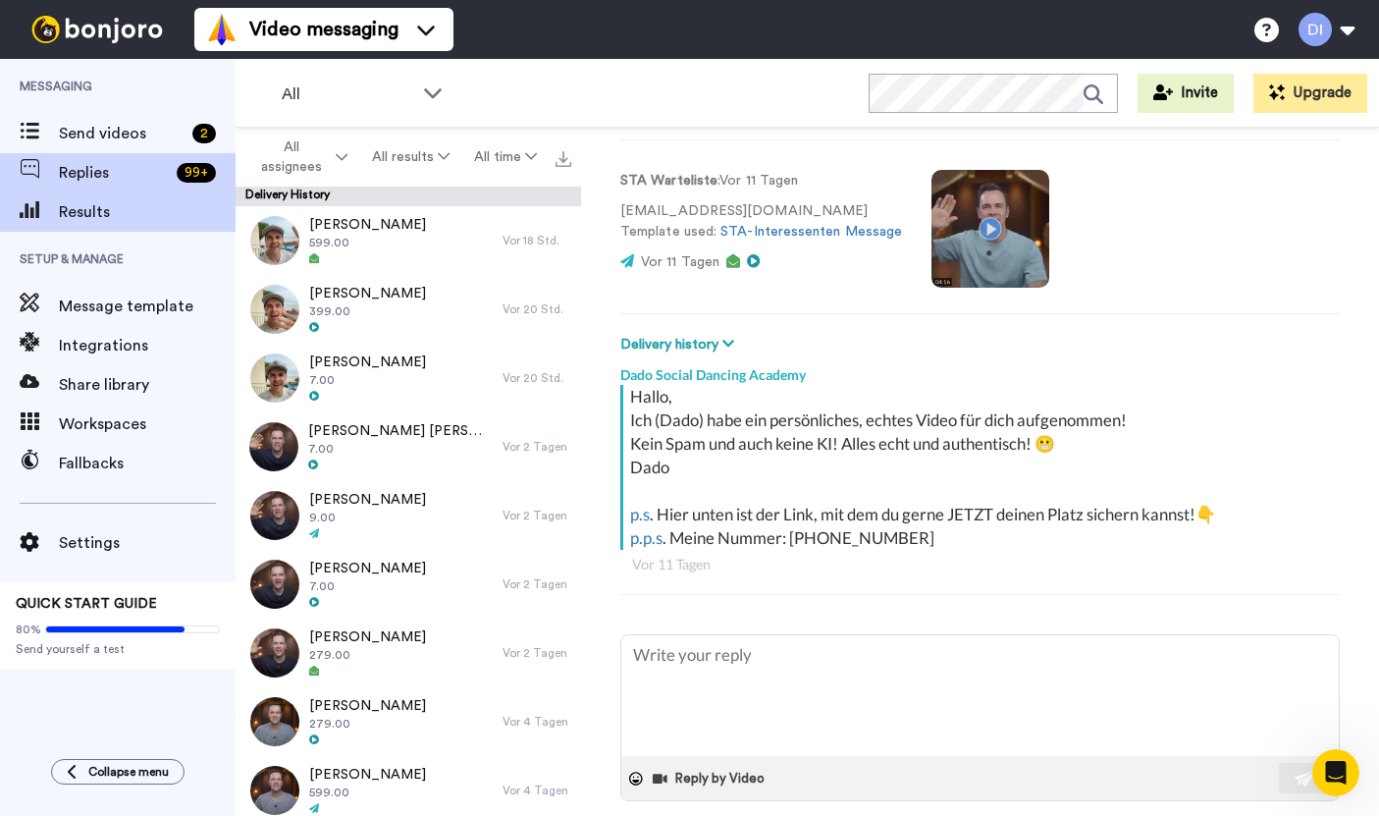
click at [103, 161] on span "Replies" at bounding box center [114, 173] width 110 height 24
click at [98, 174] on span "Replies" at bounding box center [114, 173] width 110 height 24
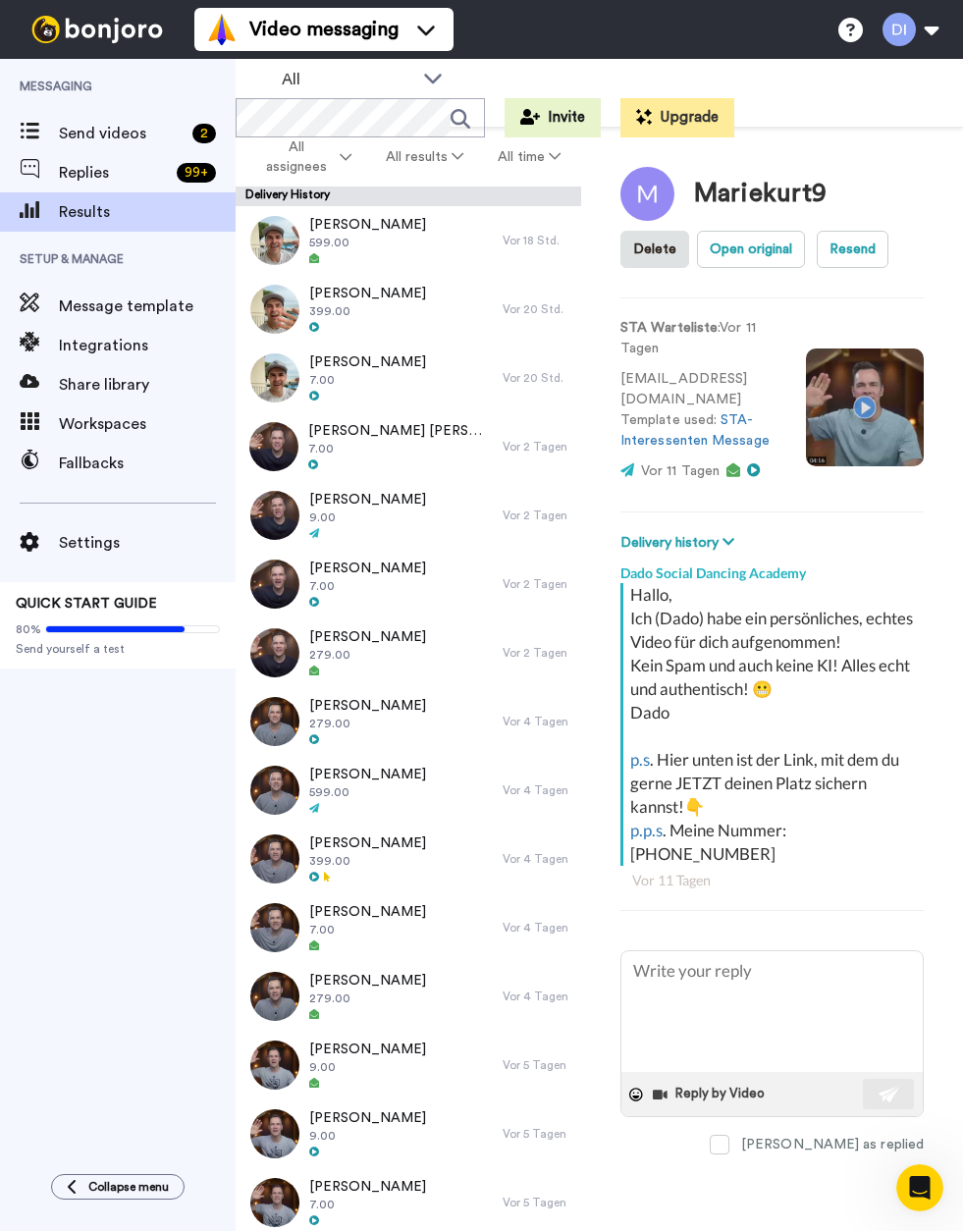
type textarea "x"
